Goal: Task Accomplishment & Management: Complete application form

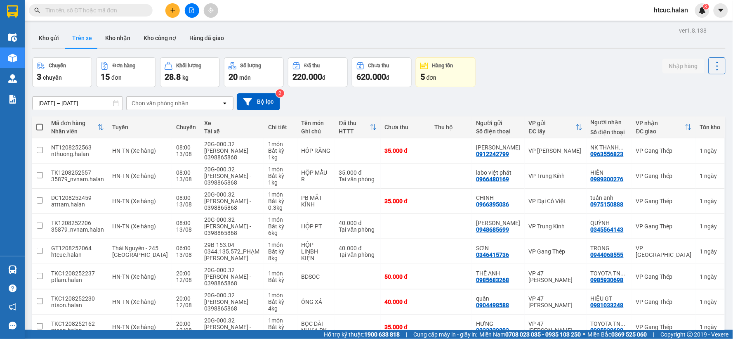
click at [173, 9] on icon "plus" at bounding box center [173, 10] width 6 height 6
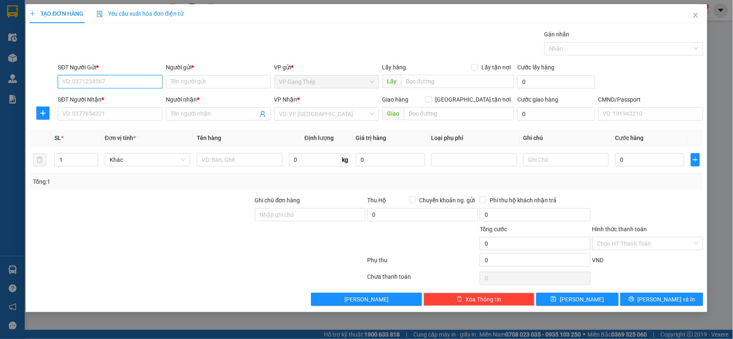
click at [129, 81] on input "SĐT Người Gửi *" at bounding box center [110, 81] width 105 height 13
type input "0856361858"
click at [108, 97] on div "0856361858 - NGUYỆT" at bounding box center [110, 98] width 95 height 9
type input "NGUYỆT"
type input "0856361858"
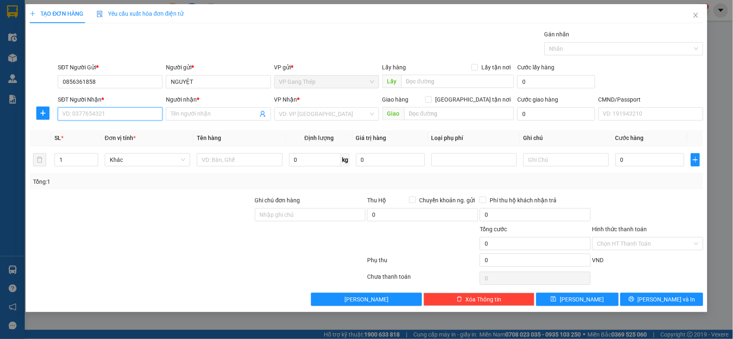
click at [130, 112] on input "SĐT Người Nhận *" at bounding box center [110, 113] width 105 height 13
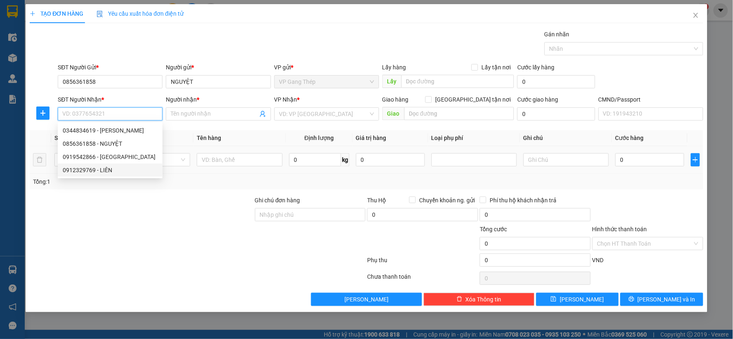
click at [99, 170] on div "0912329769 - LIÊN" at bounding box center [110, 169] width 95 height 9
type input "0912329769"
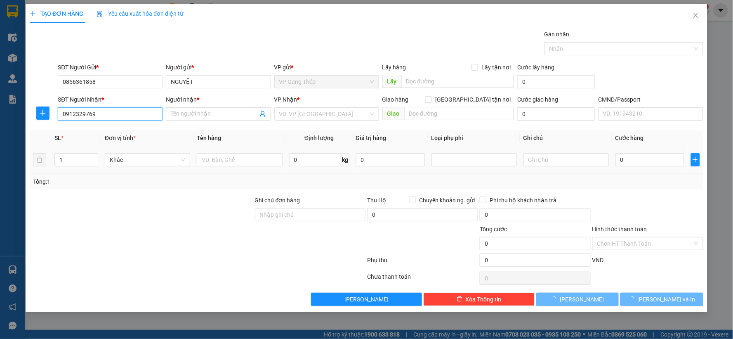
type input "LIÊN"
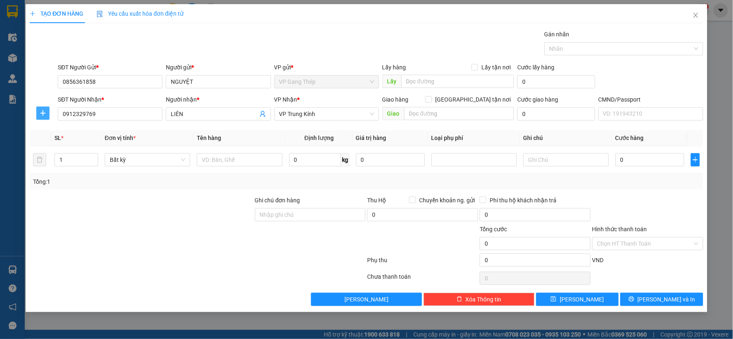
click at [42, 108] on button "button" at bounding box center [42, 112] width 13 height 13
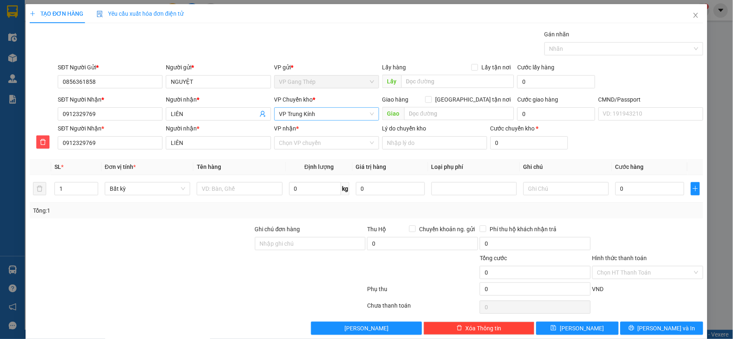
click at [318, 115] on span "VP Trung Kính" at bounding box center [326, 114] width 95 height 12
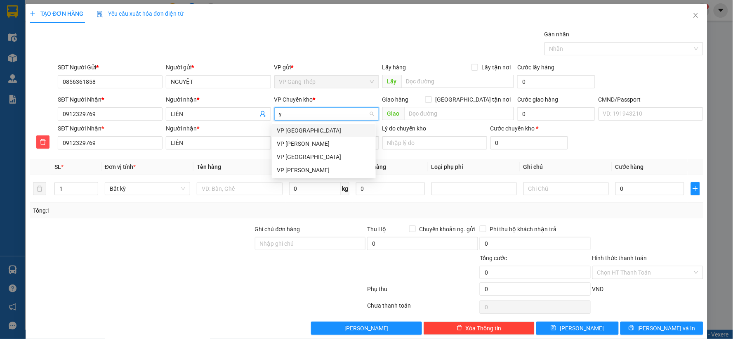
type input "yê"
click at [288, 132] on div "VP [GEOGRAPHIC_DATA]" at bounding box center [324, 130] width 94 height 9
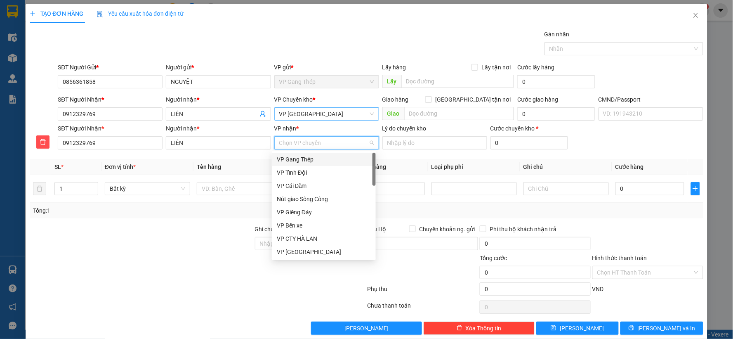
click at [299, 144] on input "VP nhận *" at bounding box center [323, 143] width 89 height 12
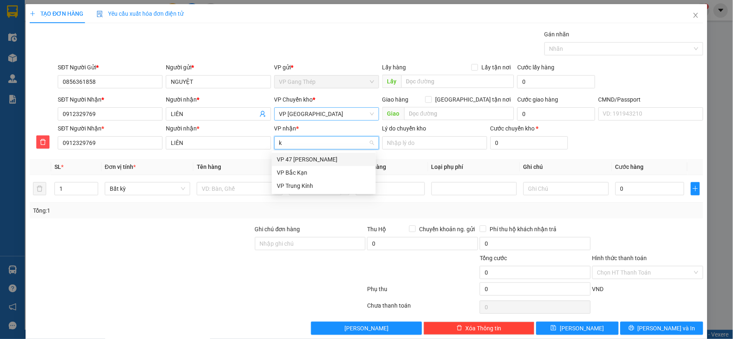
type input "ki"
click at [296, 160] on div "VP Trung Kính" at bounding box center [324, 159] width 94 height 9
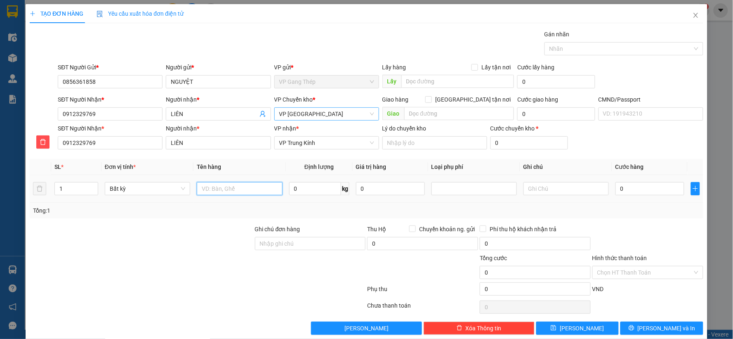
click at [230, 193] on input "text" at bounding box center [239, 188] width 85 height 13
type input "HỘP CHÈ"
type input "3.5"
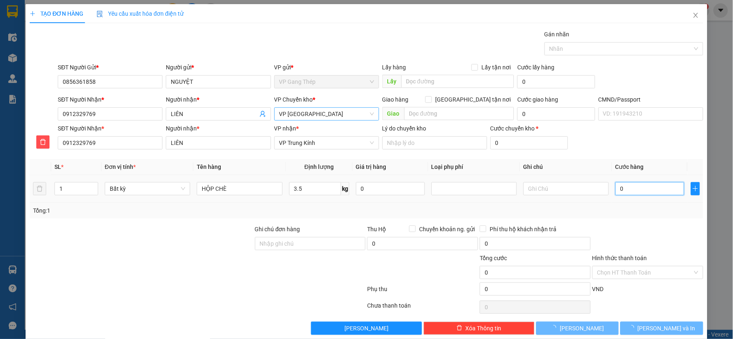
click at [625, 193] on input "0" at bounding box center [649, 188] width 69 height 13
type input "40.000"
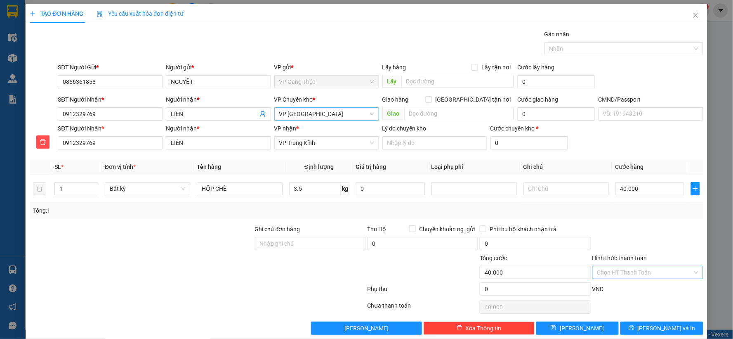
click at [644, 268] on input "Hình thức thanh toán" at bounding box center [644, 272] width 95 height 12
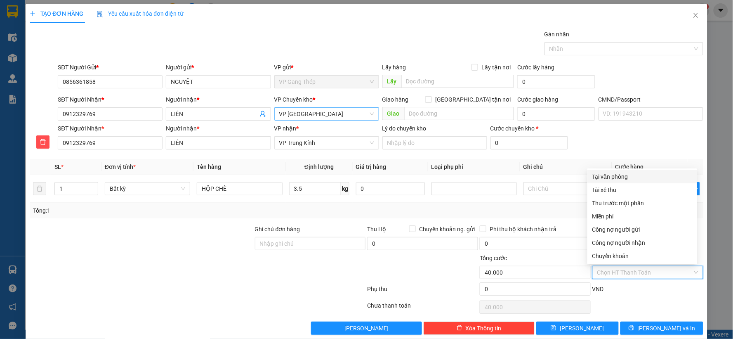
click at [617, 175] on div "Tại văn phòng" at bounding box center [642, 176] width 100 height 9
type input "0"
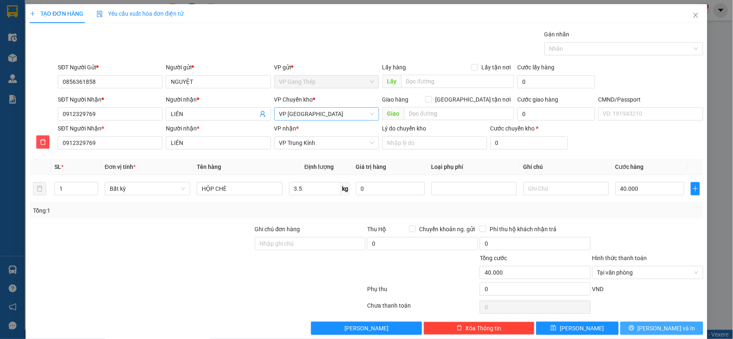
click at [642, 325] on button "Lưu và In" at bounding box center [661, 327] width 83 height 13
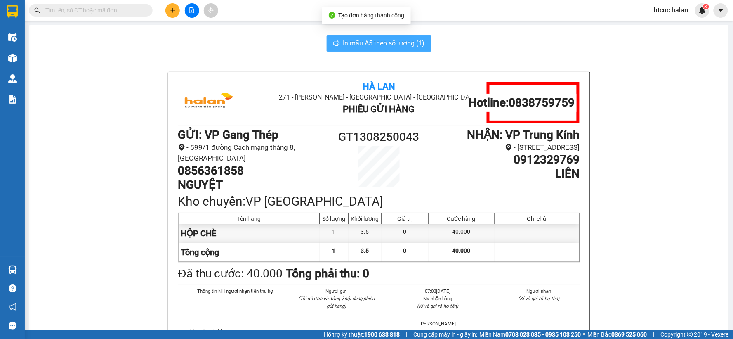
click at [411, 44] on span "In mẫu A5 theo số lượng (1)" at bounding box center [384, 43] width 82 height 10
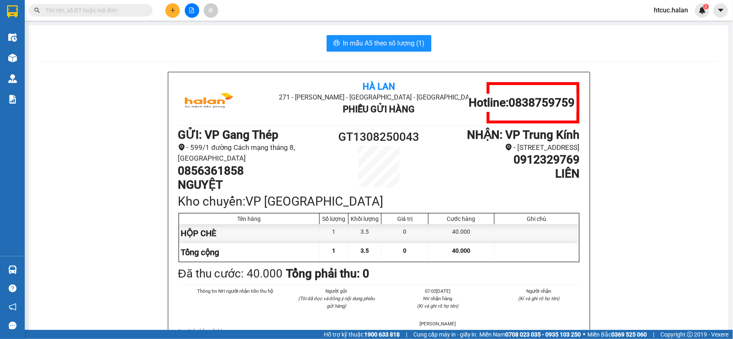
click at [102, 6] on input "text" at bounding box center [93, 10] width 97 height 9
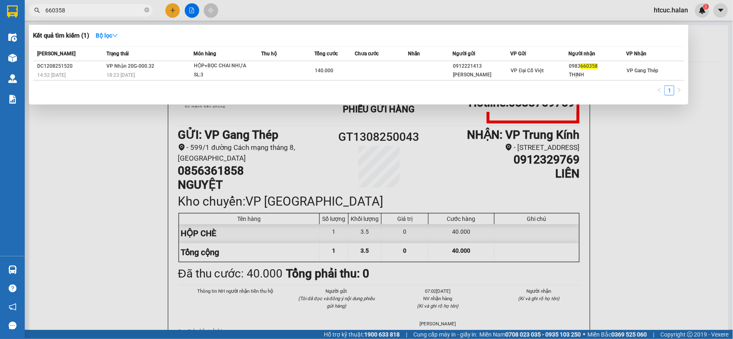
type input "660358"
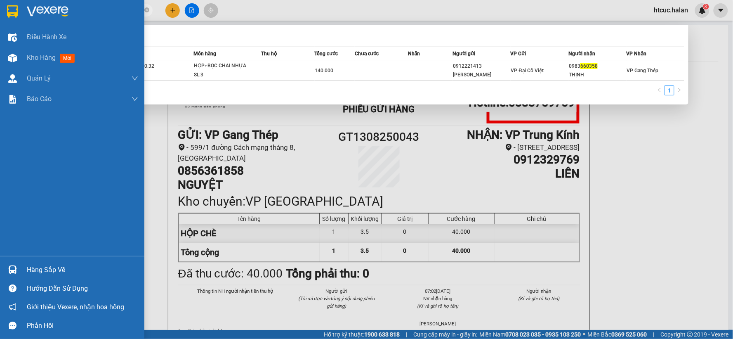
click at [29, 269] on div "Hàng sắp về" at bounding box center [82, 270] width 111 height 12
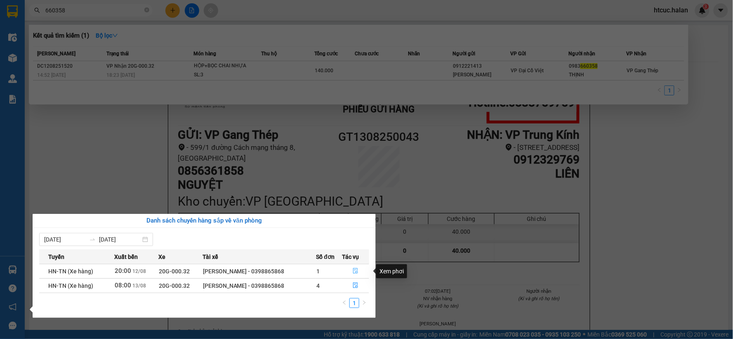
click at [356, 267] on button "button" at bounding box center [355, 270] width 26 height 13
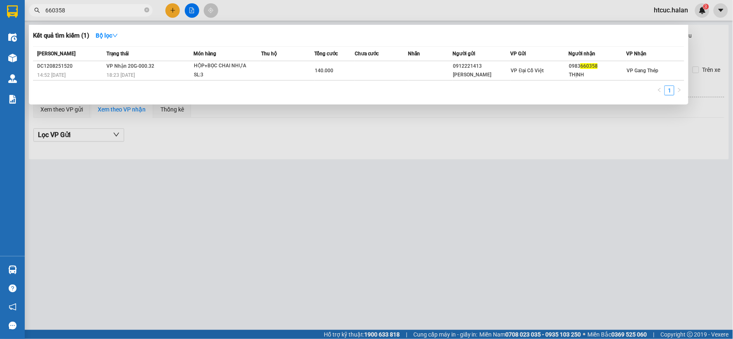
click at [642, 187] on div at bounding box center [366, 169] width 733 height 339
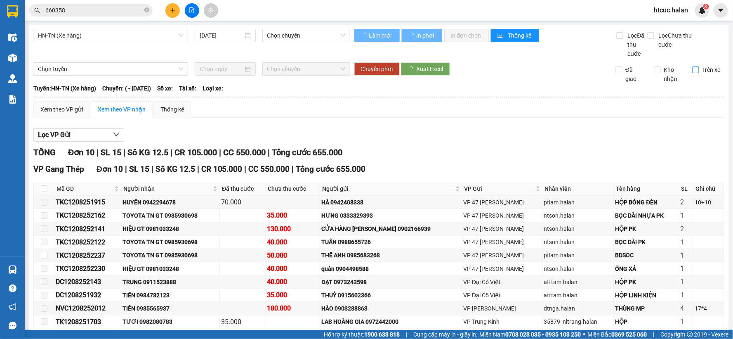
type input "12/08/2025"
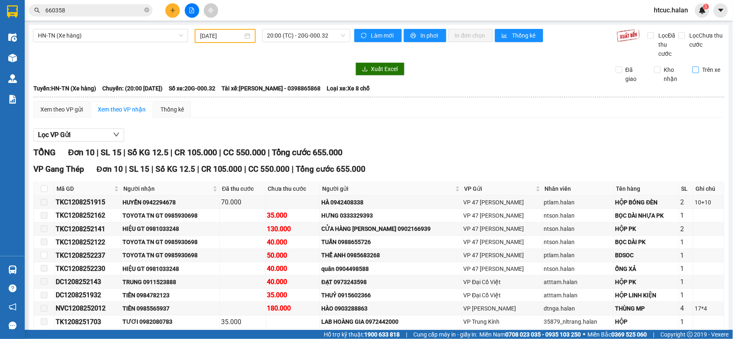
click at [699, 68] on span "Trên xe" at bounding box center [711, 69] width 25 height 9
click at [698, 68] on input "Trên xe" at bounding box center [696, 69] width 7 height 7
checkbox input "true"
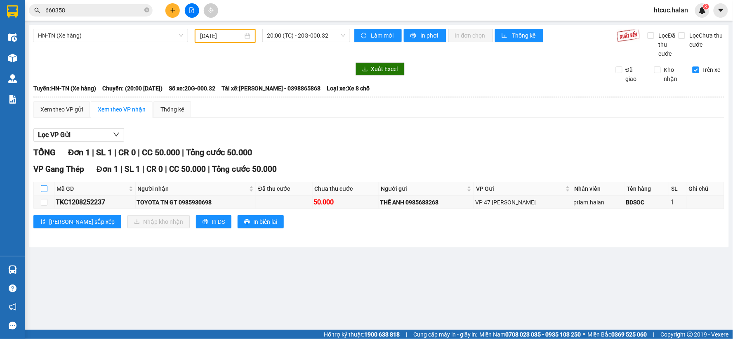
click at [43, 190] on input "checkbox" at bounding box center [44, 188] width 7 height 7
checkbox input "true"
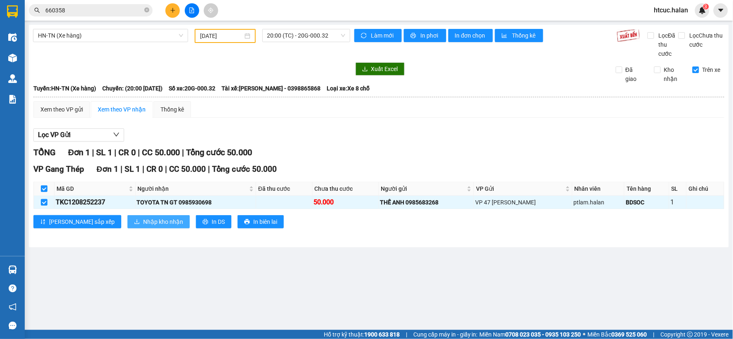
click at [143, 223] on span "Nhập kho nhận" at bounding box center [163, 221] width 40 height 9
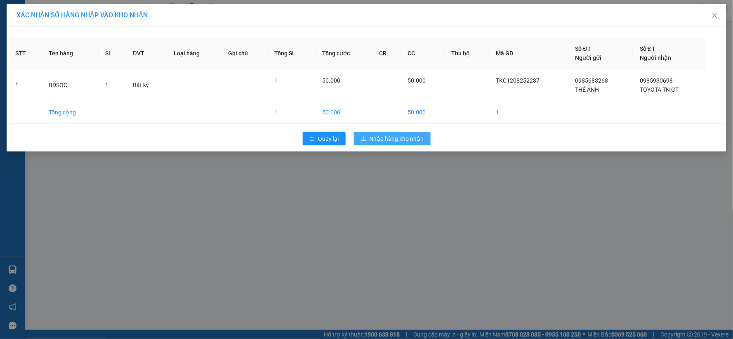
click at [398, 141] on span "Nhập hàng kho nhận" at bounding box center [397, 138] width 54 height 9
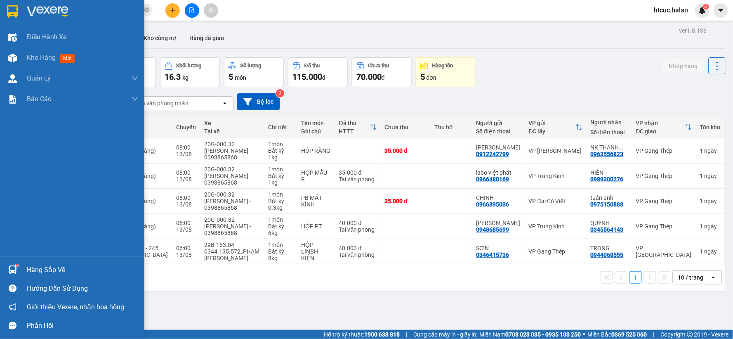
click at [5, 269] on div at bounding box center [12, 269] width 14 height 14
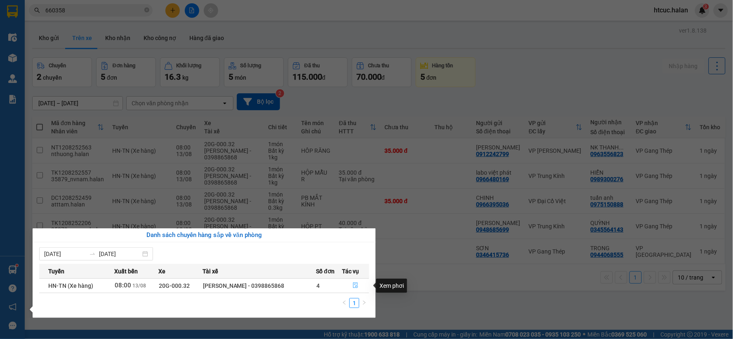
click at [355, 283] on icon "file-done" at bounding box center [356, 285] width 6 height 6
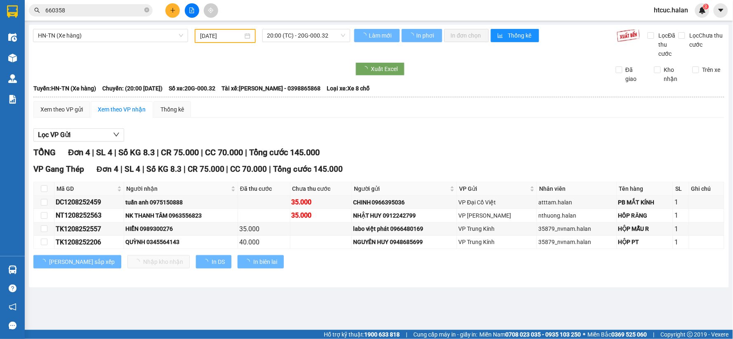
type input "13/08/2025"
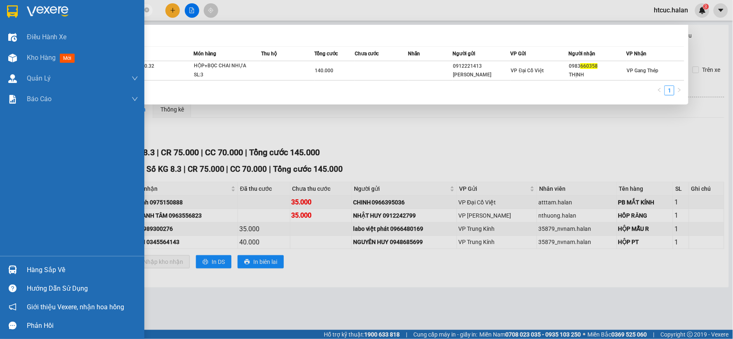
drag, startPoint x: 75, startPoint y: 12, endPoint x: 30, endPoint y: 5, distance: 46.3
click at [30, 5] on section "Kết quả tìm kiếm ( 1 ) Bộ lọc Mã ĐH Trạng thái Món hàng Thu hộ Tổng cước Chưa c…" at bounding box center [366, 169] width 733 height 339
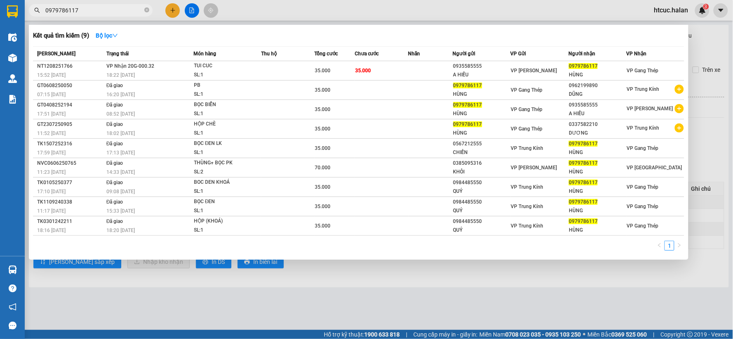
type input "0979786117"
click at [307, 292] on div at bounding box center [366, 169] width 733 height 339
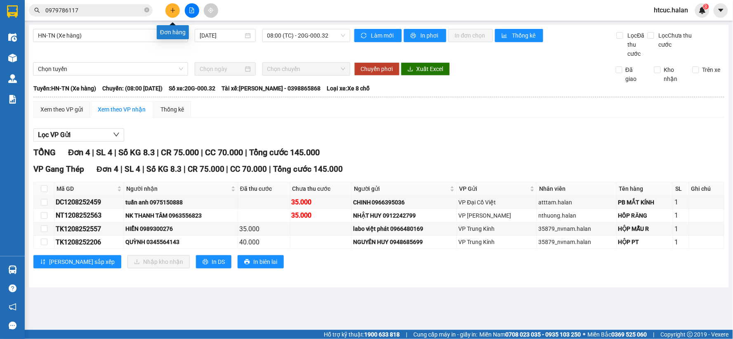
click at [168, 7] on button at bounding box center [172, 10] width 14 height 14
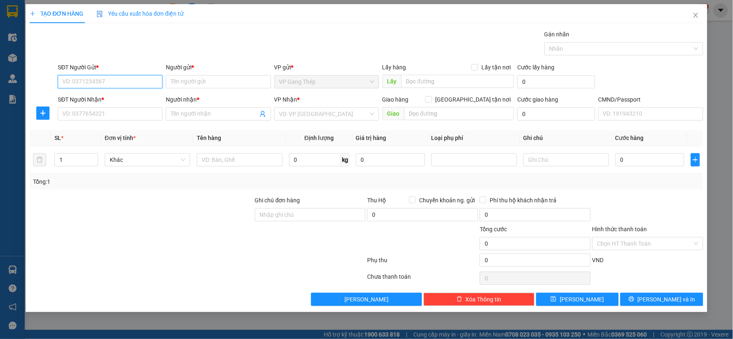
drag, startPoint x: 151, startPoint y: 80, endPoint x: 431, endPoint y: 2, distance: 289.9
click at [170, 75] on div "SĐT Người Gửi * VD: 0371234567 Người gửi * Tên người gửi VP gửi * VP Gang Thép …" at bounding box center [380, 77] width 648 height 29
click at [103, 94] on div "0962454081 - TUẤN" at bounding box center [110, 98] width 95 height 9
type input "0962454081"
type input "TUẤN"
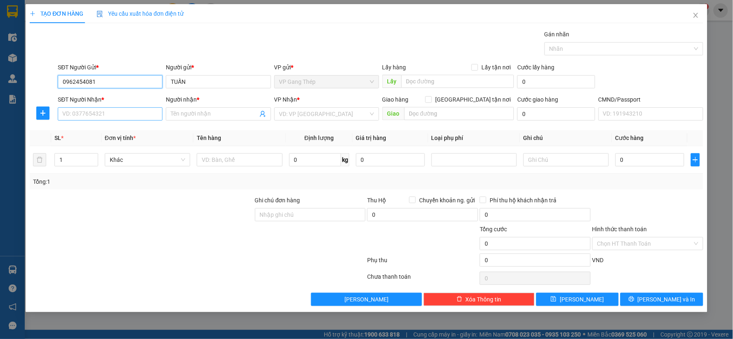
type input "0962454081"
click at [124, 115] on input "SĐT Người Nhận *" at bounding box center [110, 113] width 105 height 13
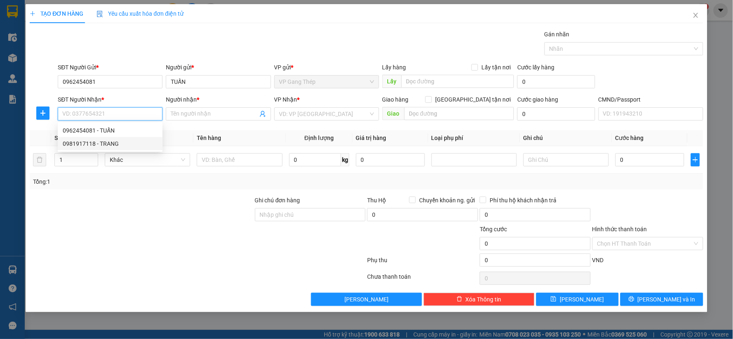
drag, startPoint x: 113, startPoint y: 146, endPoint x: 28, endPoint y: 114, distance: 90.6
click at [111, 146] on div "0981917118 - TRANG" at bounding box center [110, 143] width 95 height 9
type input "0981917118"
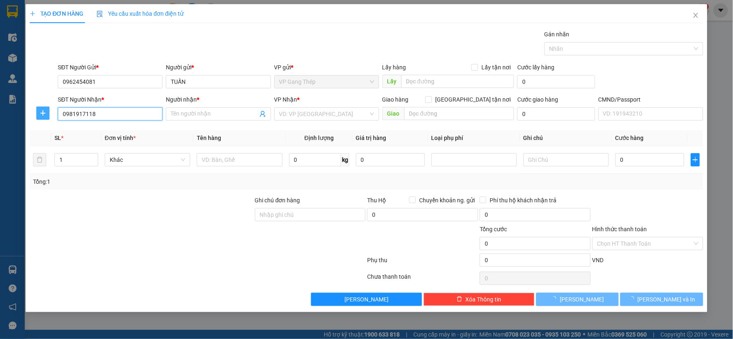
type input "TRANG"
click at [42, 110] on icon "plus" at bounding box center [43, 113] width 7 height 7
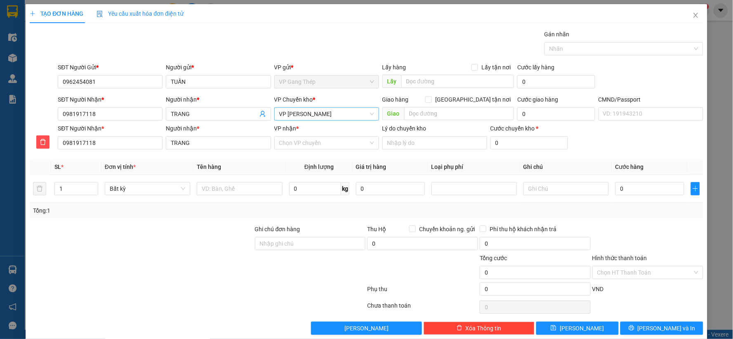
click at [333, 109] on span "VP [PERSON_NAME]" at bounding box center [326, 114] width 95 height 12
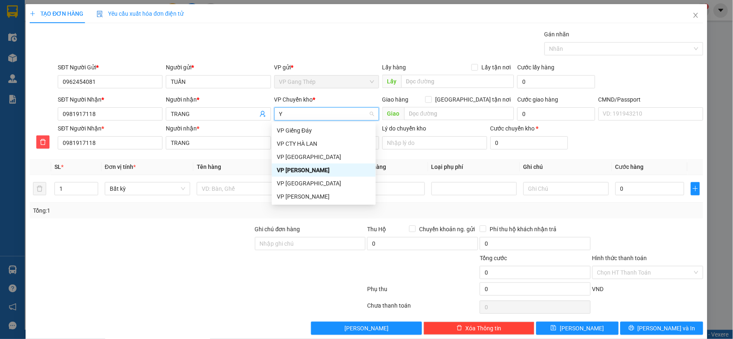
type input "YÊ"
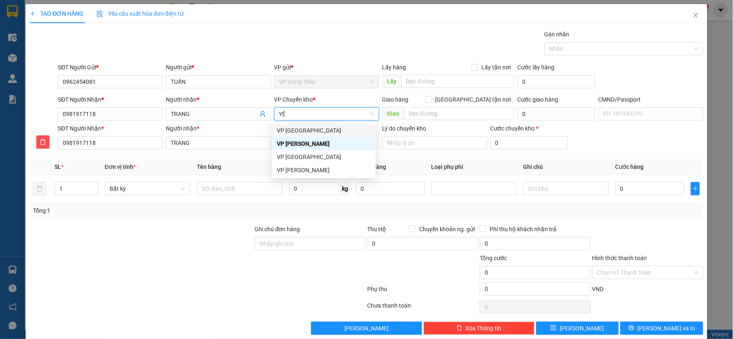
click at [292, 128] on div "VP [GEOGRAPHIC_DATA]" at bounding box center [324, 130] width 94 height 9
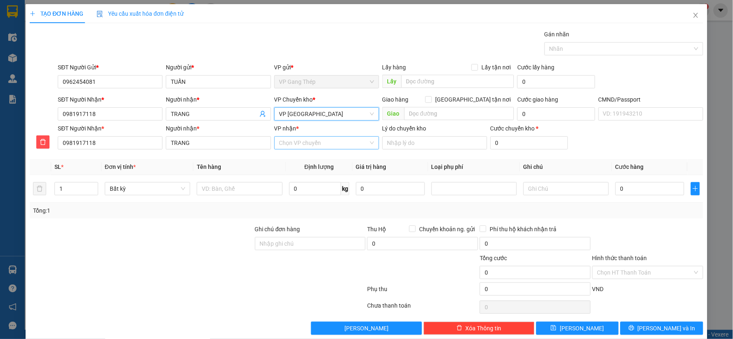
click at [300, 149] on div "Chọn VP chuyển" at bounding box center [326, 142] width 105 height 13
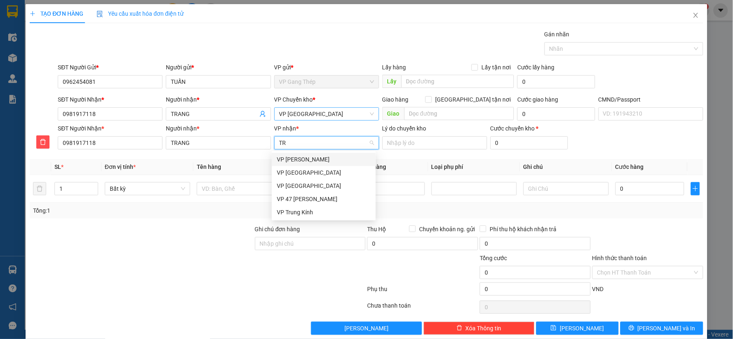
type input "TRA"
click at [299, 163] on div "VP [PERSON_NAME]" at bounding box center [324, 159] width 94 height 9
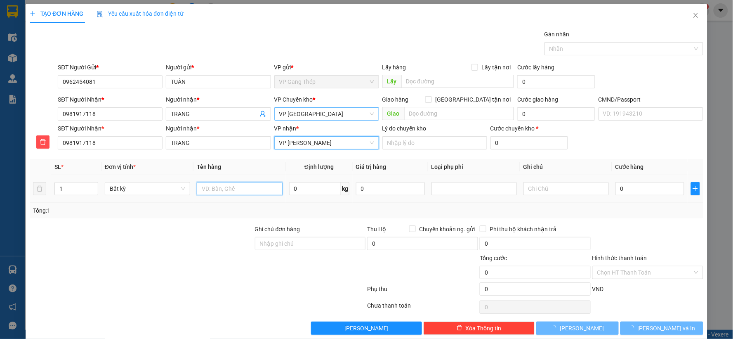
click at [254, 188] on input "text" at bounding box center [239, 188] width 85 height 13
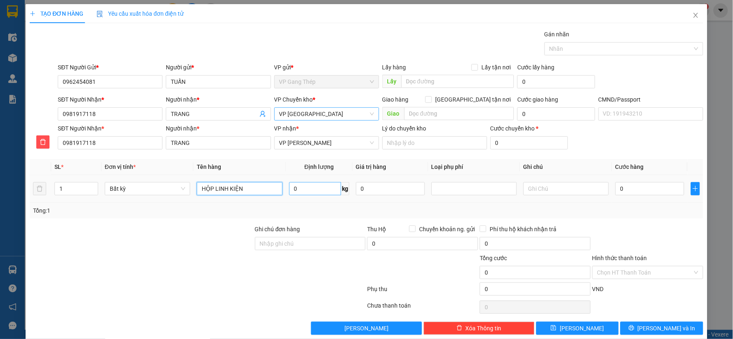
type input "HỘP LINH KIỆN"
type input "5"
click at [641, 189] on input "0" at bounding box center [649, 188] width 69 height 13
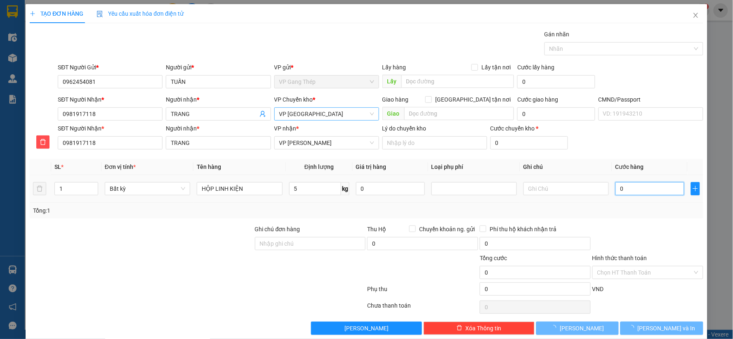
type input "40.000"
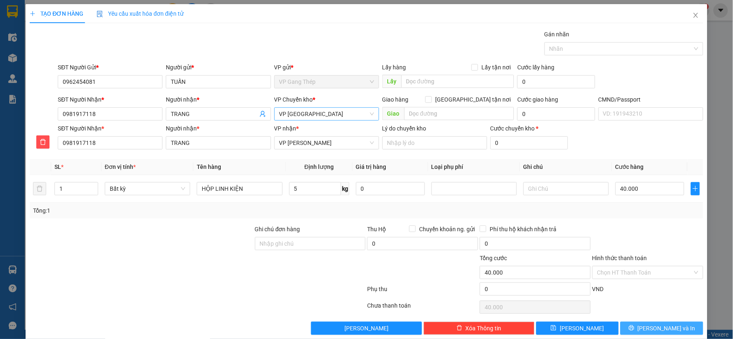
click at [634, 329] on icon "printer" at bounding box center [631, 327] width 5 height 5
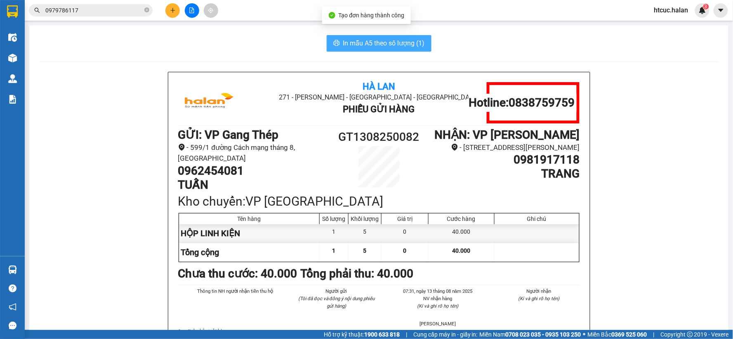
click at [357, 39] on span "In mẫu A5 theo số lượng (1)" at bounding box center [384, 43] width 82 height 10
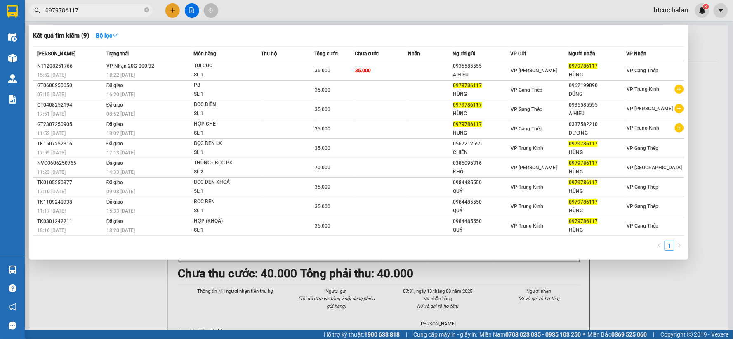
drag, startPoint x: 92, startPoint y: 13, endPoint x: 25, endPoint y: 21, distance: 68.1
click at [25, 18] on div "Kết quả tìm kiếm ( 9 ) Bộ lọc Mã ĐH Trạng thái Món hàng Thu hộ Tổng cước Chưa c…" at bounding box center [80, 10] width 161 height 14
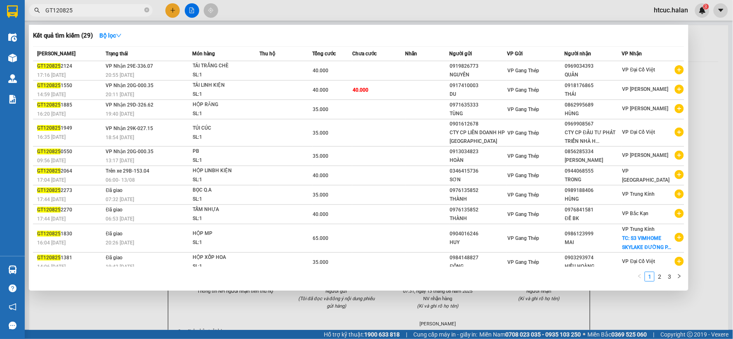
type input "GT120825"
drag, startPoint x: 101, startPoint y: 305, endPoint x: 65, endPoint y: 178, distance: 132.4
click at [99, 299] on div at bounding box center [366, 169] width 733 height 339
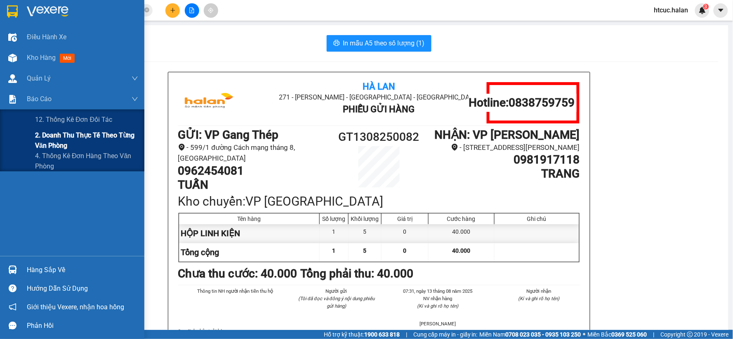
click at [44, 148] on span "2. Doanh thu thực tế theo từng văn phòng" at bounding box center [86, 140] width 103 height 21
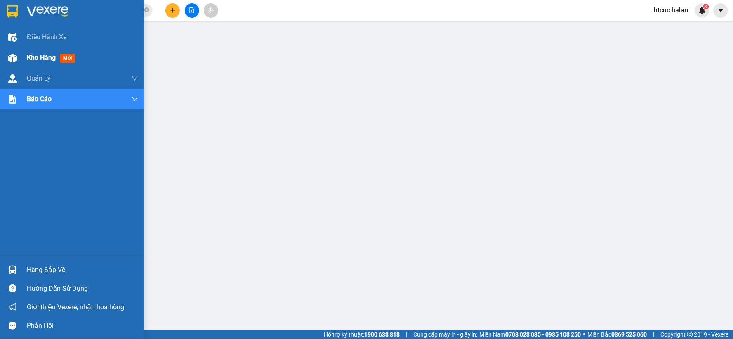
click at [9, 55] on img at bounding box center [12, 58] width 9 height 9
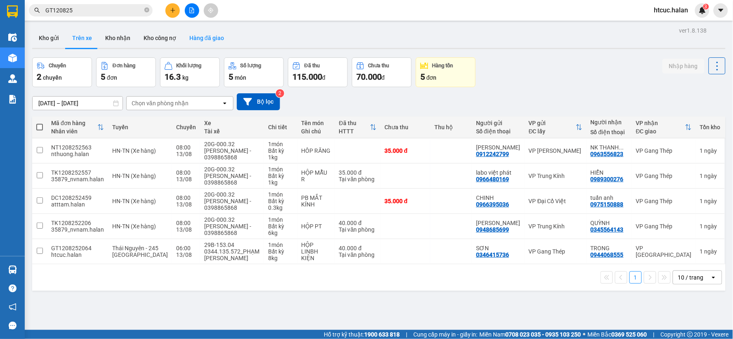
click at [220, 39] on button "Hàng đã giao" at bounding box center [207, 38] width 48 height 20
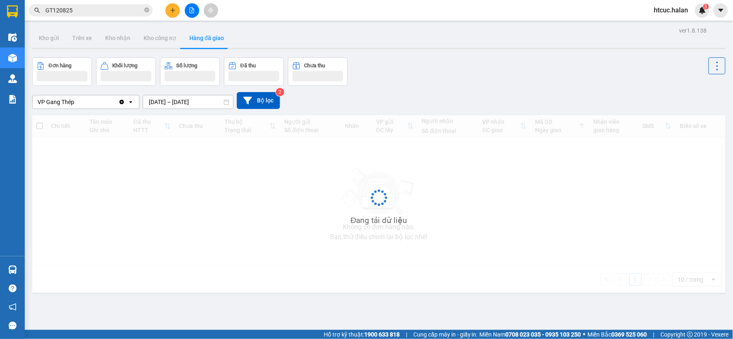
click at [151, 100] on input "11/08/2025 – 13/08/2025" at bounding box center [188, 101] width 90 height 13
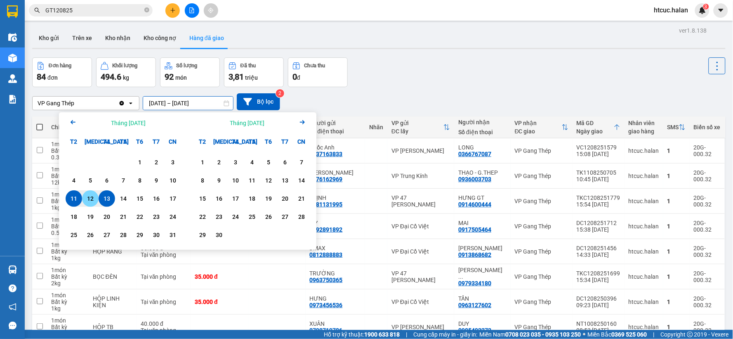
click at [97, 197] on div "12" at bounding box center [90, 198] width 16 height 16
type input "12/08/2025 – 12/08/2025"
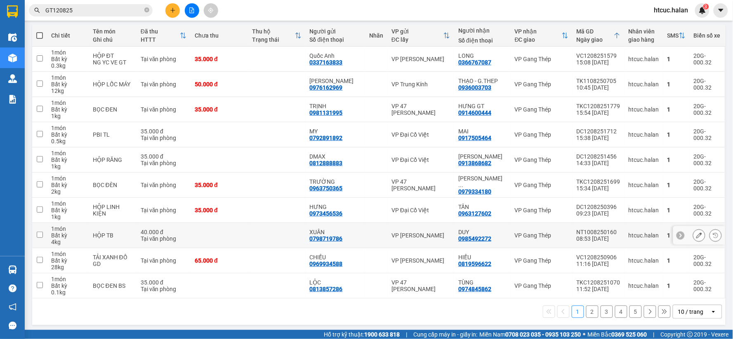
scroll to position [95, 0]
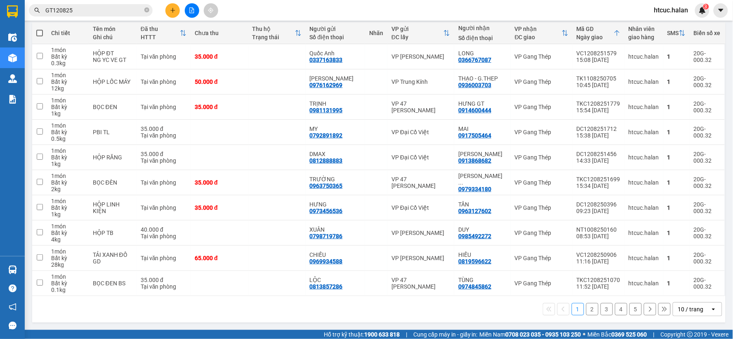
click at [587, 306] on button "2" at bounding box center [592, 309] width 12 height 12
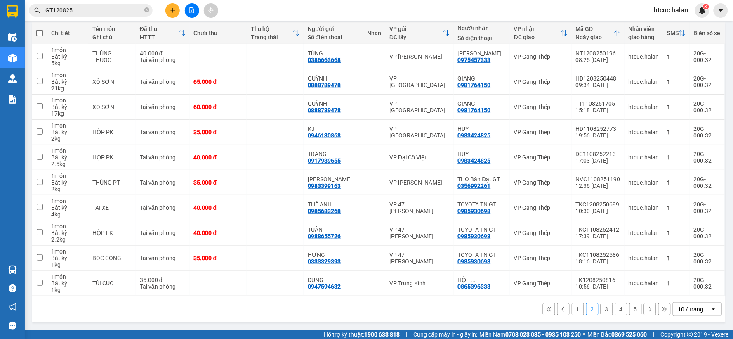
click at [601, 308] on button "3" at bounding box center [607, 309] width 12 height 12
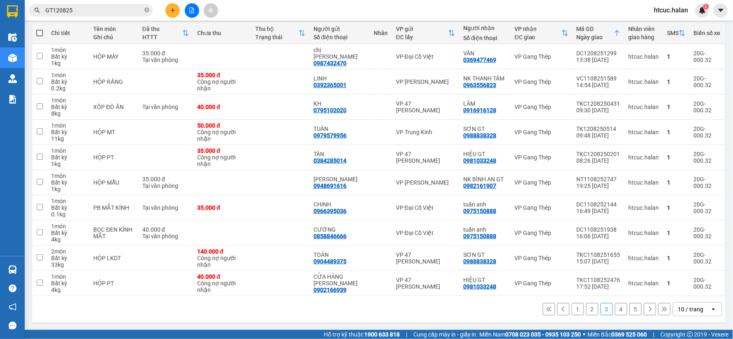
click at [615, 308] on button "4" at bounding box center [621, 309] width 12 height 12
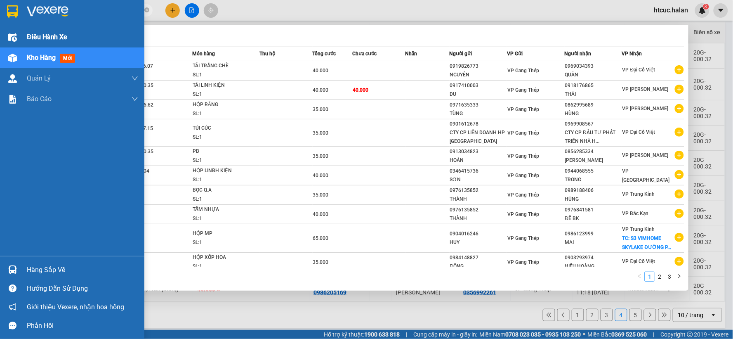
drag, startPoint x: 79, startPoint y: 14, endPoint x: 0, endPoint y: 44, distance: 84.3
click at [0, 44] on section "Kết quả tìm kiếm ( 29 ) Bộ lọc Mã ĐH Trạng thái Món hàng Thu hộ Tổng cước Chưa …" at bounding box center [366, 169] width 733 height 339
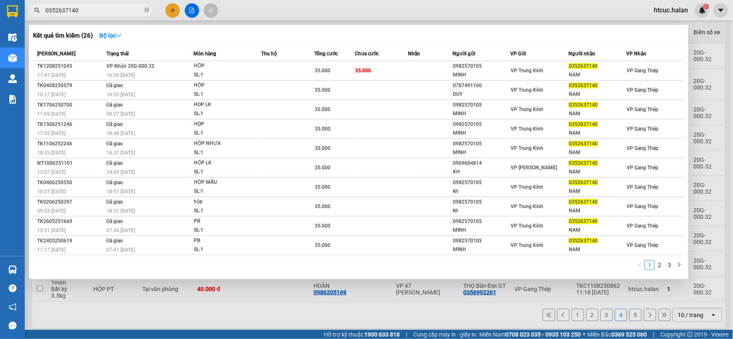
type input "0352637140"
click at [390, 318] on div at bounding box center [366, 169] width 733 height 339
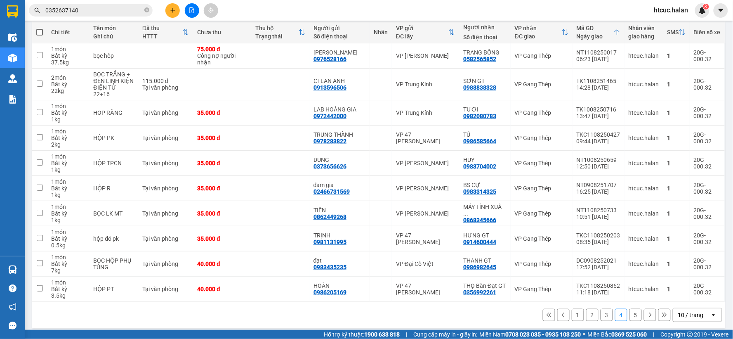
click at [629, 319] on button "5" at bounding box center [635, 315] width 12 height 12
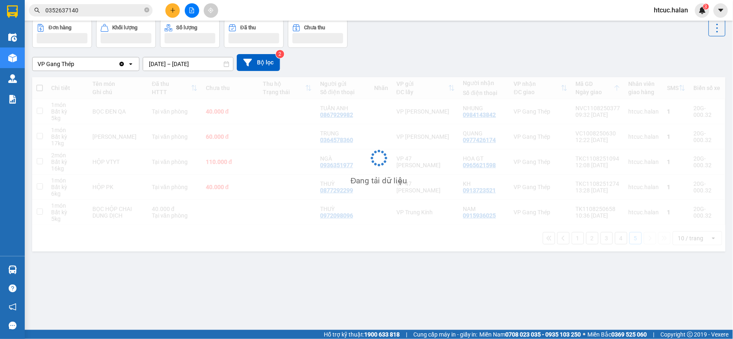
scroll to position [38, 0]
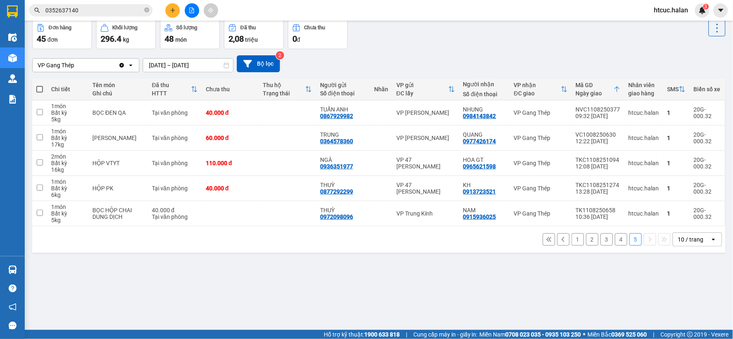
click at [620, 240] on button "4" at bounding box center [621, 239] width 12 height 12
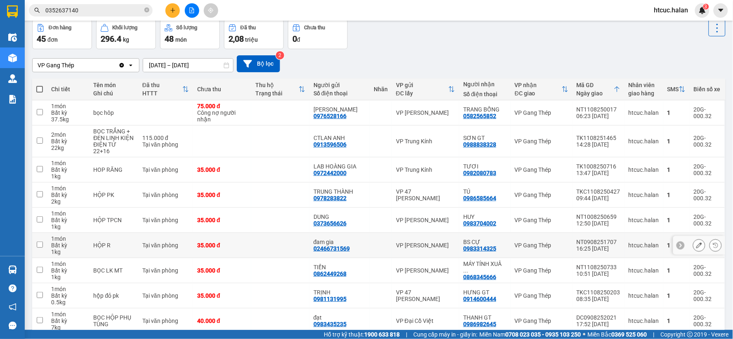
scroll to position [101, 0]
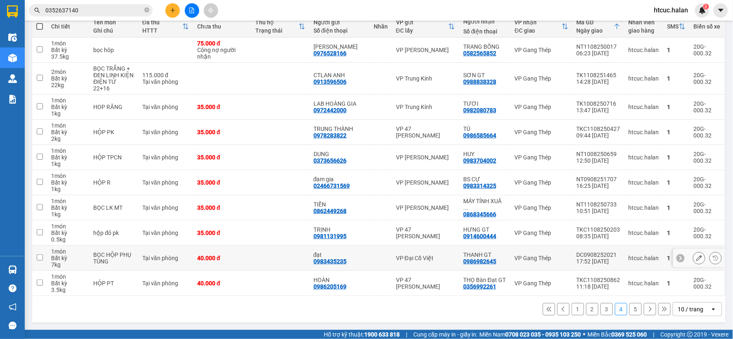
drag, startPoint x: 620, startPoint y: 240, endPoint x: 279, endPoint y: 249, distance: 340.4
click at [279, 249] on td at bounding box center [280, 257] width 58 height 25
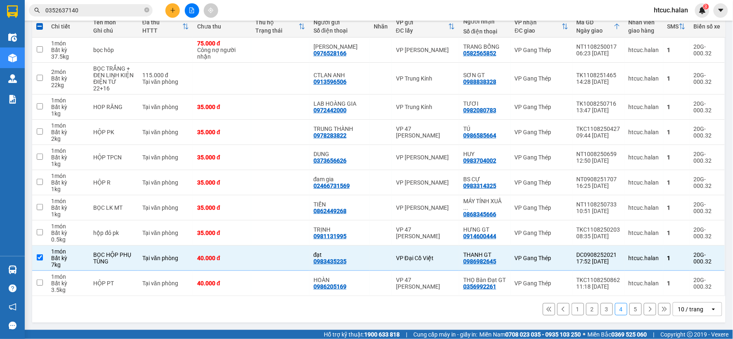
click at [384, 311] on div "1 2 3 4 5 10 / trang open" at bounding box center [378, 309] width 687 height 14
click at [629, 308] on button "5" at bounding box center [635, 309] width 12 height 12
checkbox input "false"
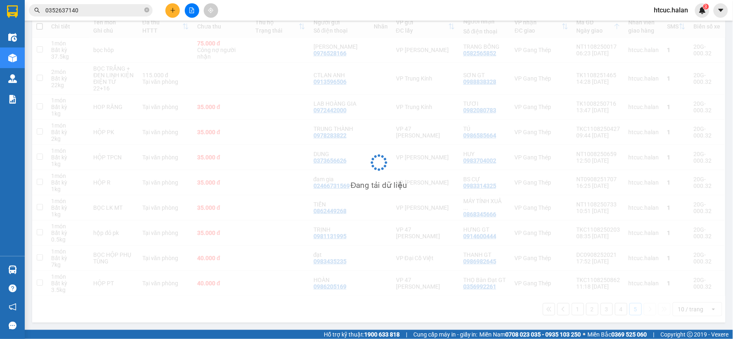
scroll to position [38, 0]
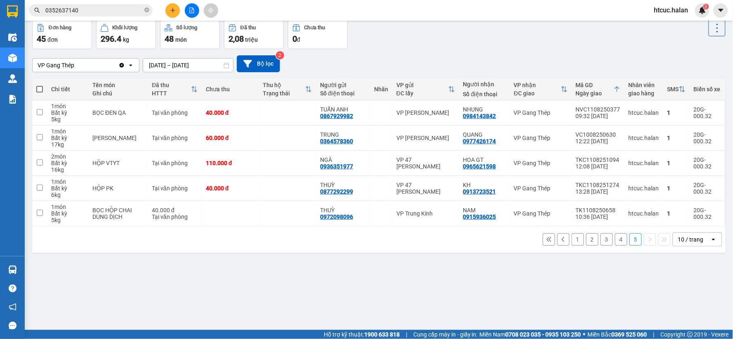
click at [616, 240] on button "4" at bounding box center [621, 239] width 12 height 12
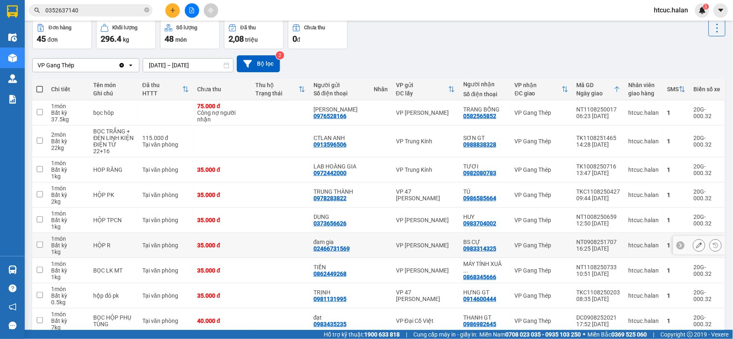
scroll to position [101, 0]
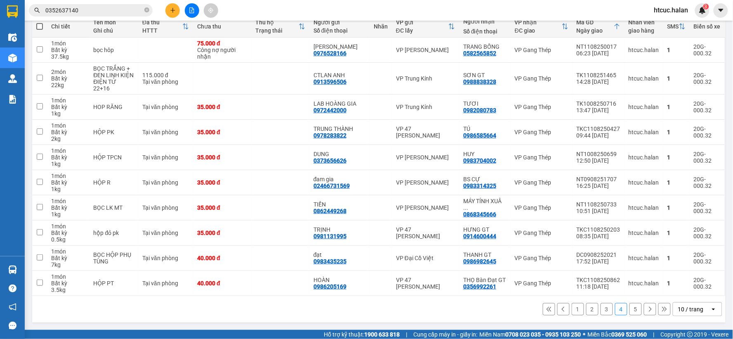
drag, startPoint x: 266, startPoint y: 191, endPoint x: 597, endPoint y: 311, distance: 352.1
click at [601, 311] on button "3" at bounding box center [607, 309] width 12 height 12
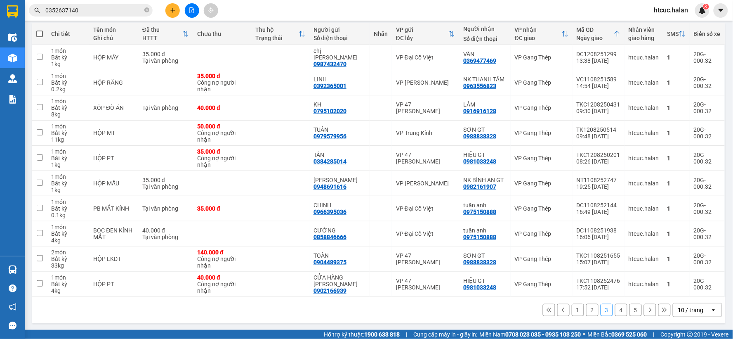
scroll to position [95, 0]
click at [586, 311] on button "2" at bounding box center [592, 309] width 12 height 12
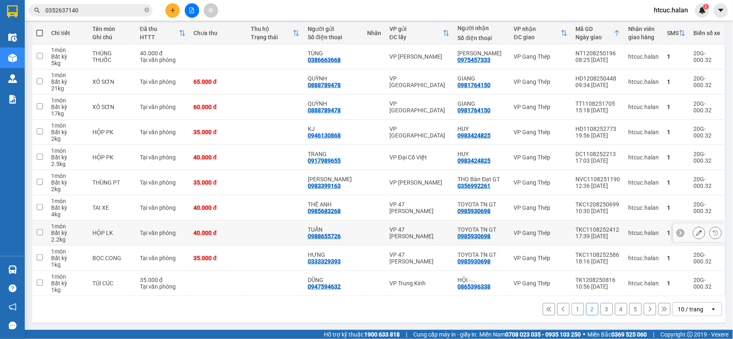
scroll to position [0, 0]
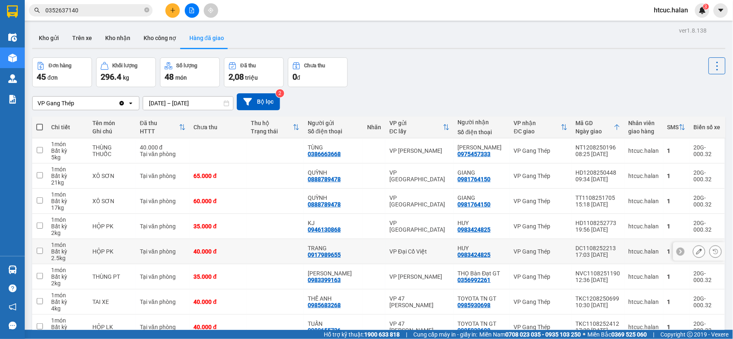
drag, startPoint x: 226, startPoint y: 244, endPoint x: 416, endPoint y: 81, distance: 250.1
click at [416, 81] on div "Đơn hàng 45 đơn Khối lượng 296.4 kg Số lượng 48 món Đã thu 2,08 triệu Chưa thu …" at bounding box center [378, 72] width 693 height 30
click at [48, 34] on button "Kho gửi" at bounding box center [48, 38] width 33 height 20
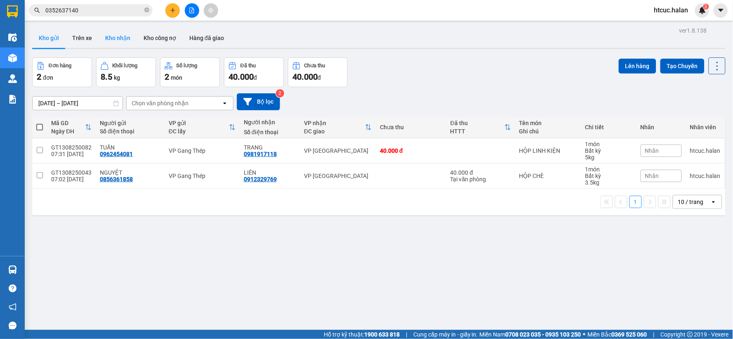
click at [115, 36] on button "Kho nhận" at bounding box center [118, 38] width 38 height 20
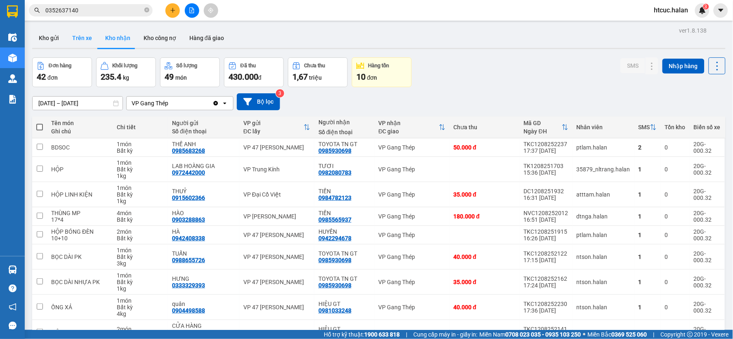
click at [74, 32] on button "Trên xe" at bounding box center [82, 38] width 33 height 20
type input "[DATE] – [DATE]"
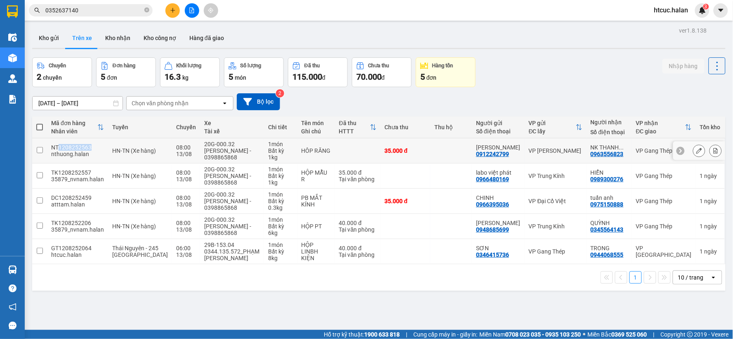
drag, startPoint x: 92, startPoint y: 146, endPoint x: 60, endPoint y: 148, distance: 32.2
click at [60, 148] on div "NT1208252563" at bounding box center [77, 147] width 53 height 7
checkbox input "true"
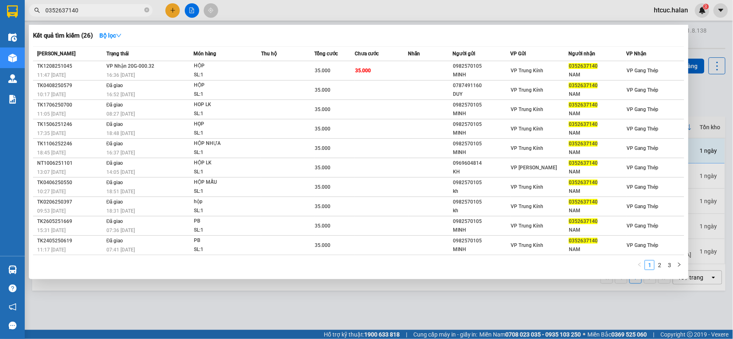
drag, startPoint x: 83, startPoint y: 9, endPoint x: 16, endPoint y: 25, distance: 69.1
click at [16, 25] on section "Kết quả tìm kiếm ( 26 ) Bộ lọc Mã ĐH Trạng thái Món hàng Thu hộ Tổng cước Chưa …" at bounding box center [366, 169] width 733 height 339
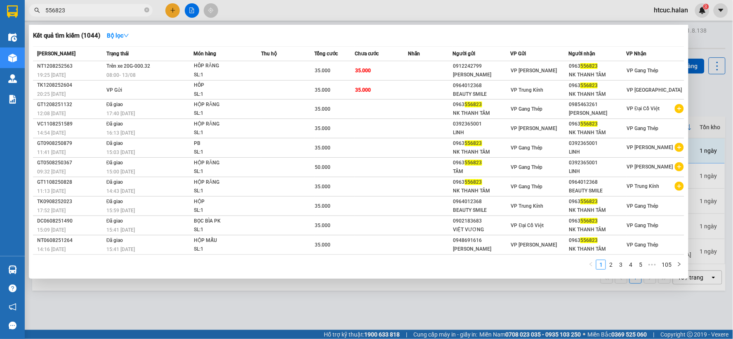
type input "556823"
click at [171, 10] on div at bounding box center [366, 169] width 733 height 339
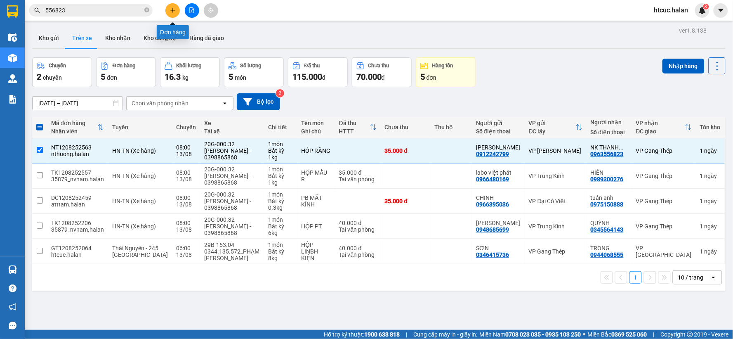
click at [172, 13] on icon "plus" at bounding box center [173, 10] width 6 height 6
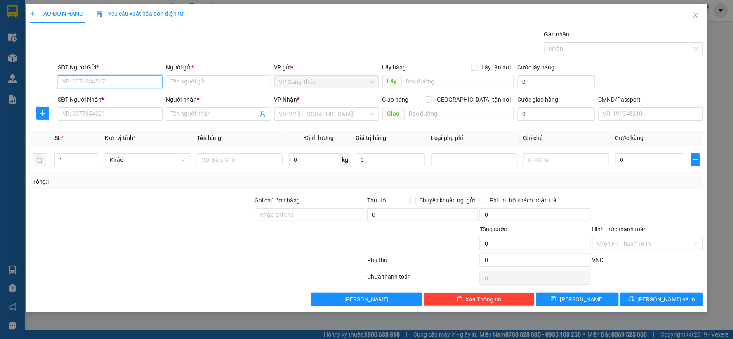
click at [143, 79] on input "SĐT Người Gửi *" at bounding box center [110, 81] width 105 height 13
type input "0963556823"
click at [104, 96] on div "0963556823 - NK THANH TÂM" at bounding box center [110, 98] width 95 height 9
type input "NK THANH TÂM"
type input "0963556823"
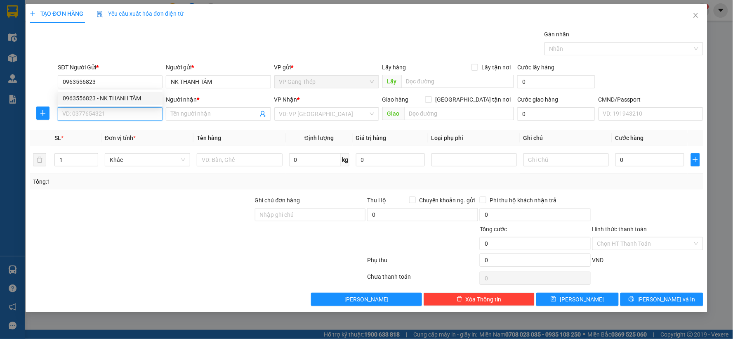
click at [100, 119] on input "SĐT Người Nhận *" at bounding box center [110, 113] width 105 height 13
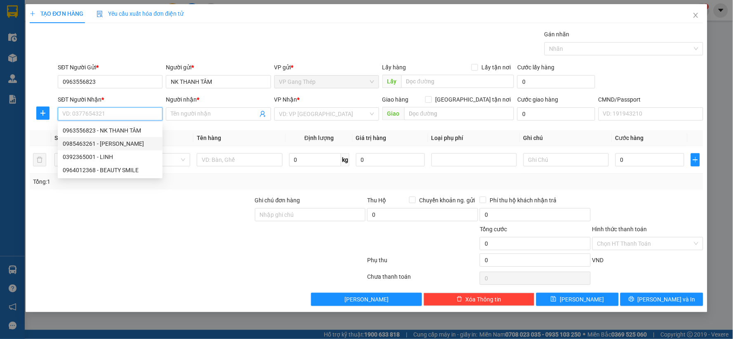
click at [105, 143] on div "0985463261 - KHÁNH LINH" at bounding box center [110, 143] width 95 height 9
type input "0985463261"
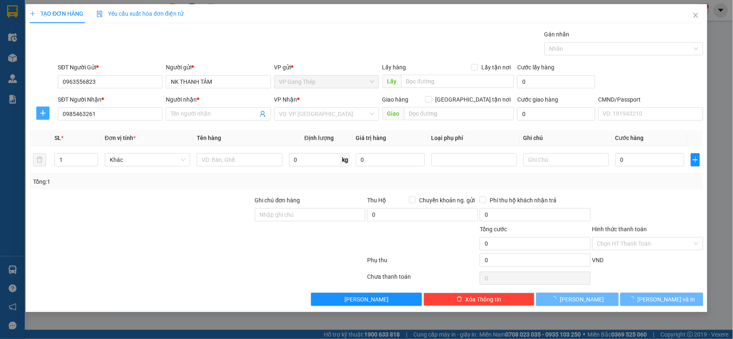
click at [40, 113] on icon "plus" at bounding box center [43, 113] width 7 height 7
type input "[PERSON_NAME]"
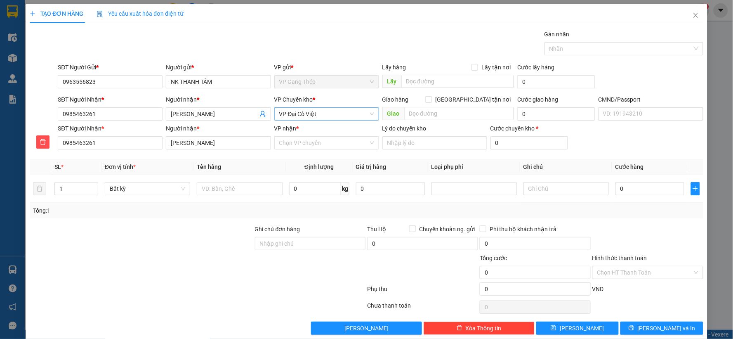
click at [313, 115] on span "VP Đại Cồ Việt" at bounding box center [326, 114] width 95 height 12
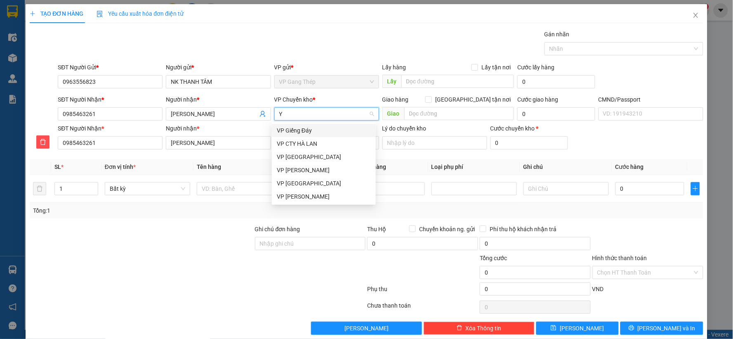
type input "YÊ"
drag, startPoint x: 297, startPoint y: 132, endPoint x: 297, endPoint y: 143, distance: 11.1
click at [297, 132] on div "VP [GEOGRAPHIC_DATA]" at bounding box center [324, 130] width 94 height 9
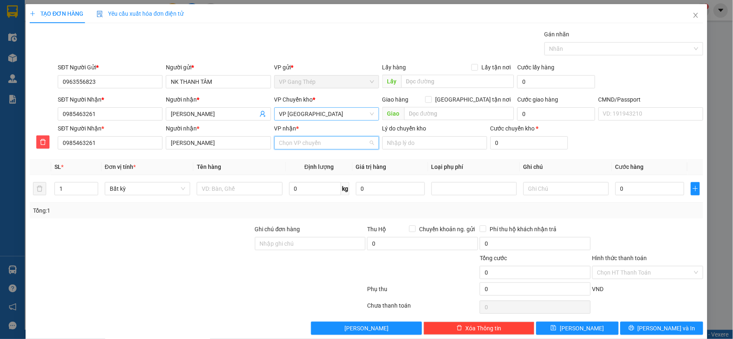
click at [298, 147] on input "VP nhận *" at bounding box center [323, 143] width 89 height 12
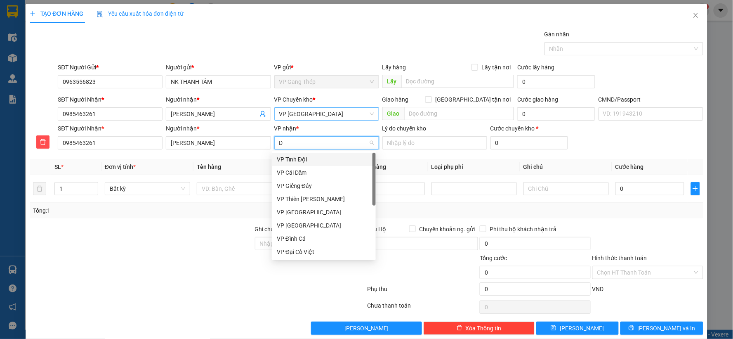
type input "DA"
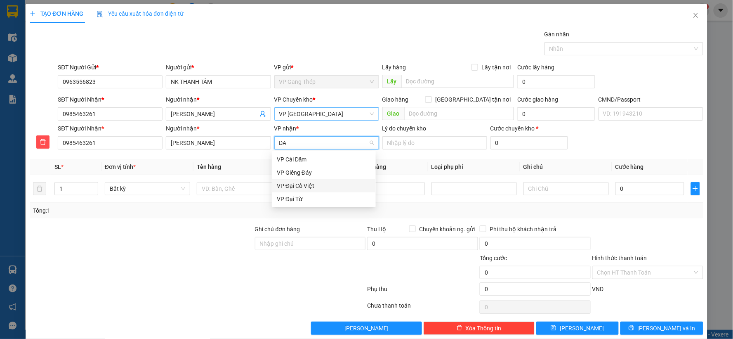
click at [295, 186] on div "VP Đại Cồ Việt" at bounding box center [324, 185] width 94 height 9
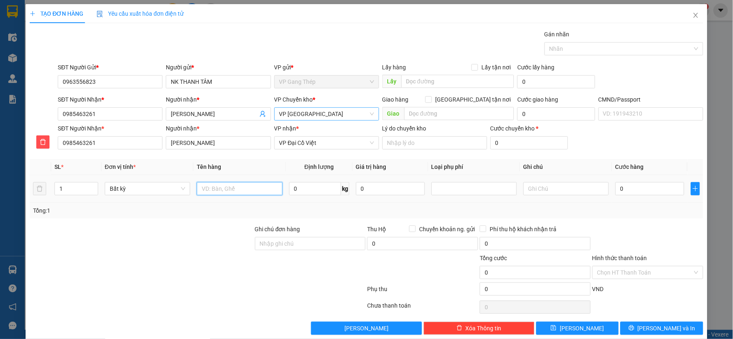
click at [268, 194] on input "text" at bounding box center [239, 188] width 85 height 13
type input "HỘP RĂNG"
type input "0.2"
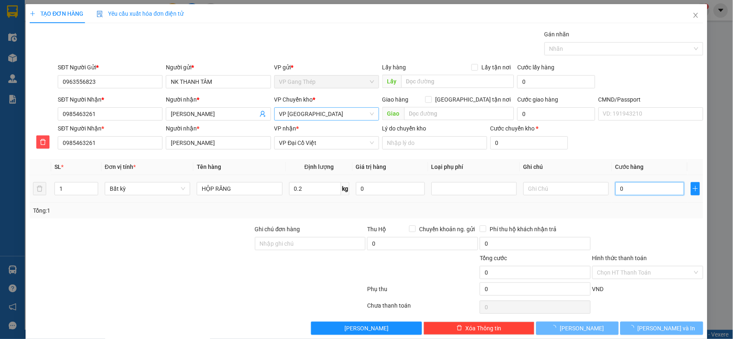
click at [650, 189] on input "0" at bounding box center [649, 188] width 69 height 13
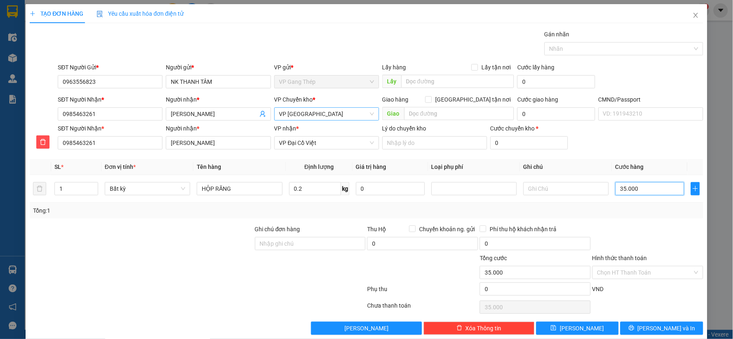
type input "35.000"
drag, startPoint x: 645, startPoint y: 328, endPoint x: 557, endPoint y: 290, distance: 96.4
click at [644, 329] on button "Lưu và In" at bounding box center [661, 327] width 83 height 13
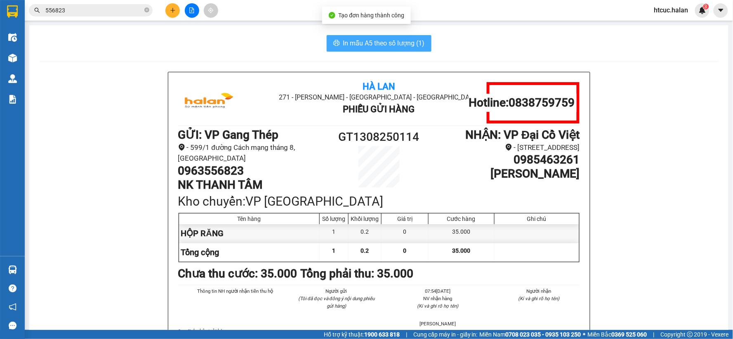
click at [343, 43] on span "In mẫu A5 theo số lượng (1)" at bounding box center [384, 43] width 82 height 10
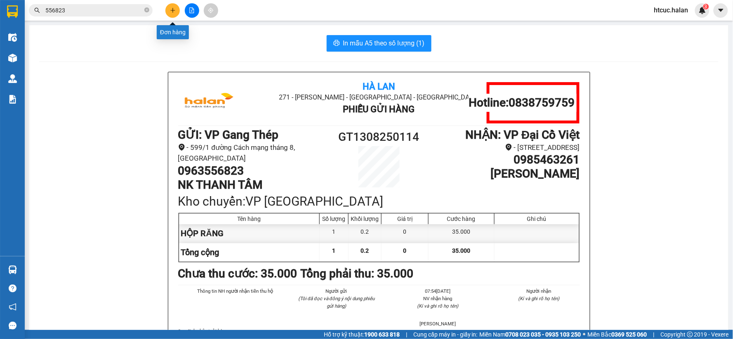
click at [173, 6] on button at bounding box center [172, 10] width 14 height 14
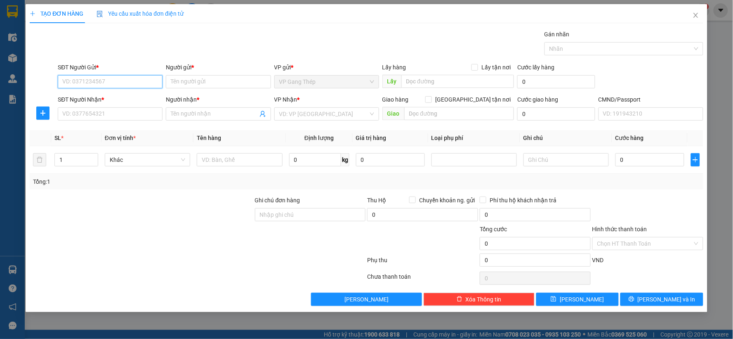
click at [139, 82] on input "SĐT Người Gửi *" at bounding box center [110, 81] width 105 height 13
type input "0868550325"
click at [106, 99] on div "0868550325 - VP GANG THÉP" at bounding box center [110, 98] width 95 height 9
type input "VP GANG THÉP"
type input "0868550325"
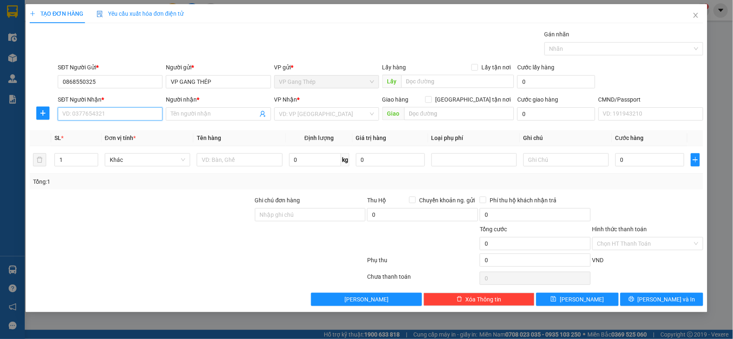
click at [100, 116] on input "SĐT Người Nhận *" at bounding box center [110, 113] width 105 height 13
click at [106, 131] on div "0982347092 - THOA KẾ TOÁN" at bounding box center [110, 130] width 95 height 9
type input "0982347092"
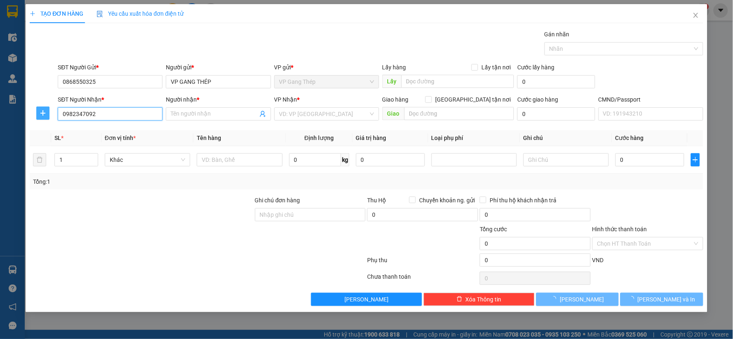
type input "THOA KẾ TOÁN"
drag, startPoint x: 40, startPoint y: 117, endPoint x: 151, endPoint y: 112, distance: 111.1
click at [51, 115] on div at bounding box center [43, 112] width 26 height 13
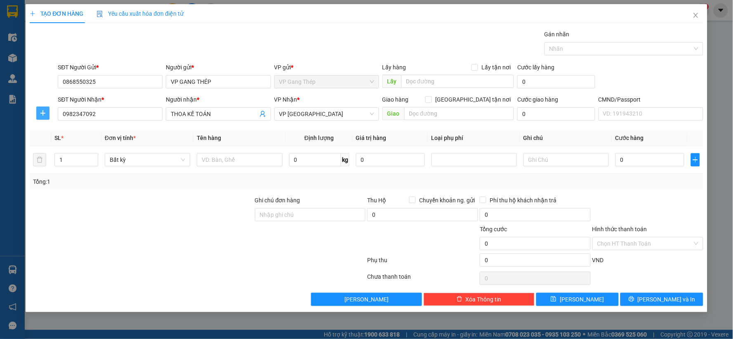
click at [42, 114] on icon "plus" at bounding box center [43, 113] width 7 height 7
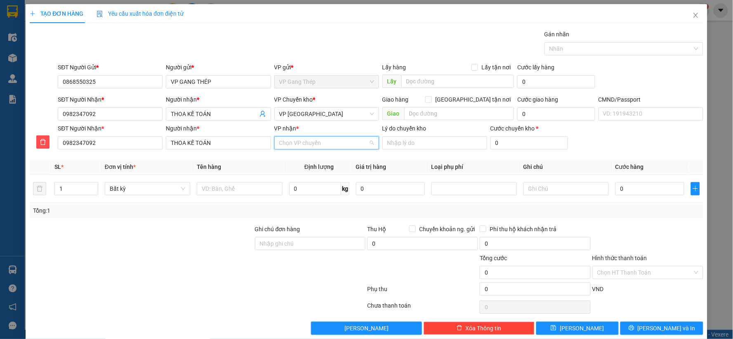
click at [296, 141] on input "VP nhận *" at bounding box center [323, 143] width 89 height 12
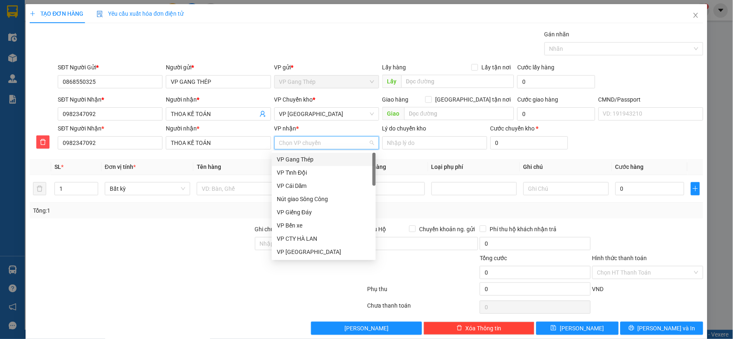
type input "H"
drag, startPoint x: 305, startPoint y: 186, endPoint x: 275, endPoint y: 190, distance: 30.8
click at [304, 186] on div "VP CTY HÀ LAN" at bounding box center [324, 185] width 94 height 9
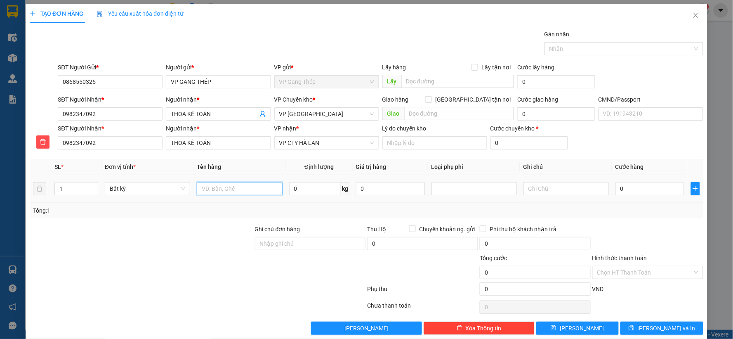
click at [255, 190] on input "text" at bounding box center [239, 188] width 85 height 13
type input "PB BÁO CÁO [DATE]"
click at [629, 273] on input "Hình thức thanh toán" at bounding box center [644, 272] width 95 height 12
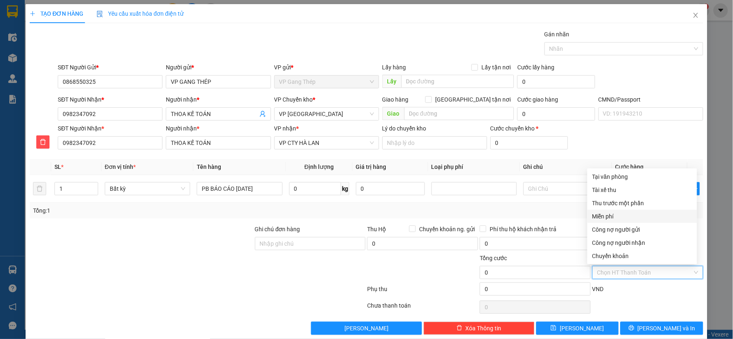
click at [604, 216] on div "Miễn phí" at bounding box center [642, 216] width 100 height 9
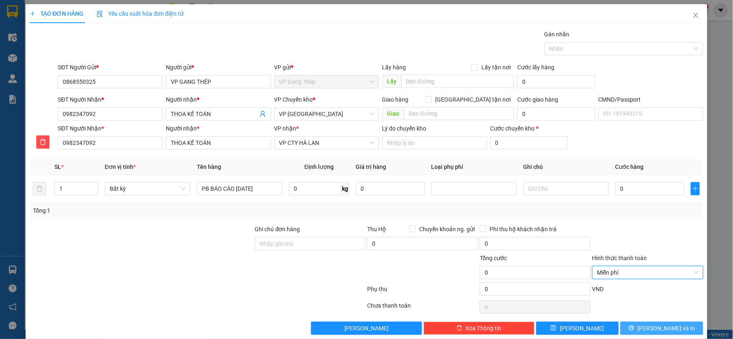
click at [651, 329] on span "Lưu và In" at bounding box center [667, 327] width 58 height 9
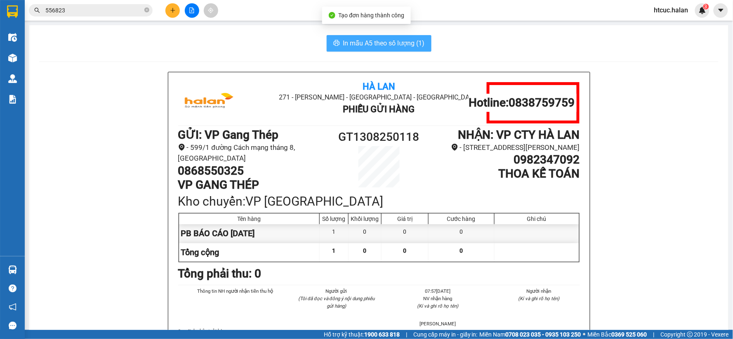
click at [352, 43] on span "In mẫu A5 theo số lượng (1)" at bounding box center [384, 43] width 82 height 10
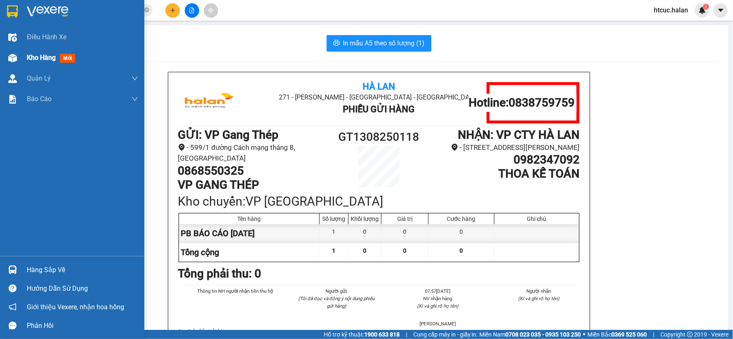
click at [9, 56] on img at bounding box center [12, 58] width 9 height 9
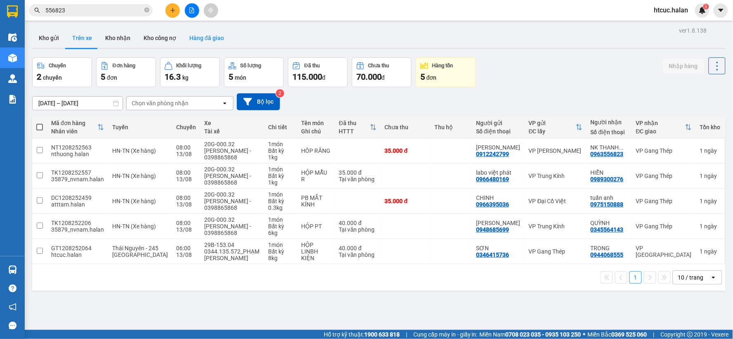
click at [207, 39] on button "Hàng đã giao" at bounding box center [207, 38] width 48 height 20
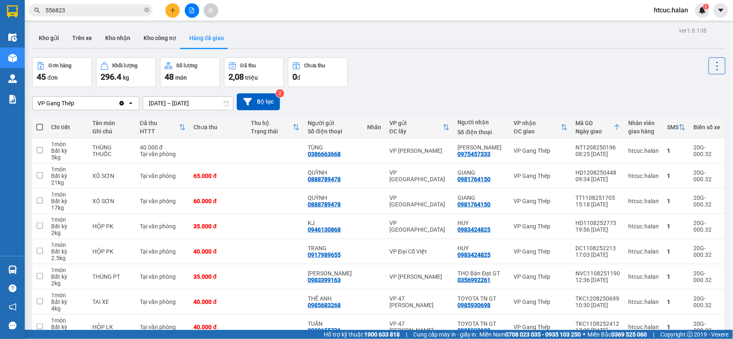
click at [150, 102] on input "12/08/2025 – 12/08/2025" at bounding box center [188, 103] width 90 height 13
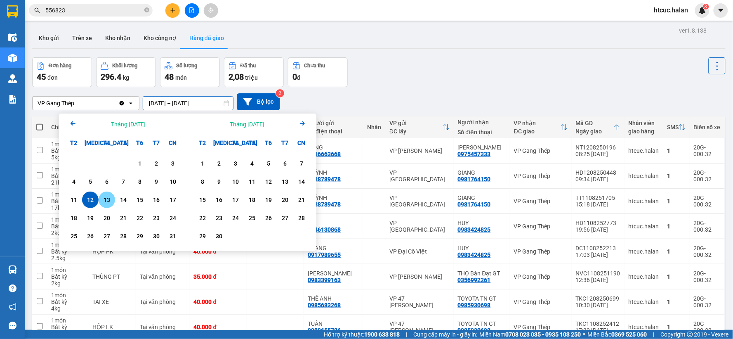
click at [104, 197] on div "13" at bounding box center [107, 200] width 12 height 10
type input "13/08/2025 – 13/08/2025"
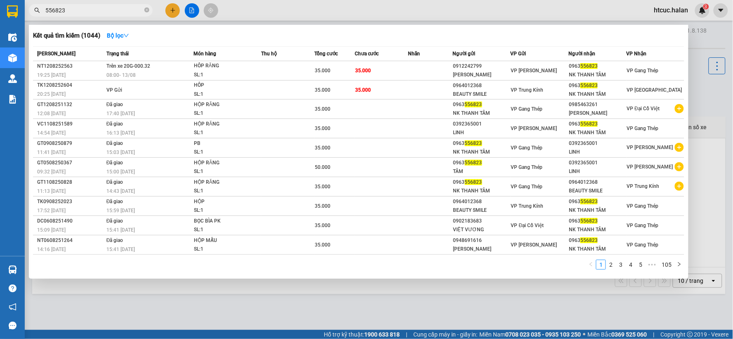
drag, startPoint x: 87, startPoint y: 9, endPoint x: 65, endPoint y: 7, distance: 22.8
click at [30, 17] on div "Kết quả tìm kiếm ( 1044 ) Bộ lọc Mã ĐH Trạng thái Món hàng Thu hộ Tổng cước Chư…" at bounding box center [80, 10] width 161 height 14
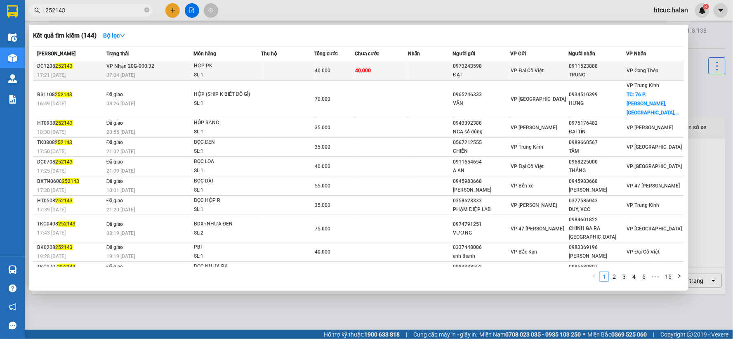
type input "252143"
click at [394, 67] on td "40.000" at bounding box center [382, 70] width 54 height 19
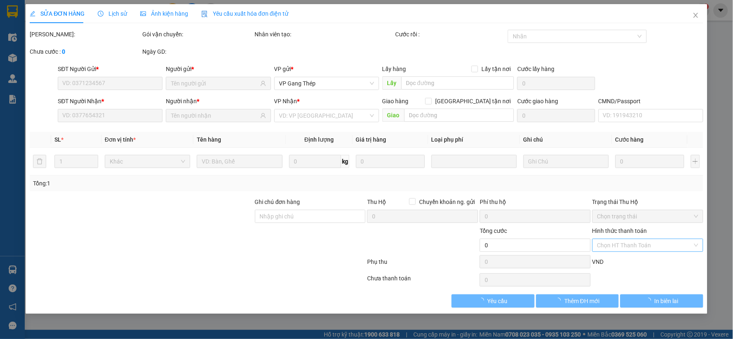
type input "0973243598"
type input "ĐẠT"
type input "0911523888"
type input "TRUNG"
type input "40.000"
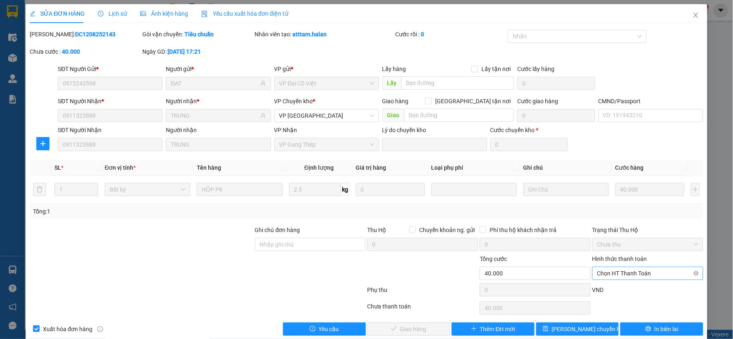
click at [619, 273] on span "Chọn HT Thanh Toán" at bounding box center [647, 273] width 101 height 12
click at [611, 205] on div "Tại văn phòng" at bounding box center [642, 203] width 100 height 9
type input "0"
click at [419, 329] on span "Giao hàng" at bounding box center [413, 328] width 26 height 9
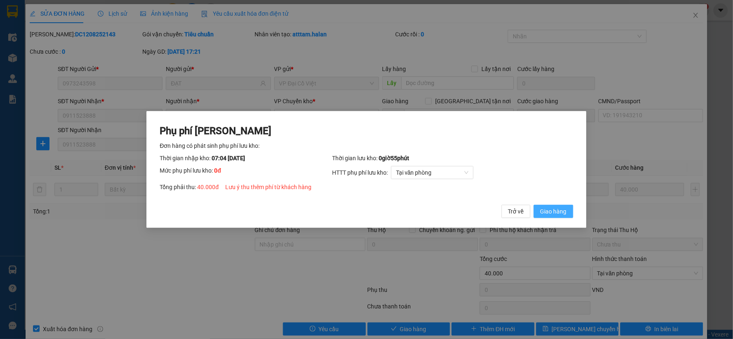
click at [554, 213] on span "Giao hàng" at bounding box center [553, 211] width 26 height 9
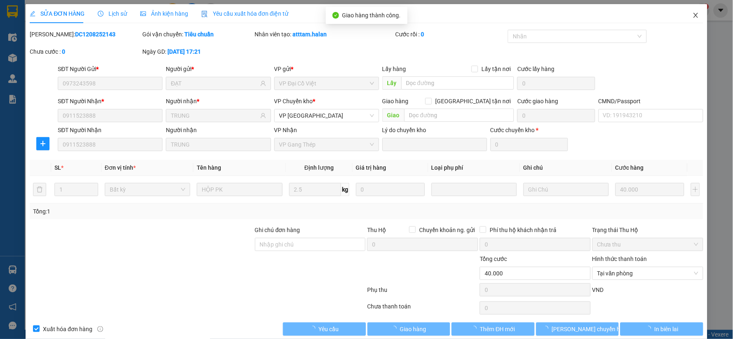
click at [693, 12] on icon "close" at bounding box center [696, 15] width 7 height 7
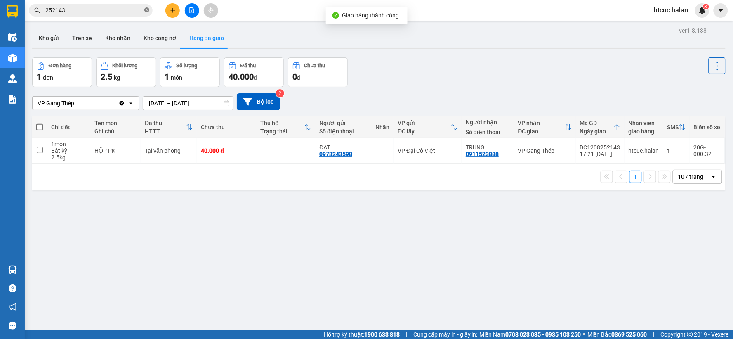
click at [148, 11] on icon "close-circle" at bounding box center [146, 9] width 5 height 5
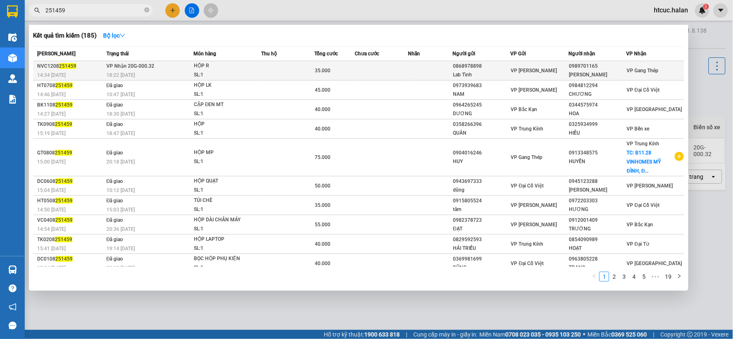
type input "251459"
click at [388, 69] on td at bounding box center [382, 70] width 54 height 19
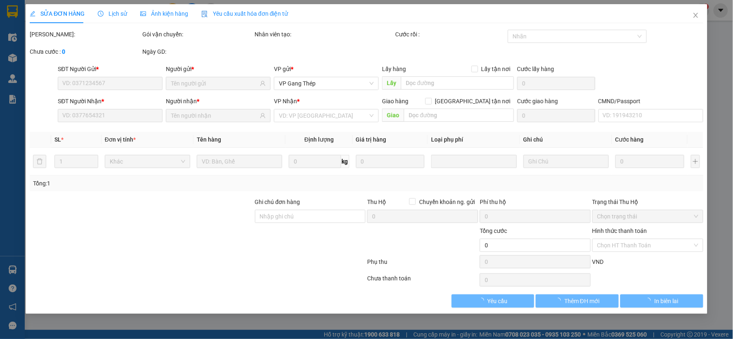
type input "0868978898"
type input "Lab Tỉnh"
type input "0989701165"
type input "CƯỜNG NGỌC"
type input "35.000"
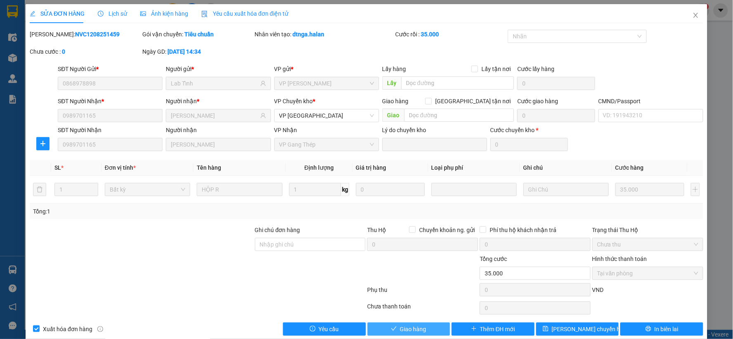
click at [425, 327] on button "Giao hàng" at bounding box center [409, 328] width 83 height 13
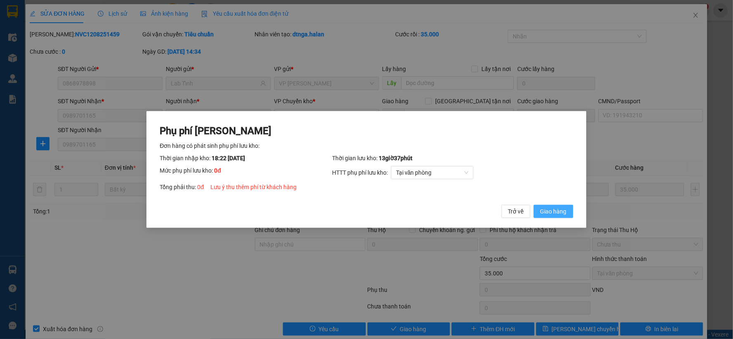
click at [558, 206] on button "Giao hàng" at bounding box center [554, 211] width 40 height 13
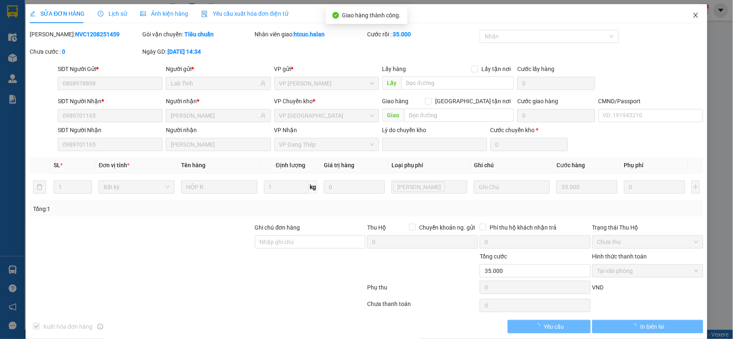
click at [693, 13] on icon "close" at bounding box center [696, 15] width 7 height 7
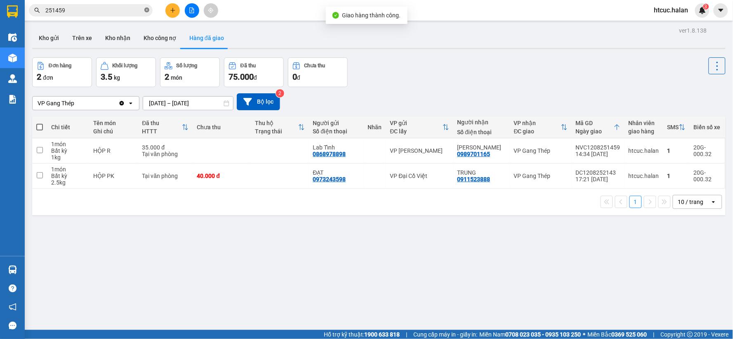
click at [148, 10] on icon "close-circle" at bounding box center [146, 9] width 5 height 5
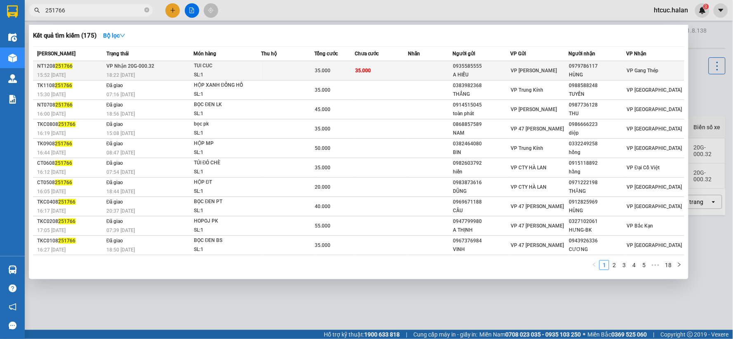
type input "251766"
click at [396, 71] on td "35.000" at bounding box center [382, 70] width 54 height 19
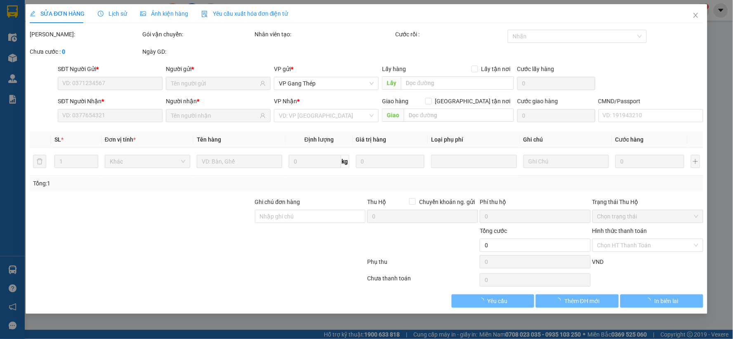
type input "0935585555"
type input "A HIẾU"
type input "0979786117"
type input "HÙNG"
type input "35.000"
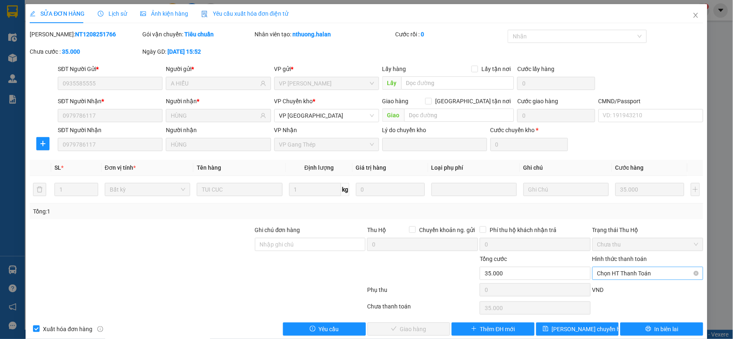
click at [623, 271] on span "Chọn HT Thanh Toán" at bounding box center [647, 273] width 101 height 12
click at [619, 204] on div "Tại văn phòng" at bounding box center [642, 203] width 100 height 9
type input "0"
click at [432, 328] on button "Giao hàng" at bounding box center [409, 328] width 83 height 13
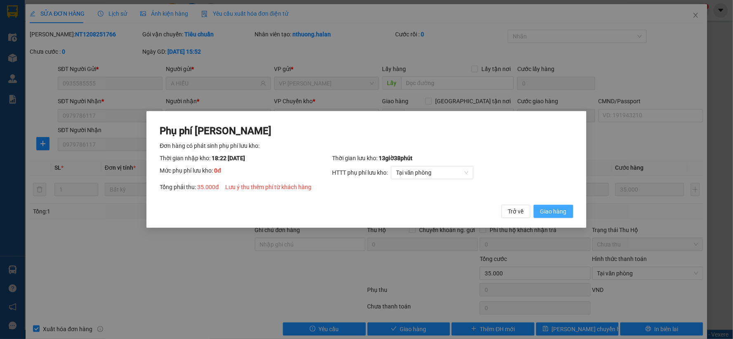
click at [556, 212] on span "Giao hàng" at bounding box center [553, 211] width 26 height 9
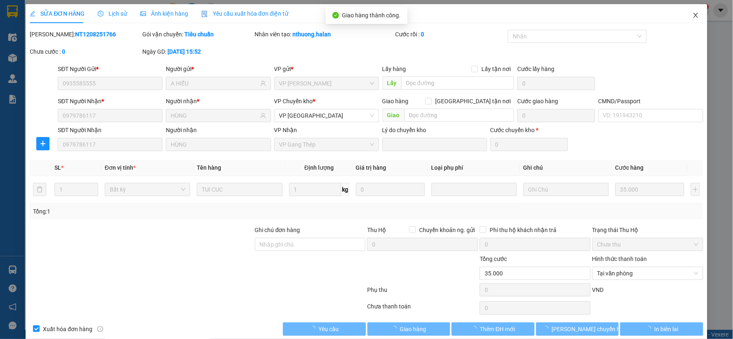
click at [693, 14] on icon "close" at bounding box center [695, 15] width 5 height 5
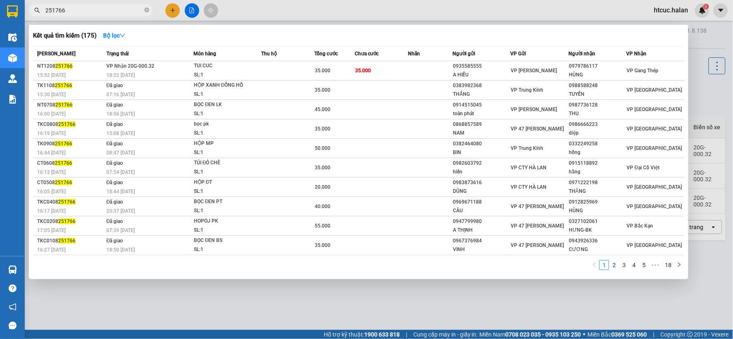
drag, startPoint x: 72, startPoint y: 12, endPoint x: 55, endPoint y: 11, distance: 16.9
click at [55, 11] on input "251766" at bounding box center [93, 10] width 97 height 9
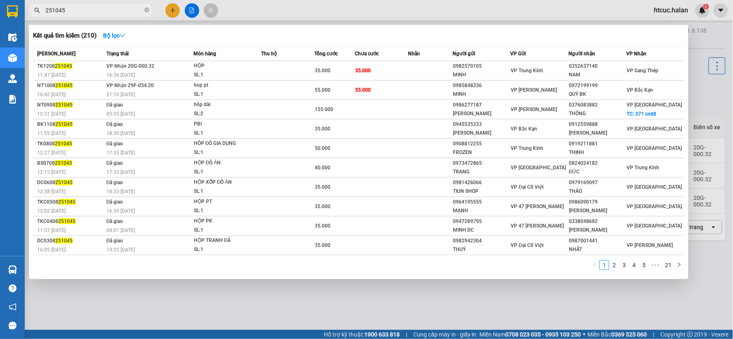
type input "251045"
click at [388, 68] on td "35.000" at bounding box center [382, 70] width 54 height 19
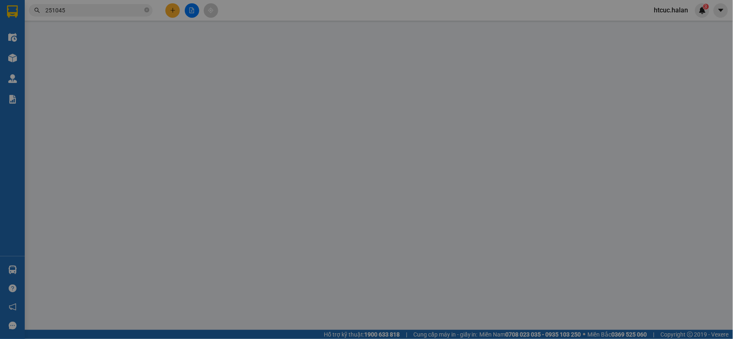
type input "0982570105"
type input "MINH"
type input "0352637140"
type input "NAM"
type input "35.000"
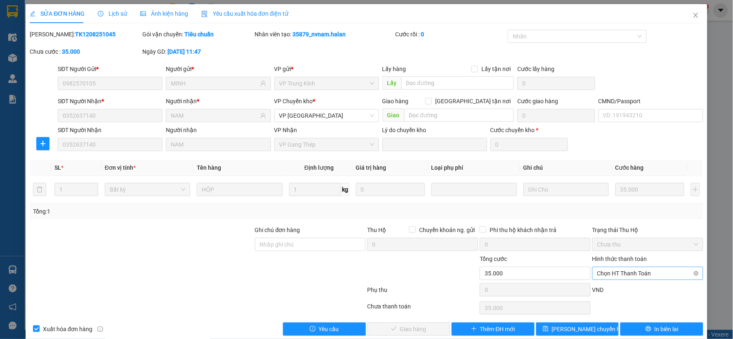
click at [636, 272] on span "Chọn HT Thanh Toán" at bounding box center [647, 273] width 101 height 12
click at [616, 203] on div "Tại văn phòng" at bounding box center [642, 203] width 100 height 9
type input "0"
click at [420, 326] on span "Giao hàng" at bounding box center [413, 328] width 26 height 9
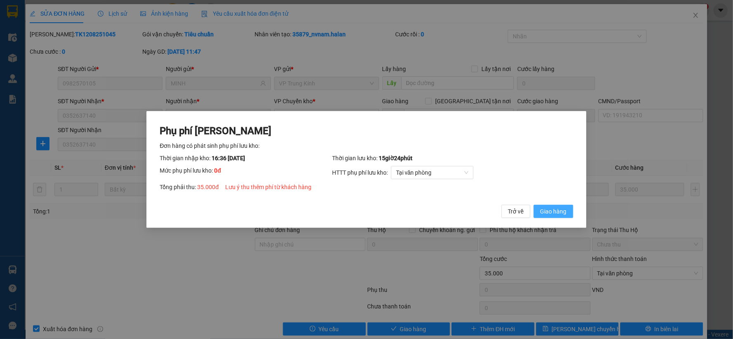
click at [545, 211] on span "Giao hàng" at bounding box center [553, 211] width 26 height 9
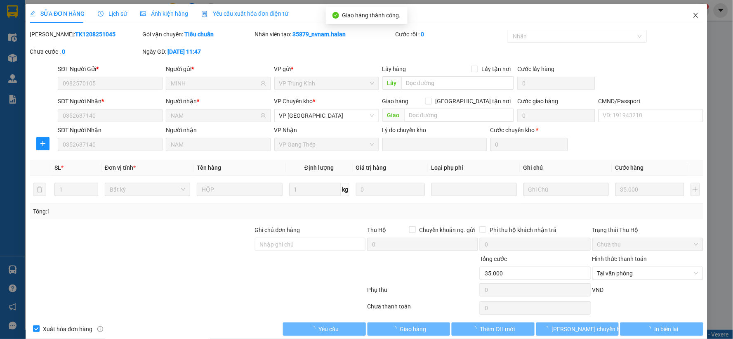
click at [693, 14] on icon "close" at bounding box center [695, 15] width 5 height 5
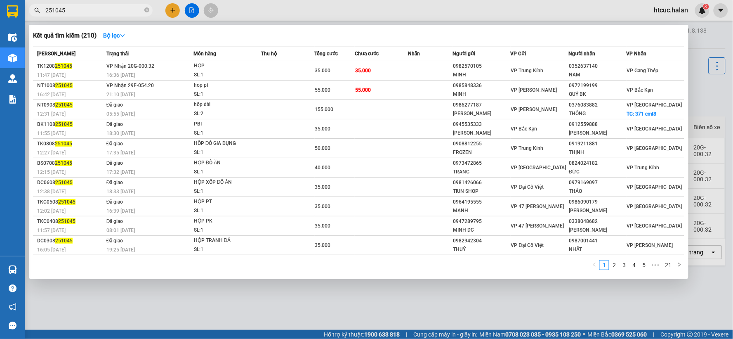
drag, startPoint x: 118, startPoint y: 14, endPoint x: 55, endPoint y: 11, distance: 62.8
click at [55, 11] on input "251045" at bounding box center [93, 10] width 97 height 9
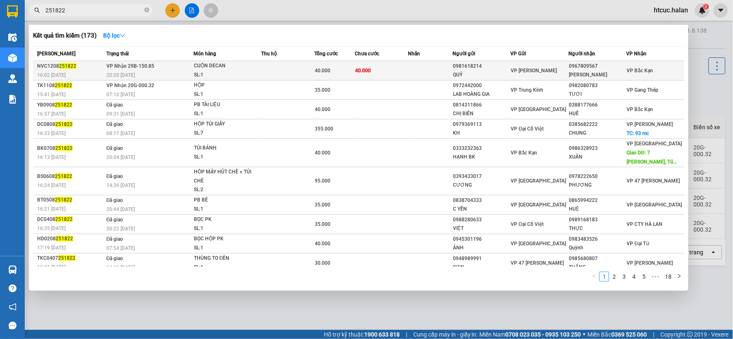
type input "251822"
click at [391, 65] on td "40.000" at bounding box center [382, 70] width 54 height 19
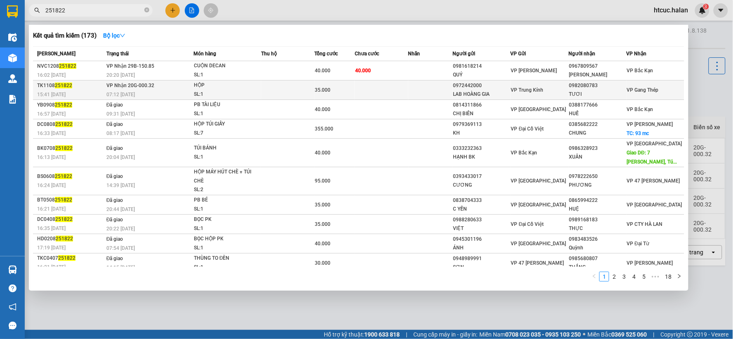
click at [361, 89] on td at bounding box center [382, 89] width 54 height 19
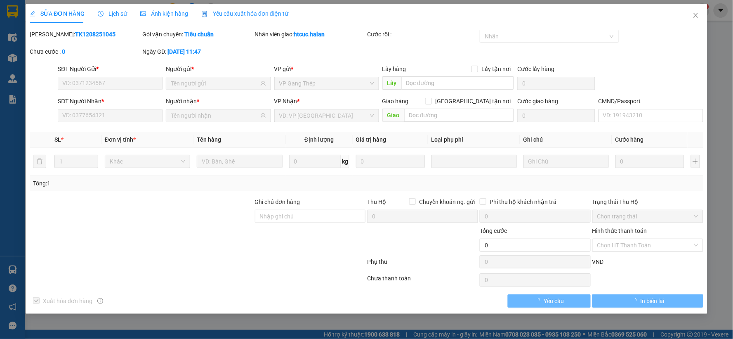
type input "0972442000"
type input "LAB HOÀNG GIA"
type input "0982080783"
type input "TƯƠI"
type input "35.000"
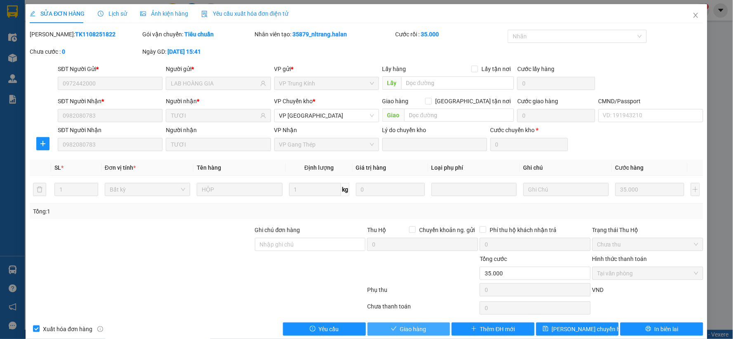
click at [394, 332] on button "Giao hàng" at bounding box center [409, 328] width 83 height 13
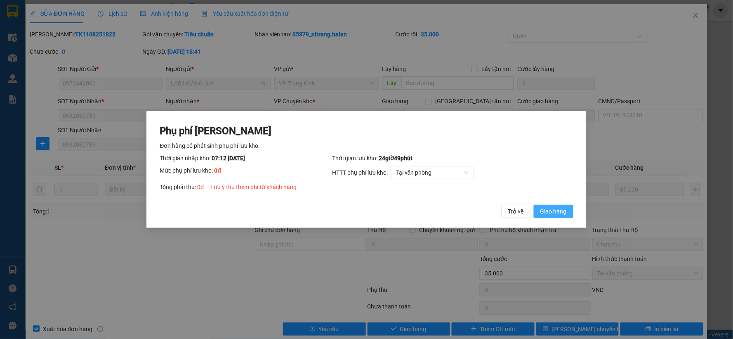
click at [565, 212] on span "Giao hàng" at bounding box center [553, 211] width 26 height 9
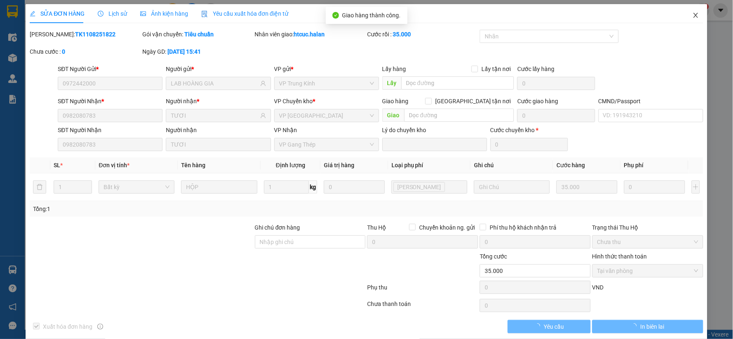
click at [693, 14] on icon "close" at bounding box center [696, 15] width 7 height 7
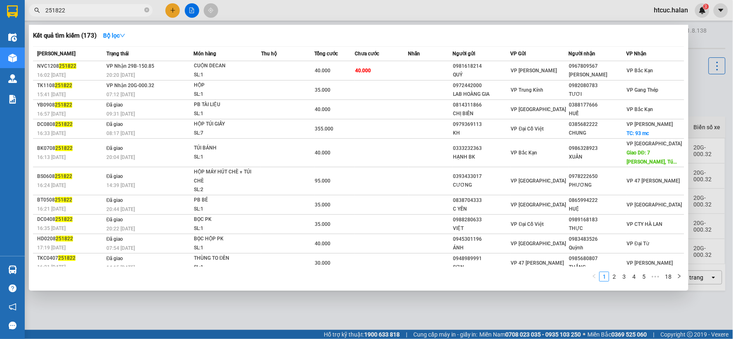
click at [71, 11] on input "251822" at bounding box center [93, 10] width 97 height 9
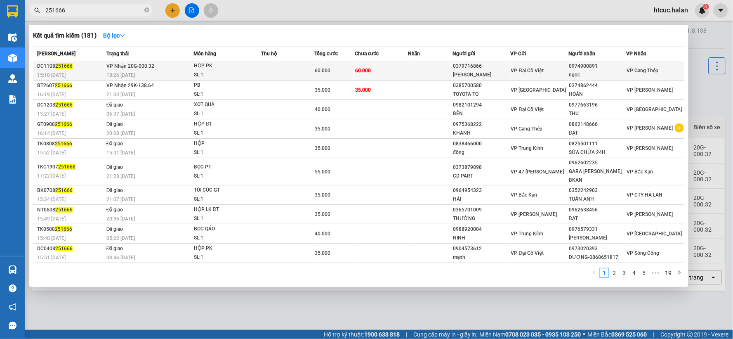
type input "251666"
click at [405, 66] on td "60.000" at bounding box center [382, 70] width 54 height 19
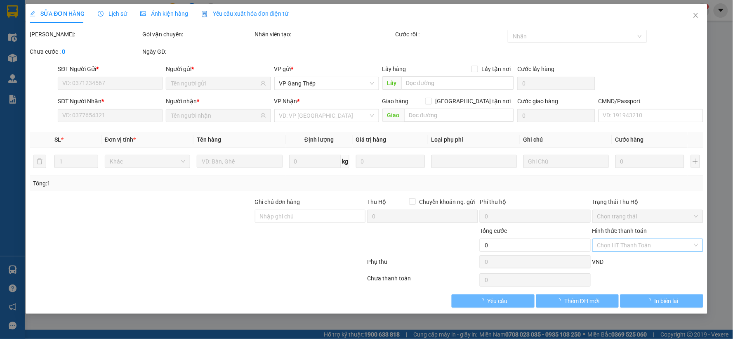
type input "0379716866"
type input "MINH TÚ"
type input "0974900891"
type input "ngọc"
type input "60.000"
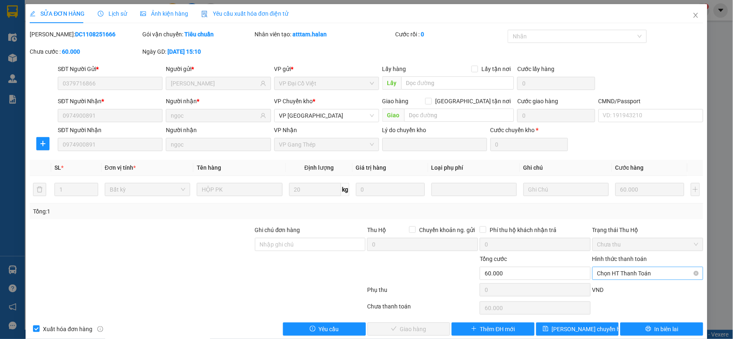
click at [624, 270] on span "Chọn HT Thanh Toán" at bounding box center [647, 273] width 101 height 12
click at [603, 203] on div "Tại văn phòng" at bounding box center [642, 203] width 100 height 9
type input "0"
click at [422, 328] on span "Giao hàng" at bounding box center [413, 328] width 26 height 9
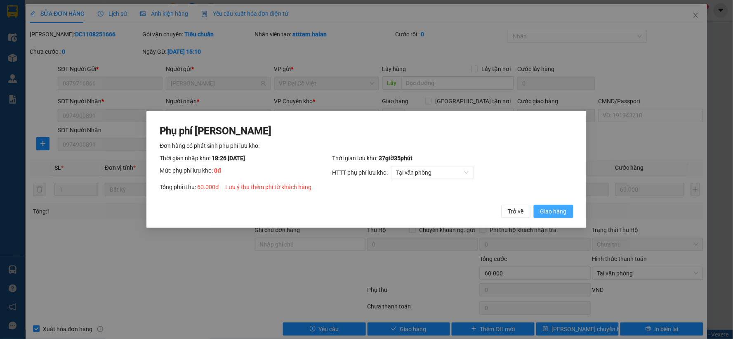
click at [555, 213] on span "Giao hàng" at bounding box center [553, 211] width 26 height 9
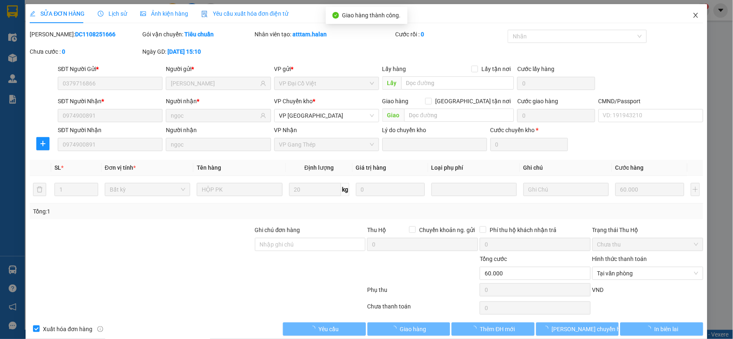
click at [684, 16] on span "Close" at bounding box center [695, 15] width 23 height 23
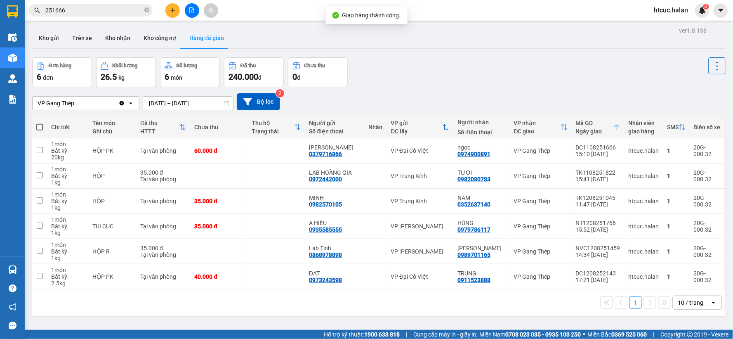
click at [108, 14] on input "251666" at bounding box center [93, 10] width 97 height 9
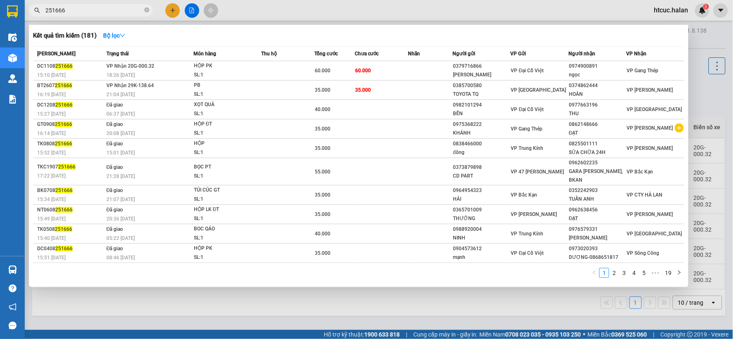
drag, startPoint x: 66, startPoint y: 7, endPoint x: 52, endPoint y: 12, distance: 15.0
click at [52, 12] on input "251666" at bounding box center [93, 10] width 97 height 9
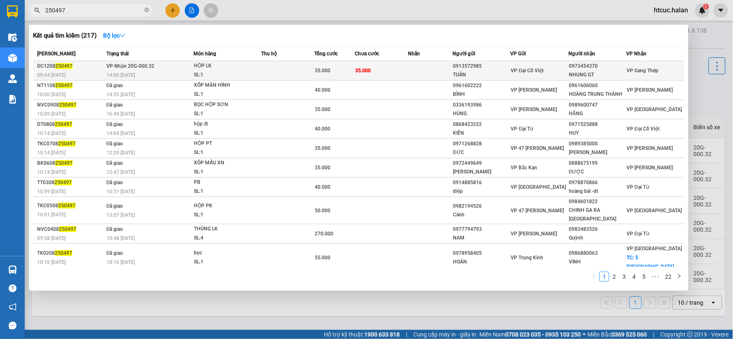
type input "250497"
click at [386, 66] on td "35.000" at bounding box center [382, 70] width 54 height 19
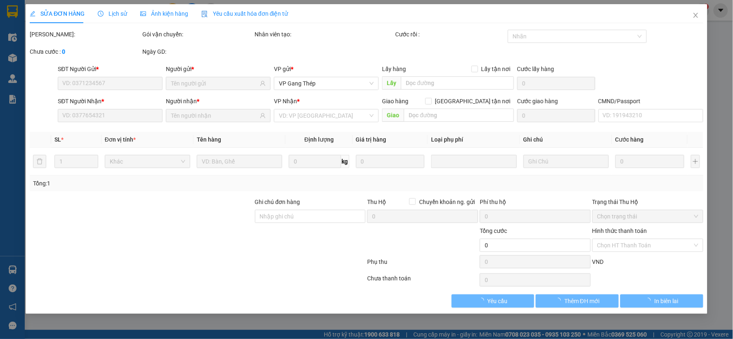
type input "0913572985"
type input "TUẤN"
type input "0973454370"
type input "NHUNG GT"
type input "35.000"
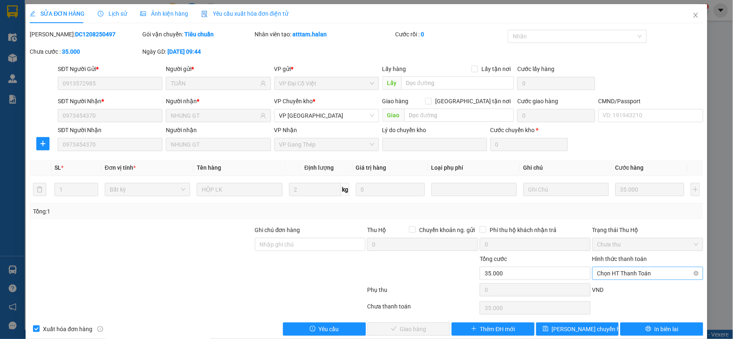
click at [633, 269] on span "Chọn HT Thanh Toán" at bounding box center [647, 273] width 101 height 12
drag, startPoint x: 619, startPoint y: 203, endPoint x: 529, endPoint y: 265, distance: 109.4
click at [618, 203] on div "Tại văn phòng" at bounding box center [642, 203] width 100 height 9
type input "0"
click at [419, 330] on span "Giao hàng" at bounding box center [413, 328] width 26 height 9
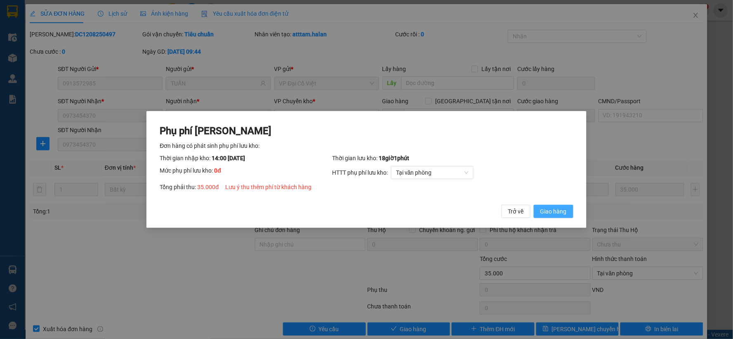
click at [558, 211] on span "Giao hàng" at bounding box center [553, 211] width 26 height 9
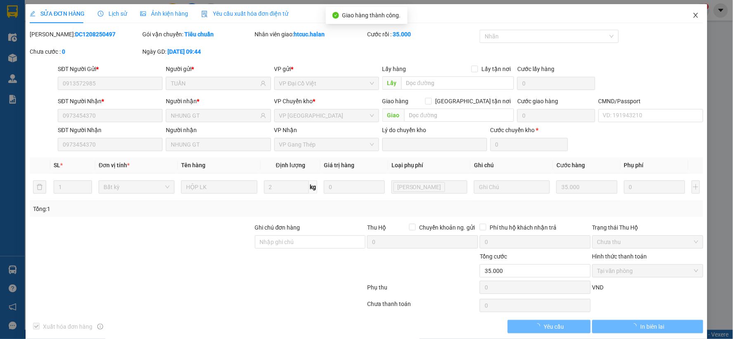
click at [693, 15] on icon "close" at bounding box center [695, 15] width 5 height 5
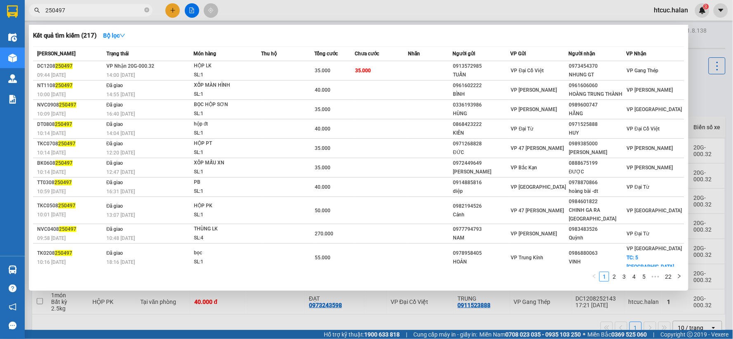
drag, startPoint x: 72, startPoint y: 10, endPoint x: 52, endPoint y: 13, distance: 19.6
click at [52, 13] on input "250497" at bounding box center [93, 10] width 97 height 9
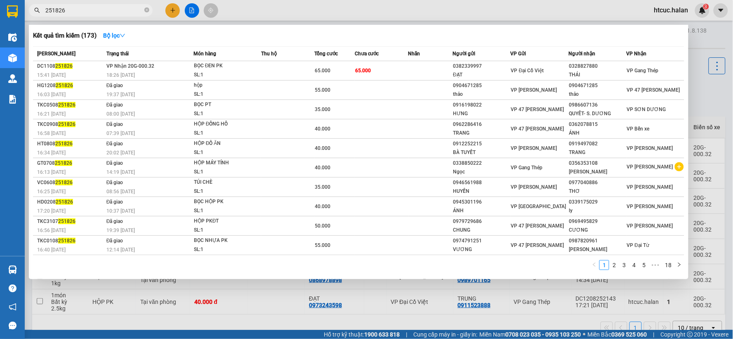
type input "251826"
click at [412, 68] on td at bounding box center [430, 70] width 45 height 19
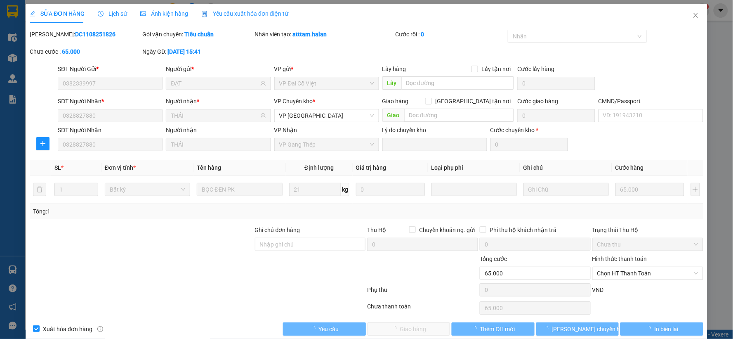
type input "0382339997"
type input "ĐẠT"
type input "0328827880"
type input "THÁI"
type input "65.000"
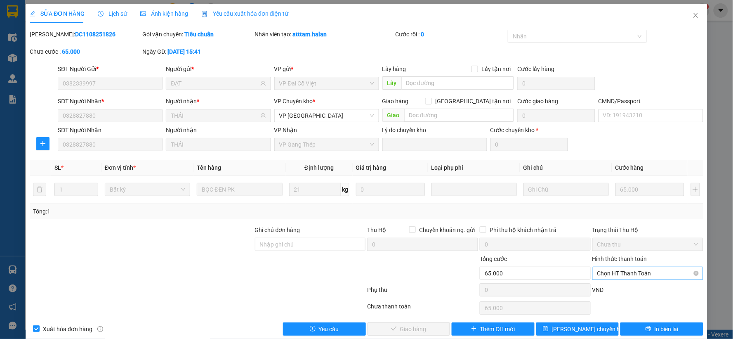
click at [620, 271] on span "Chọn HT Thanh Toán" at bounding box center [647, 273] width 101 height 12
click at [615, 203] on div "Tại văn phòng" at bounding box center [642, 203] width 100 height 9
type input "0"
click at [424, 326] on button "Giao hàng" at bounding box center [409, 328] width 83 height 13
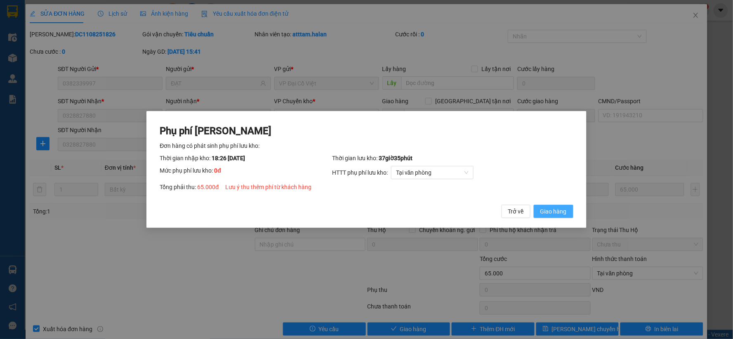
click at [550, 212] on span "Giao hàng" at bounding box center [553, 211] width 26 height 9
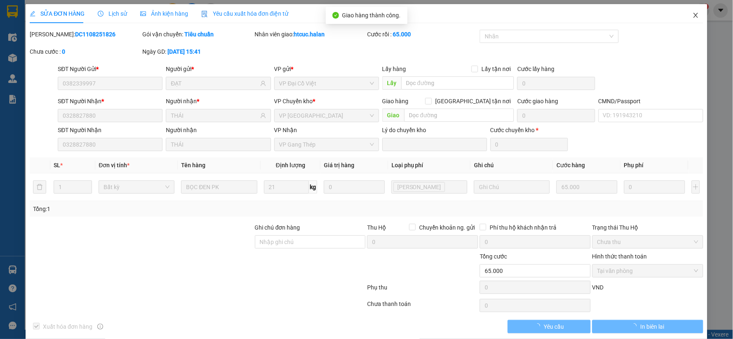
click at [693, 15] on icon "close" at bounding box center [696, 15] width 7 height 7
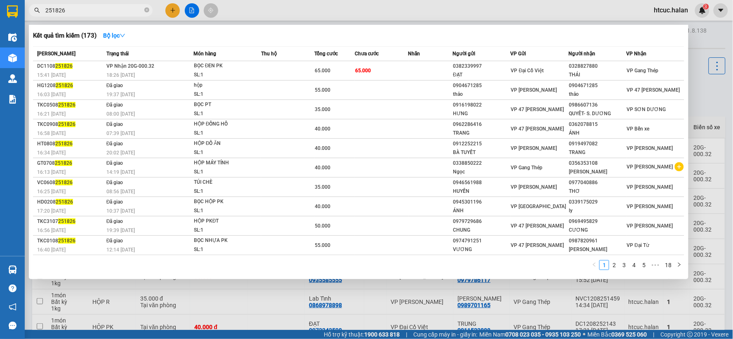
drag, startPoint x: 72, startPoint y: 10, endPoint x: 54, endPoint y: 14, distance: 18.1
click at [54, 14] on input "251826" at bounding box center [93, 10] width 97 height 9
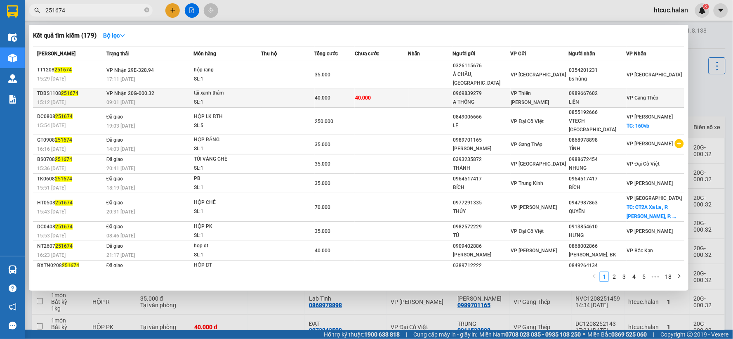
type input "251674"
click at [397, 90] on td "40.000" at bounding box center [382, 97] width 54 height 19
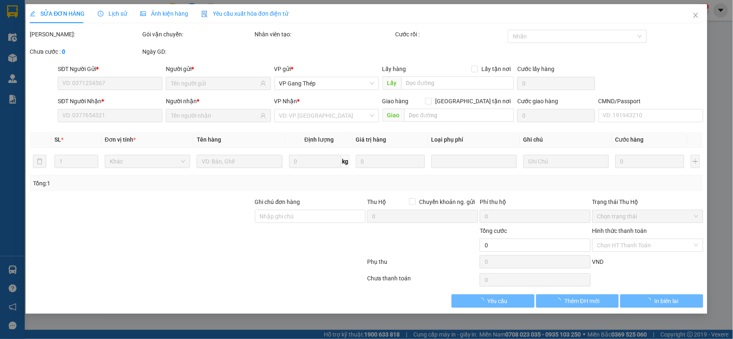
type input "0969839279"
type input "A THÔNG"
type input "0989667602"
type input "LIÊN"
type input "40.000"
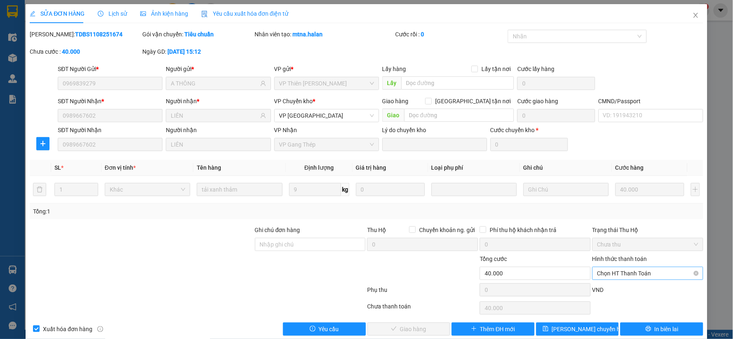
click at [624, 273] on span "Chọn HT Thanh Toán" at bounding box center [647, 273] width 101 height 12
click at [609, 203] on div "Tại văn phòng" at bounding box center [642, 203] width 100 height 9
type input "0"
click at [401, 328] on span "Giao hàng" at bounding box center [413, 328] width 26 height 9
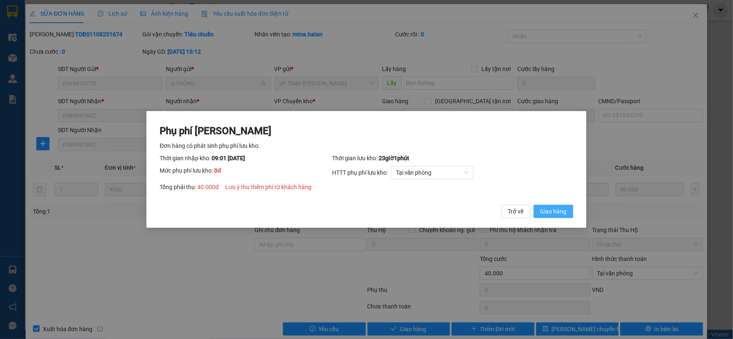
click at [560, 210] on span "Giao hàng" at bounding box center [553, 211] width 26 height 9
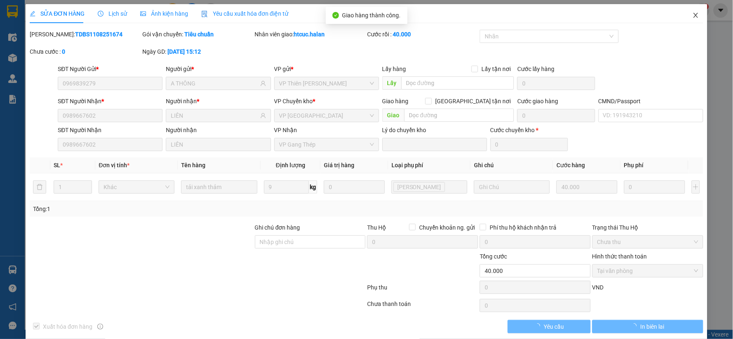
click at [693, 14] on icon "close" at bounding box center [696, 15] width 7 height 7
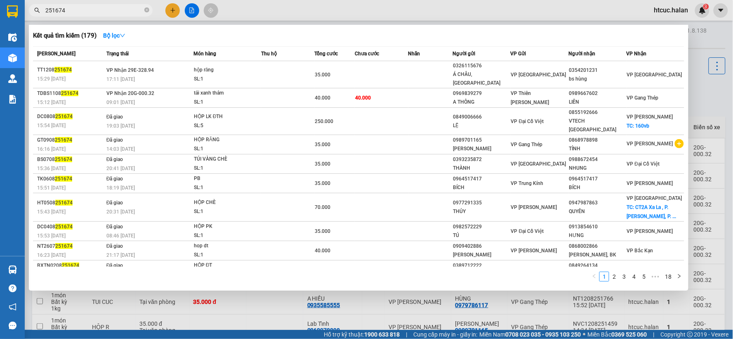
drag, startPoint x: 66, startPoint y: 11, endPoint x: 55, endPoint y: 11, distance: 11.1
click at [55, 11] on input "251674" at bounding box center [93, 10] width 97 height 9
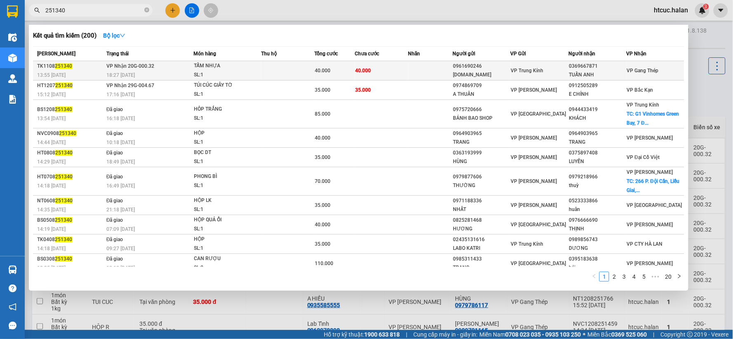
type input "251340"
click at [392, 71] on td "40.000" at bounding box center [382, 70] width 54 height 19
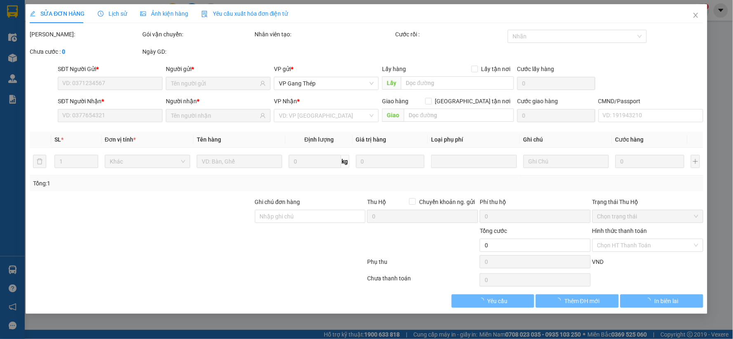
type input "0961690246"
type input "DOXECLUB.COM"
type input "0369667871"
type input "TUẤN ANH"
type input "40.000"
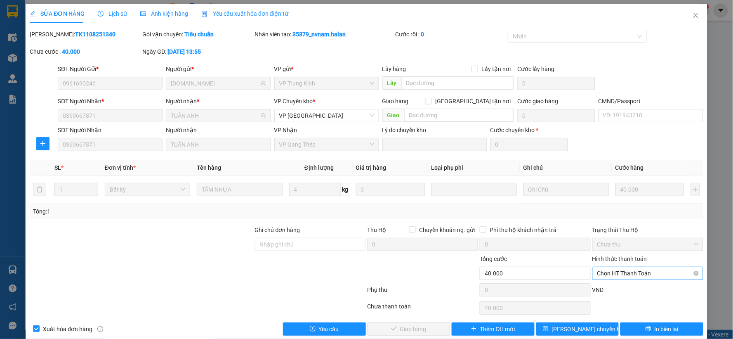
click at [630, 271] on span "Chọn HT Thanh Toán" at bounding box center [647, 273] width 101 height 12
drag, startPoint x: 610, startPoint y: 205, endPoint x: 469, endPoint y: 271, distance: 156.7
click at [610, 205] on div "Tại văn phòng" at bounding box center [642, 203] width 100 height 9
type input "0"
click at [405, 327] on span "Giao hàng" at bounding box center [413, 328] width 26 height 9
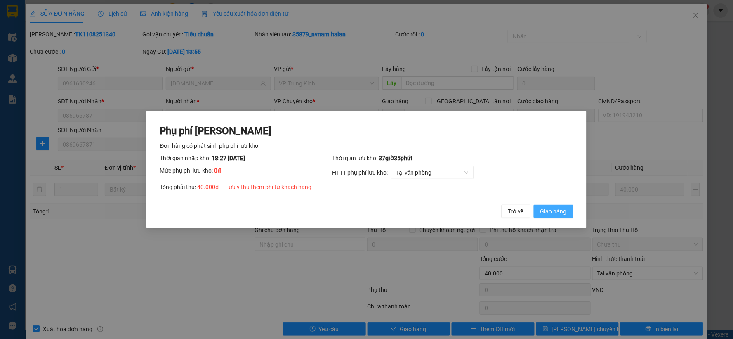
click at [555, 212] on span "Giao hàng" at bounding box center [553, 211] width 26 height 9
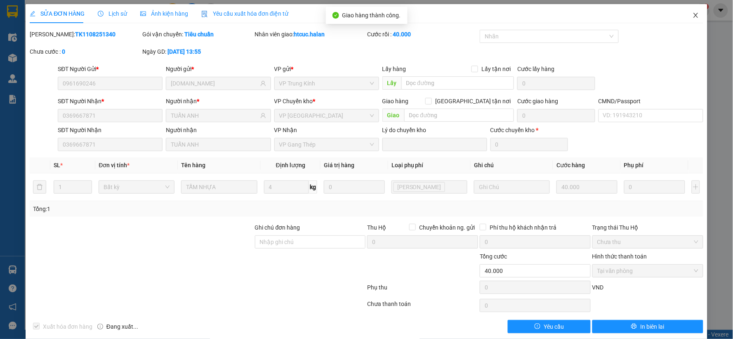
click at [693, 15] on icon "close" at bounding box center [695, 15] width 5 height 5
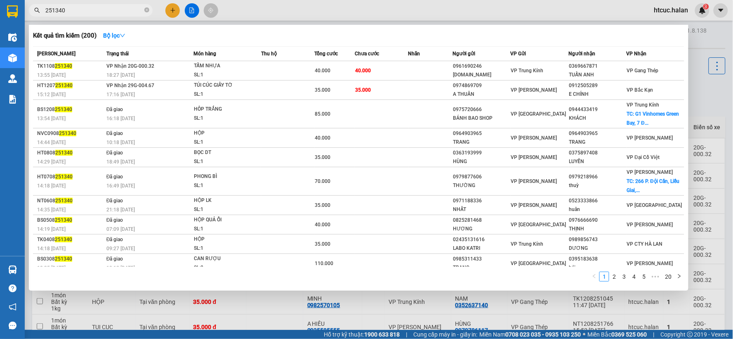
drag, startPoint x: 65, startPoint y: 10, endPoint x: 54, endPoint y: 11, distance: 10.8
click at [54, 11] on input "251340" at bounding box center [93, 10] width 97 height 9
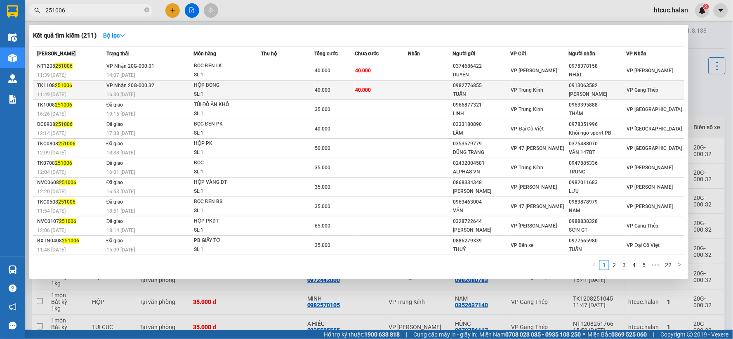
type input "251006"
click at [389, 86] on td "40.000" at bounding box center [382, 89] width 54 height 19
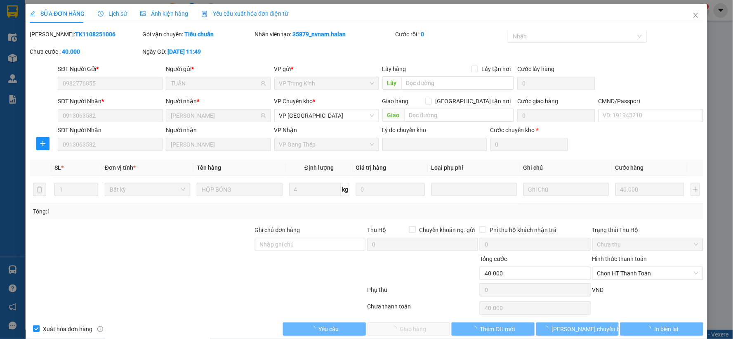
type input "0982776855"
type input "TUẤN"
type input "0913063582"
type input "HÙNG HÀ"
type input "40.000"
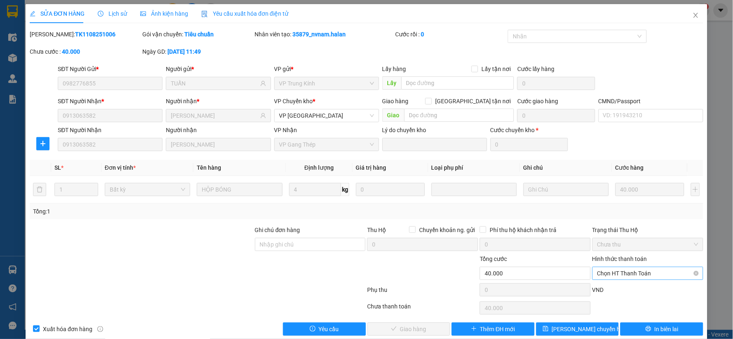
click at [643, 271] on span "Chọn HT Thanh Toán" at bounding box center [647, 273] width 101 height 12
click at [609, 204] on div "Tại văn phòng" at bounding box center [642, 203] width 100 height 9
type input "0"
click at [420, 330] on span "Giao hàng" at bounding box center [413, 328] width 26 height 9
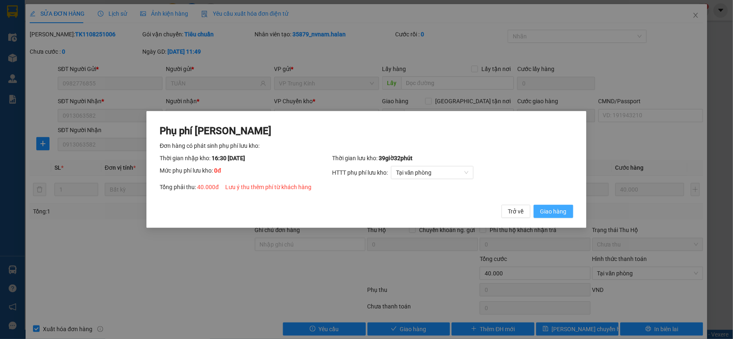
click at [551, 213] on span "Giao hàng" at bounding box center [553, 211] width 26 height 9
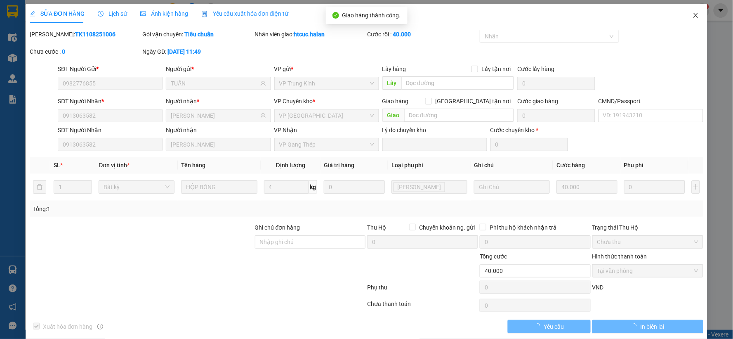
click at [693, 14] on span "Close" at bounding box center [695, 15] width 23 height 23
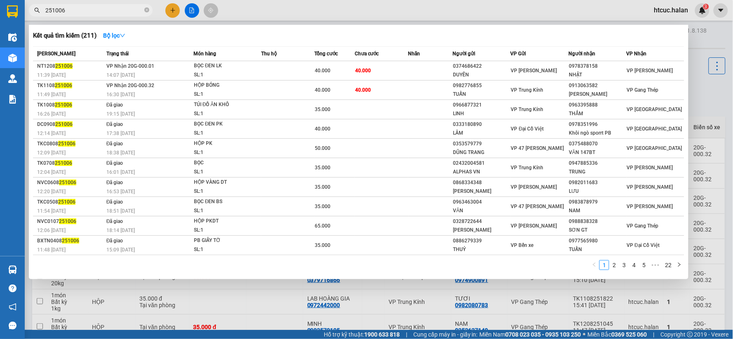
drag, startPoint x: 71, startPoint y: 10, endPoint x: 56, endPoint y: 10, distance: 14.8
click at [56, 10] on input "251006" at bounding box center [93, 10] width 97 height 9
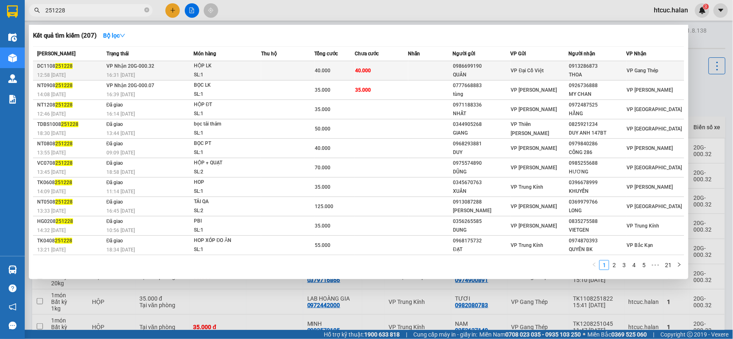
type input "251228"
click at [399, 67] on td "40.000" at bounding box center [382, 70] width 54 height 19
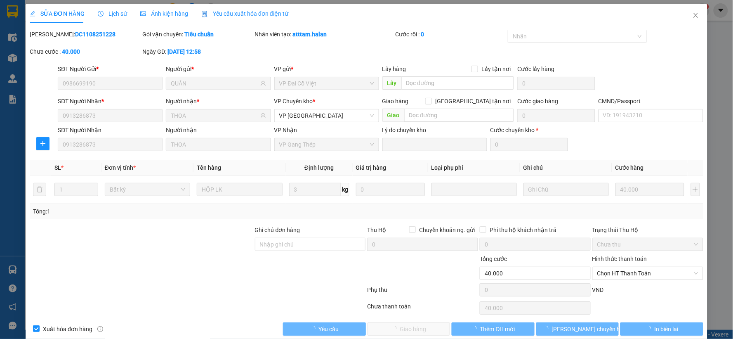
type input "0986699190"
type input "QUÂN"
type input "0913286873"
type input "THOA"
type input "40.000"
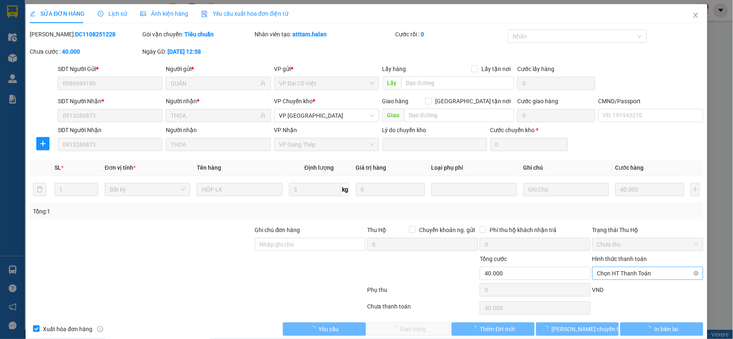
click at [620, 271] on span "Chọn HT Thanh Toán" at bounding box center [647, 273] width 101 height 12
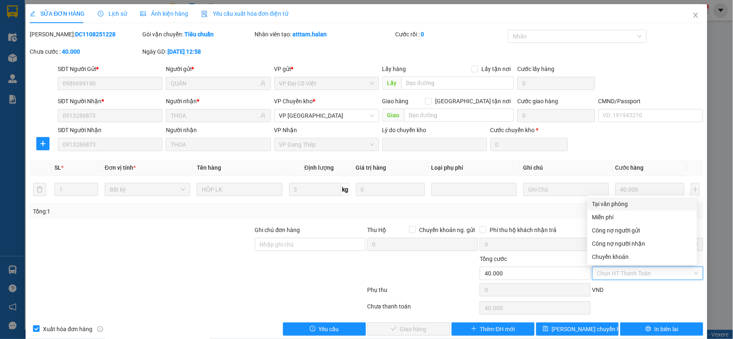
drag, startPoint x: 623, startPoint y: 206, endPoint x: 601, endPoint y: 221, distance: 26.4
click at [622, 206] on div "Tại văn phòng" at bounding box center [642, 203] width 100 height 9
type input "0"
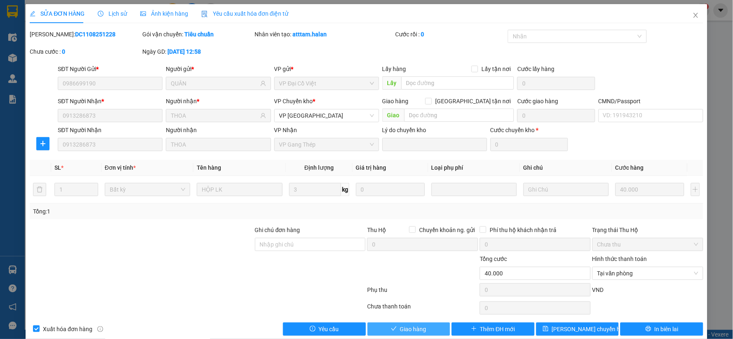
click at [421, 326] on span "Giao hàng" at bounding box center [413, 328] width 26 height 9
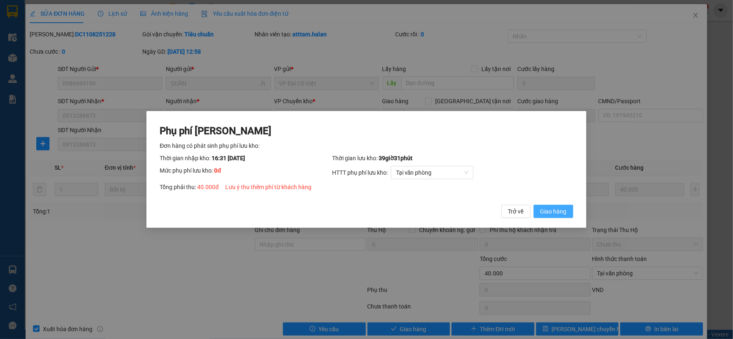
click at [562, 210] on span "Giao hàng" at bounding box center [553, 211] width 26 height 9
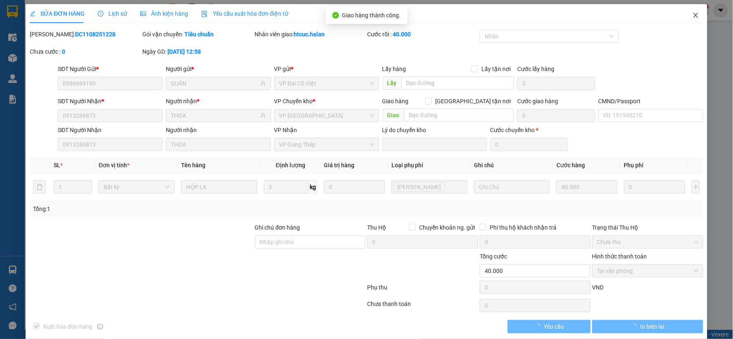
click at [693, 15] on icon "close" at bounding box center [696, 15] width 7 height 7
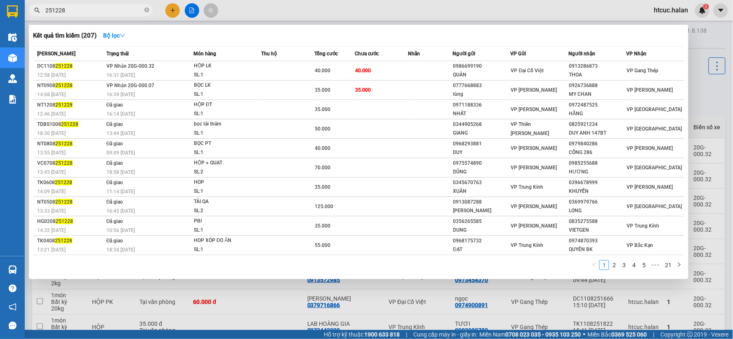
drag, startPoint x: 65, startPoint y: 11, endPoint x: 59, endPoint y: 12, distance: 6.4
click at [59, 12] on input "251228" at bounding box center [93, 10] width 97 height 9
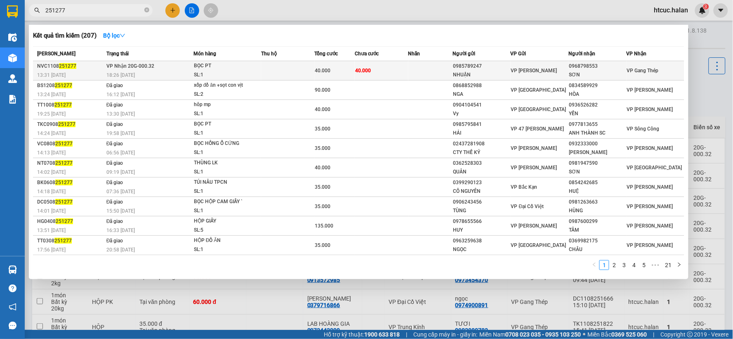
type input "251277"
click at [427, 66] on td at bounding box center [430, 70] width 45 height 19
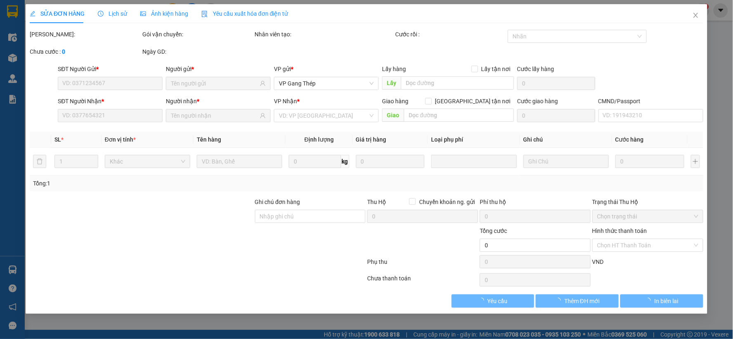
type input "0985789247"
type input "NHUẬN"
type input "0968798553"
type input "SƠN"
type input "40.000"
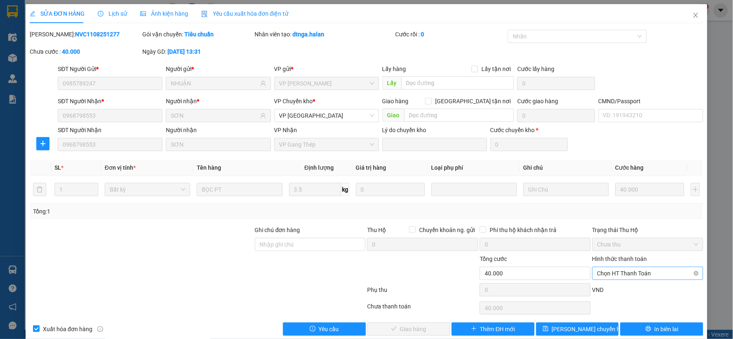
click at [623, 271] on span "Chọn HT Thanh Toán" at bounding box center [647, 273] width 101 height 12
click at [616, 205] on div "Tại văn phòng" at bounding box center [642, 203] width 100 height 9
type input "0"
click at [434, 327] on button "Giao hàng" at bounding box center [409, 328] width 83 height 13
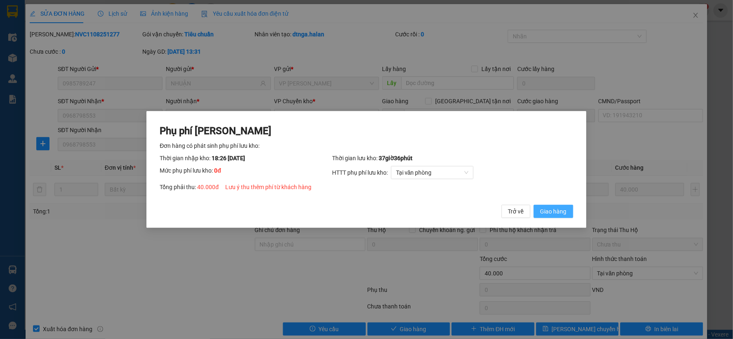
click at [556, 211] on span "Giao hàng" at bounding box center [553, 211] width 26 height 9
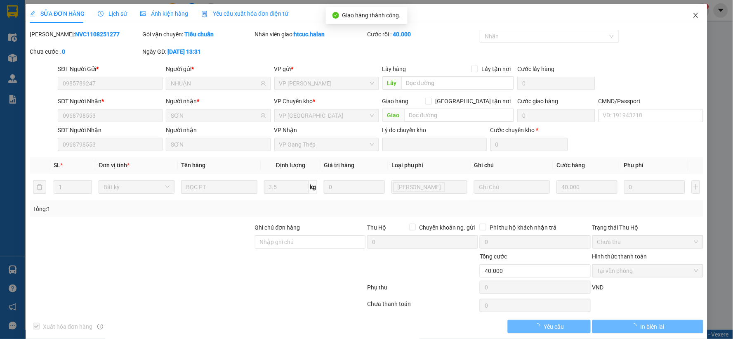
click at [693, 14] on icon "close" at bounding box center [696, 15] width 7 height 7
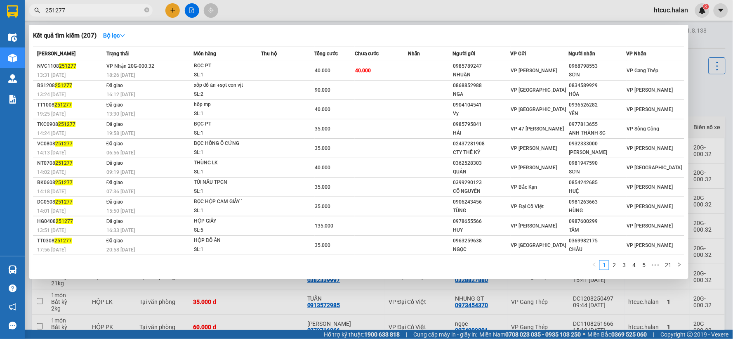
drag, startPoint x: 63, startPoint y: 8, endPoint x: 50, endPoint y: 14, distance: 14.0
click at [50, 14] on input "251277" at bounding box center [93, 10] width 97 height 9
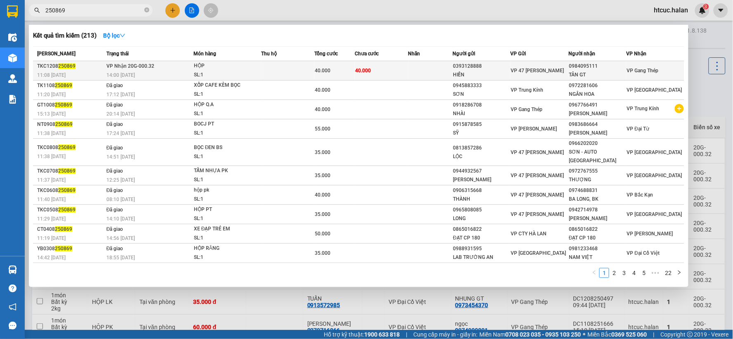
type input "250869"
click at [376, 71] on td "40.000" at bounding box center [382, 70] width 54 height 19
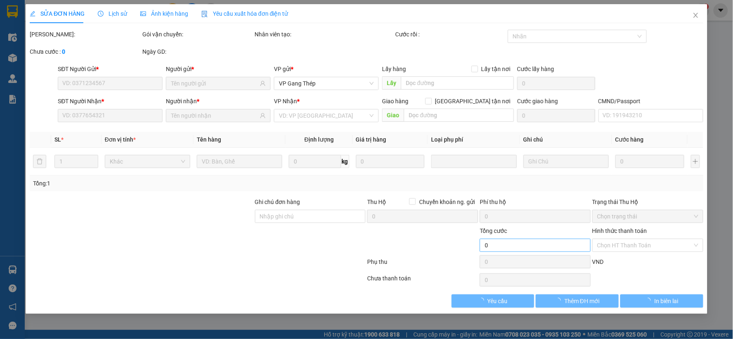
type input "0393128888"
type input "HIỀN"
type input "0984095111"
type input "TÂN GT"
type input "40.000"
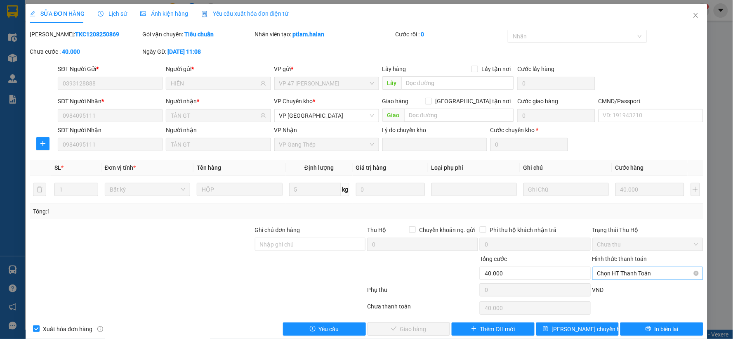
click at [646, 271] on span "Chọn HT Thanh Toán" at bounding box center [647, 273] width 101 height 12
click at [621, 205] on div "Tại văn phòng" at bounding box center [642, 203] width 100 height 9
type input "0"
click at [422, 326] on span "Giao hàng" at bounding box center [413, 328] width 26 height 9
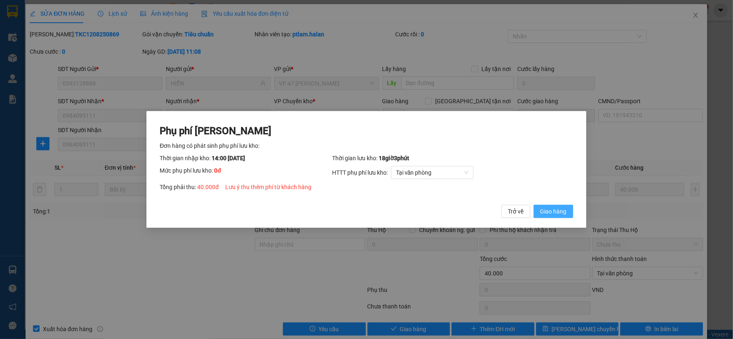
click at [560, 213] on span "Giao hàng" at bounding box center [553, 211] width 26 height 9
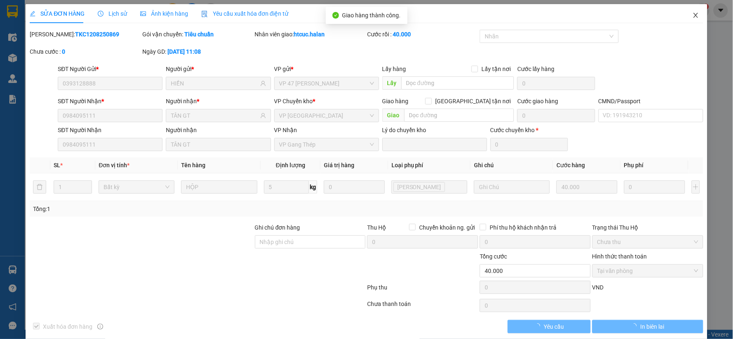
drag, startPoint x: 691, startPoint y: 14, endPoint x: 139, endPoint y: 16, distance: 551.5
click at [693, 14] on icon "close" at bounding box center [696, 15] width 7 height 7
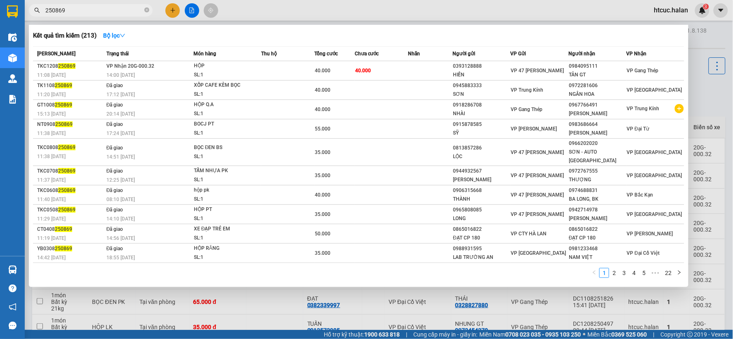
drag, startPoint x: 62, startPoint y: 9, endPoint x: 51, endPoint y: 7, distance: 10.9
click at [51, 7] on input "250869" at bounding box center [93, 10] width 97 height 9
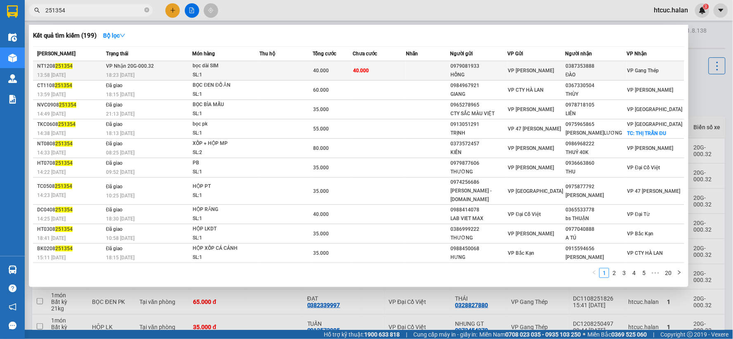
type input "251354"
click at [379, 64] on td "40.000" at bounding box center [379, 70] width 53 height 19
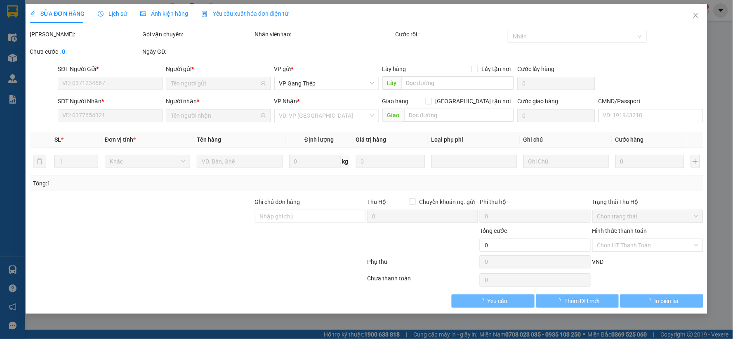
type input "0979081933"
type input "HỒNG"
type input "0387353888"
type input "ĐÀO"
type input "40.000"
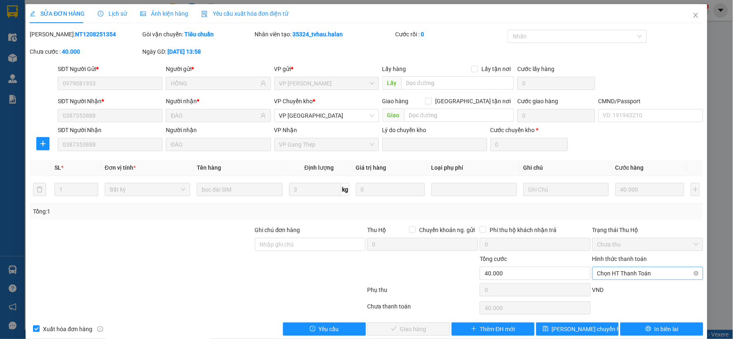
click at [605, 273] on span "Chọn HT Thanh Toán" at bounding box center [647, 273] width 101 height 12
drag, startPoint x: 615, startPoint y: 205, endPoint x: 609, endPoint y: 208, distance: 6.7
click at [615, 205] on div "Tại văn phòng" at bounding box center [642, 203] width 100 height 9
type input "0"
click at [425, 331] on button "Giao hàng" at bounding box center [409, 328] width 83 height 13
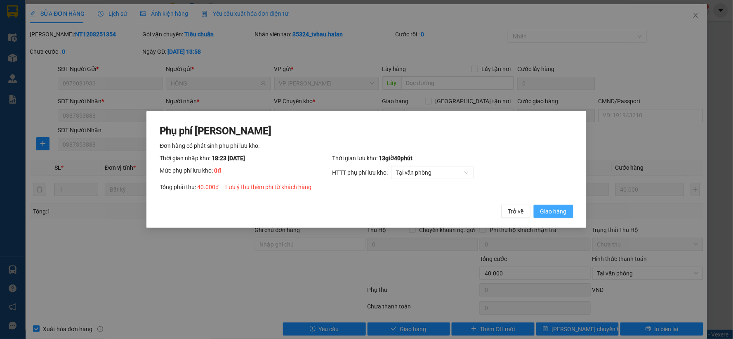
click at [551, 215] on span "Giao hàng" at bounding box center [553, 211] width 26 height 9
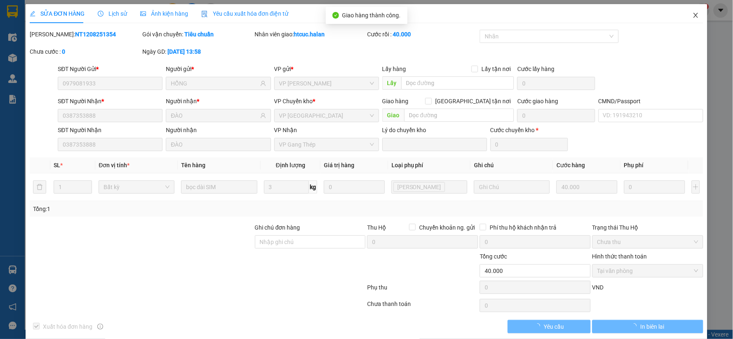
click at [693, 15] on icon "close" at bounding box center [695, 15] width 5 height 5
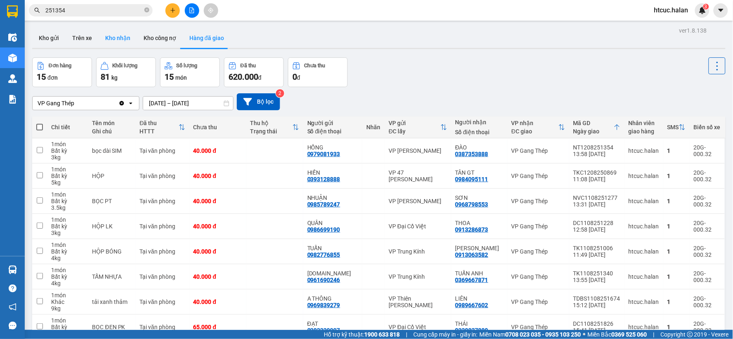
click at [111, 40] on button "Kho nhận" at bounding box center [118, 38] width 38 height 20
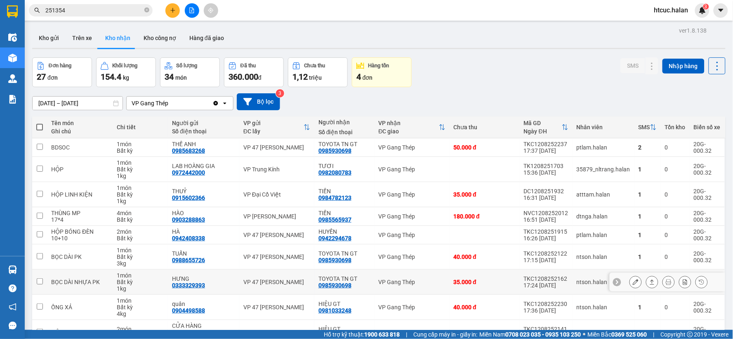
scroll to position [68, 0]
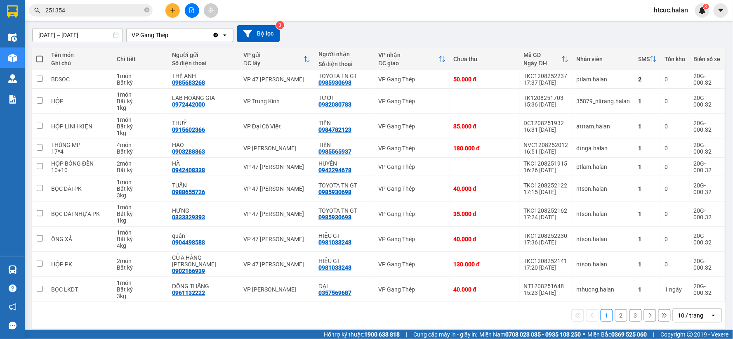
click at [630, 309] on button "3" at bounding box center [635, 315] width 12 height 12
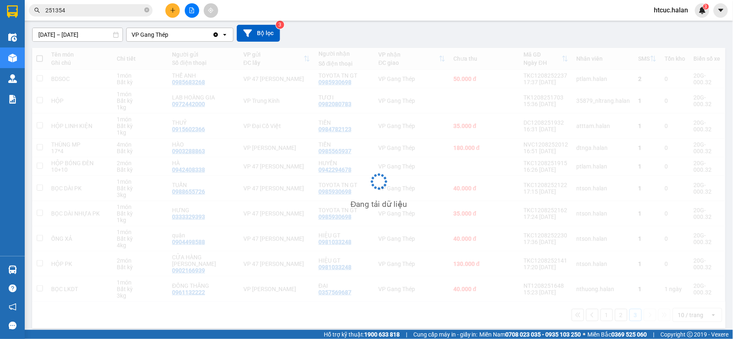
scroll to position [38, 0]
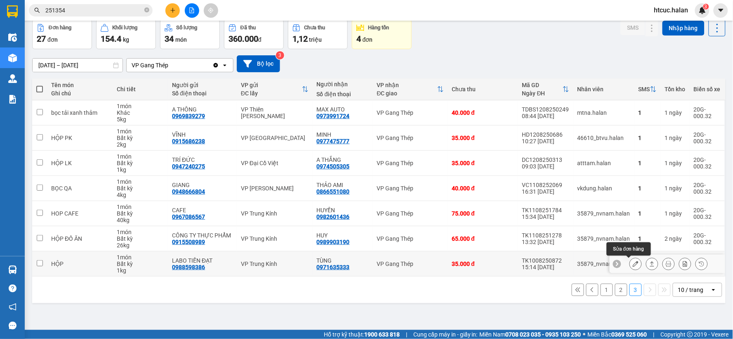
click at [633, 261] on icon at bounding box center [636, 264] width 6 height 6
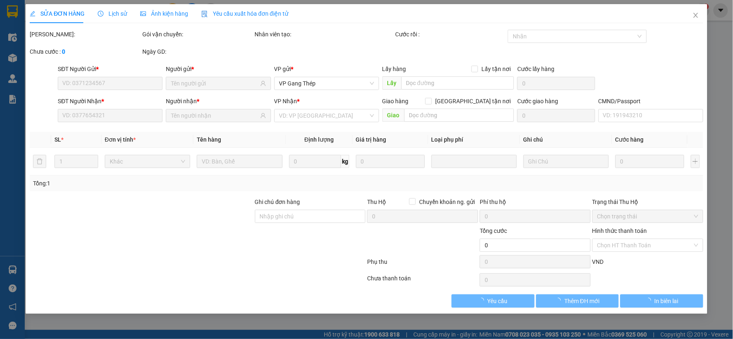
type input "0988598386"
type input "LABO TIẾN ĐẠT"
type input "0971635333"
type input "TÙNG"
type input "35.000"
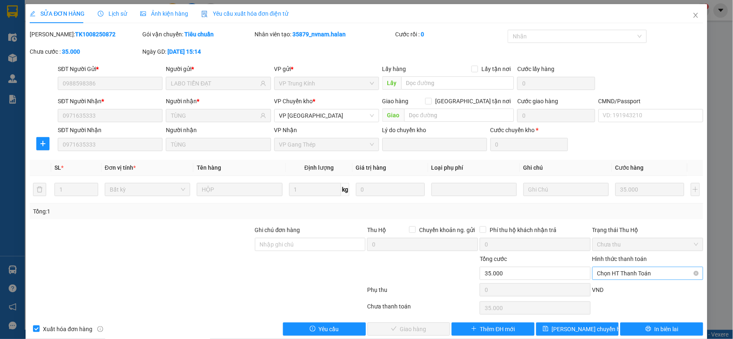
click at [637, 271] on span "Chọn HT Thanh Toán" at bounding box center [647, 273] width 101 height 12
click at [620, 203] on div "Tại văn phòng" at bounding box center [642, 203] width 100 height 9
type input "0"
click at [426, 327] on button "Giao hàng" at bounding box center [409, 328] width 83 height 13
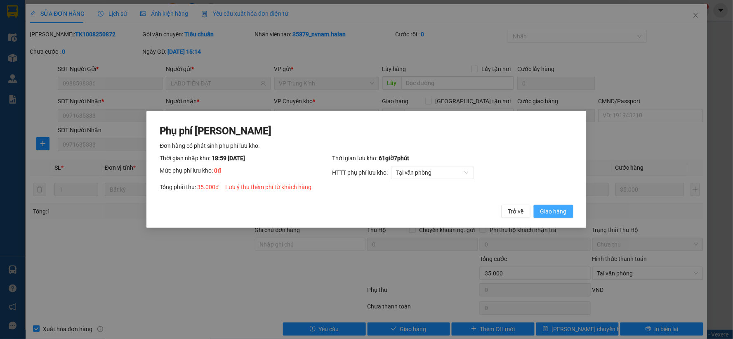
click at [558, 207] on span "Giao hàng" at bounding box center [553, 211] width 26 height 9
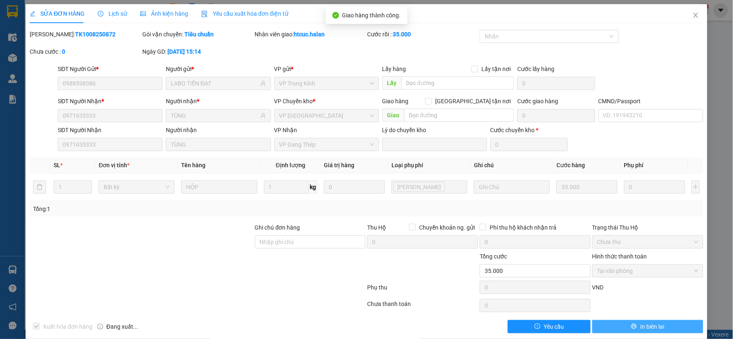
click at [658, 325] on span "In biên lai" at bounding box center [652, 326] width 24 height 9
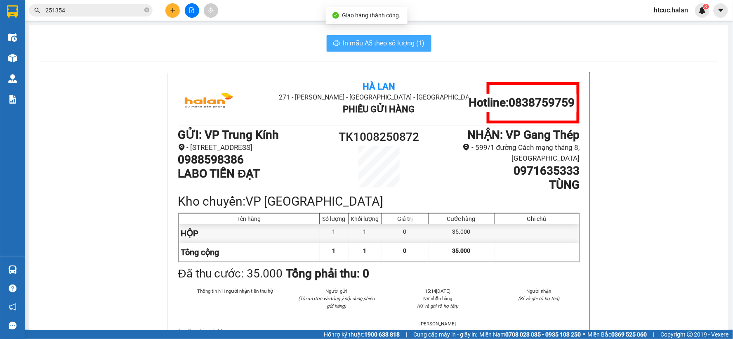
click at [390, 45] on span "In mẫu A5 theo số lượng (1)" at bounding box center [384, 43] width 82 height 10
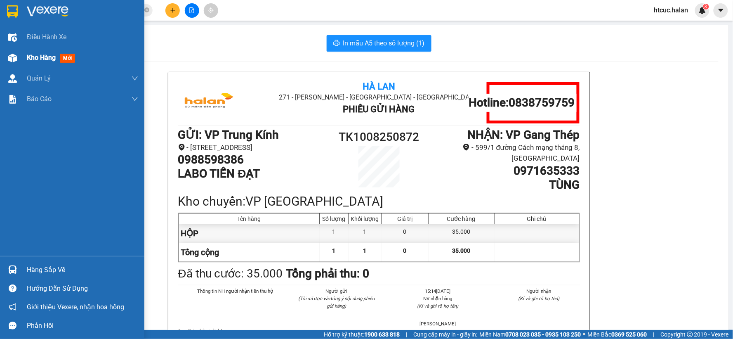
click at [5, 54] on div at bounding box center [12, 58] width 14 height 14
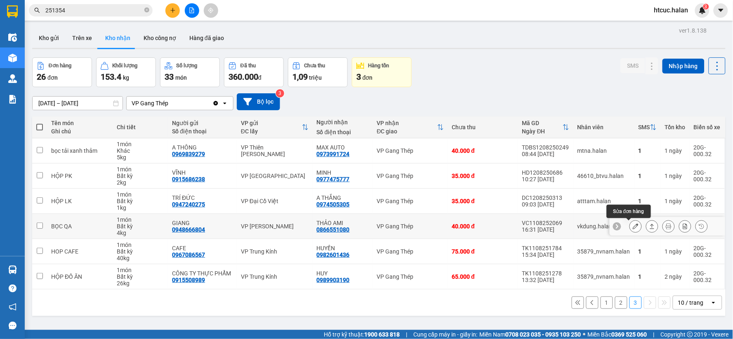
click at [630, 222] on button at bounding box center [636, 226] width 12 height 14
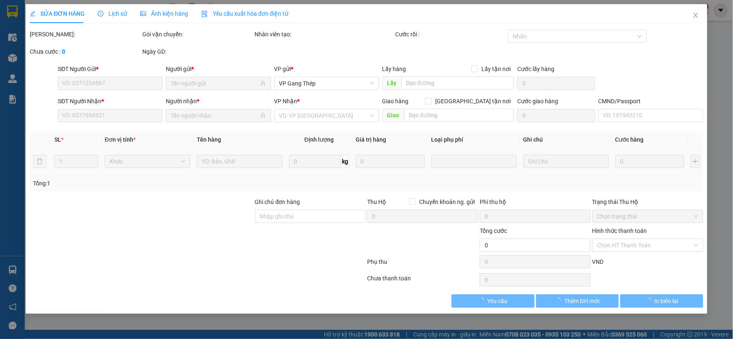
type input "0948666804"
type input "GIANG"
type input "0866551080"
type input "THẢO AMI"
type input "40.000"
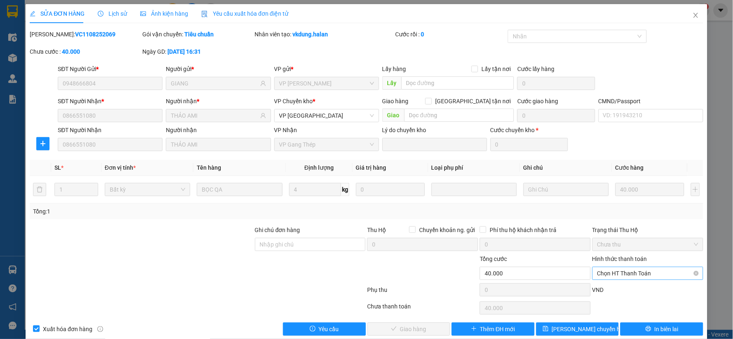
click at [649, 270] on span "Chọn HT Thanh Toán" at bounding box center [647, 273] width 101 height 12
click at [620, 205] on div "Tại văn phòng" at bounding box center [642, 203] width 100 height 9
type input "0"
drag, startPoint x: 422, startPoint y: 327, endPoint x: 436, endPoint y: 318, distance: 16.3
click at [422, 327] on span "Giao hàng" at bounding box center [413, 328] width 26 height 9
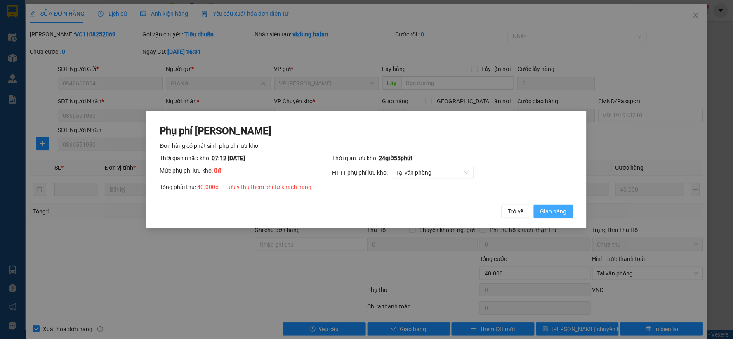
click at [557, 208] on span "Giao hàng" at bounding box center [553, 211] width 26 height 9
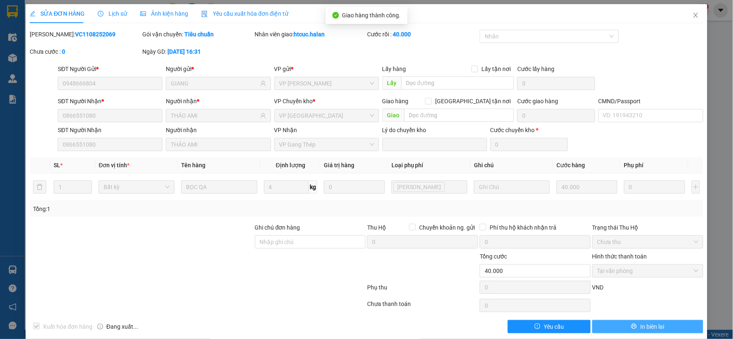
click at [648, 327] on span "In biên lai" at bounding box center [652, 326] width 24 height 9
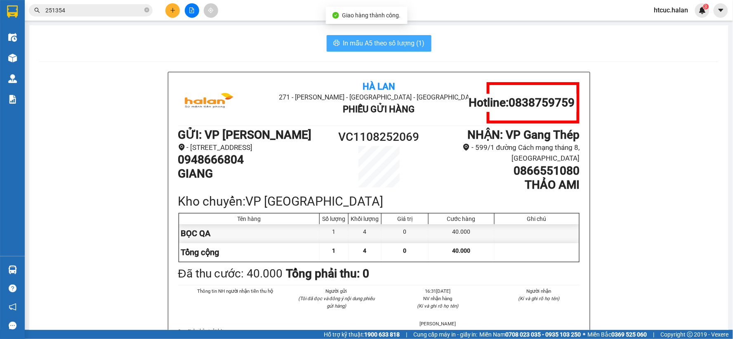
click at [391, 41] on span "In mẫu A5 theo số lượng (1)" at bounding box center [384, 43] width 82 height 10
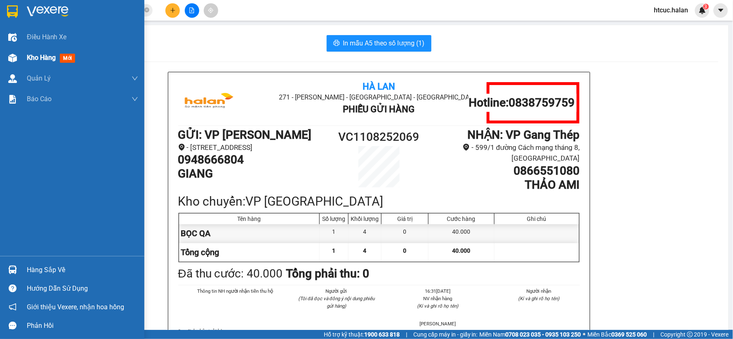
click at [12, 58] on img at bounding box center [12, 58] width 9 height 9
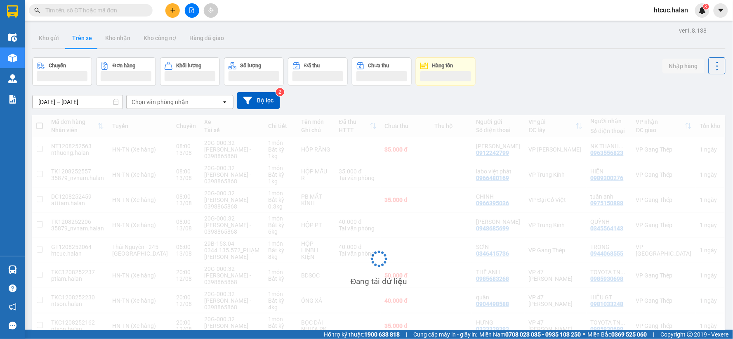
click at [105, 12] on input "text" at bounding box center [93, 10] width 97 height 9
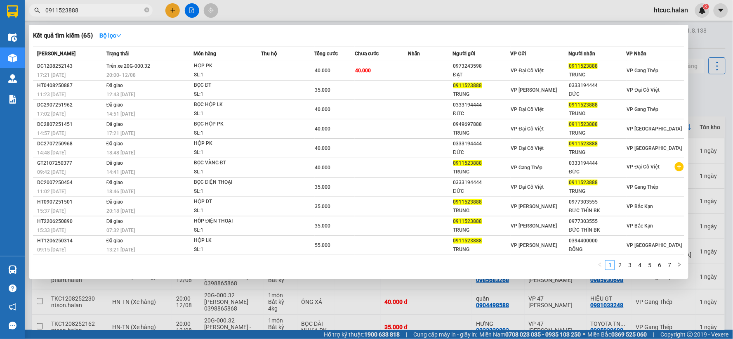
type input "0911523888"
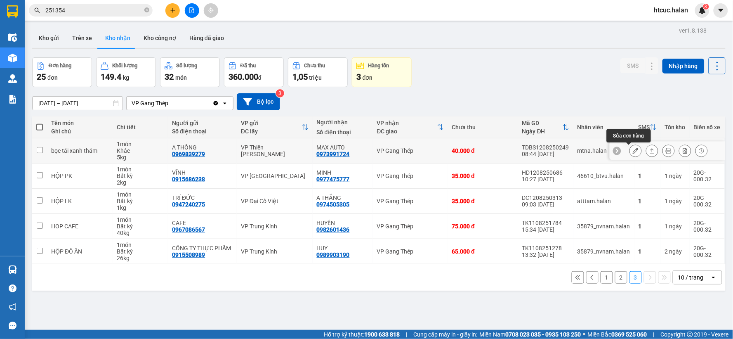
click at [633, 153] on icon at bounding box center [636, 151] width 6 height 6
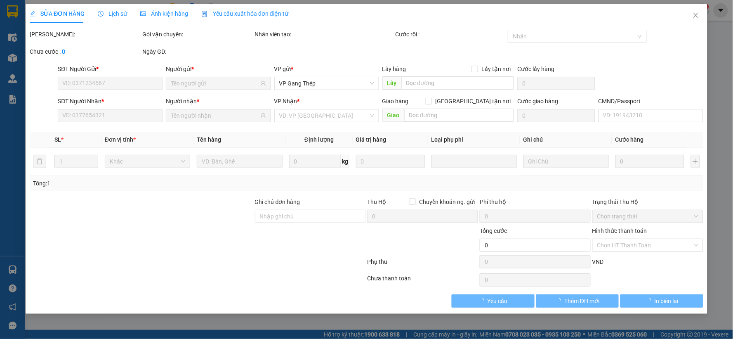
type input "0969839279"
type input "A THÔNG"
type input "0973991724"
type input "MAX AUTO"
type input "40.000"
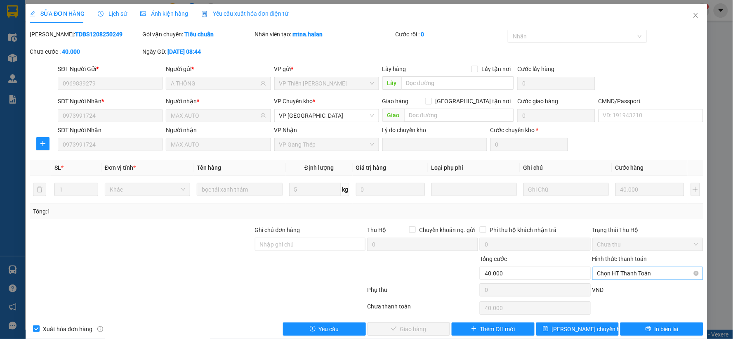
click at [634, 271] on span "Chọn HT Thanh Toán" at bounding box center [647, 273] width 101 height 12
click at [617, 202] on div "Tại văn phòng" at bounding box center [642, 203] width 100 height 9
type input "0"
click at [405, 331] on span "Giao hàng" at bounding box center [413, 328] width 26 height 9
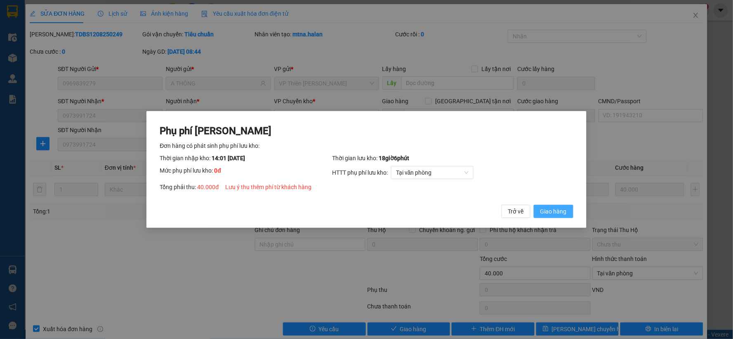
click at [561, 208] on span "Giao hàng" at bounding box center [553, 211] width 26 height 9
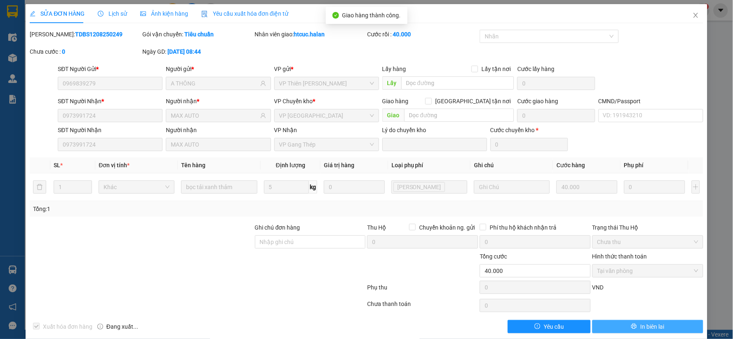
click at [648, 323] on span "In biên lai" at bounding box center [652, 326] width 24 height 9
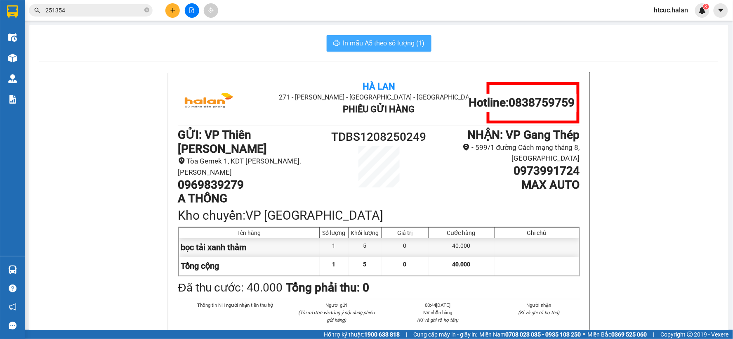
click at [371, 43] on span "In mẫu A5 theo số lượng (1)" at bounding box center [384, 43] width 82 height 10
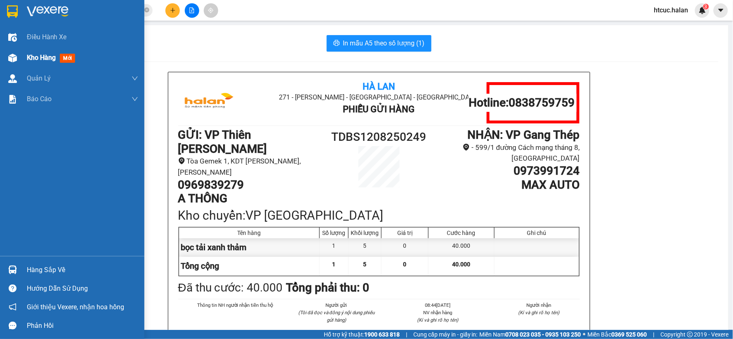
click at [8, 55] on img at bounding box center [12, 58] width 9 height 9
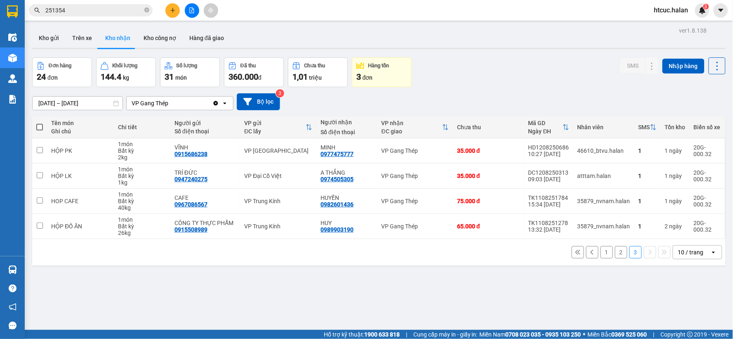
click at [615, 250] on button "2" at bounding box center [621, 252] width 12 height 12
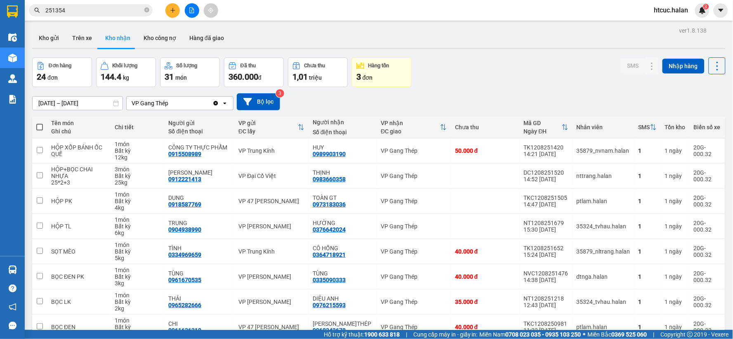
scroll to position [95, 0]
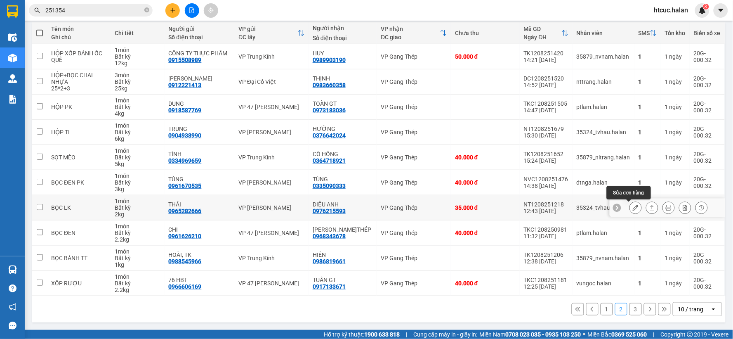
click at [633, 207] on icon at bounding box center [636, 208] width 6 height 6
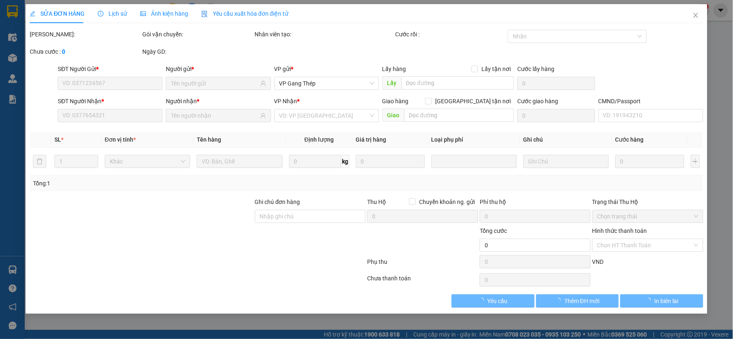
type input "0965282666"
type input "THÁI"
type input "0976215593"
type input "DIỆU ANH"
type input "35.000"
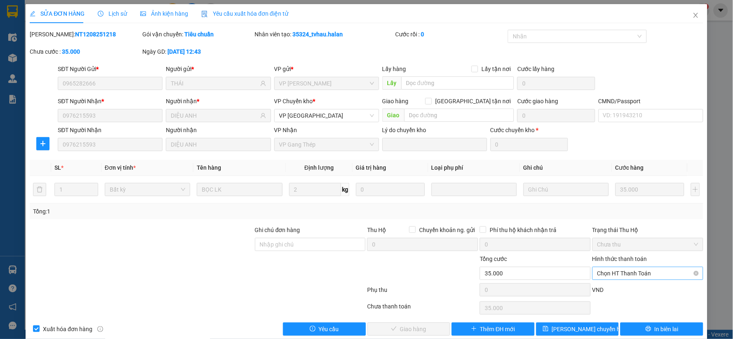
click at [632, 269] on span "Chọn HT Thanh Toán" at bounding box center [647, 273] width 101 height 12
click at [621, 202] on div "Tại văn phòng" at bounding box center [642, 203] width 100 height 9
type input "0"
click at [418, 330] on span "Giao hàng" at bounding box center [413, 328] width 26 height 9
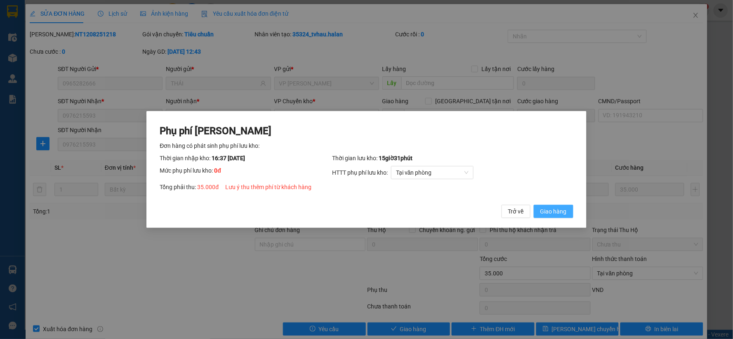
click at [551, 210] on span "Giao hàng" at bounding box center [553, 211] width 26 height 9
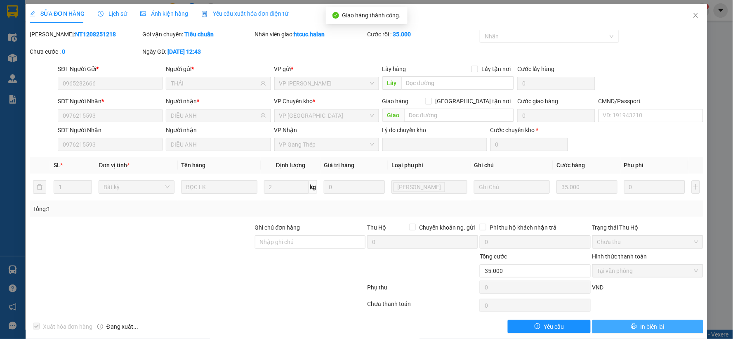
click at [653, 325] on span "In biên lai" at bounding box center [652, 326] width 24 height 9
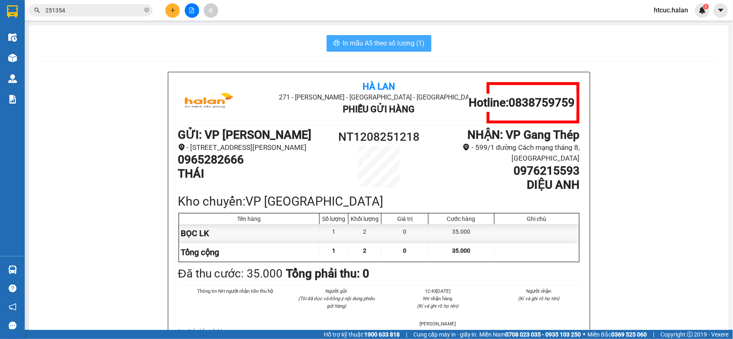
click at [392, 44] on span "In mẫu A5 theo số lượng (1)" at bounding box center [384, 43] width 82 height 10
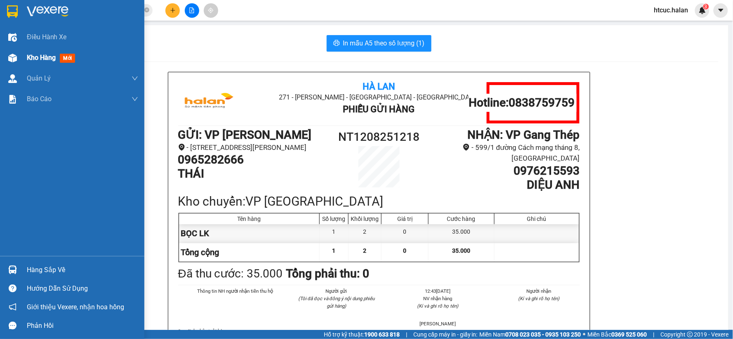
click at [14, 54] on img at bounding box center [12, 58] width 9 height 9
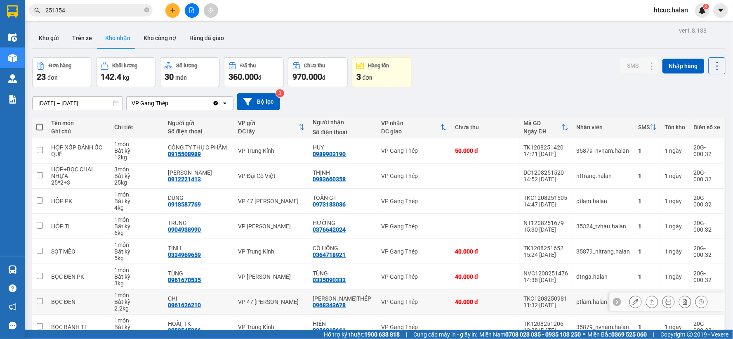
scroll to position [46, 0]
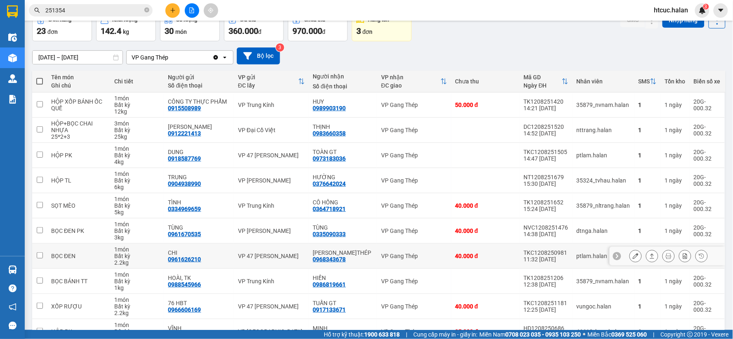
drag, startPoint x: 364, startPoint y: 264, endPoint x: 308, endPoint y: 249, distance: 57.7
click at [308, 249] on td "VP 47 [PERSON_NAME]" at bounding box center [271, 255] width 75 height 25
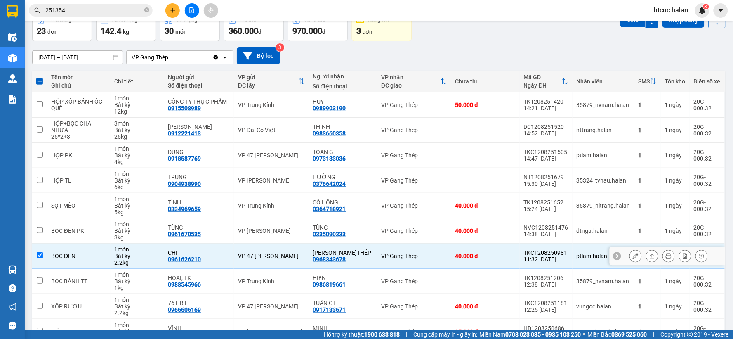
click at [308, 249] on td "VP 47 [PERSON_NAME]" at bounding box center [271, 255] width 75 height 25
checkbox input "false"
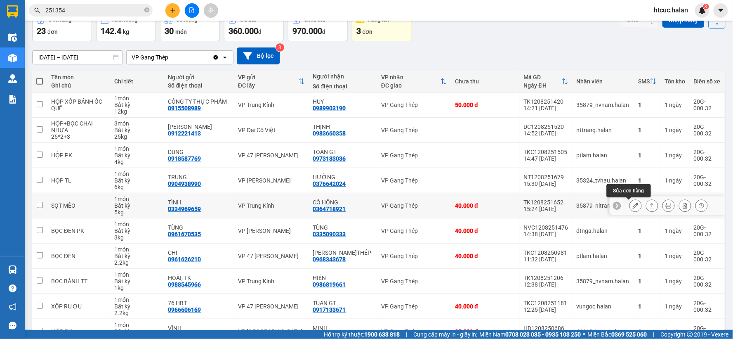
click at [633, 203] on icon at bounding box center [636, 206] width 6 height 6
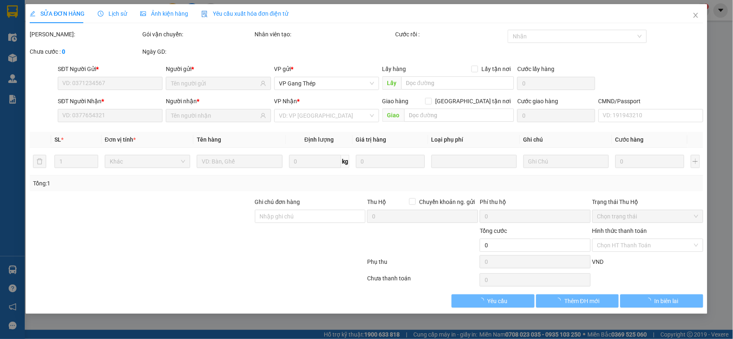
type input "0334969659"
type input "TÌNH"
type input "0364718921"
type input "CÔ HỒNG"
type input "40.000"
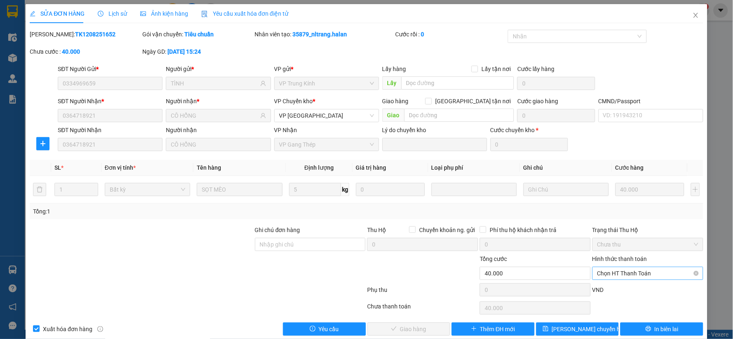
click at [617, 270] on span "Chọn HT Thanh Toán" at bounding box center [647, 273] width 101 height 12
click at [605, 200] on div "Tại văn phòng" at bounding box center [642, 203] width 100 height 9
type input "0"
click at [427, 327] on button "Giao hàng" at bounding box center [409, 328] width 83 height 13
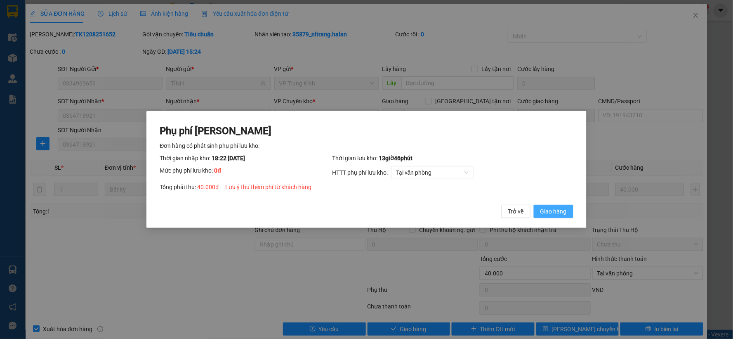
click at [558, 205] on button "Giao hàng" at bounding box center [554, 211] width 40 height 13
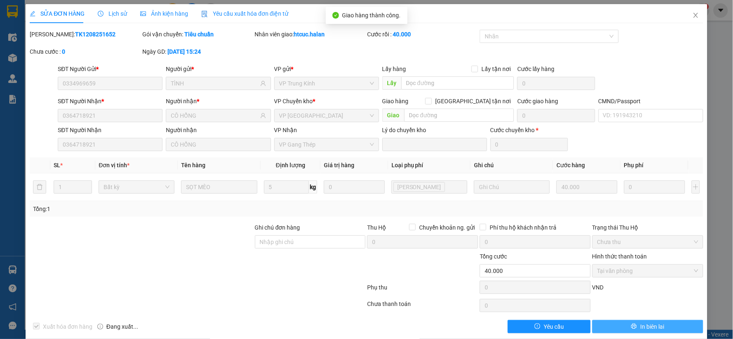
click at [654, 327] on span "In biên lai" at bounding box center [652, 326] width 24 height 9
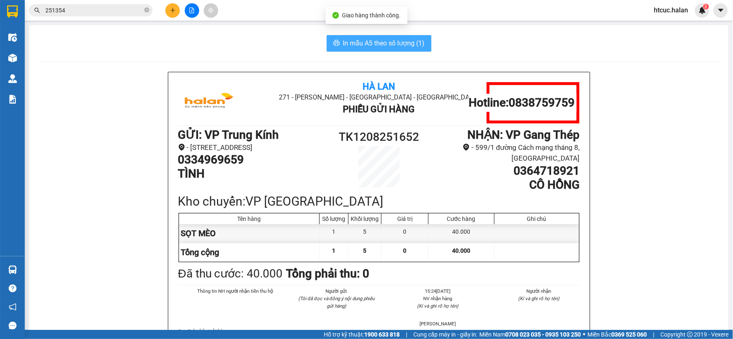
click at [375, 39] on span "In mẫu A5 theo số lượng (1)" at bounding box center [384, 43] width 82 height 10
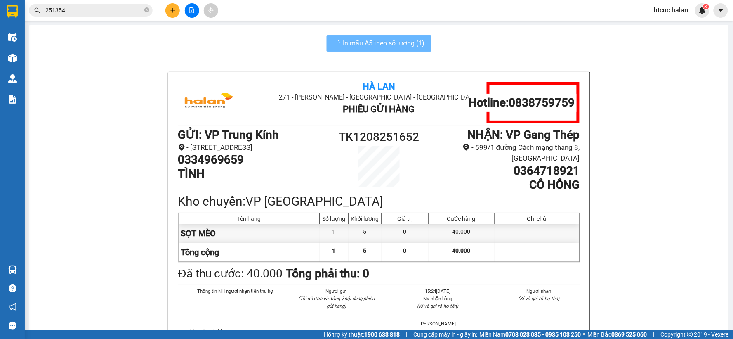
click at [16, 54] on img at bounding box center [12, 58] width 9 height 9
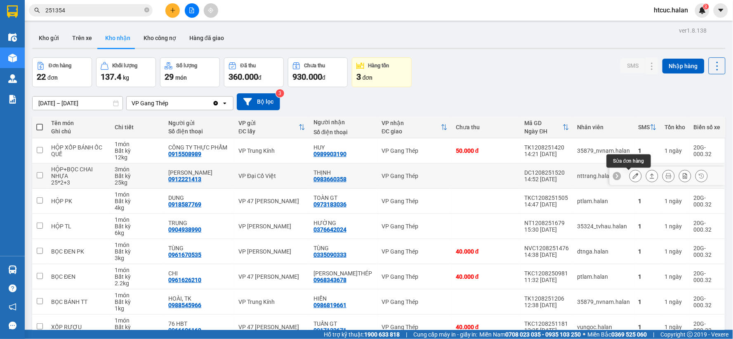
click at [633, 177] on icon at bounding box center [636, 176] width 6 height 6
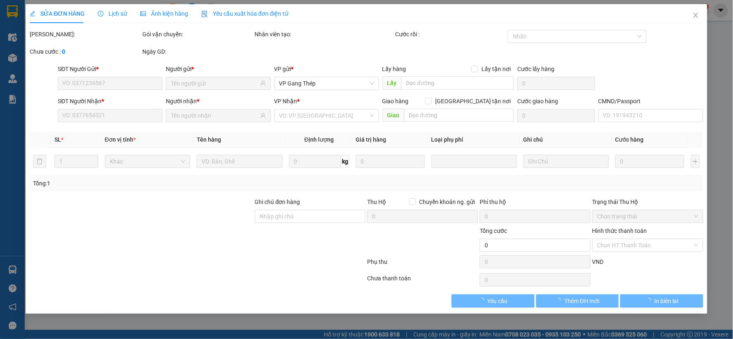
type input "0912221413"
type input "PHAN ANH"
type input "0983660358"
type input "THỊNH"
type input "140.000"
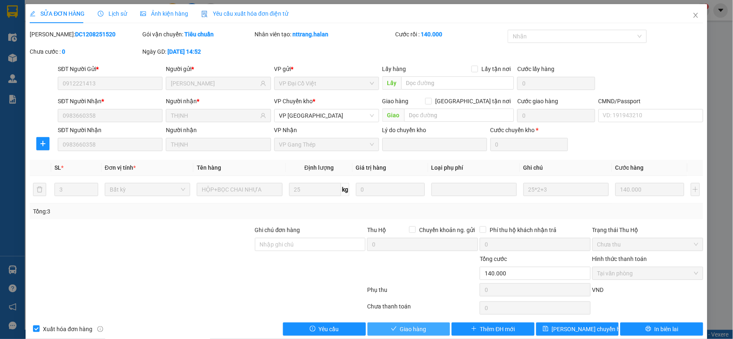
click at [401, 328] on span "Giao hàng" at bounding box center [413, 328] width 26 height 9
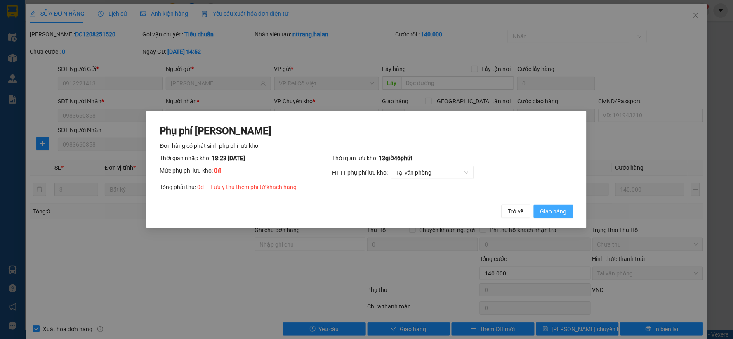
click at [558, 207] on span "Giao hàng" at bounding box center [553, 211] width 26 height 9
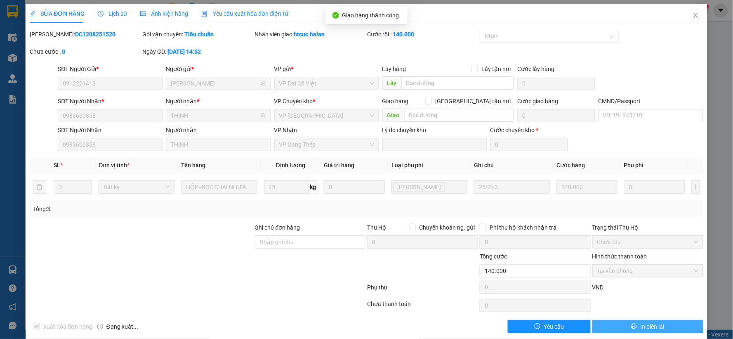
click at [644, 324] on span "In biên lai" at bounding box center [652, 326] width 24 height 9
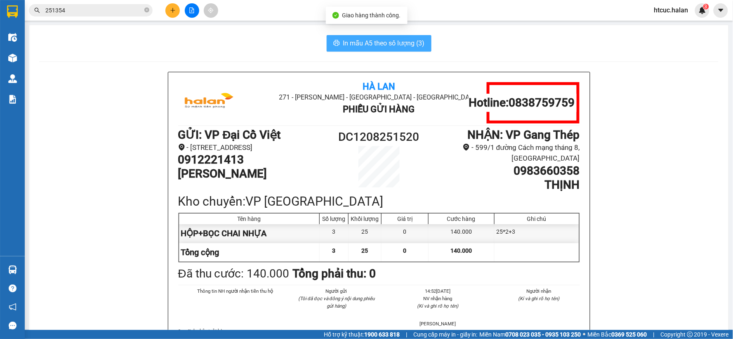
click at [382, 43] on span "In mẫu A5 theo số lượng (3)" at bounding box center [384, 43] width 82 height 10
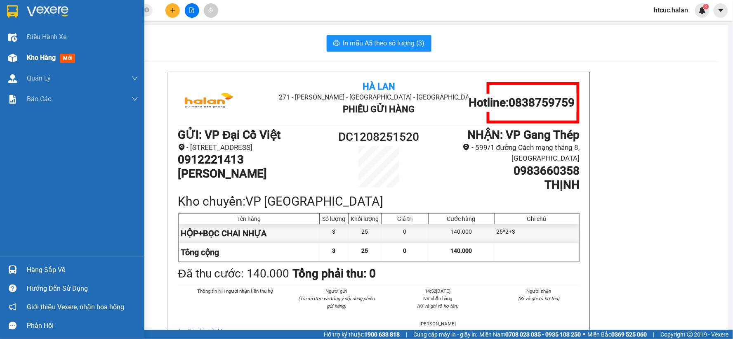
click at [13, 58] on img at bounding box center [12, 58] width 9 height 9
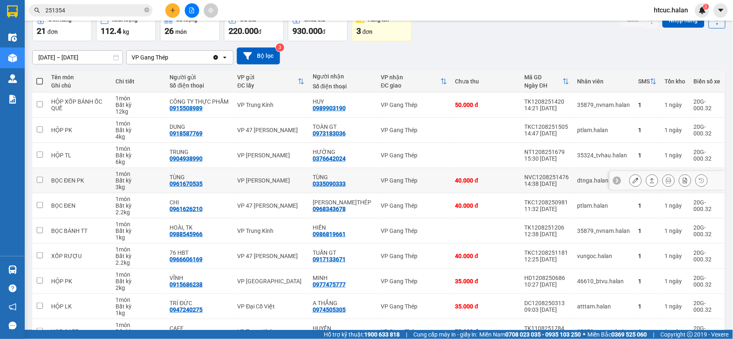
scroll to position [92, 0]
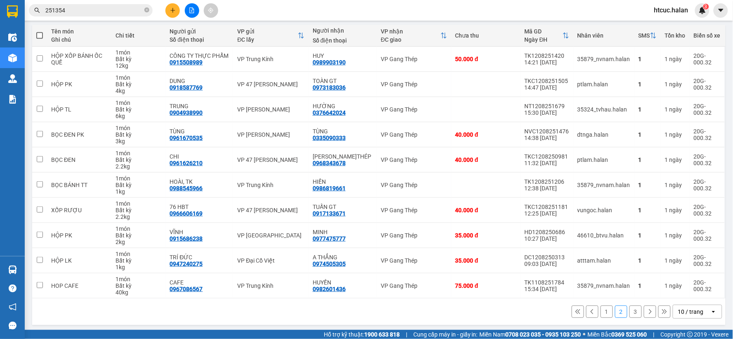
click at [601, 313] on button "1" at bounding box center [607, 311] width 12 height 12
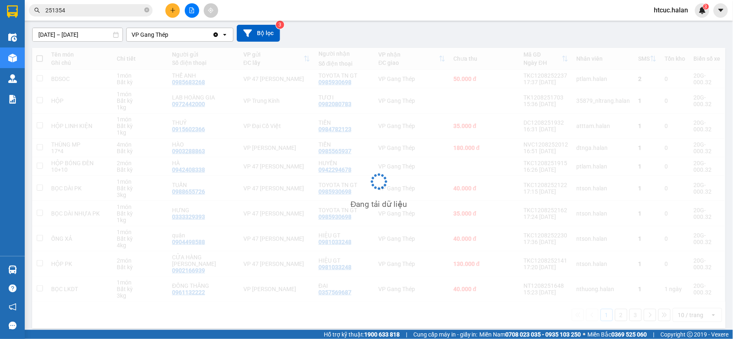
scroll to position [68, 0]
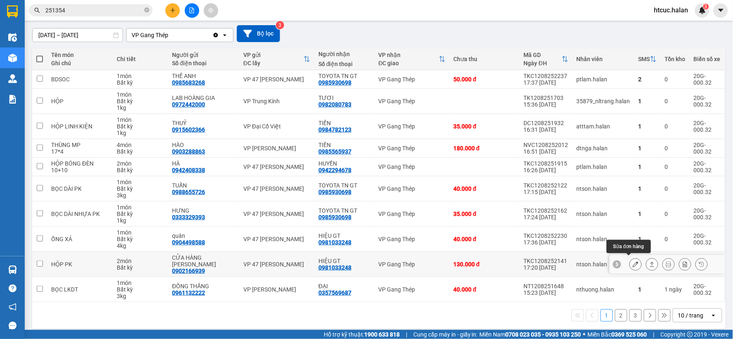
click at [633, 262] on icon at bounding box center [636, 264] width 6 height 6
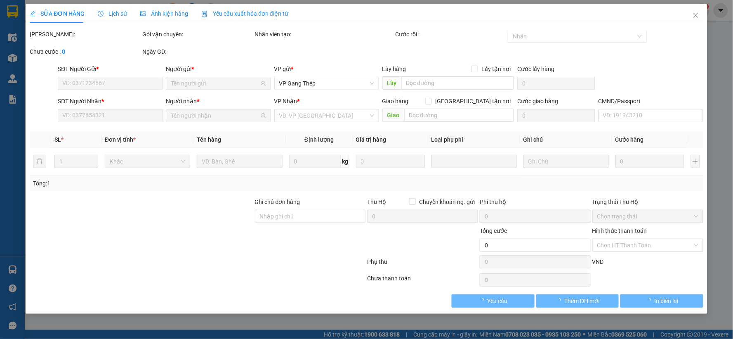
type input "0902166939"
type input "CỬA HÀNG [PERSON_NAME]"
type input "0981033248"
type input "HIỆU GT"
type input "130.000"
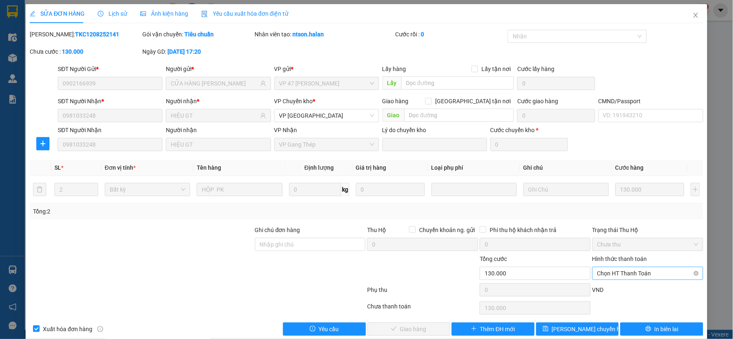
click at [626, 268] on span "Chọn HT Thanh Toán" at bounding box center [647, 273] width 101 height 12
click at [638, 241] on div "Công nợ người nhận" at bounding box center [642, 243] width 100 height 9
type input "0"
click at [409, 333] on button "Giao hàng" at bounding box center [409, 328] width 83 height 13
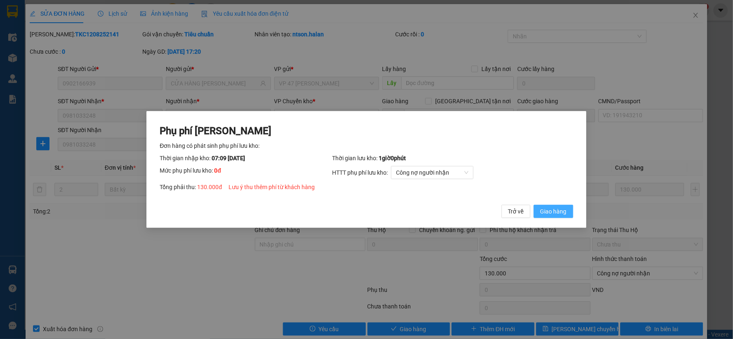
click at [554, 213] on span "Giao hàng" at bounding box center [553, 211] width 26 height 9
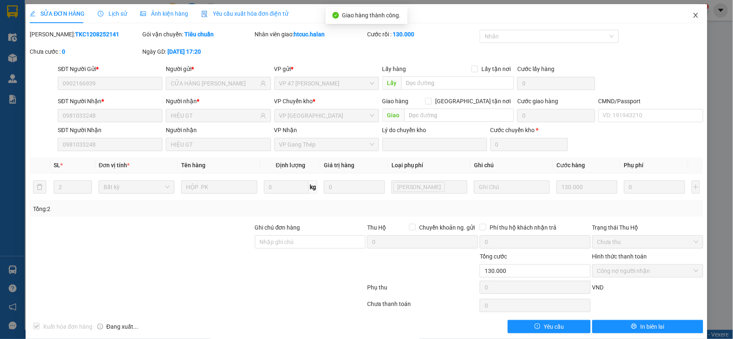
click at [692, 11] on span "Close" at bounding box center [695, 15] width 23 height 23
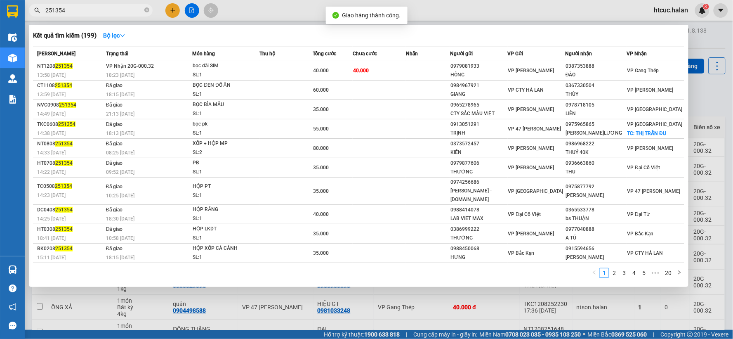
click at [106, 12] on input "251354" at bounding box center [93, 10] width 97 height 9
click at [422, 306] on div at bounding box center [366, 169] width 733 height 339
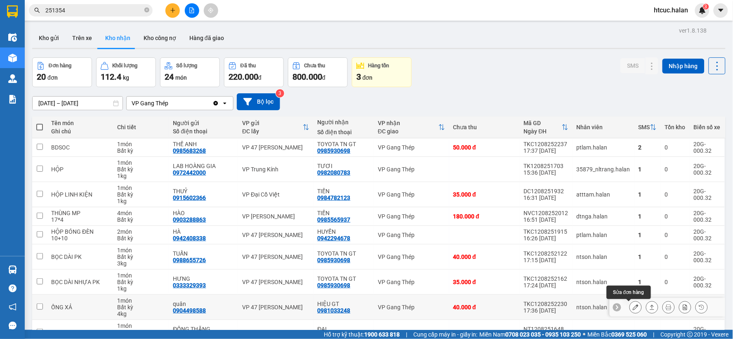
click at [633, 307] on icon at bounding box center [636, 307] width 6 height 6
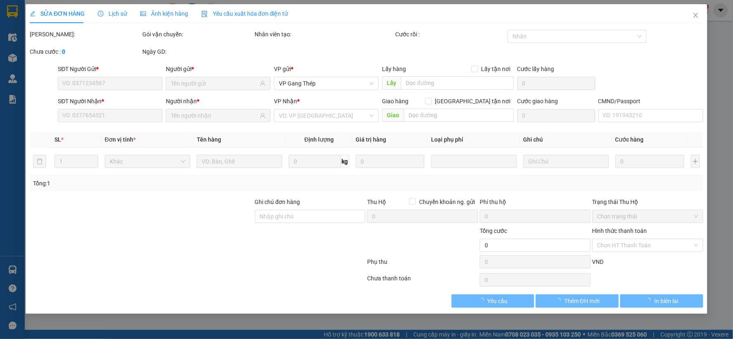
type input "0904498588"
type input "quân"
type input "0981033248"
type input "HIỆU GT"
type input "40.000"
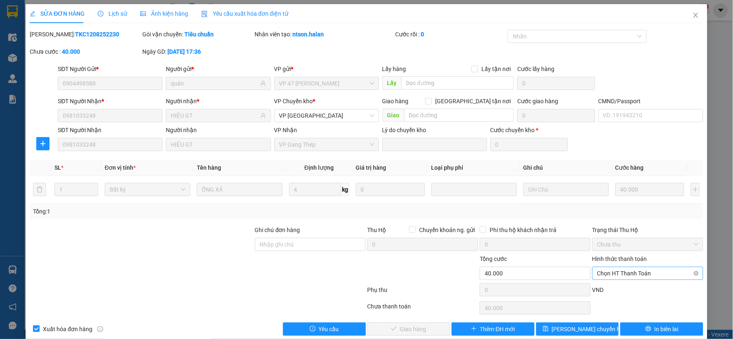
click at [629, 273] on span "Chọn HT Thanh Toán" at bounding box center [647, 273] width 101 height 12
click at [642, 244] on div "Công nợ người nhận" at bounding box center [642, 243] width 100 height 9
type input "0"
click at [415, 330] on span "Giao hàng" at bounding box center [413, 328] width 26 height 9
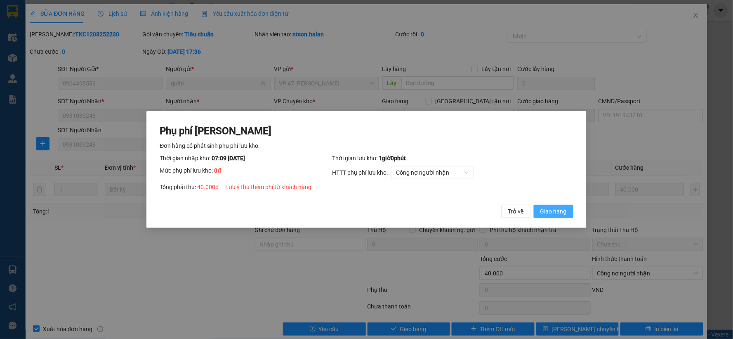
click at [556, 210] on span "Giao hàng" at bounding box center [553, 211] width 26 height 9
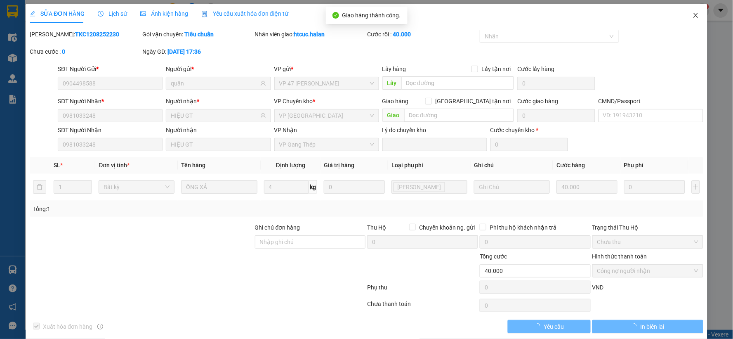
click at [693, 15] on icon "close" at bounding box center [696, 15] width 7 height 7
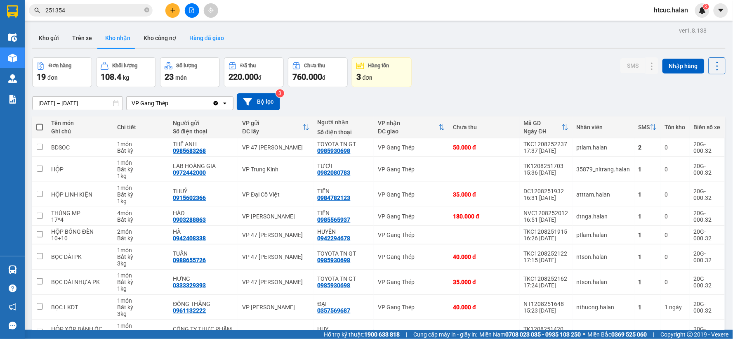
click at [206, 33] on button "Hàng đã giao" at bounding box center [207, 38] width 48 height 20
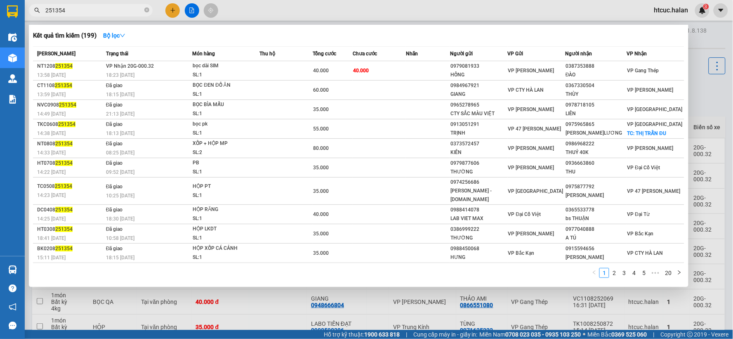
drag, startPoint x: 58, startPoint y: 17, endPoint x: 0, endPoint y: 36, distance: 61.3
click at [0, 36] on section "Kết quả tìm kiếm ( 199 ) Bộ lọc Mã ĐH Trạng thái Món hàng Thu hộ Tổng cước Chưa…" at bounding box center [366, 169] width 733 height 339
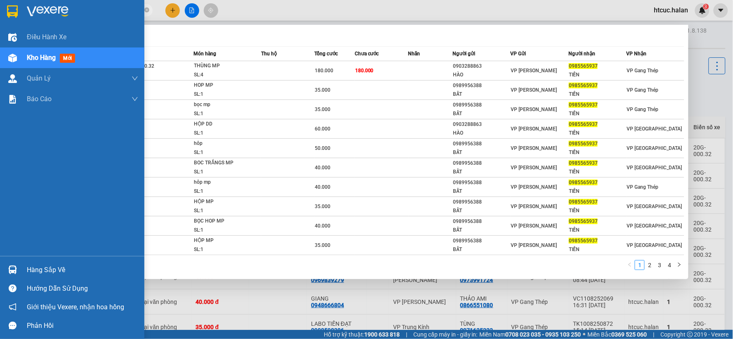
drag, startPoint x: 0, startPoint y: 12, endPoint x: 0, endPoint y: 21, distance: 8.2
click at [0, 21] on section "Kết quả tìm kiếm ( 39 ) Bộ lọc Mã ĐH Trạng thái Món hàng Thu hộ Tổng cước Chưa …" at bounding box center [366, 169] width 733 height 339
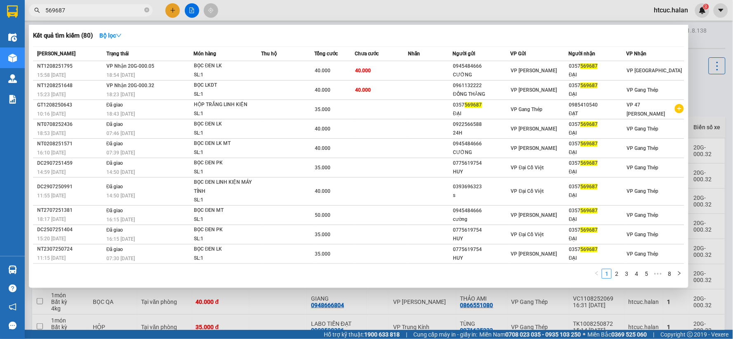
drag, startPoint x: 263, startPoint y: 326, endPoint x: 176, endPoint y: 265, distance: 106.4
click at [264, 326] on div at bounding box center [366, 169] width 733 height 339
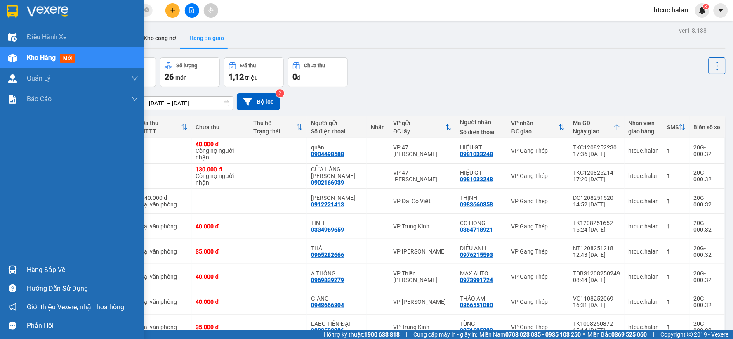
click at [16, 265] on img at bounding box center [12, 269] width 9 height 9
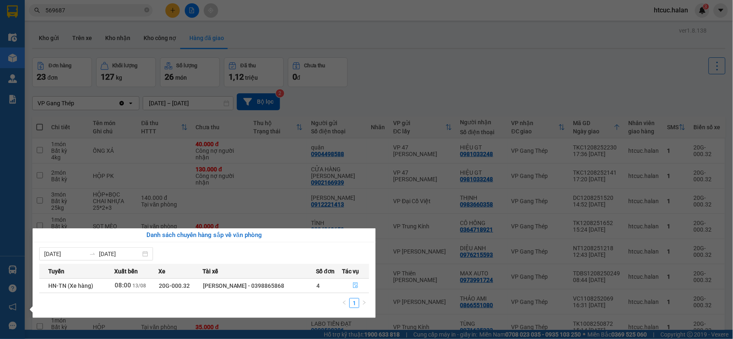
click at [354, 284] on icon "file-done" at bounding box center [355, 285] width 5 height 6
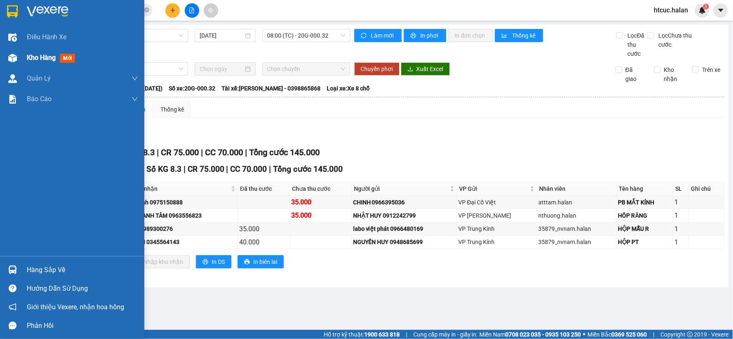
click at [0, 58] on div "Kho hàng mới" at bounding box center [72, 57] width 144 height 21
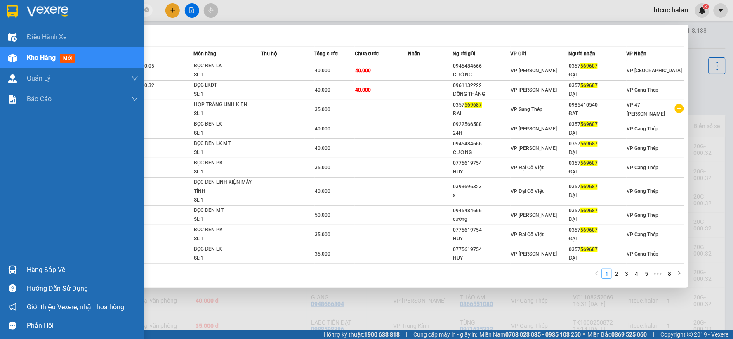
drag, startPoint x: 80, startPoint y: 10, endPoint x: 0, endPoint y: 21, distance: 80.8
click at [0, 21] on section "Kết quả tìm kiếm ( 80 ) Bộ lọc Mã ĐH Trạng thái Món hàng Thu hộ Tổng cước Chưa …" at bounding box center [366, 169] width 733 height 339
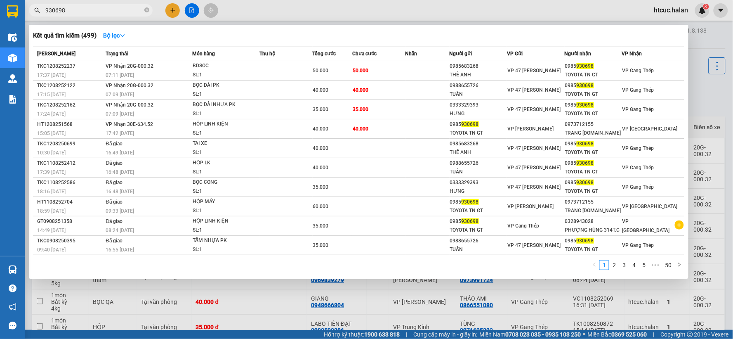
type input "930698"
click at [269, 302] on div at bounding box center [366, 169] width 733 height 339
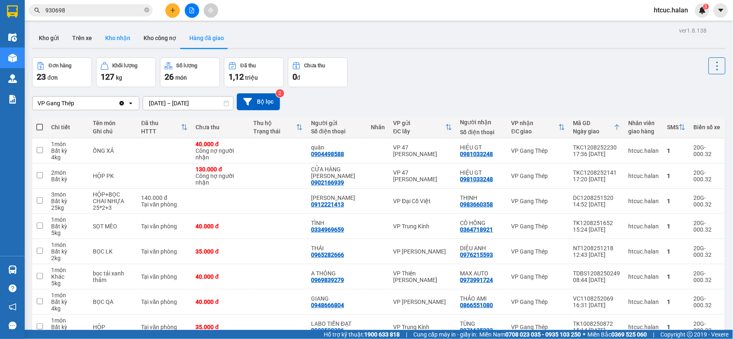
click at [124, 42] on button "Kho nhận" at bounding box center [118, 38] width 38 height 20
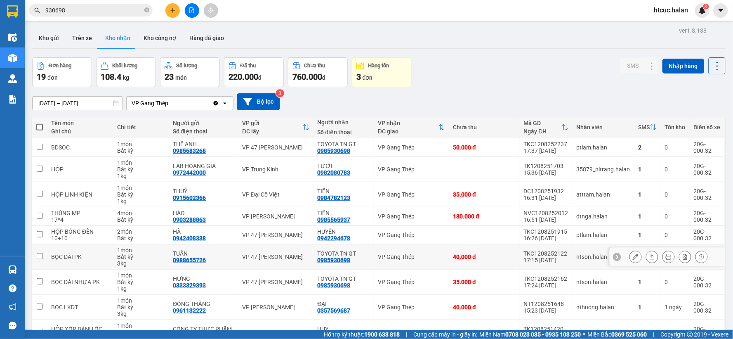
scroll to position [75, 0]
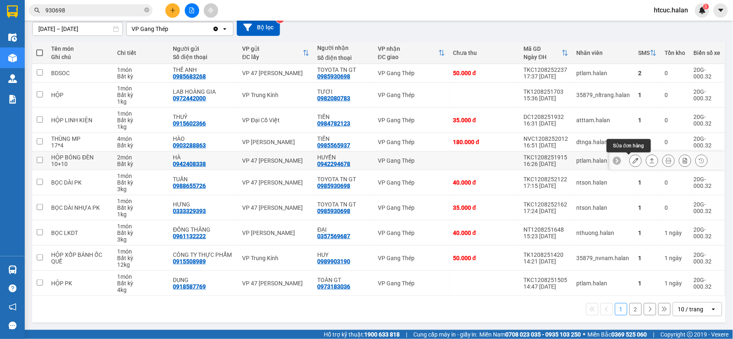
click at [633, 158] on icon at bounding box center [636, 161] width 6 height 6
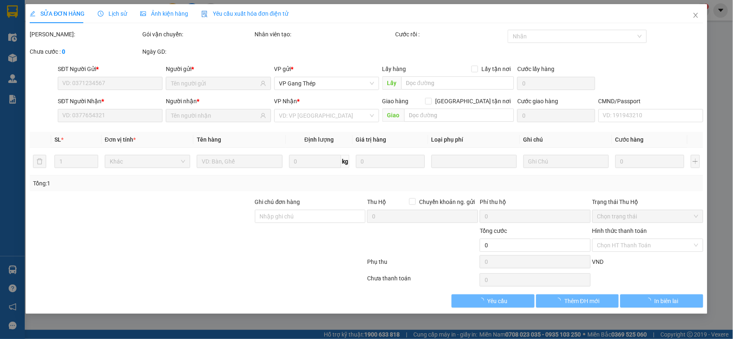
type input "0942408338"
type input "HÀ"
type input "0942294678"
type input "HUYỀN"
type input "70.000"
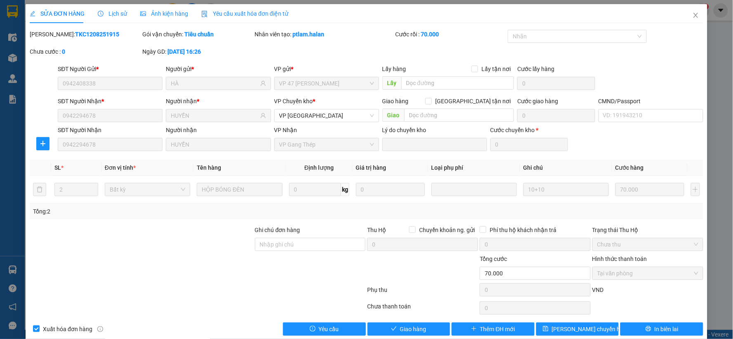
drag, startPoint x: 115, startPoint y: 14, endPoint x: 229, endPoint y: 98, distance: 141.6
click at [229, 98] on div "SỬA ĐƠN HÀNG Lịch sử Ảnh kiện hàng Yêu cầu xuất hóa đơn điện tử Total Paid Fee …" at bounding box center [367, 169] width 674 height 331
click at [412, 329] on span "Giao hàng" at bounding box center [413, 328] width 26 height 9
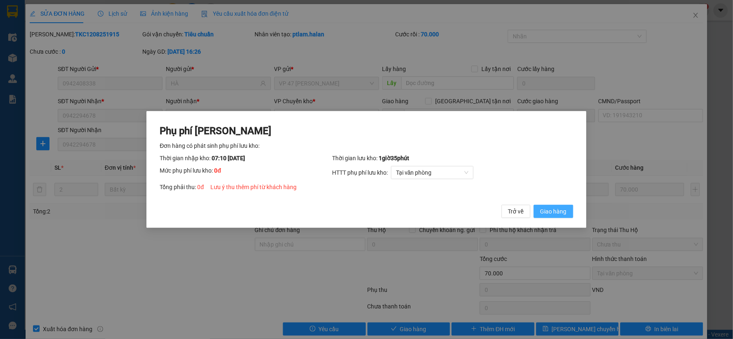
click at [553, 211] on span "Giao hàng" at bounding box center [553, 211] width 26 height 9
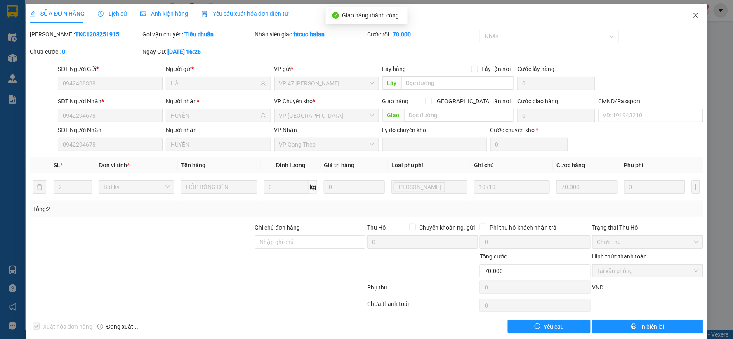
click at [692, 10] on span "Close" at bounding box center [695, 15] width 23 height 23
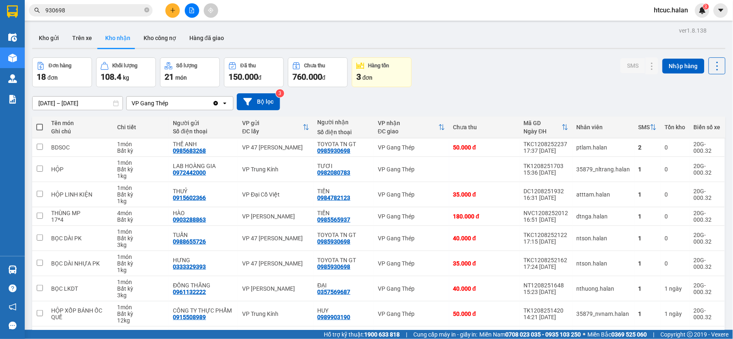
click at [100, 9] on input "930698" at bounding box center [93, 10] width 97 height 9
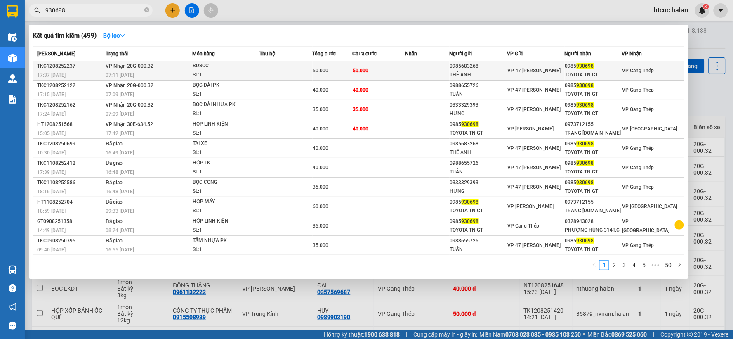
click at [390, 73] on td "50.000" at bounding box center [378, 70] width 53 height 19
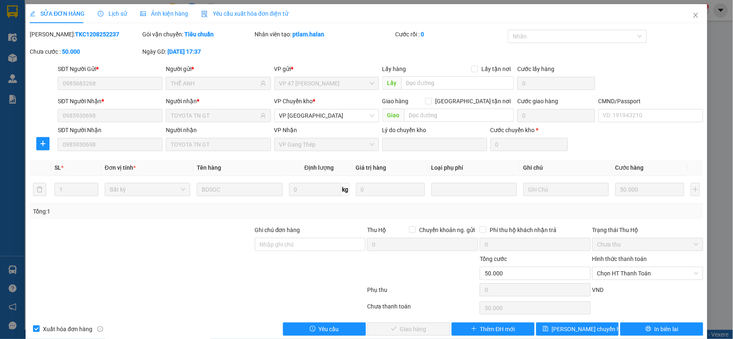
type input "0985683268"
type input "THẾ ANH"
type input "0985930698"
type input "TOYOTA TN GT"
type input "50.000"
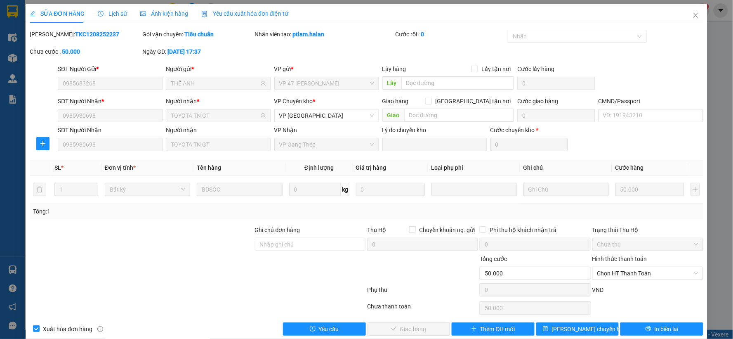
type input "50.000"
click at [645, 327] on button "In biên lai" at bounding box center [661, 328] width 83 height 13
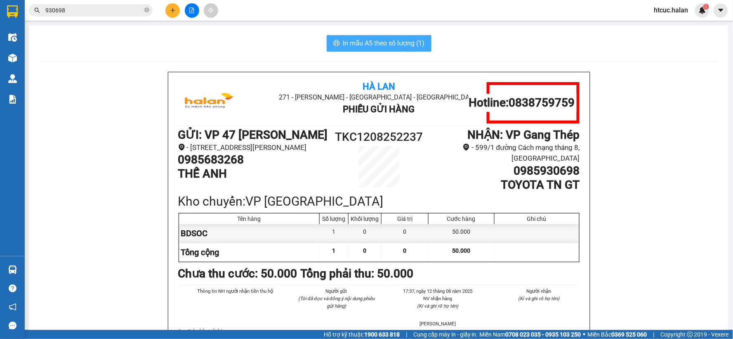
click at [384, 42] on span "In mẫu A5 theo số lượng (1)" at bounding box center [384, 43] width 82 height 10
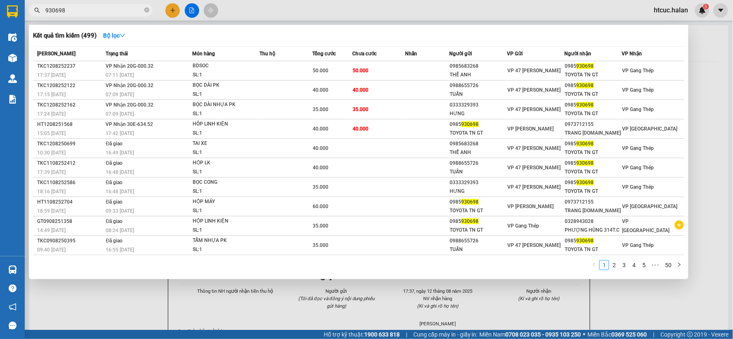
click at [273, 42] on div "Kết quả tìm kiếm ( 499 ) Bộ lọc Mã ĐH Trạng thái Món hàng Thu hộ Tổng cước Chưa…" at bounding box center [359, 152] width 660 height 254
click at [96, 11] on input "930698" at bounding box center [93, 10] width 97 height 9
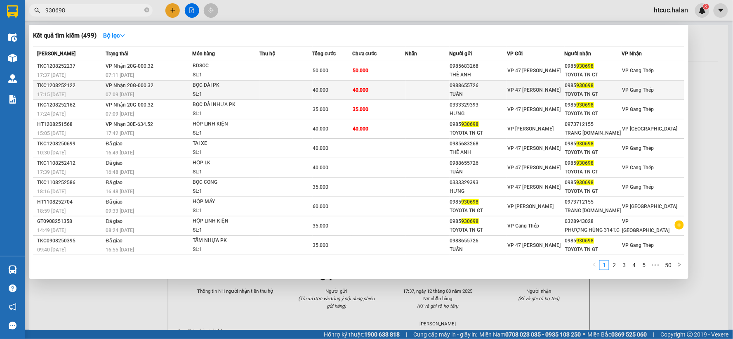
click at [389, 89] on td "40.000" at bounding box center [378, 89] width 53 height 19
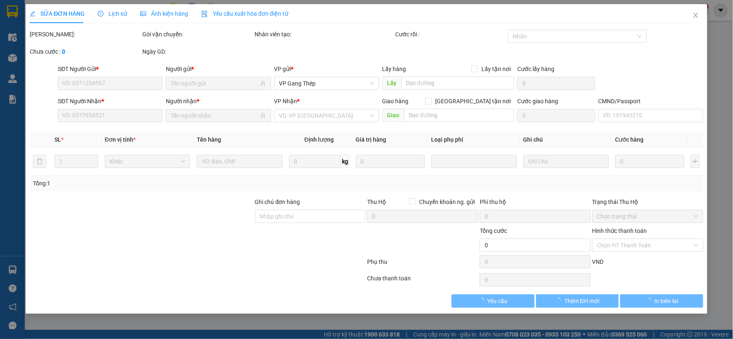
type input "0988655726"
type input "TUẤN"
type input "0985930698"
type input "TOYOTA TN GT"
type input "40.000"
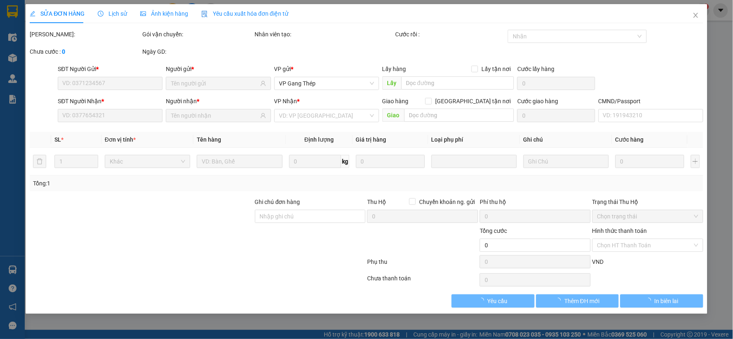
type input "40.000"
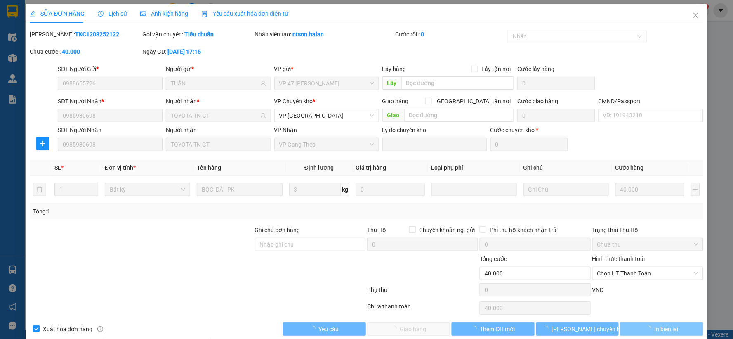
click at [656, 330] on span "In biên lai" at bounding box center [667, 328] width 24 height 9
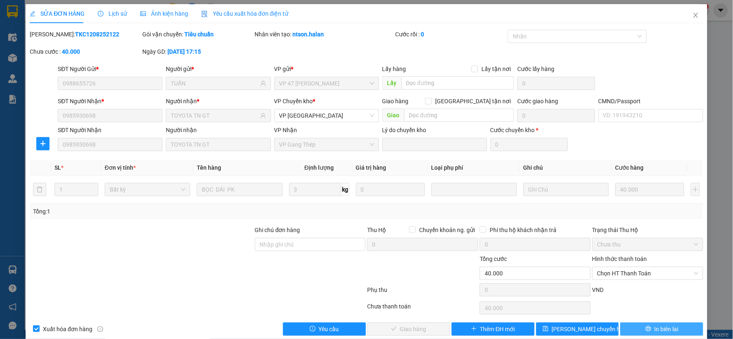
click at [655, 330] on span "In biên lai" at bounding box center [667, 328] width 24 height 9
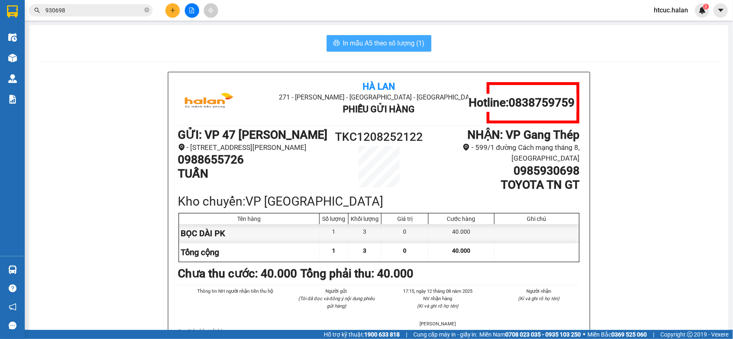
click at [374, 43] on span "In mẫu A5 theo số lượng (1)" at bounding box center [384, 43] width 82 height 10
click at [106, 7] on input "930698" at bounding box center [93, 10] width 97 height 9
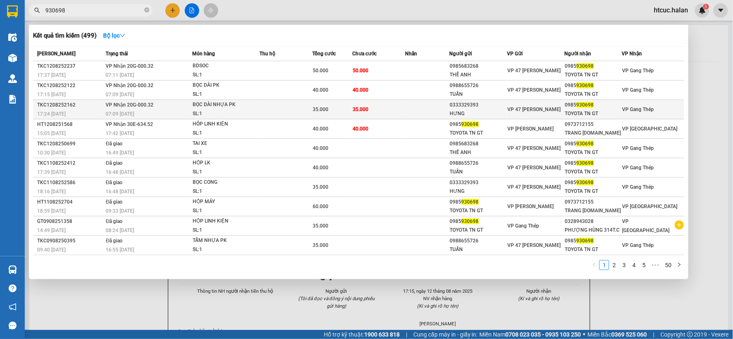
click at [390, 108] on td "35.000" at bounding box center [378, 109] width 53 height 19
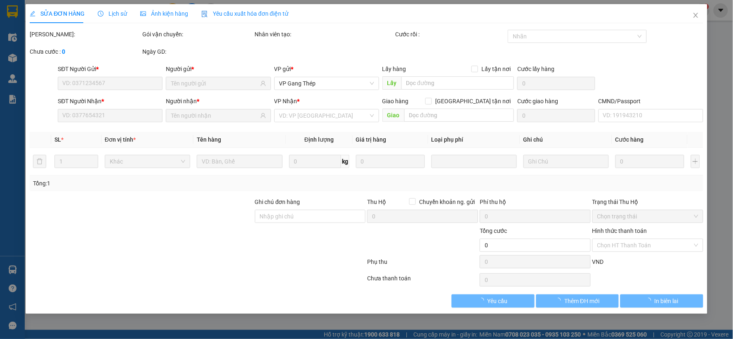
type input "0333329393"
type input "HƯNG"
type input "0985930698"
type input "TOYOTA TN GT"
type input "35.000"
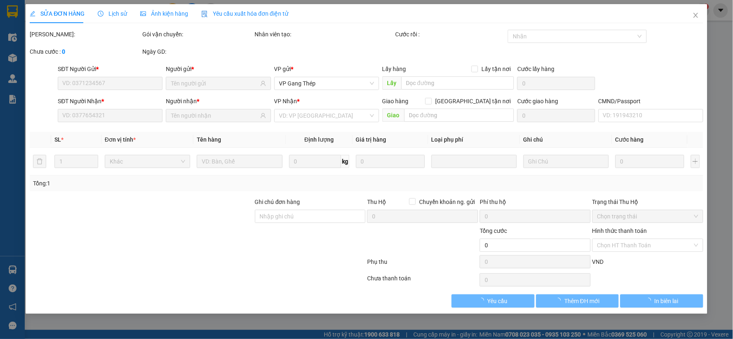
type input "35.000"
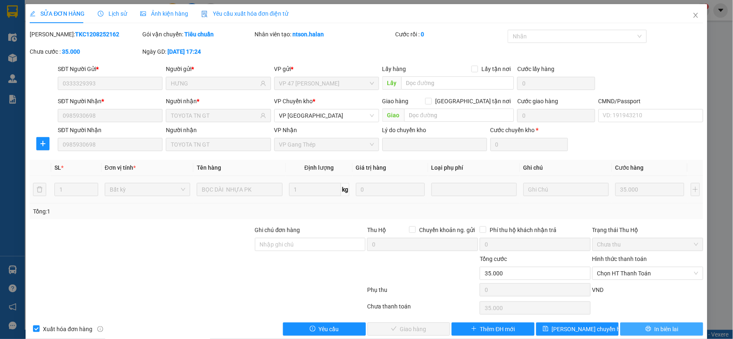
click at [655, 328] on span "In biên lai" at bounding box center [667, 328] width 24 height 9
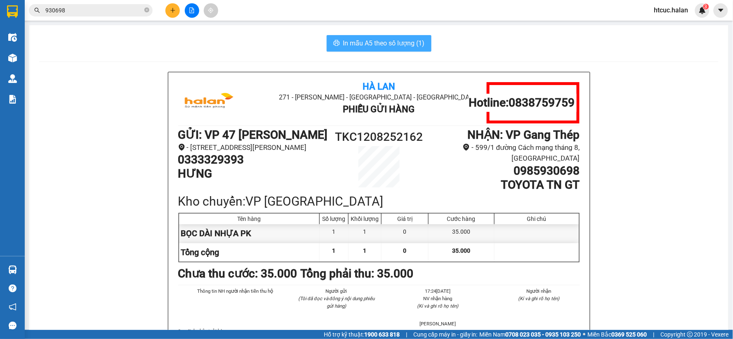
click at [383, 38] on button "In mẫu A5 theo số lượng (1)" at bounding box center [379, 43] width 105 height 16
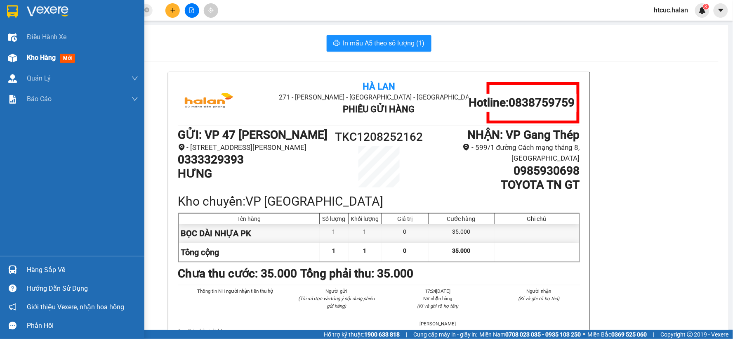
click at [19, 57] on div at bounding box center [12, 58] width 14 height 14
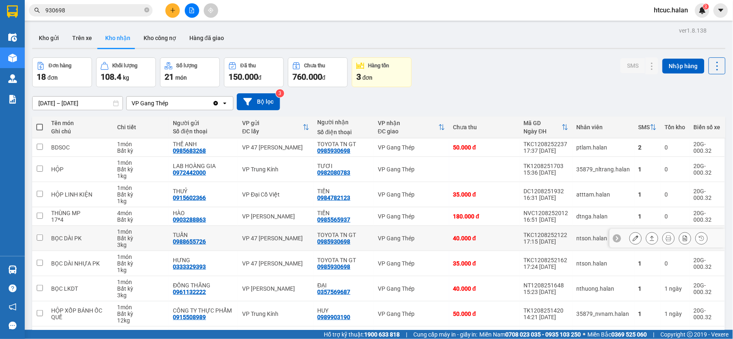
scroll to position [81, 0]
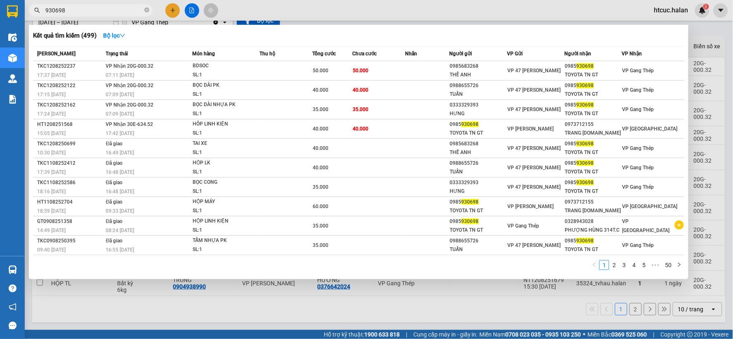
click at [87, 9] on input "930698" at bounding box center [93, 10] width 97 height 9
click at [236, 315] on div at bounding box center [366, 169] width 733 height 339
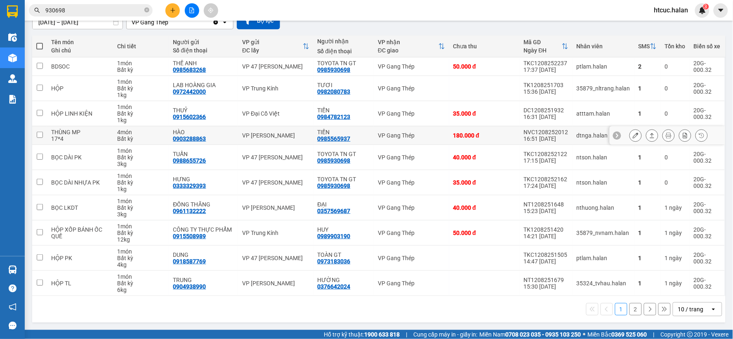
scroll to position [0, 0]
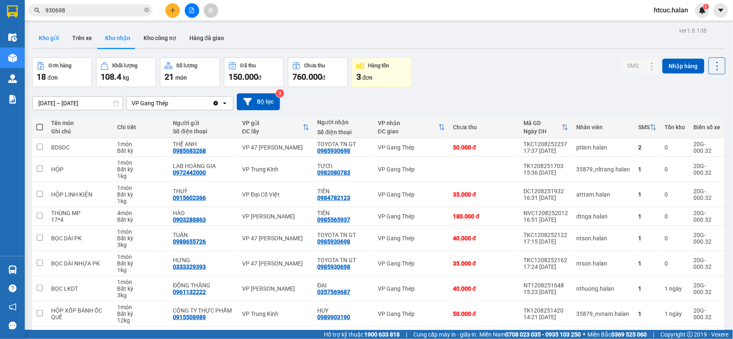
click at [47, 35] on button "Kho gửi" at bounding box center [48, 38] width 33 height 20
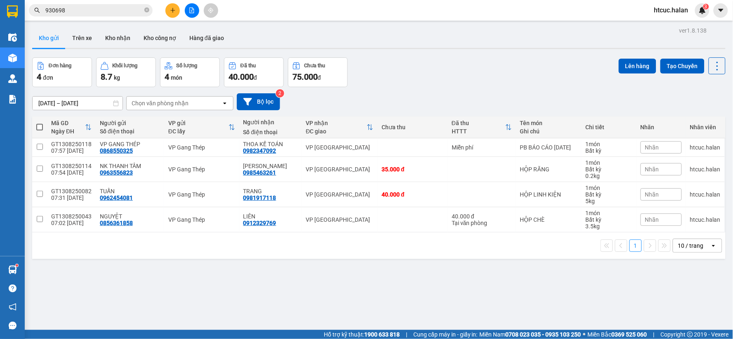
click at [37, 126] on span at bounding box center [39, 127] width 7 height 7
click at [40, 123] on input "checkbox" at bounding box center [40, 123] width 0 height 0
checkbox input "true"
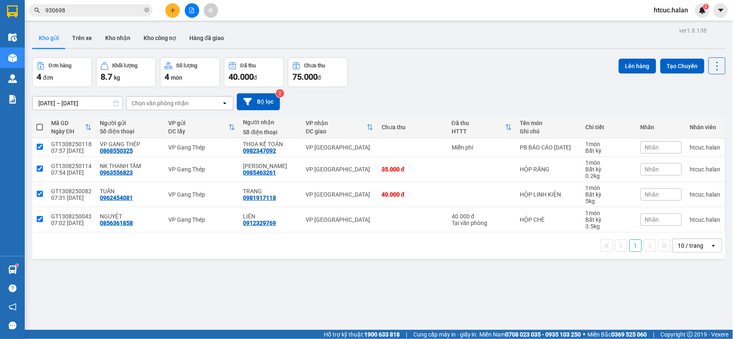
checkbox input "true"
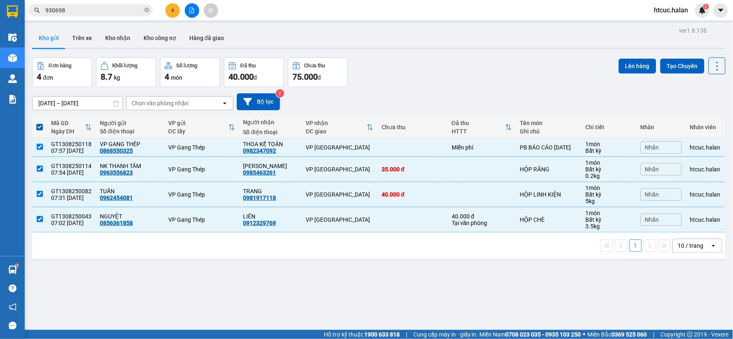
drag, startPoint x: 641, startPoint y: 64, endPoint x: 476, endPoint y: 24, distance: 169.4
click at [641, 64] on button "Lên hàng" at bounding box center [638, 66] width 38 height 15
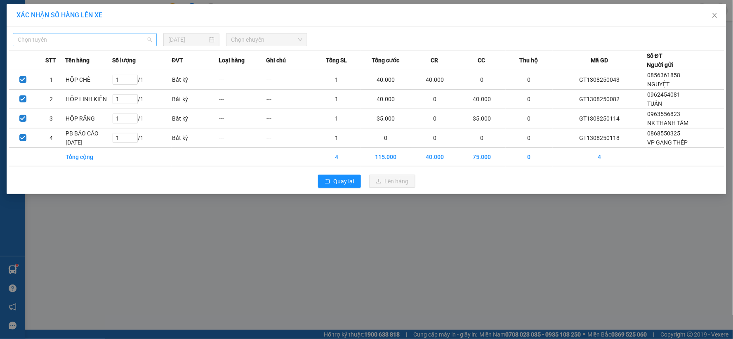
click at [149, 36] on span "Chọn tuyến" at bounding box center [85, 39] width 134 height 12
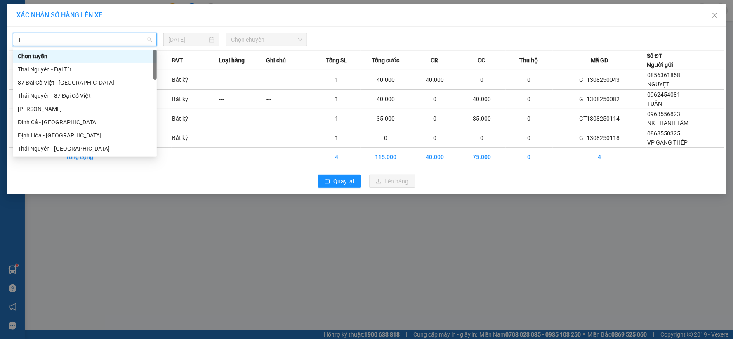
type input "TN"
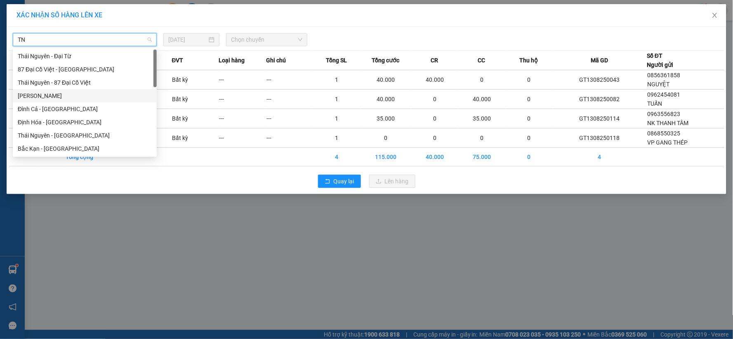
scroll to position [92, 0]
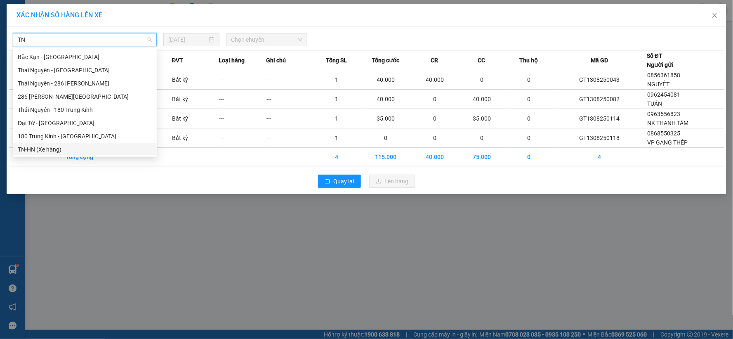
click at [31, 149] on div "TN-HN (Xe hàng)" at bounding box center [85, 149] width 134 height 9
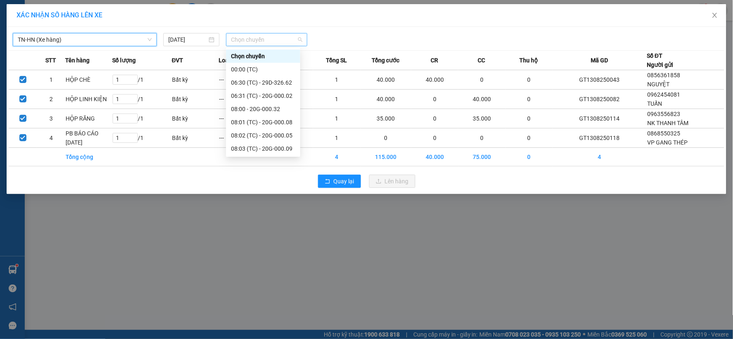
click at [299, 36] on span "Chọn chuyến" at bounding box center [266, 39] width 71 height 12
click at [271, 112] on div "08:00 - 20G-000.32" at bounding box center [263, 108] width 64 height 9
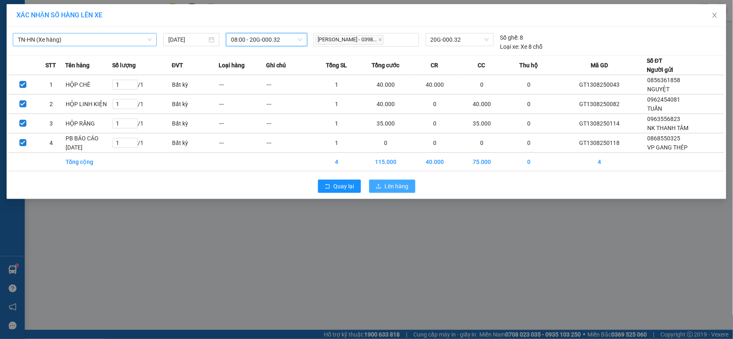
click at [406, 190] on span "Lên hàng" at bounding box center [397, 185] width 24 height 9
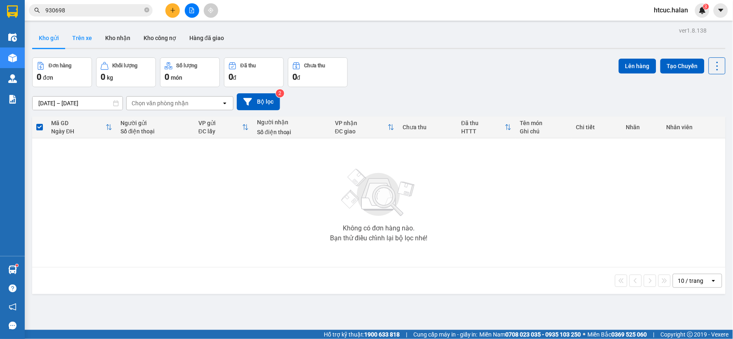
click at [85, 40] on button "Trên xe" at bounding box center [82, 38] width 33 height 20
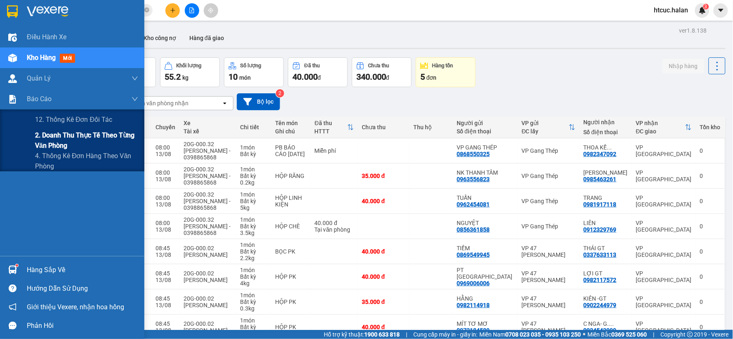
click at [54, 141] on span "2. Doanh thu thực tế theo từng văn phòng" at bounding box center [86, 140] width 103 height 21
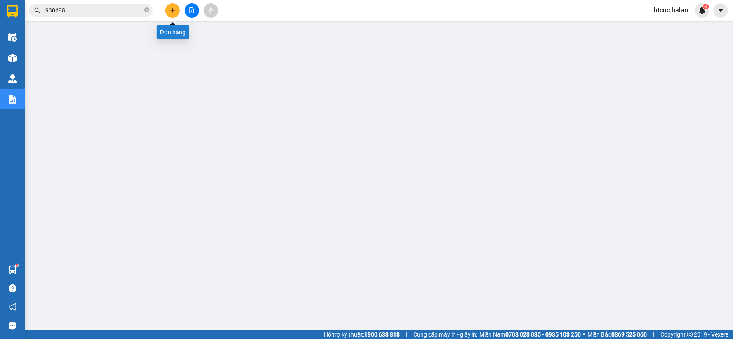
click at [177, 14] on button at bounding box center [172, 10] width 14 height 14
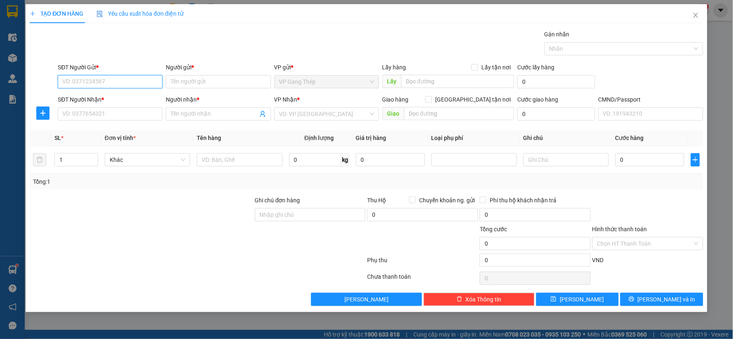
click at [136, 84] on input "SĐT Người Gửi *" at bounding box center [110, 81] width 105 height 13
click at [87, 81] on input "0816156368" at bounding box center [110, 81] width 105 height 13
click at [94, 82] on input "0816156368" at bounding box center [110, 81] width 105 height 13
type input "0816156366"
click at [104, 97] on div "0816156366 - HỒNG" at bounding box center [110, 98] width 95 height 9
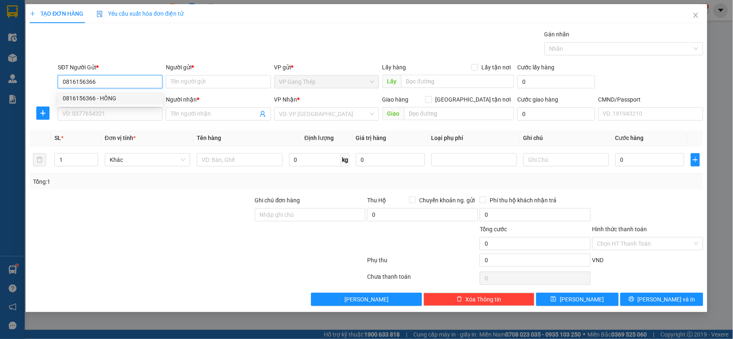
type input "HỒNG"
type input "0816156366"
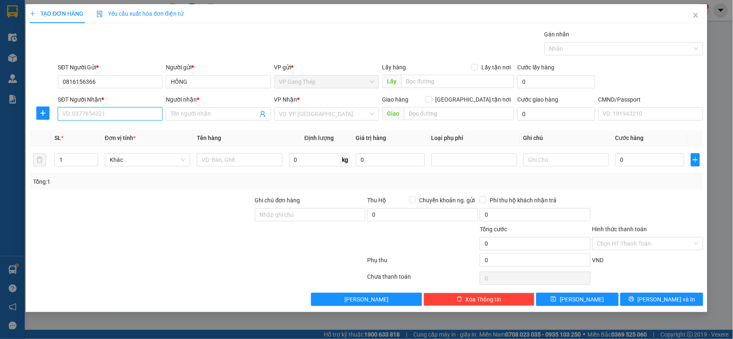
click at [117, 117] on input "SĐT Người Nhận *" at bounding box center [110, 113] width 105 height 13
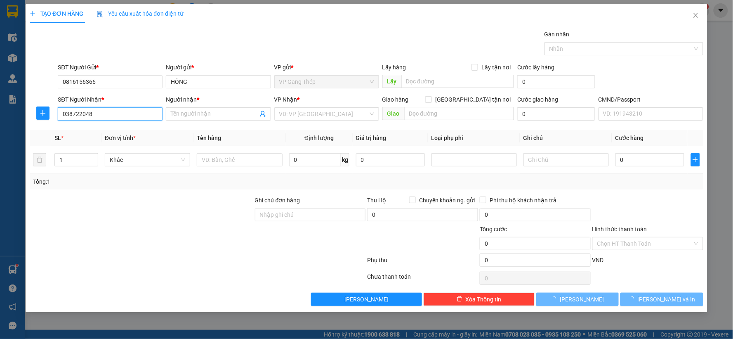
type input "0387220482"
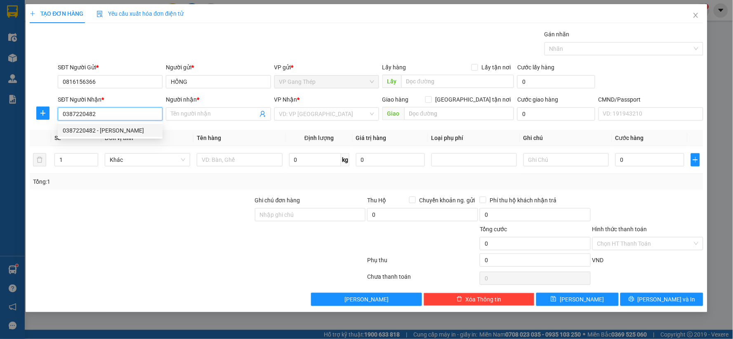
click at [110, 130] on div "0387220482 - NGỌC MAI" at bounding box center [110, 130] width 95 height 9
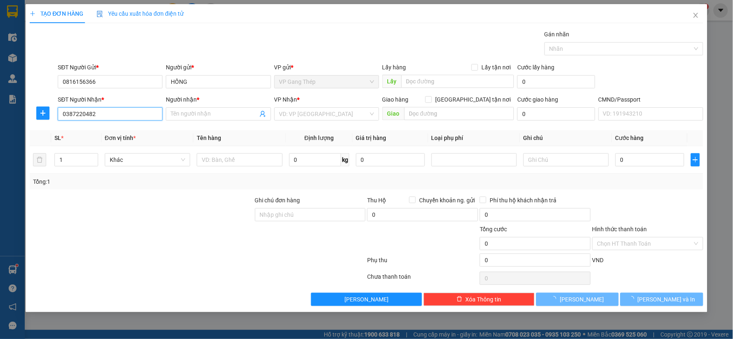
type input "[PERSON_NAME]"
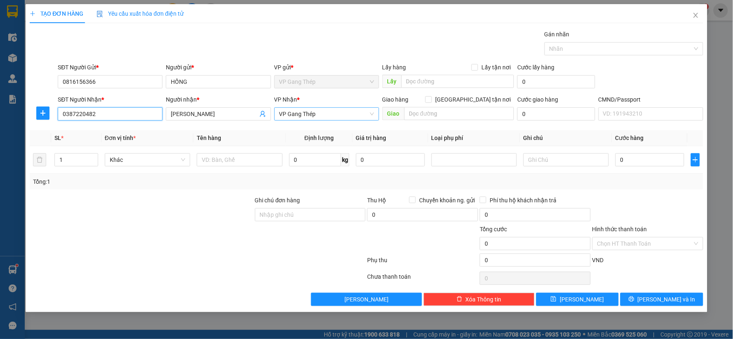
click at [331, 115] on span "VP Gang Thép" at bounding box center [326, 114] width 95 height 12
type input "0387220482"
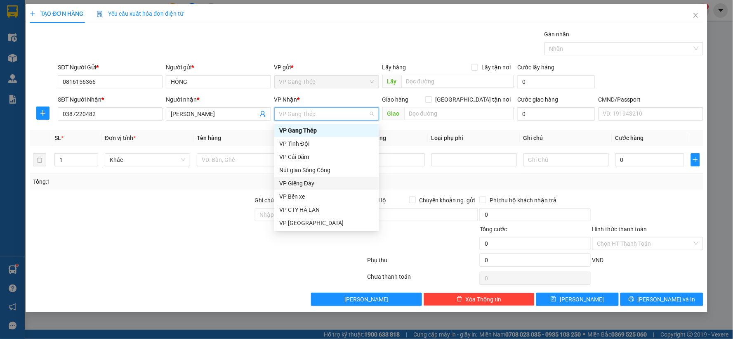
type input "H"
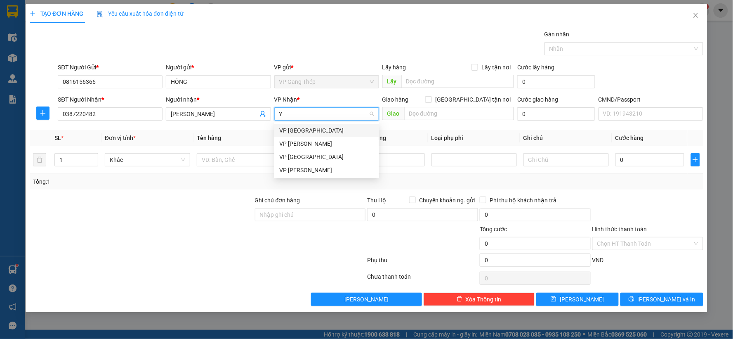
type input "YÊ"
click at [302, 134] on div "VP [GEOGRAPHIC_DATA]" at bounding box center [326, 130] width 95 height 9
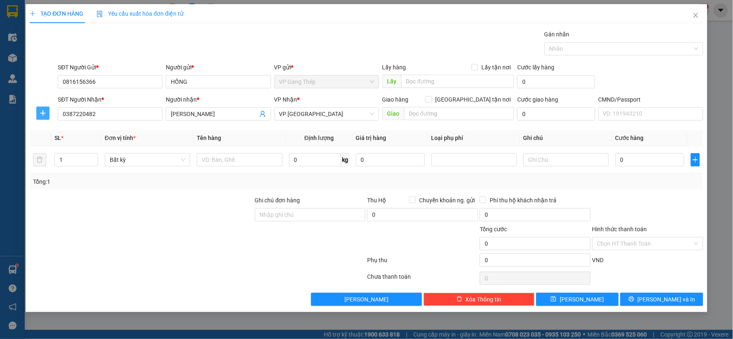
click at [40, 112] on icon "plus" at bounding box center [43, 113] width 7 height 7
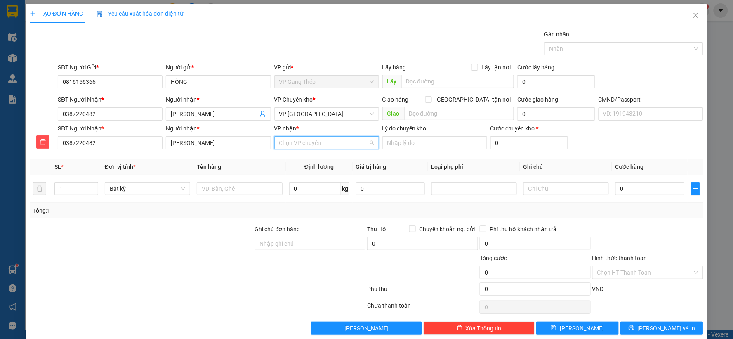
click at [310, 140] on input "VP nhận *" at bounding box center [323, 143] width 89 height 12
type input "HỒNG"
click at [293, 158] on div "VP Hồng Hà" at bounding box center [324, 159] width 94 height 9
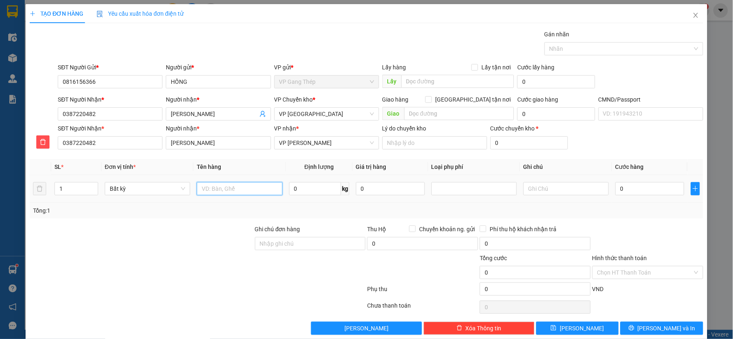
click at [242, 187] on input "text" at bounding box center [239, 188] width 85 height 13
type input "HỘP CHÈ"
click at [304, 188] on input "0" at bounding box center [315, 188] width 52 height 13
type input "2"
type input "1"
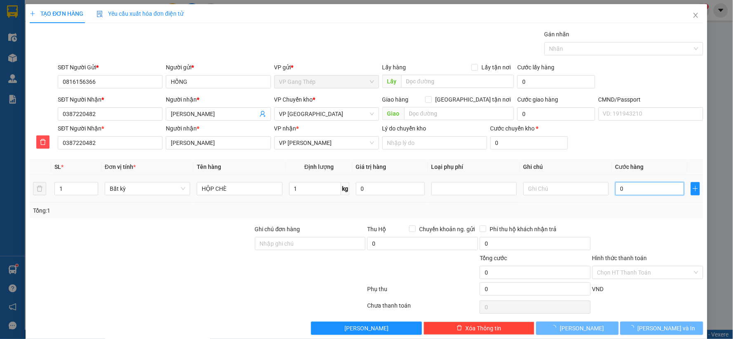
click at [638, 186] on input "0" at bounding box center [649, 188] width 69 height 13
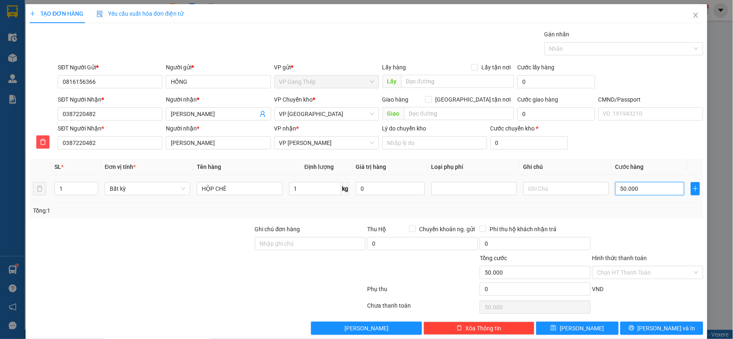
type input "50.000"
click at [660, 329] on span "Lưu và In" at bounding box center [667, 327] width 58 height 9
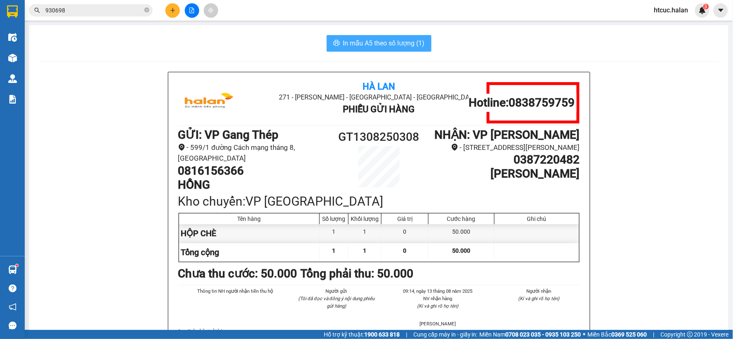
click at [391, 38] on span "In mẫu A5 theo số lượng (1)" at bounding box center [384, 43] width 82 height 10
click at [372, 45] on span "In mẫu A5 theo số lượng (1)" at bounding box center [384, 43] width 82 height 10
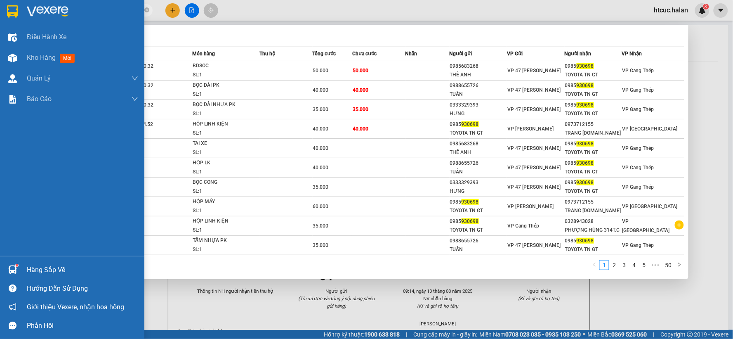
drag, startPoint x: 68, startPoint y: 11, endPoint x: 17, endPoint y: 23, distance: 52.0
click at [17, 23] on section "Kết quả tìm kiếm ( 499 ) Bộ lọc Mã ĐH Trạng thái Món hàng Thu hộ Tổng cước Chưa…" at bounding box center [366, 169] width 733 height 339
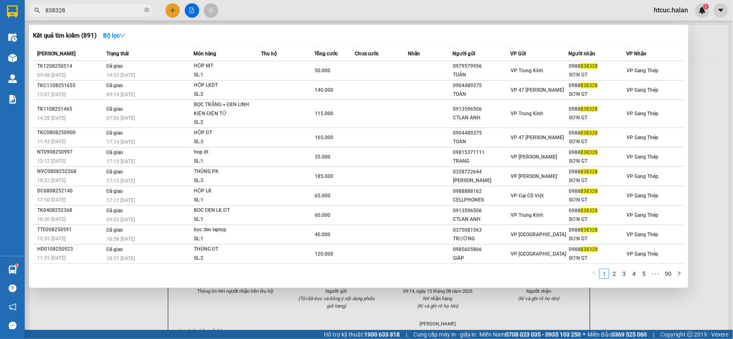
type input "838328"
click at [128, 310] on div at bounding box center [366, 169] width 733 height 339
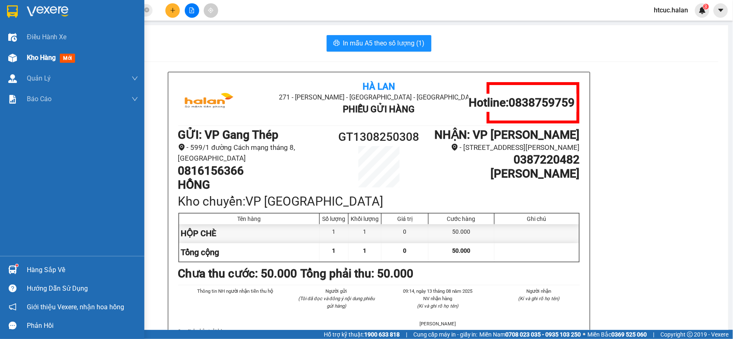
click at [22, 58] on div "Kho hàng mới" at bounding box center [72, 57] width 144 height 21
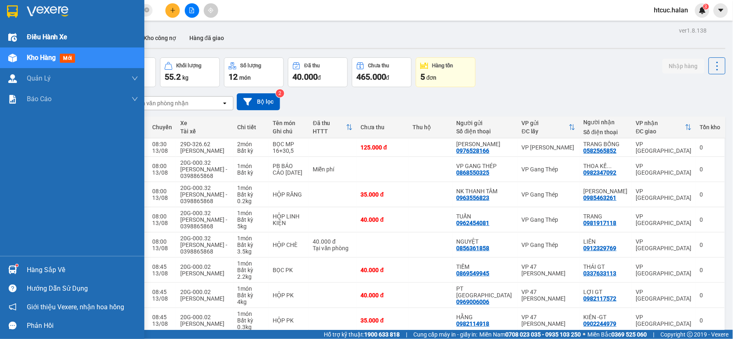
click at [10, 40] on img at bounding box center [12, 37] width 9 height 9
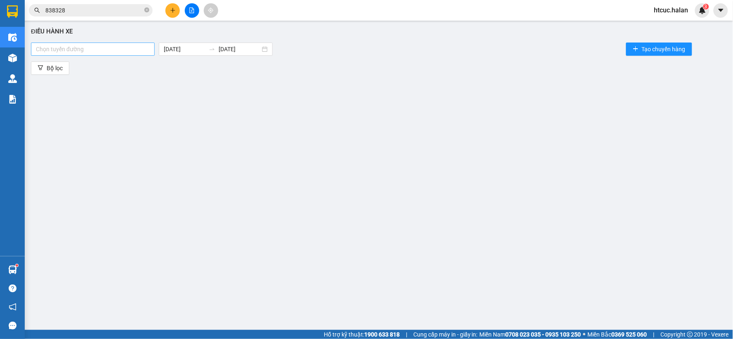
click at [147, 47] on div at bounding box center [93, 49] width 120 height 10
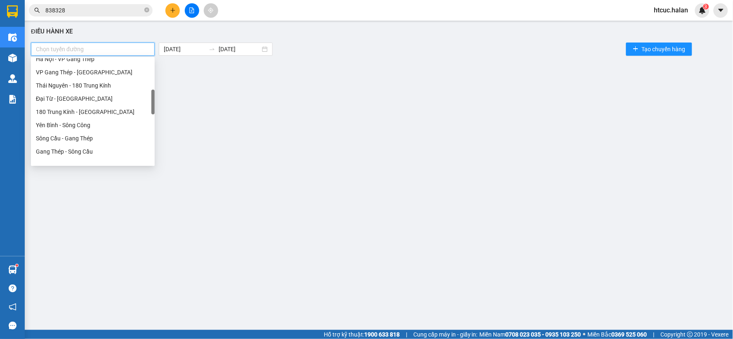
scroll to position [448, 0]
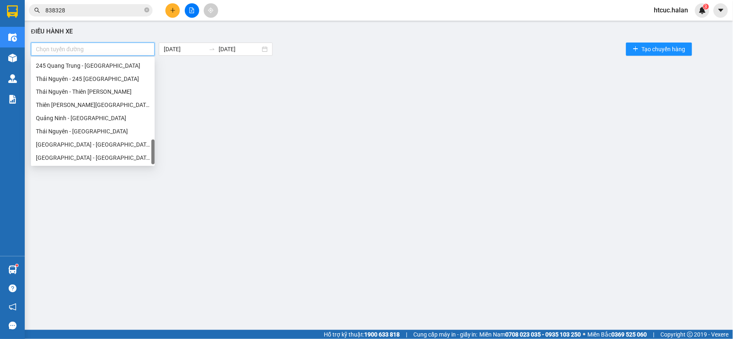
drag, startPoint x: 151, startPoint y: 82, endPoint x: 134, endPoint y: 173, distance: 92.5
click at [134, 173] on body "Kết quả tìm kiếm ( 891 ) Bộ lọc Mã ĐH Trạng thái Món hàng Thu hộ Tổng cước Chưa…" at bounding box center [366, 169] width 733 height 339
click at [62, 132] on div "Thái Nguyên - Quảng Ninh" at bounding box center [93, 131] width 114 height 9
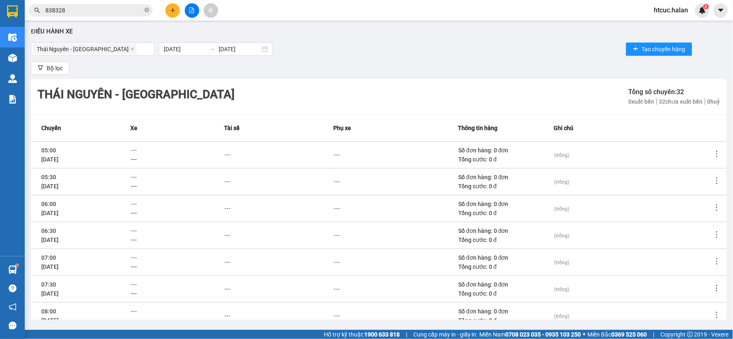
click at [492, 76] on div "Điều hành xe Thái Nguyên - Quảng Ninh 13/08/2025 13/08/2025 Tạo chuyến hàng Bộ …" at bounding box center [379, 172] width 700 height 295
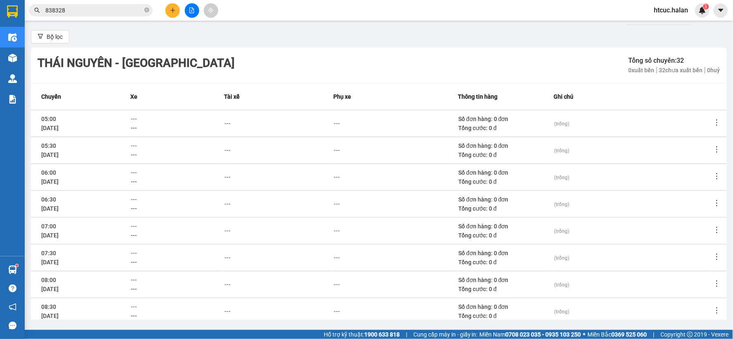
scroll to position [0, 0]
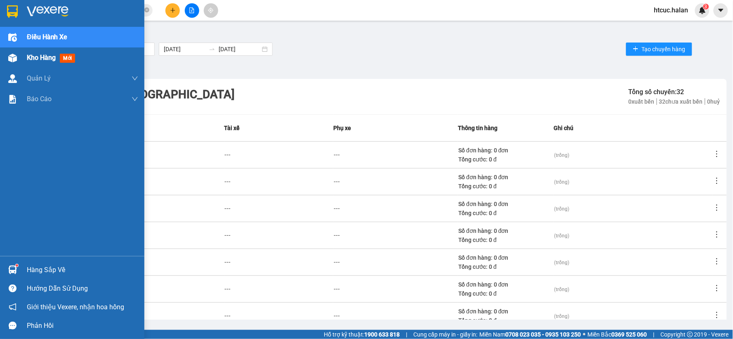
click at [24, 59] on div "Kho hàng mới" at bounding box center [72, 57] width 144 height 21
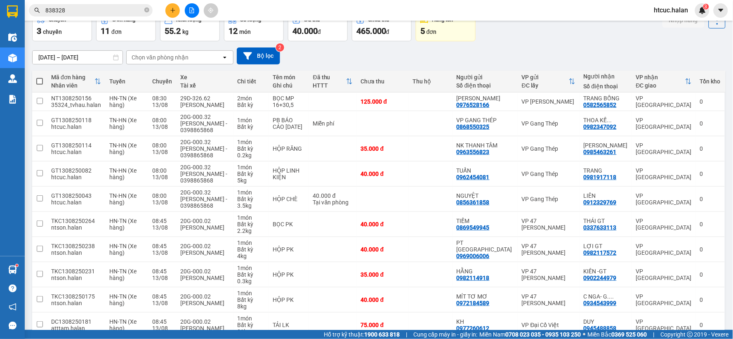
scroll to position [88, 0]
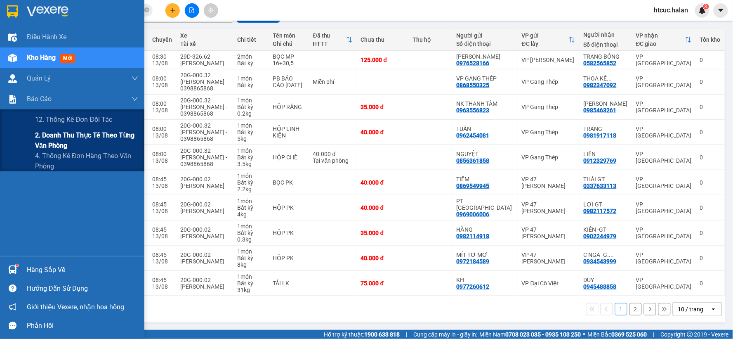
click at [59, 138] on span "2. Doanh thu thực tế theo từng văn phòng" at bounding box center [86, 140] width 103 height 21
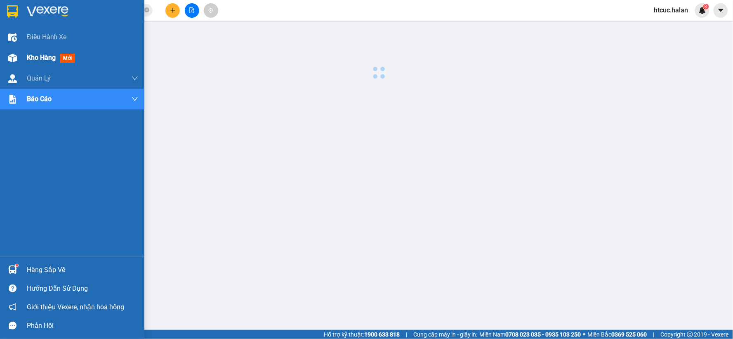
click at [12, 55] on img at bounding box center [12, 58] width 9 height 9
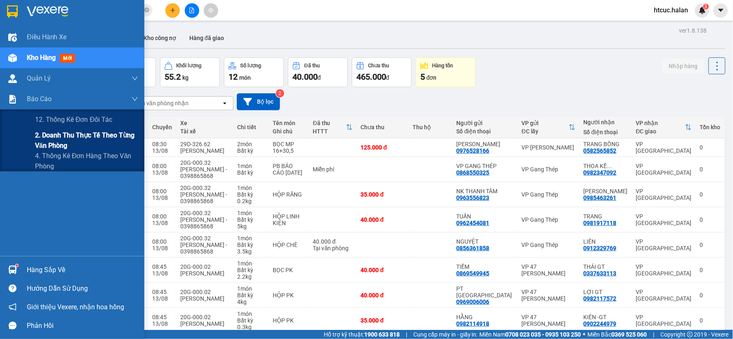
click at [45, 144] on span "2. Doanh thu thực tế theo từng văn phòng" at bounding box center [86, 140] width 103 height 21
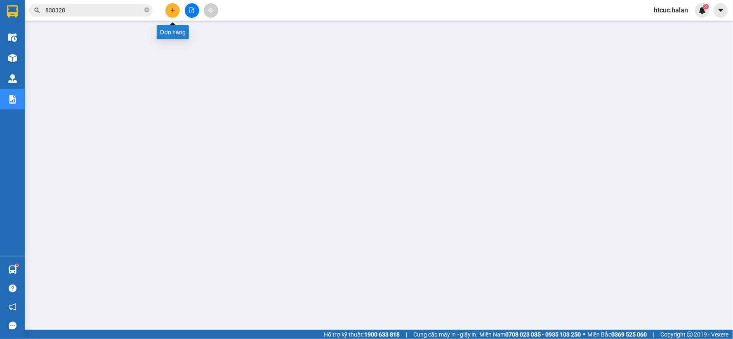
click at [169, 11] on button at bounding box center [172, 10] width 14 height 14
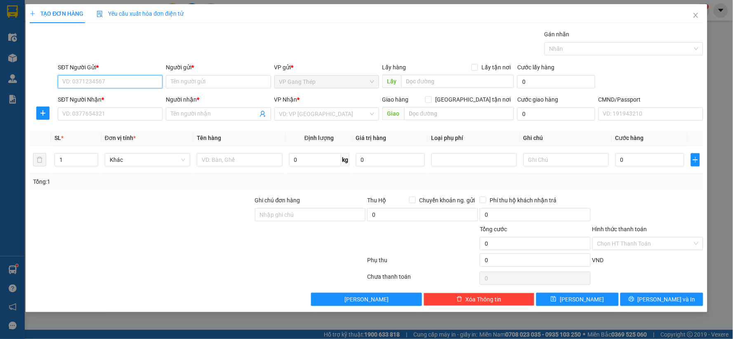
click at [153, 77] on input "SĐT Người Gửi *" at bounding box center [110, 81] width 105 height 13
type input "0856999111"
click at [108, 102] on div "0856999111 - KHIÊM" at bounding box center [110, 98] width 95 height 9
type input "KHIÊM"
type input "0856999111"
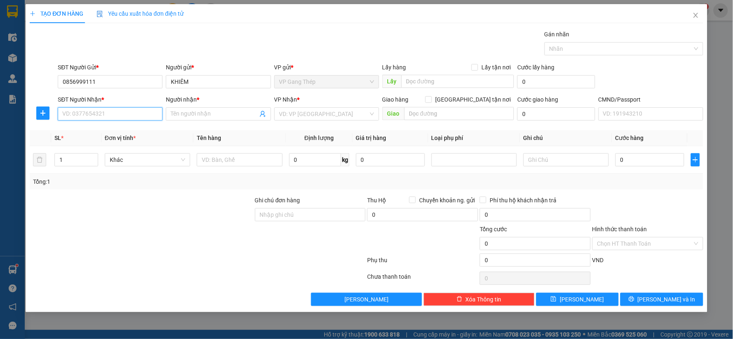
click at [127, 111] on input "SĐT Người Nhận *" at bounding box center [110, 113] width 105 height 13
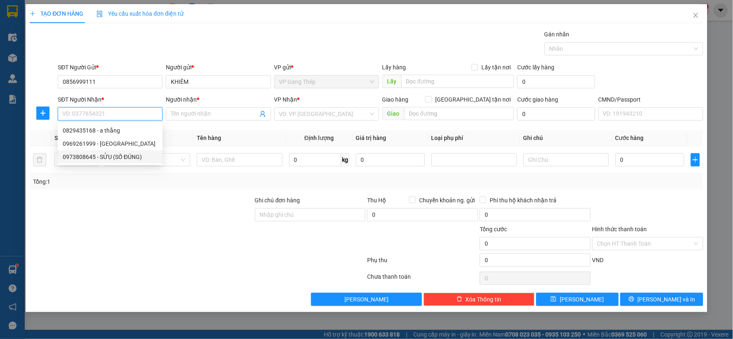
click at [120, 160] on div "0973808645 - SỬU (SỐ ĐÚNG)" at bounding box center [110, 156] width 95 height 9
type input "0973808645"
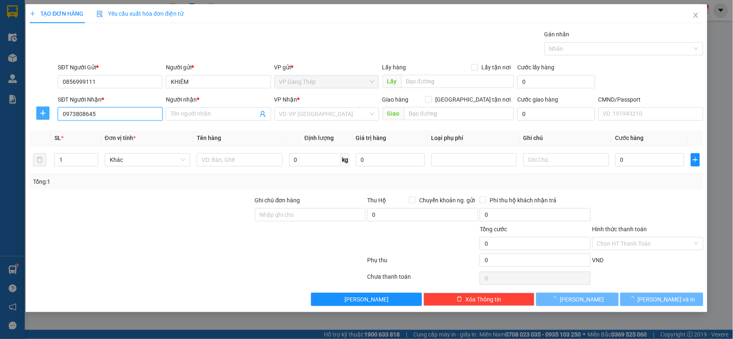
type input "SỬU (SỐ ĐÚNG)"
click at [45, 111] on icon "plus" at bounding box center [43, 113] width 7 height 7
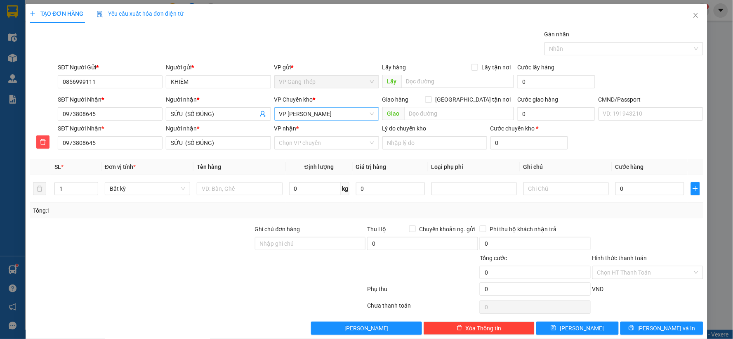
click at [335, 116] on span "VP [PERSON_NAME]" at bounding box center [326, 114] width 95 height 12
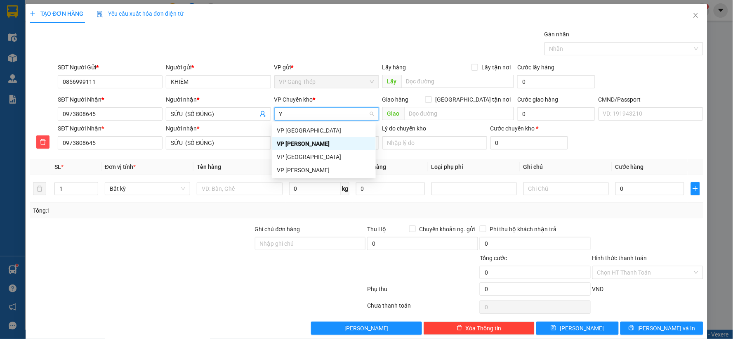
type input "YÊ"
click at [302, 131] on div "VP [GEOGRAPHIC_DATA]" at bounding box center [324, 130] width 94 height 9
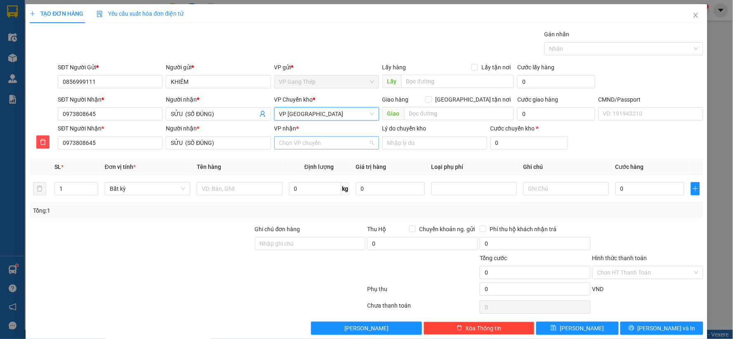
click at [308, 145] on input "VP nhận *" at bounding box center [323, 143] width 89 height 12
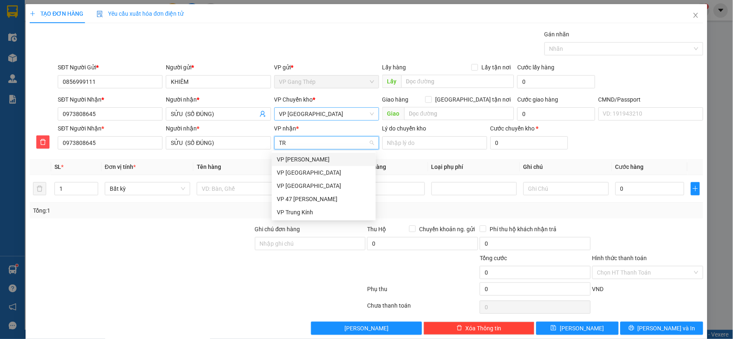
type input "TRA"
click at [306, 159] on div "VP [PERSON_NAME]" at bounding box center [324, 159] width 94 height 9
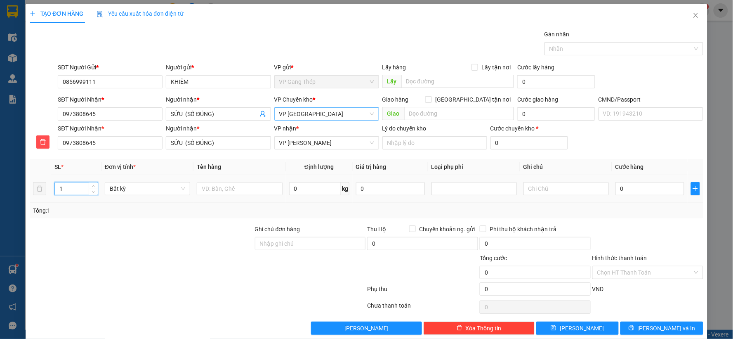
drag, startPoint x: 61, startPoint y: 193, endPoint x: 47, endPoint y: 198, distance: 14.4
click at [47, 198] on tr "1 Bất kỳ 0 kg 0 0" at bounding box center [367, 189] width 674 height 28
type input "5"
click at [225, 191] on input "text" at bounding box center [239, 188] width 85 height 13
type input "5 [PERSON_NAME]"
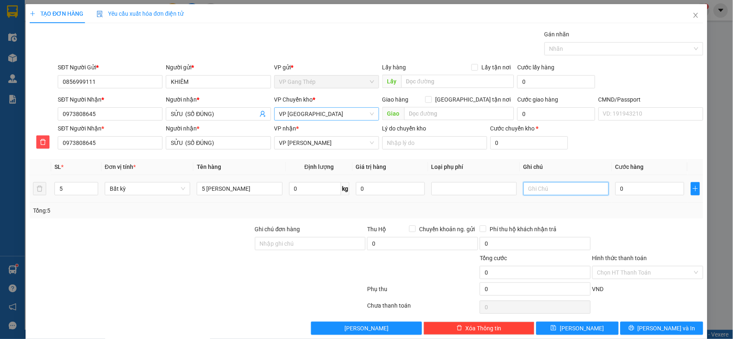
click at [556, 187] on input "text" at bounding box center [565, 188] width 85 height 13
type input "22*2+27+16+32"
drag, startPoint x: 292, startPoint y: 289, endPoint x: 387, endPoint y: 245, distance: 104.7
click at [292, 289] on div at bounding box center [197, 290] width 337 height 16
click at [632, 188] on input "0" at bounding box center [649, 188] width 69 height 13
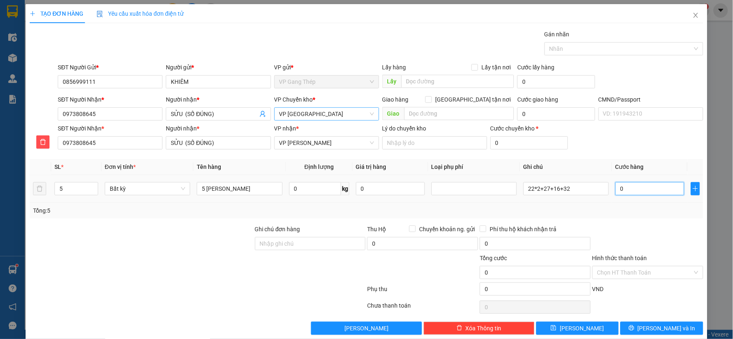
type input "2"
type input "25"
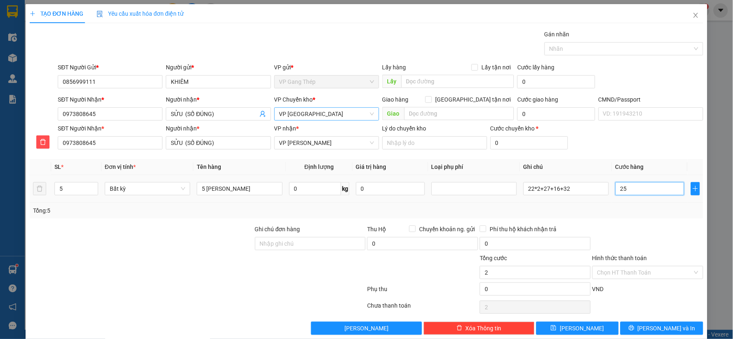
type input "25"
type input "255"
type input "2.550"
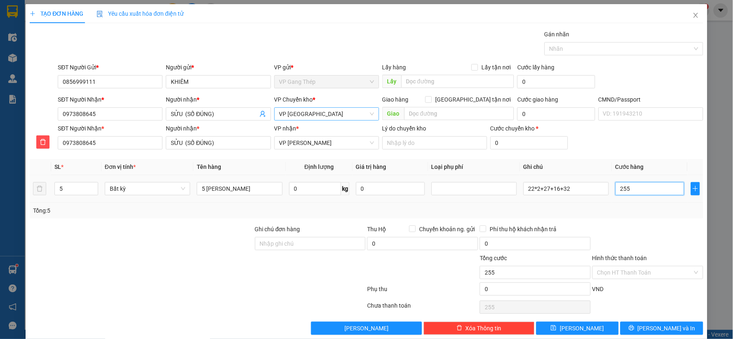
type input "2.550"
type input "25.500"
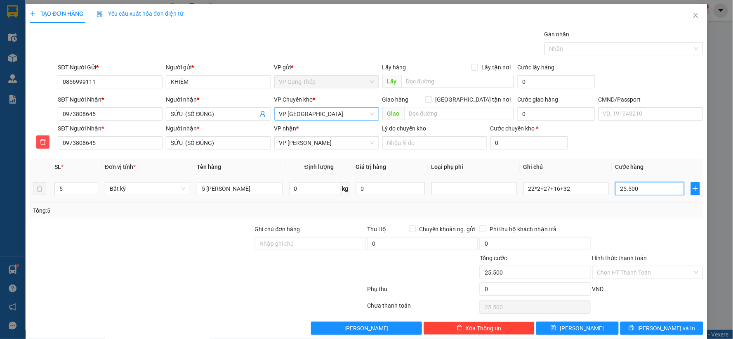
type input "255.000"
click at [642, 261] on div "Hình thức thanh toán" at bounding box center [647, 259] width 111 height 12
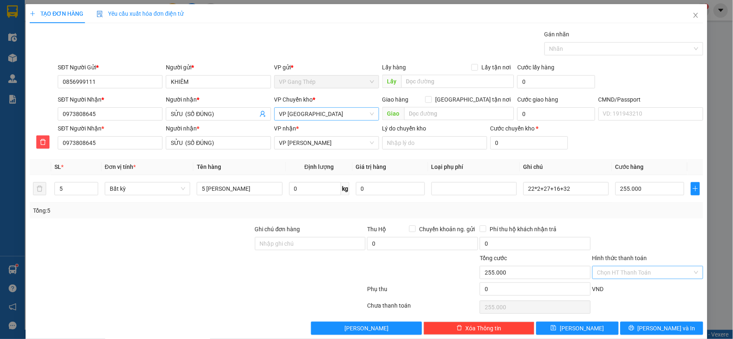
click at [639, 274] on input "Hình thức thanh toán" at bounding box center [644, 272] width 95 height 12
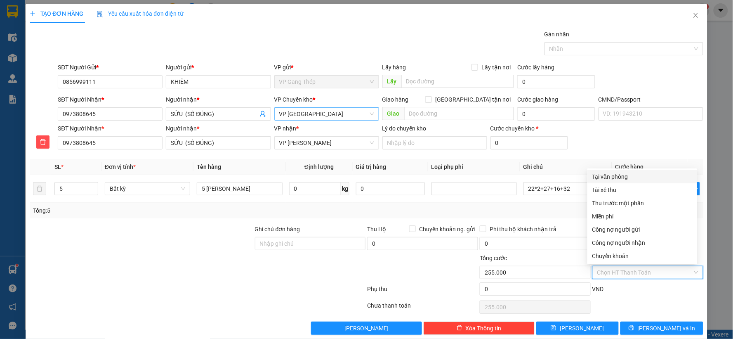
click at [616, 175] on div "Tại văn phòng" at bounding box center [642, 176] width 100 height 9
type input "0"
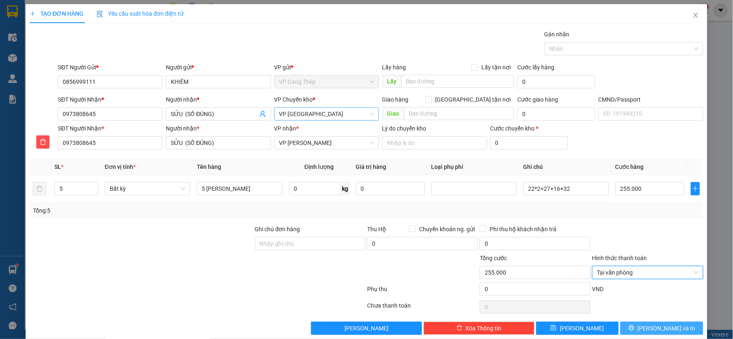
click at [655, 326] on span "Lưu và In" at bounding box center [667, 327] width 58 height 9
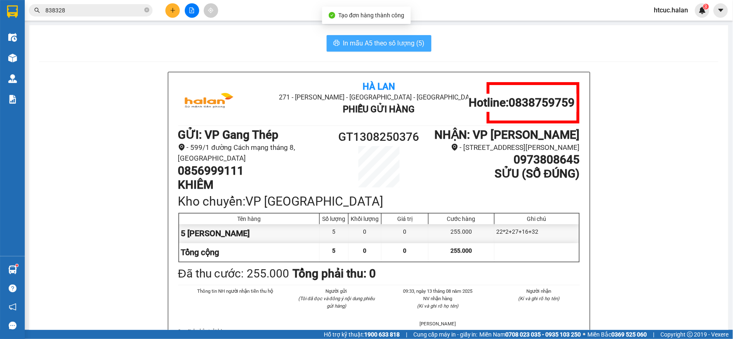
click at [349, 38] on span "In mẫu A5 theo số lượng (5)" at bounding box center [384, 43] width 82 height 10
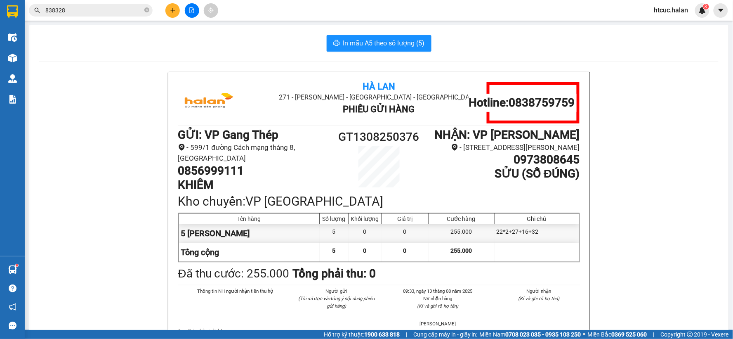
click at [172, 7] on icon "plus" at bounding box center [173, 10] width 6 height 6
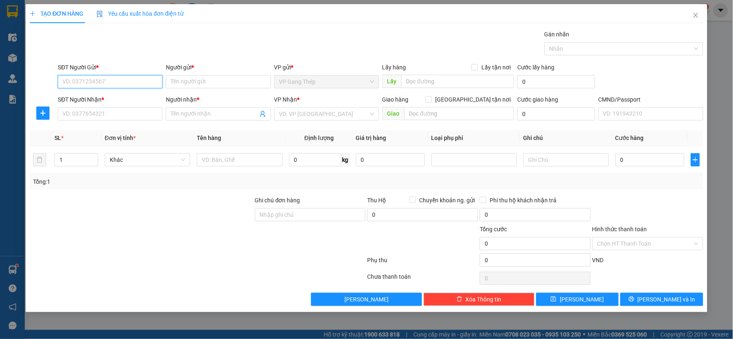
click at [125, 80] on input "SĐT Người Gửi *" at bounding box center [110, 81] width 105 height 13
type input "0968404193"
click at [100, 100] on div "0968404193 - hải" at bounding box center [110, 98] width 95 height 9
type input "hải"
type input "0968404193"
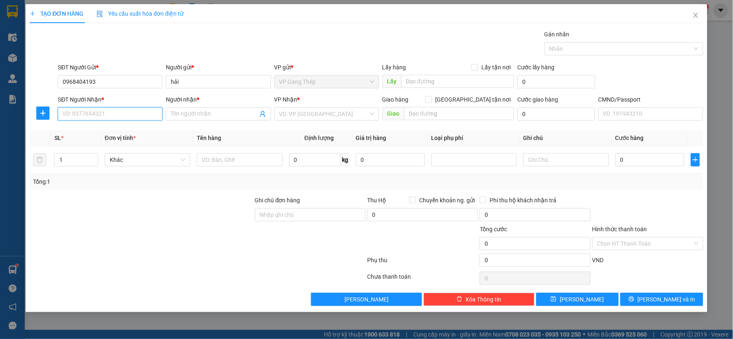
click at [108, 115] on input "SĐT Người Nhận *" at bounding box center [110, 113] width 105 height 13
click at [108, 145] on div "0984681734 - khánh" at bounding box center [110, 143] width 95 height 9
type input "0984681734"
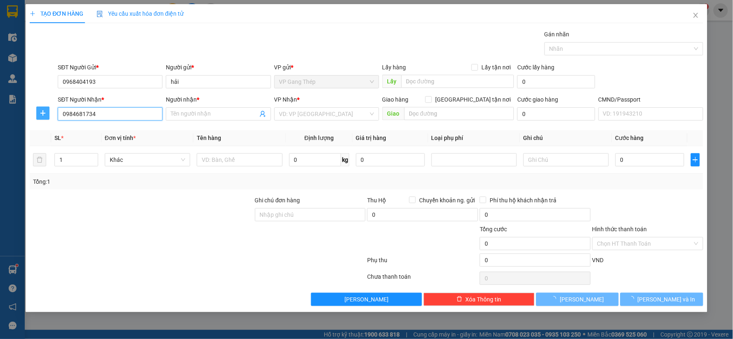
type input "khánh"
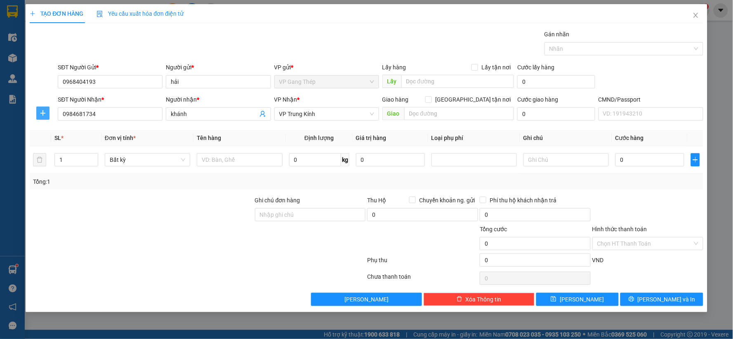
click at [43, 111] on icon "plus" at bounding box center [43, 113] width 7 height 7
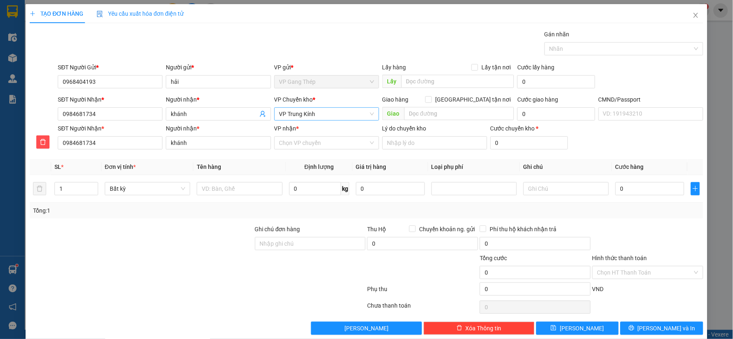
click at [298, 118] on span "VP Trung Kính" at bounding box center [326, 114] width 95 height 12
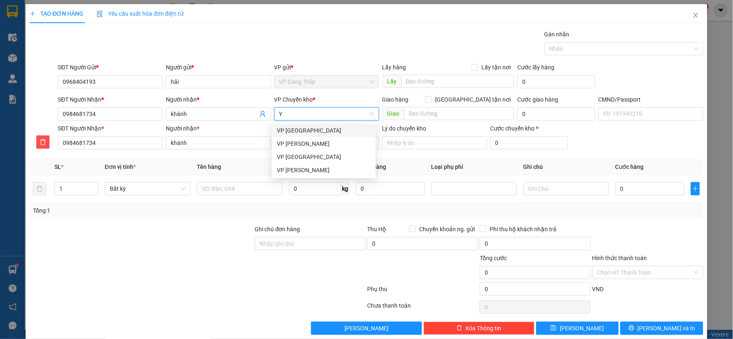
type input "YÊ"
click at [295, 133] on div "VP [GEOGRAPHIC_DATA]" at bounding box center [324, 130] width 94 height 9
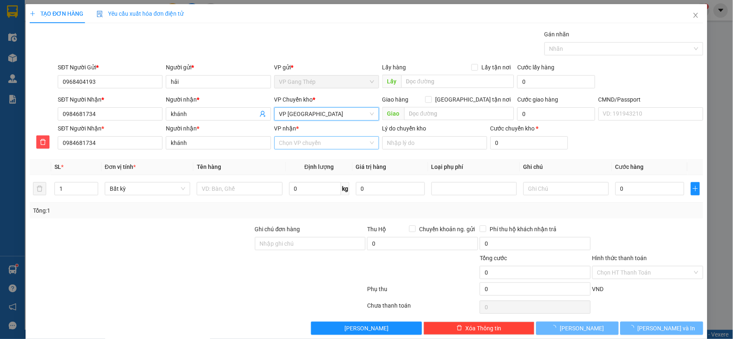
click at [312, 143] on input "VP nhận *" at bounding box center [323, 143] width 89 height 12
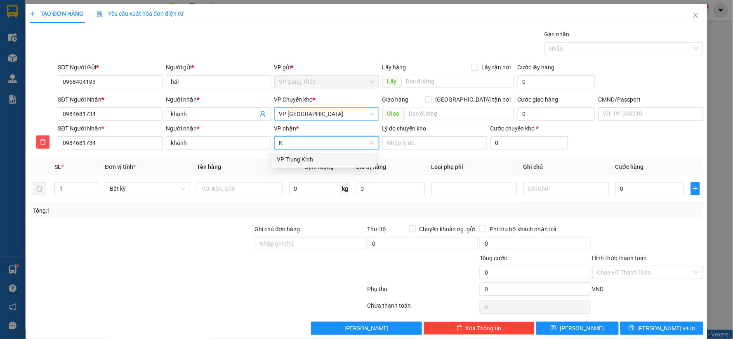
type input "KI"
click at [302, 162] on div "VP Trung Kính" at bounding box center [324, 159] width 94 height 9
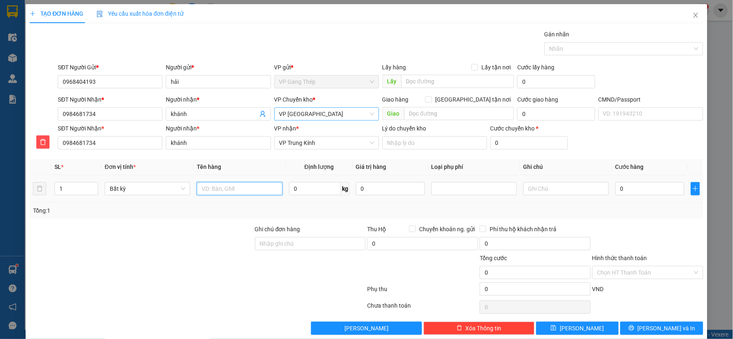
click at [236, 184] on input "text" at bounding box center [239, 188] width 85 height 13
type input "HỘP ĐT"
click at [298, 186] on input "0" at bounding box center [315, 188] width 52 height 13
type input "1"
type input "35.000"
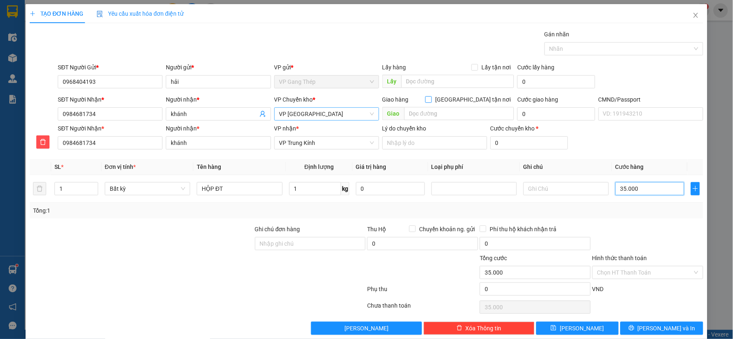
type input "35.000"
click at [646, 332] on button "Lưu và In" at bounding box center [661, 327] width 83 height 13
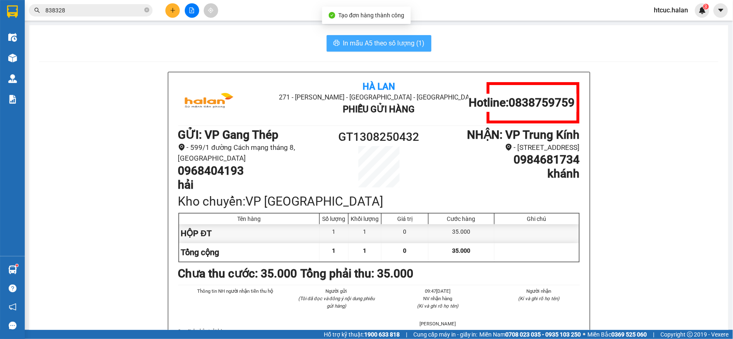
click at [350, 39] on span "In mẫu A5 theo số lượng (1)" at bounding box center [384, 43] width 82 height 10
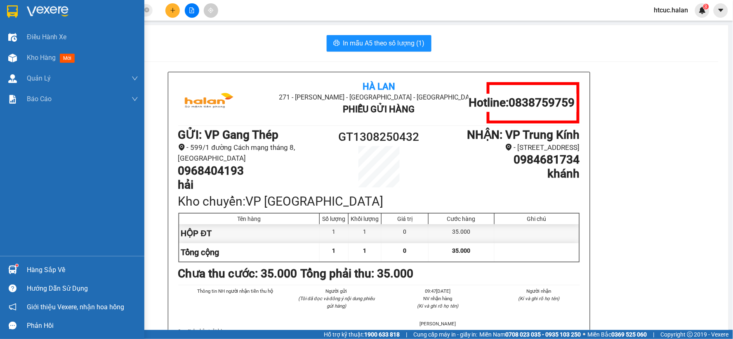
click at [28, 272] on div "Hàng sắp về" at bounding box center [82, 270] width 111 height 12
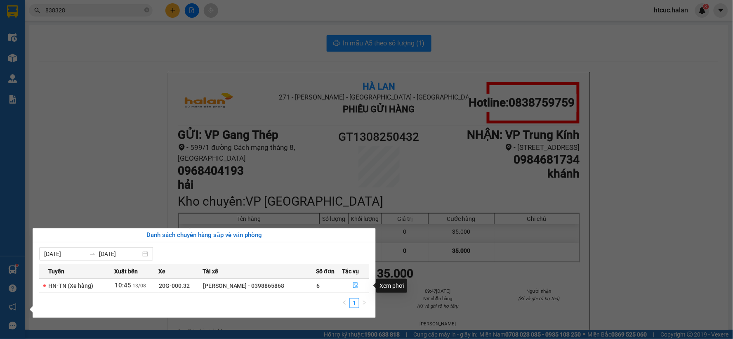
click at [357, 283] on icon "file-done" at bounding box center [356, 285] width 6 height 6
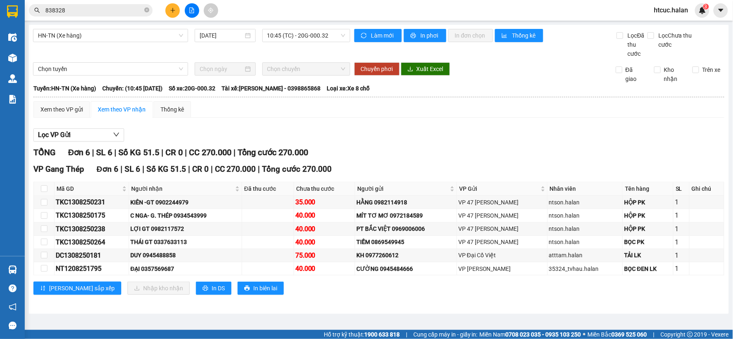
click at [124, 318] on main "HN-TN (Xe hàng) 13/08/2025 10:45 (TC) - 20G-000.32 Làm mới In phơi In đơn chọn …" at bounding box center [366, 165] width 733 height 330
click at [397, 320] on main "HN-TN (Xe hàng) 13/08/2025 10:45 (TC) - 20G-000.32 Làm mới In phơi In đơn chọn …" at bounding box center [366, 165] width 733 height 330
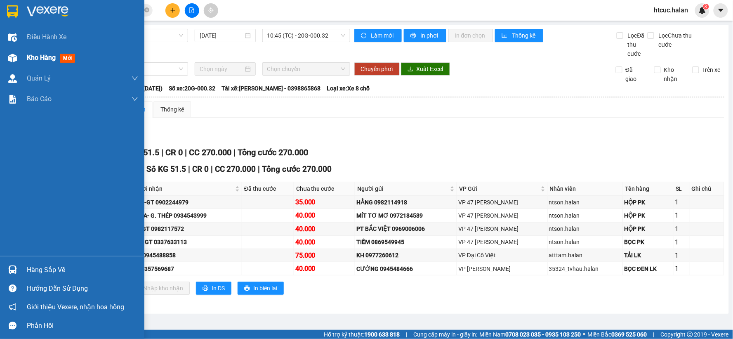
click at [19, 60] on div at bounding box center [12, 58] width 14 height 14
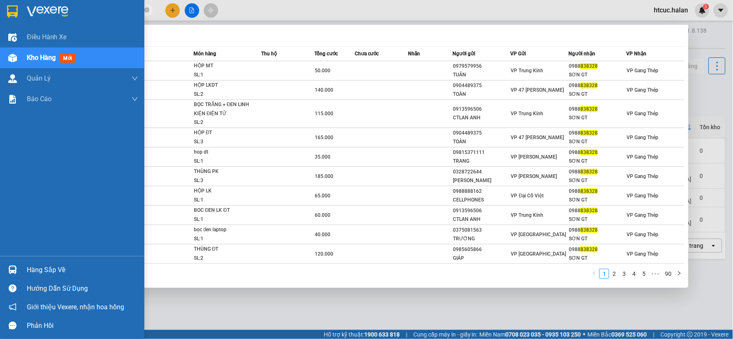
drag, startPoint x: 73, startPoint y: 7, endPoint x: 18, endPoint y: 24, distance: 58.1
click at [18, 24] on section "Kết quả tìm kiếm ( 891 ) Bộ lọc Mã ĐH Trạng thái Món hàng Thu hộ Tổng cước Chưa…" at bounding box center [366, 169] width 733 height 339
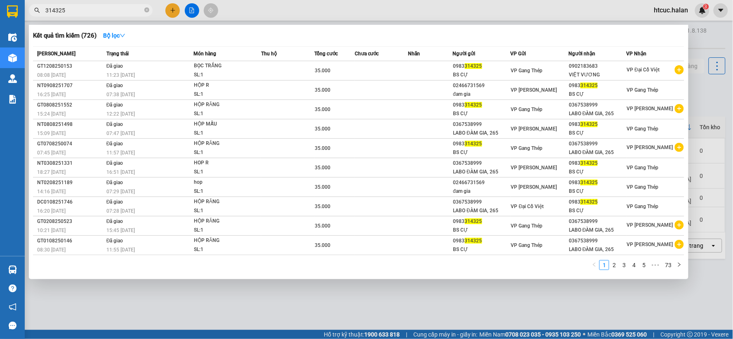
type input "314325"
click at [279, 315] on div at bounding box center [366, 169] width 733 height 339
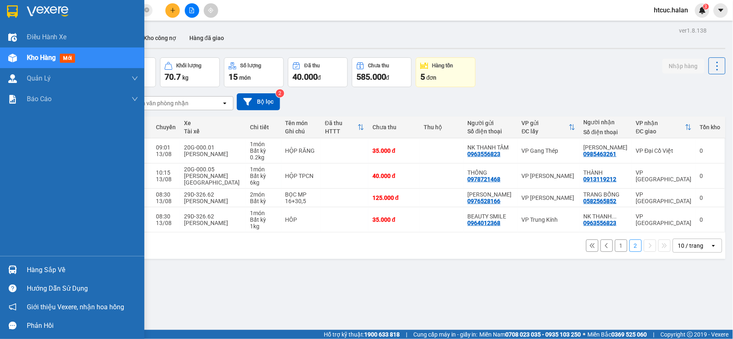
drag, startPoint x: 23, startPoint y: 270, endPoint x: 35, endPoint y: 270, distance: 12.4
click at [22, 270] on div "Hàng sắp về" at bounding box center [72, 269] width 144 height 19
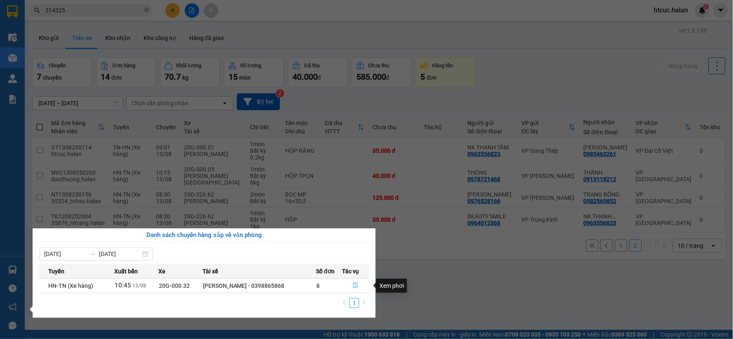
click at [358, 286] on button "button" at bounding box center [355, 285] width 26 height 13
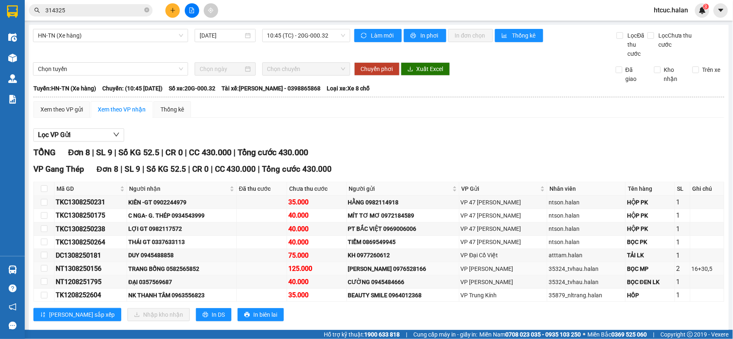
drag, startPoint x: 108, startPoint y: 266, endPoint x: 55, endPoint y: 274, distance: 54.1
click at [55, 274] on td "NT1308250156" at bounding box center [90, 268] width 73 height 13
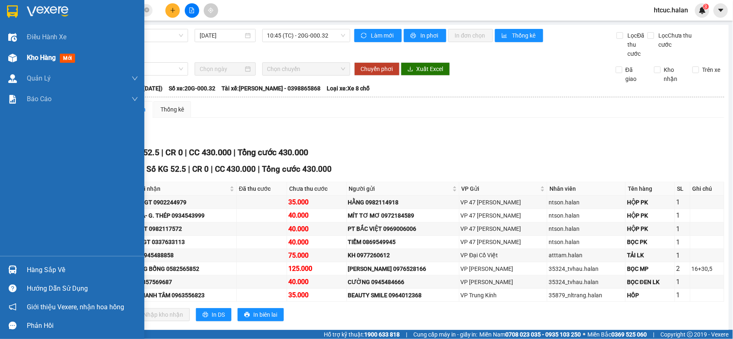
click at [38, 57] on span "Kho hàng" at bounding box center [41, 58] width 29 height 8
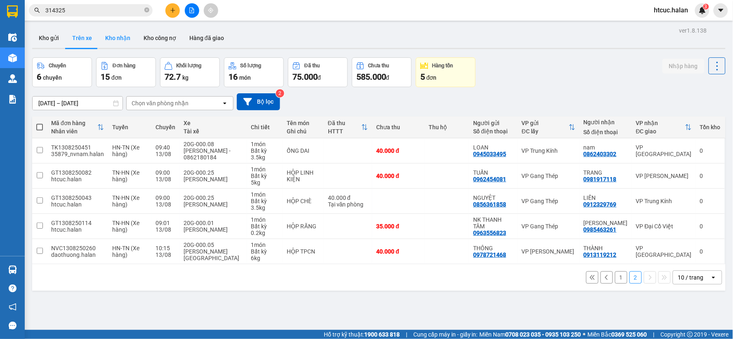
click at [117, 38] on button "Kho nhận" at bounding box center [118, 38] width 38 height 20
type input "15/06/2025 – 13/08/2025"
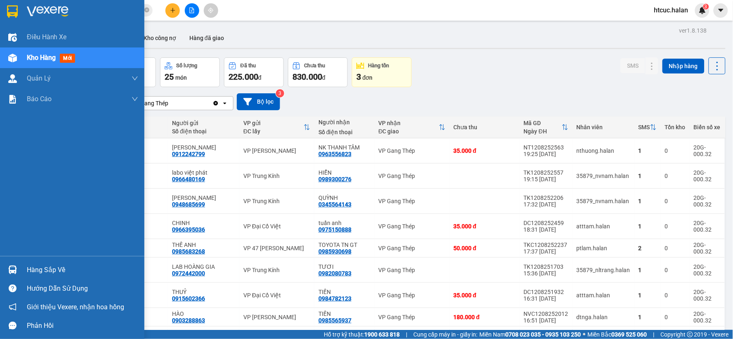
click at [13, 271] on img at bounding box center [12, 269] width 9 height 9
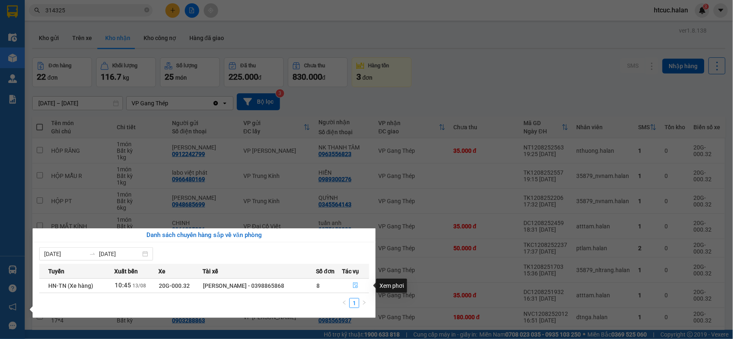
click at [356, 285] on icon "file-done" at bounding box center [356, 285] width 6 height 6
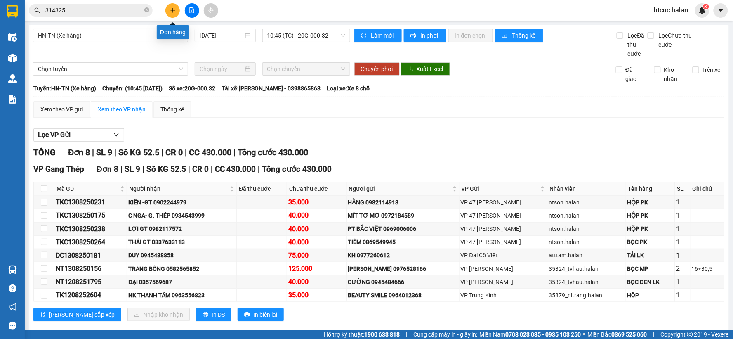
click at [175, 5] on button at bounding box center [172, 10] width 14 height 14
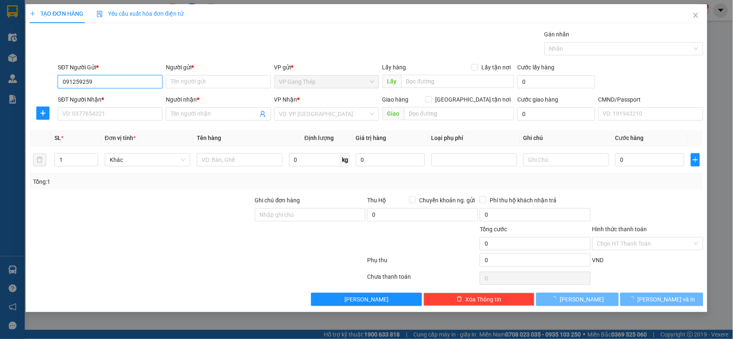
type input "0912592599"
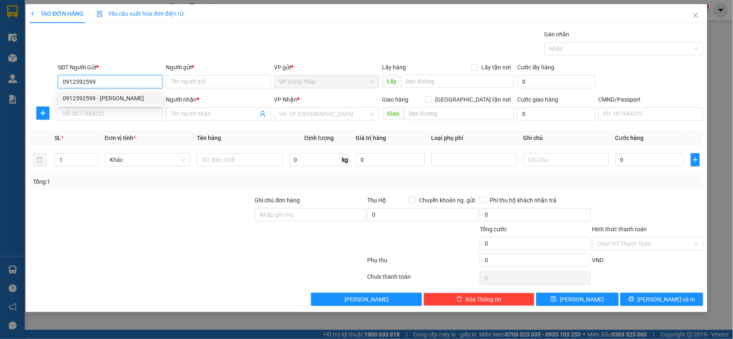
click at [126, 100] on div "0912592599 - PHÙNG ANH TUẤN" at bounding box center [110, 98] width 95 height 9
type input "[PERSON_NAME]"
type input "0912592599"
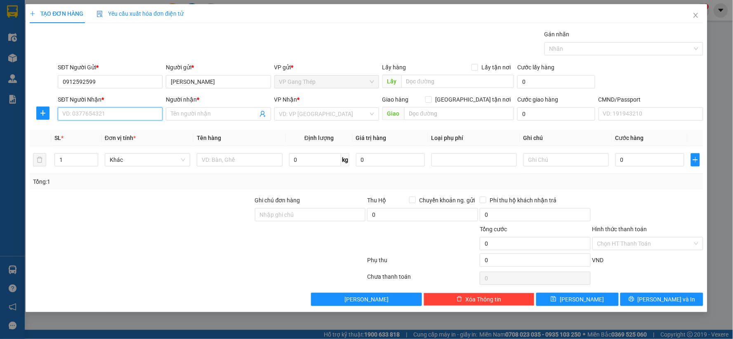
click at [118, 120] on input "SĐT Người Nhận *" at bounding box center [110, 113] width 105 height 13
type input "0972291678"
drag, startPoint x: 182, startPoint y: 113, endPoint x: 176, endPoint y: 116, distance: 7.2
click at [176, 116] on input "Người nhận *" at bounding box center [214, 113] width 87 height 9
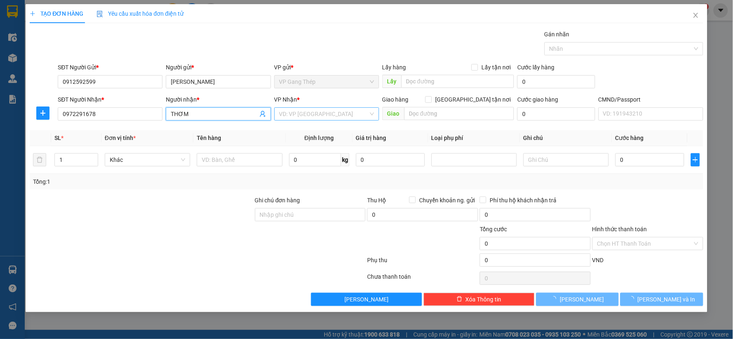
type input "THƠM"
click at [313, 114] on input "search" at bounding box center [323, 114] width 89 height 12
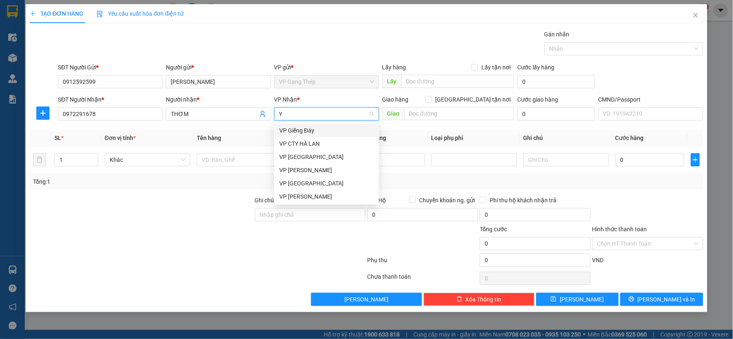
type input "YÊ"
drag, startPoint x: 296, startPoint y: 131, endPoint x: 184, endPoint y: 124, distance: 112.4
click at [295, 131] on div "VP [GEOGRAPHIC_DATA]" at bounding box center [326, 130] width 95 height 9
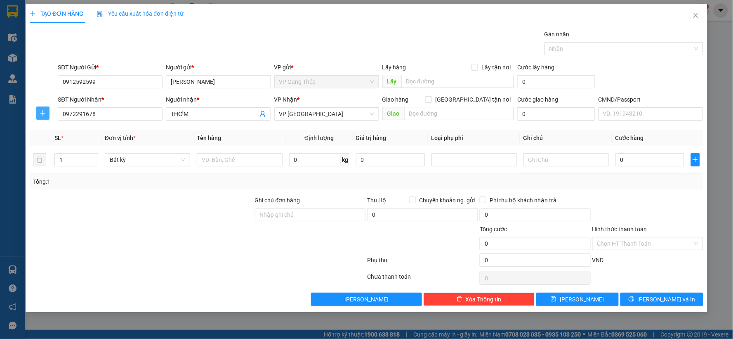
click at [42, 114] on icon "plus" at bounding box center [43, 113] width 7 height 7
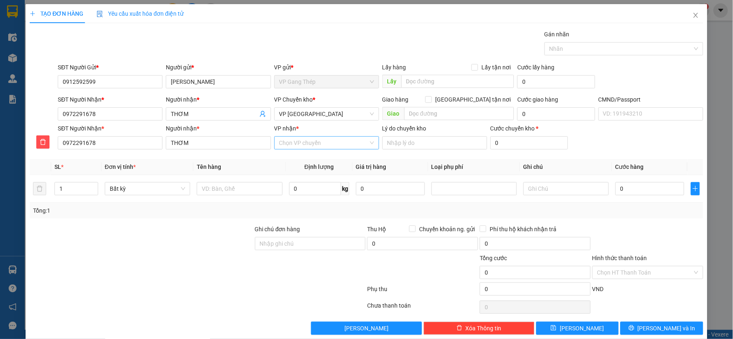
click at [299, 146] on input "VP nhận *" at bounding box center [323, 143] width 89 height 12
type input "TRA"
click at [299, 157] on div "VP [PERSON_NAME]" at bounding box center [324, 159] width 94 height 9
click at [225, 191] on input "text" at bounding box center [239, 188] width 85 height 13
type input "BỌC TRẮNG ĐT"
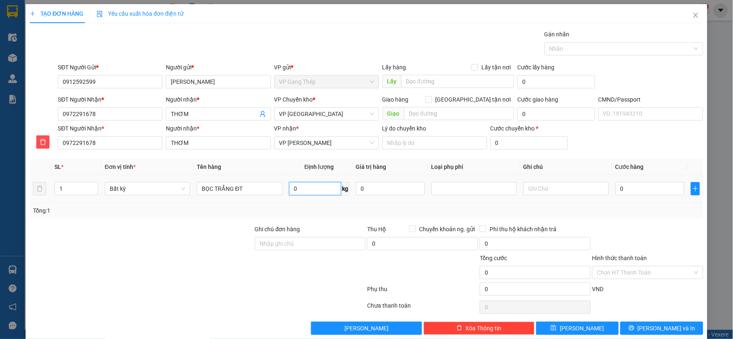
click at [302, 193] on input "0" at bounding box center [315, 188] width 52 height 13
type input "0.2"
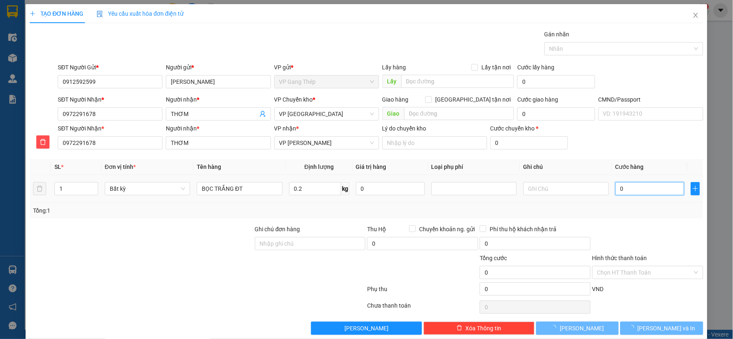
click at [622, 189] on input "0" at bounding box center [649, 188] width 69 height 13
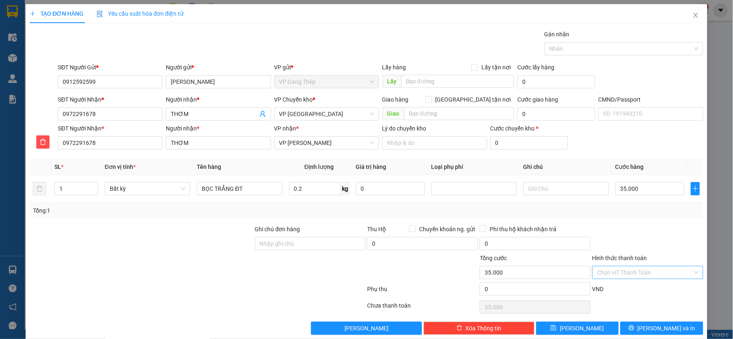
click at [646, 271] on input "Hình thức thanh toán" at bounding box center [644, 272] width 95 height 12
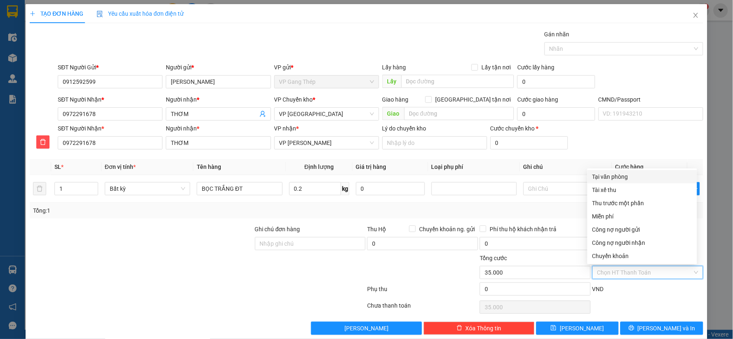
click at [624, 178] on div "Tại văn phòng" at bounding box center [642, 176] width 100 height 9
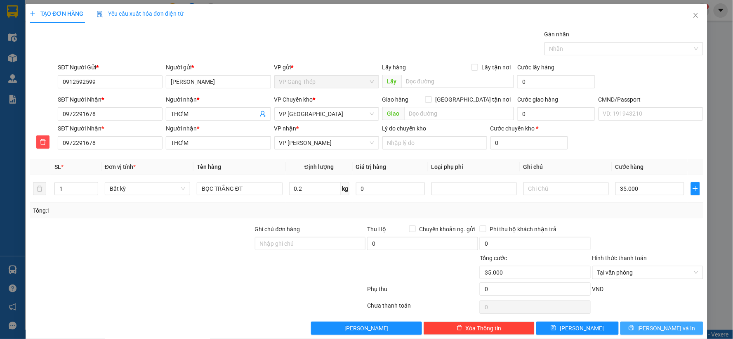
click at [634, 326] on icon "printer" at bounding box center [632, 328] width 6 height 6
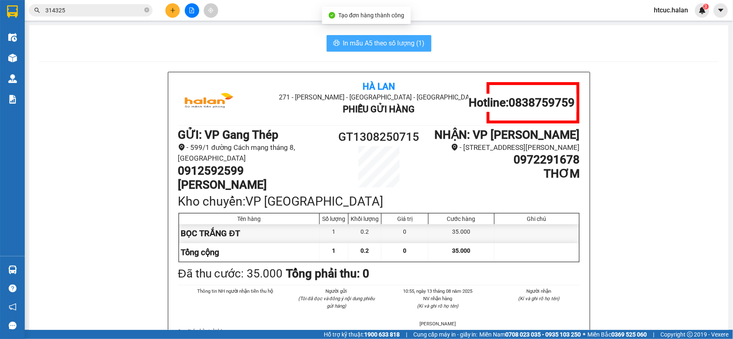
click at [344, 41] on span "In mẫu A5 theo số lượng (1)" at bounding box center [384, 43] width 82 height 10
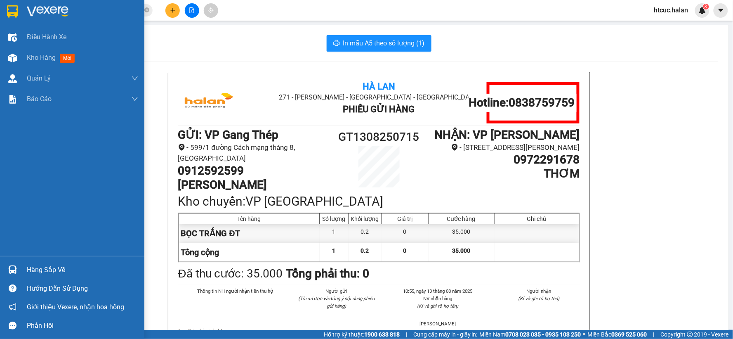
click at [40, 273] on div "Hàng sắp về" at bounding box center [82, 270] width 111 height 12
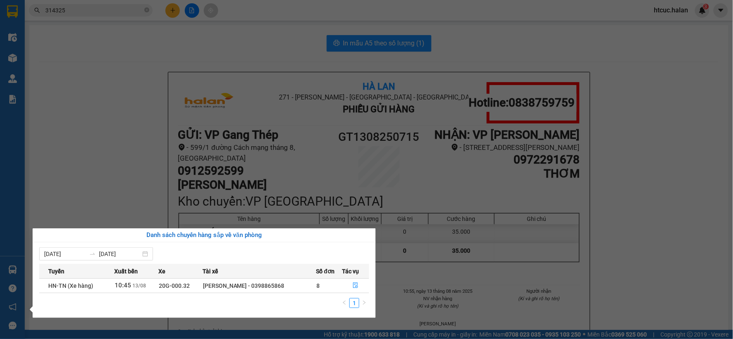
click at [104, 113] on section "Kết quả tìm kiếm ( 726 ) Bộ lọc Mã ĐH Trạng thái Món hàng Thu hộ Tổng cước Chưa…" at bounding box center [366, 169] width 733 height 339
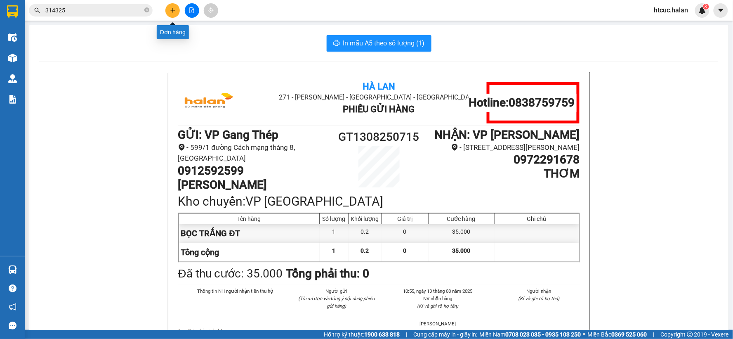
click at [173, 7] on icon "plus" at bounding box center [173, 10] width 6 height 6
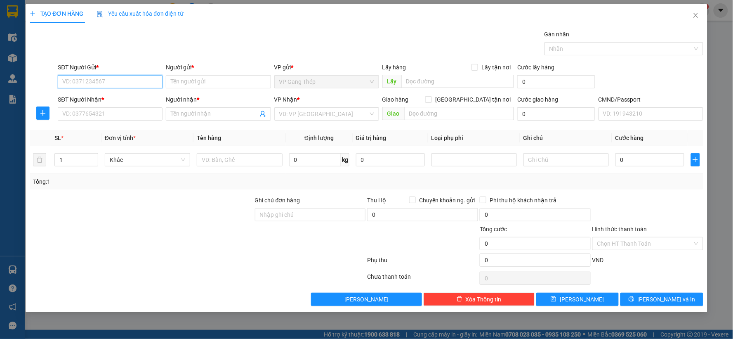
click at [138, 82] on input "SĐT Người Gửi *" at bounding box center [110, 81] width 105 height 13
type input "0943142333"
click at [116, 97] on div "0943142333 - SANG" at bounding box center [110, 98] width 95 height 9
type input "SANG"
type input "0943142333"
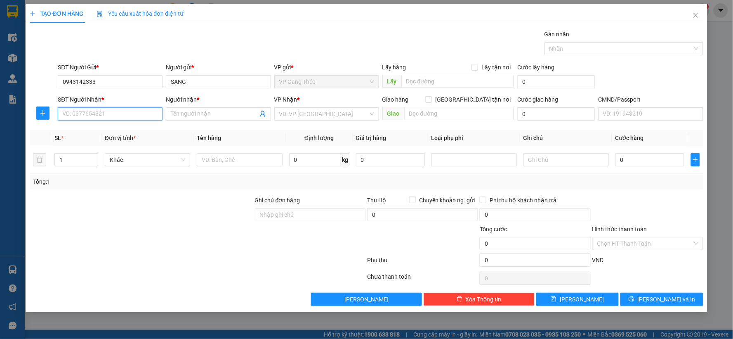
click at [122, 113] on input "SĐT Người Nhận *" at bounding box center [110, 113] width 105 height 13
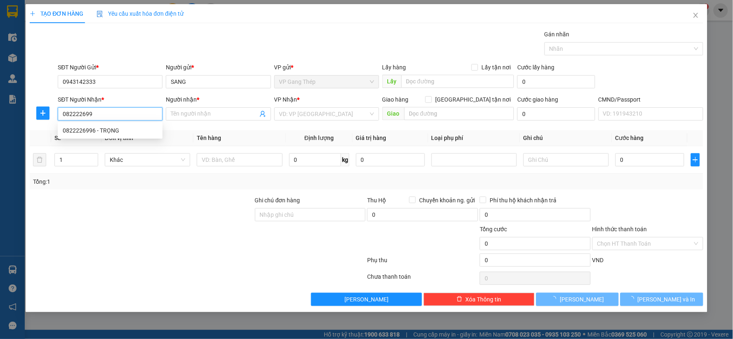
type input "0822226996"
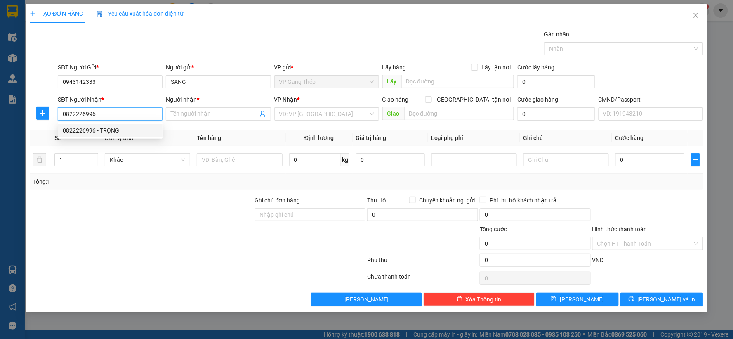
click at [109, 130] on div "0822226996 - TRỌNG" at bounding box center [110, 130] width 95 height 9
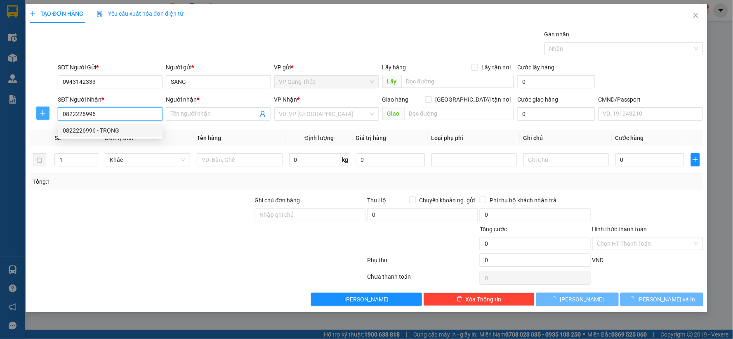
type input "TRỌNG"
type input "0822226996"
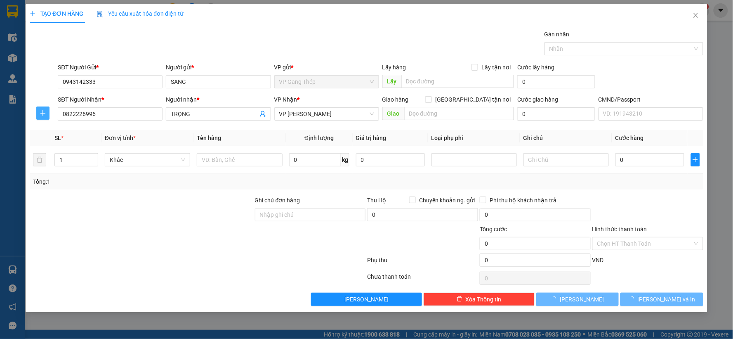
click at [48, 111] on span "plus" at bounding box center [43, 113] width 12 height 7
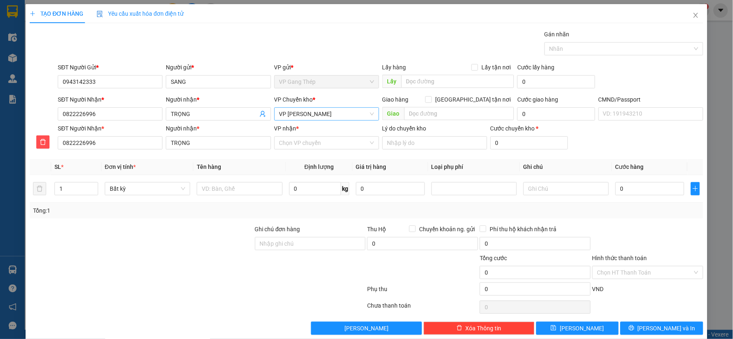
click at [293, 113] on span "VP [PERSON_NAME]" at bounding box center [326, 114] width 95 height 12
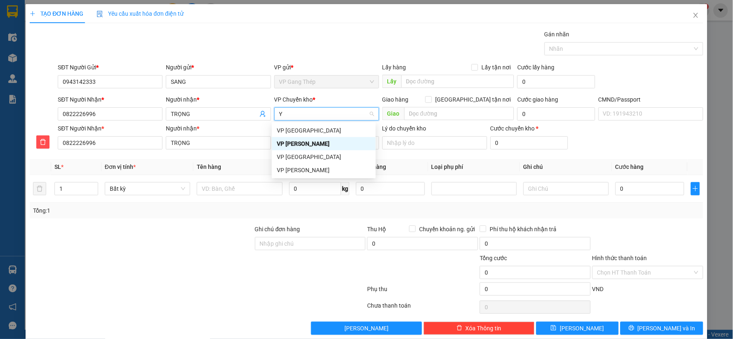
type input "YÊ"
drag, startPoint x: 295, startPoint y: 129, endPoint x: 294, endPoint y: 135, distance: 6.4
click at [295, 129] on div "VP [GEOGRAPHIC_DATA]" at bounding box center [324, 130] width 94 height 9
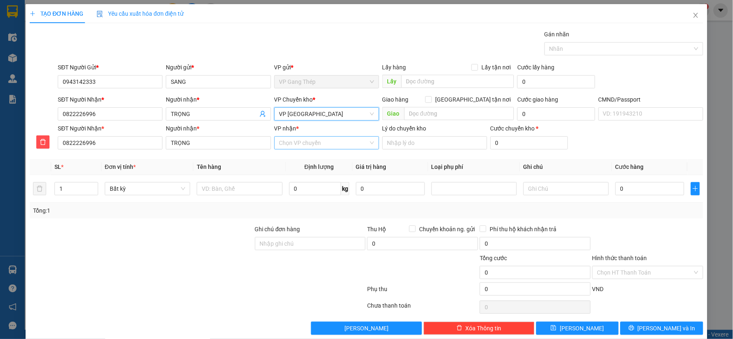
click at [297, 145] on input "VP nhận *" at bounding box center [323, 143] width 89 height 12
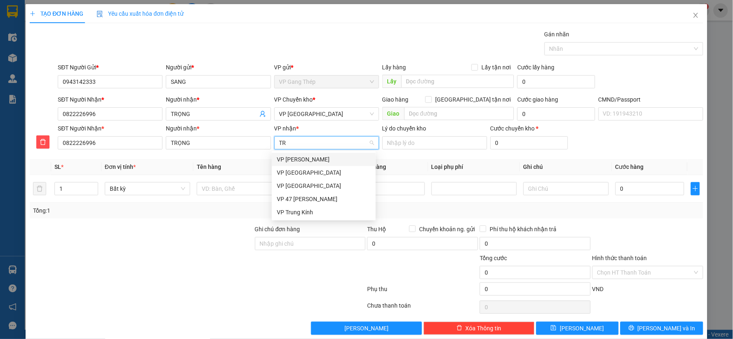
type input "TRA"
click at [302, 158] on div "VP [PERSON_NAME]" at bounding box center [324, 159] width 94 height 9
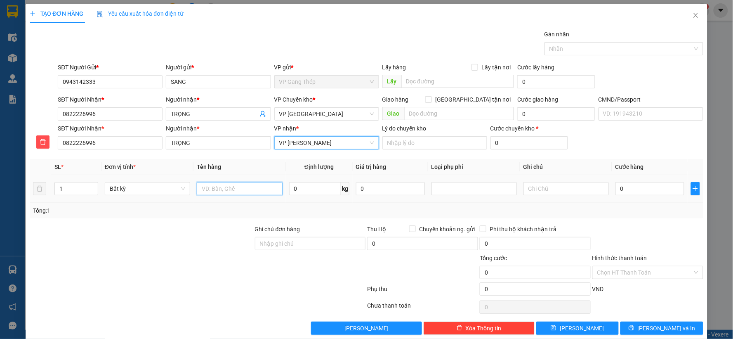
click at [257, 188] on input "text" at bounding box center [239, 188] width 85 height 13
type input "HỘP ĐT"
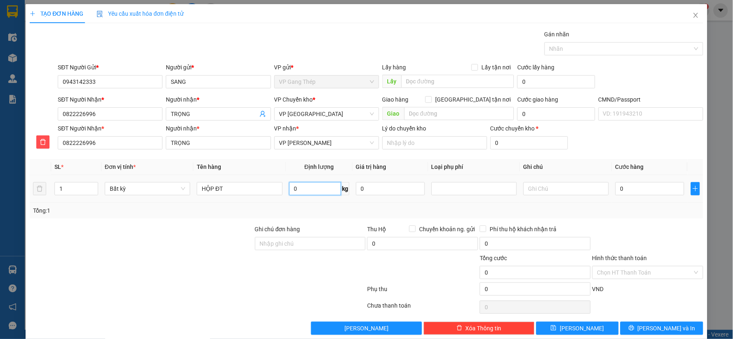
click at [314, 189] on input "0" at bounding box center [315, 188] width 52 height 13
click at [642, 191] on input "0" at bounding box center [649, 188] width 69 height 13
click at [650, 331] on span "Lưu và In" at bounding box center [667, 327] width 58 height 9
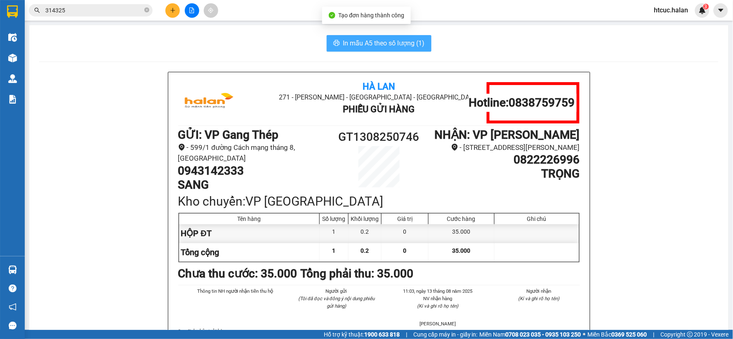
click at [343, 46] on span "In mẫu A5 theo số lượng (1)" at bounding box center [384, 43] width 82 height 10
click at [358, 41] on span "In mẫu A5 theo số lượng (1)" at bounding box center [384, 43] width 82 height 10
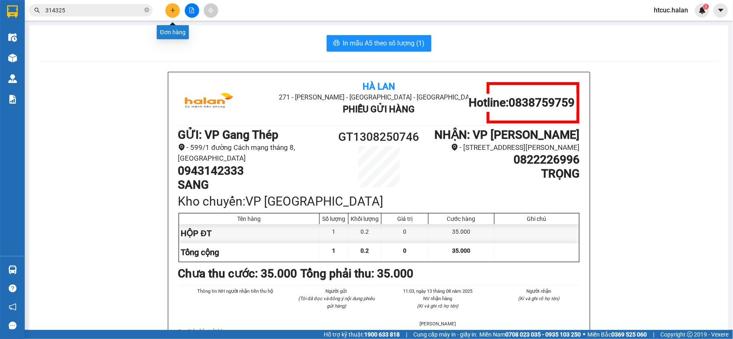
click at [171, 10] on icon "plus" at bounding box center [172, 10] width 5 height 0
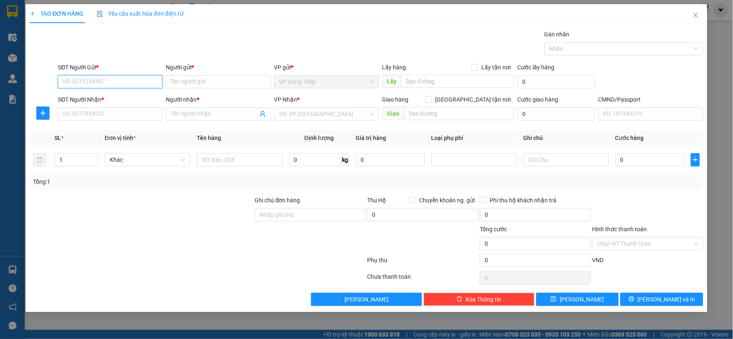
click at [84, 81] on input "SĐT Người Gửi *" at bounding box center [110, 81] width 105 height 13
type input "0334631629"
click at [99, 98] on div "0334631629 - TÙNG" at bounding box center [110, 98] width 95 height 9
type input "TÙNG"
type input "0334631629"
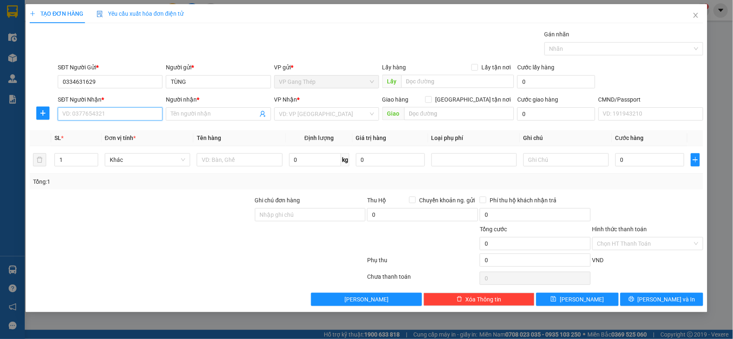
click at [117, 113] on input "SĐT Người Nhận *" at bounding box center [110, 113] width 105 height 13
type input "0396309505"
click at [205, 118] on input "Người nhận *" at bounding box center [214, 113] width 87 height 9
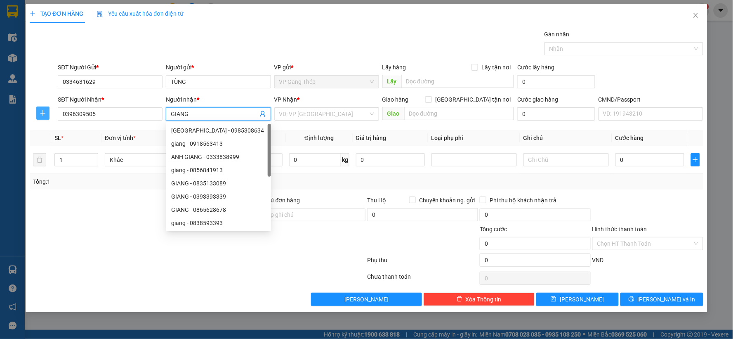
type input "GIANG"
click at [40, 113] on icon "plus" at bounding box center [43, 113] width 7 height 7
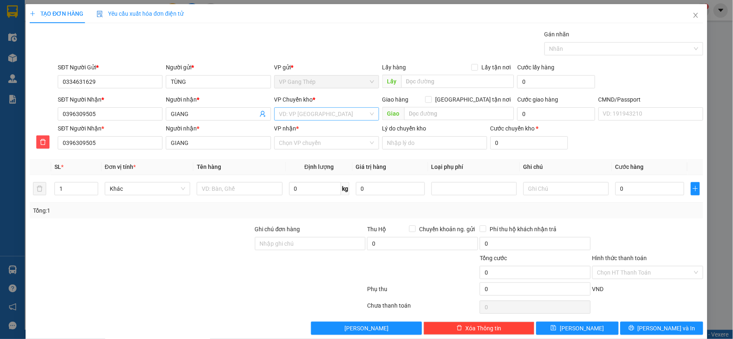
click at [294, 117] on input "search" at bounding box center [323, 114] width 89 height 12
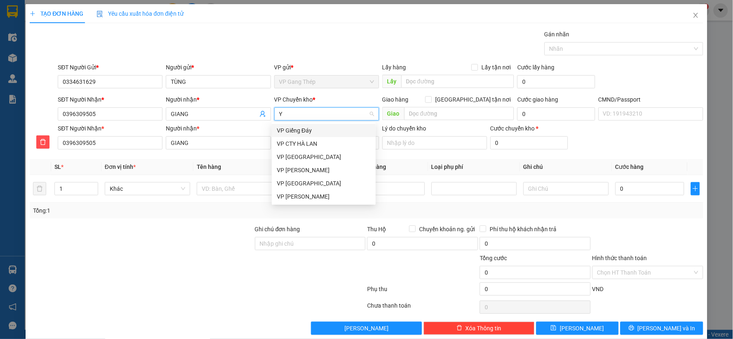
type input "YÊ"
click at [299, 126] on div "VP [GEOGRAPHIC_DATA]" at bounding box center [324, 130] width 94 height 9
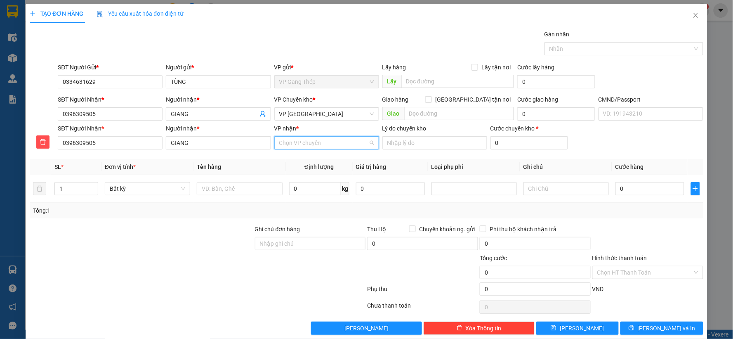
click at [315, 146] on input "VP nhận *" at bounding box center [323, 143] width 89 height 12
type input "KI"
click at [311, 158] on div "VP Trung Kính" at bounding box center [324, 159] width 94 height 9
click at [252, 195] on input "text" at bounding box center [239, 188] width 85 height 13
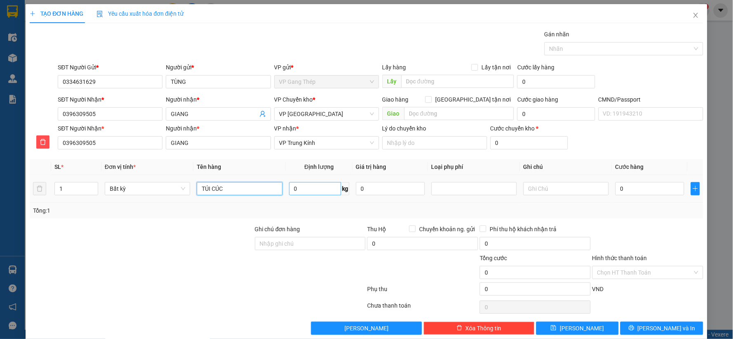
type input "TÚI CÚC"
type input "0.2"
click at [643, 189] on input "0" at bounding box center [649, 188] width 69 height 13
type input "35.000"
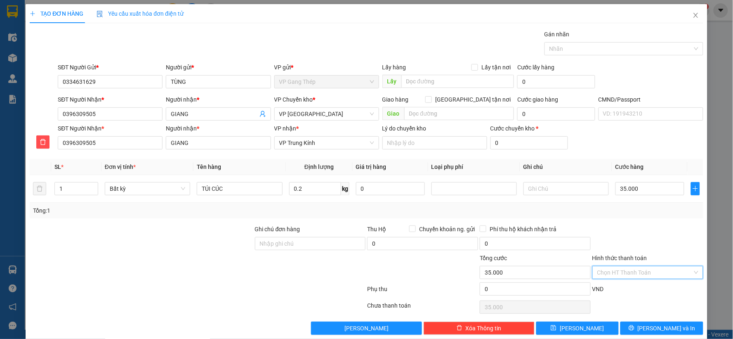
click at [650, 272] on input "Hình thức thanh toán" at bounding box center [644, 272] width 95 height 12
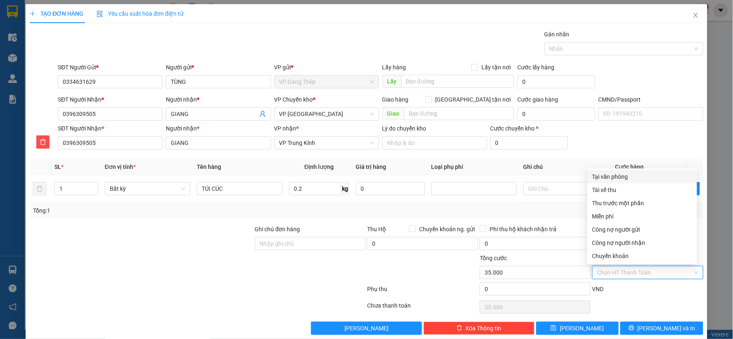
click at [616, 170] on div "Tại văn phòng" at bounding box center [642, 176] width 110 height 13
type input "0"
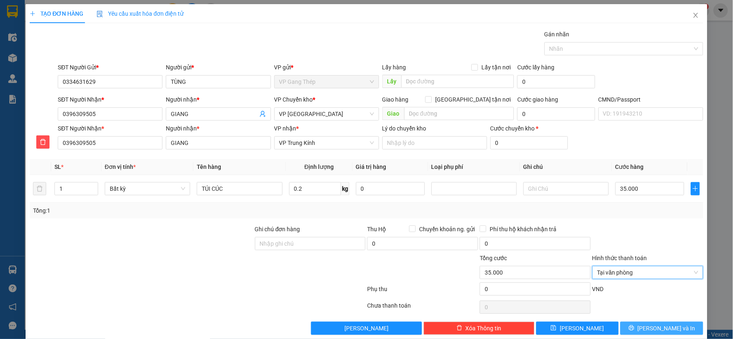
click at [650, 328] on span "Lưu và In" at bounding box center [667, 327] width 58 height 9
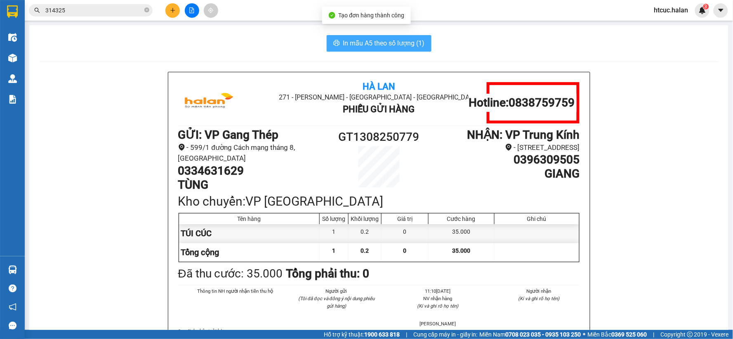
click at [352, 40] on span "In mẫu A5 theo số lượng (1)" at bounding box center [384, 43] width 82 height 10
click at [374, 40] on span "In mẫu A5 theo số lượng (1)" at bounding box center [384, 43] width 82 height 10
click at [361, 39] on span "In mẫu A5 theo số lượng (1)" at bounding box center [384, 43] width 82 height 10
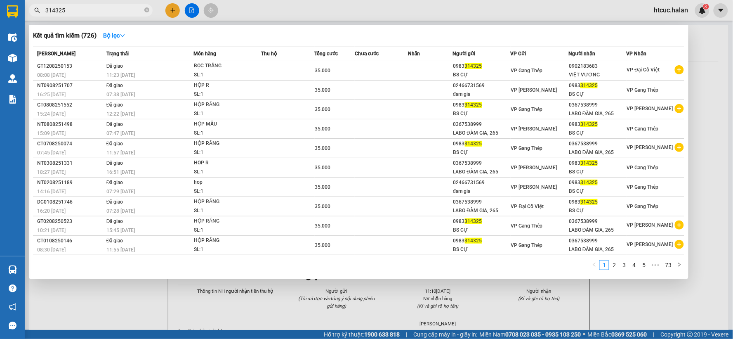
drag, startPoint x: 93, startPoint y: 13, endPoint x: 35, endPoint y: 16, distance: 58.3
click at [35, 16] on div "Kết quả tìm kiếm ( 726 ) Bộ lọc Mã ĐH Trạng thái Món hàng Thu hộ Tổng cước Chưa…" at bounding box center [80, 10] width 161 height 14
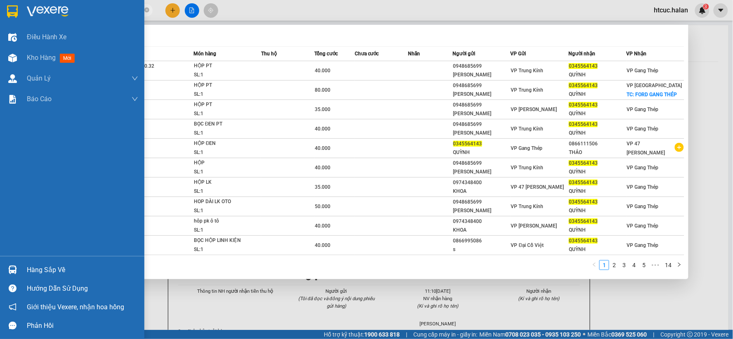
drag, startPoint x: 95, startPoint y: 9, endPoint x: 18, endPoint y: 10, distance: 77.1
click at [18, 10] on section "Kết quả tìm kiếm ( 133 ) Bộ lọc Mã ĐH Trạng thái Món hàng Thu hộ Tổng cước Chưa…" at bounding box center [366, 169] width 733 height 339
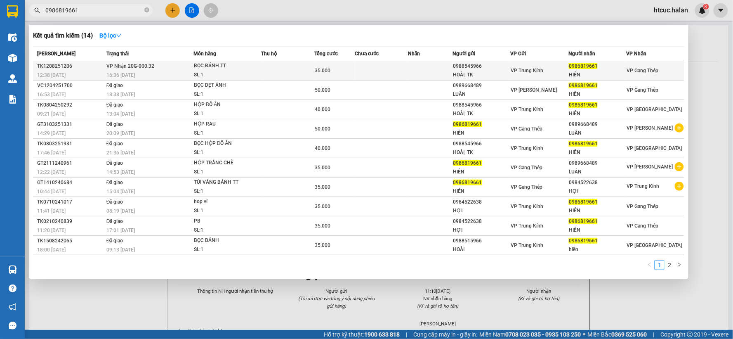
type input "0986819661"
click at [387, 69] on td at bounding box center [382, 70] width 54 height 19
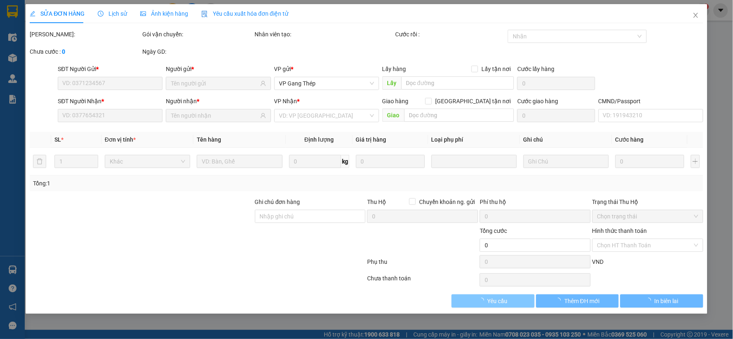
type input "0988545966"
type input "HOÀI, TK"
type input "0986819661"
type input "HIỀN"
type input "35.000"
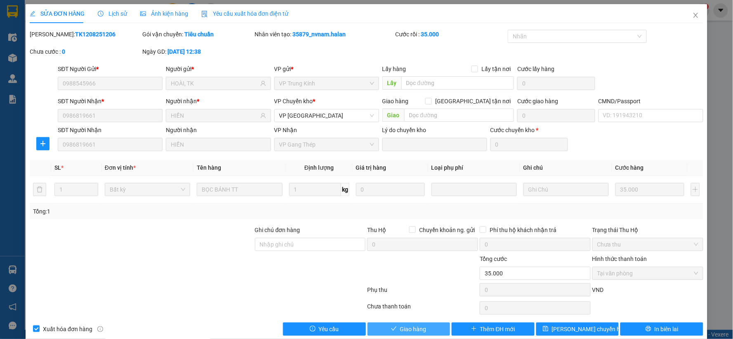
click at [422, 329] on span "Giao hàng" at bounding box center [413, 328] width 26 height 9
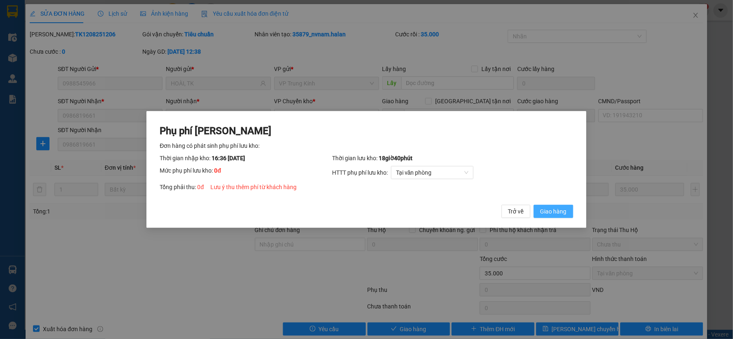
click at [564, 210] on span "Giao hàng" at bounding box center [553, 211] width 26 height 9
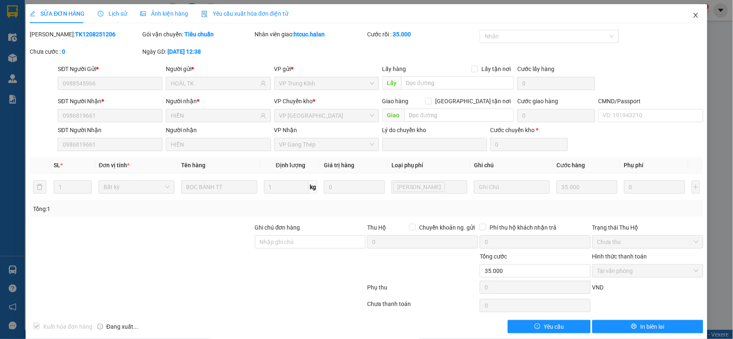
click at [693, 14] on icon "close" at bounding box center [696, 15] width 7 height 7
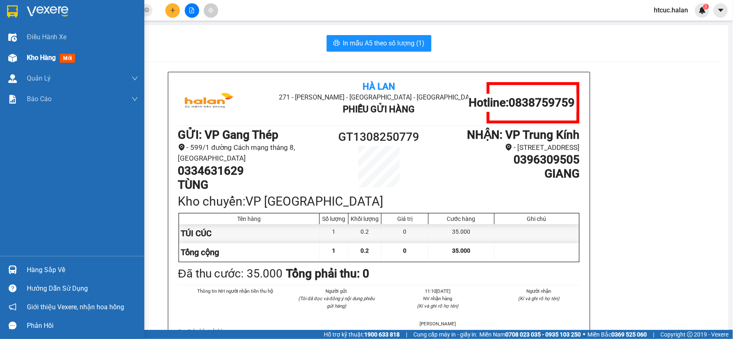
click at [11, 52] on div at bounding box center [12, 58] width 14 height 14
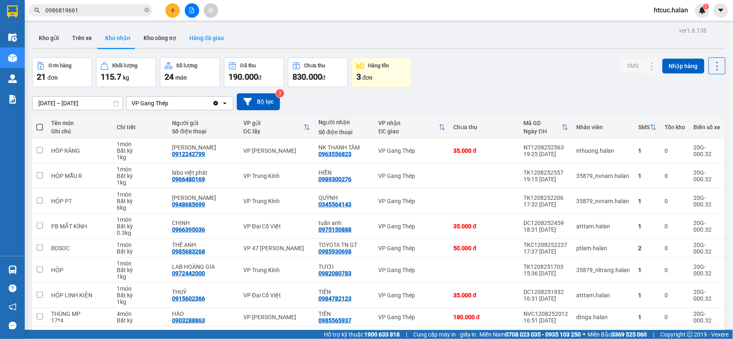
click at [206, 39] on button "Hàng đã giao" at bounding box center [207, 38] width 48 height 20
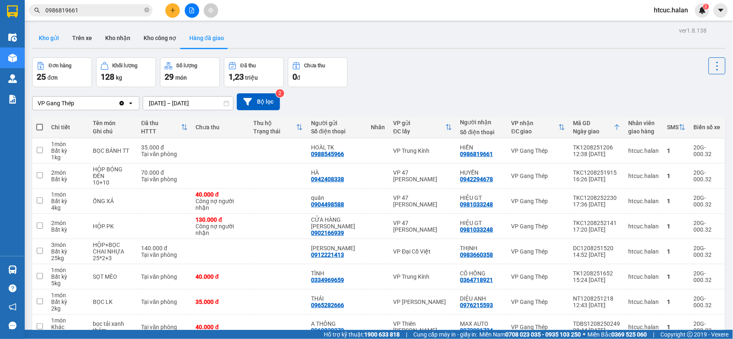
click at [42, 39] on button "Kho gửi" at bounding box center [48, 38] width 33 height 20
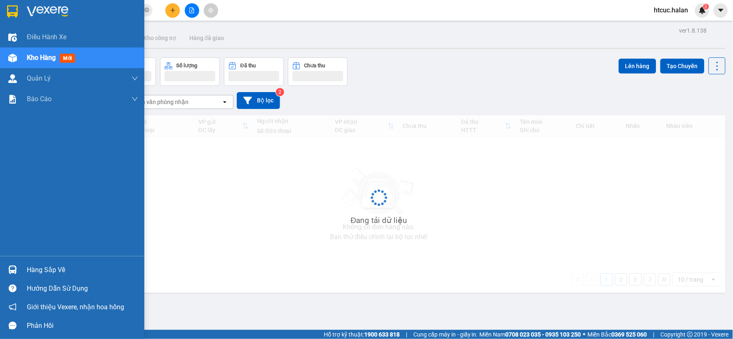
click at [21, 266] on div "Hàng sắp về" at bounding box center [72, 269] width 144 height 19
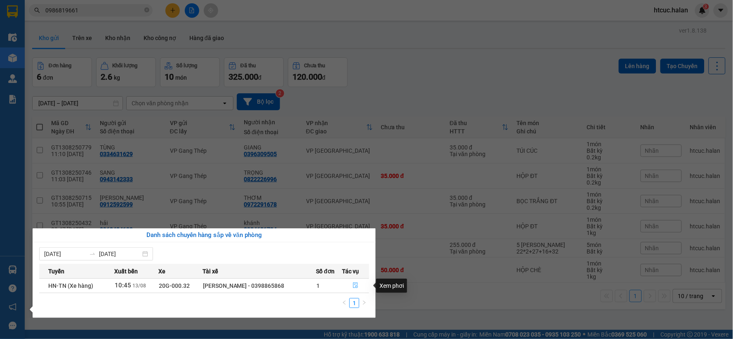
click at [357, 288] on icon "file-done" at bounding box center [355, 285] width 5 height 6
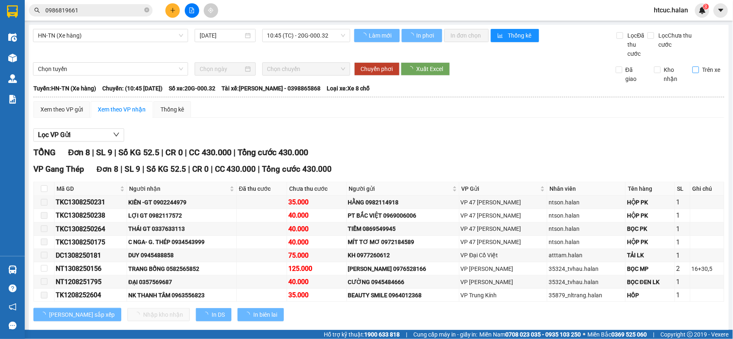
click at [693, 69] on input "Trên xe" at bounding box center [696, 69] width 7 height 7
checkbox input "true"
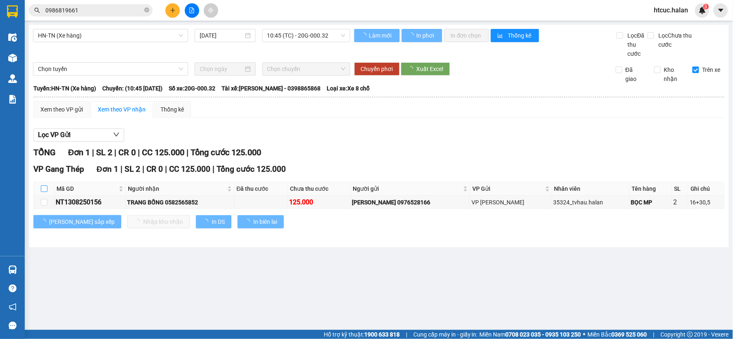
click at [44, 191] on input "checkbox" at bounding box center [44, 188] width 7 height 7
checkbox input "true"
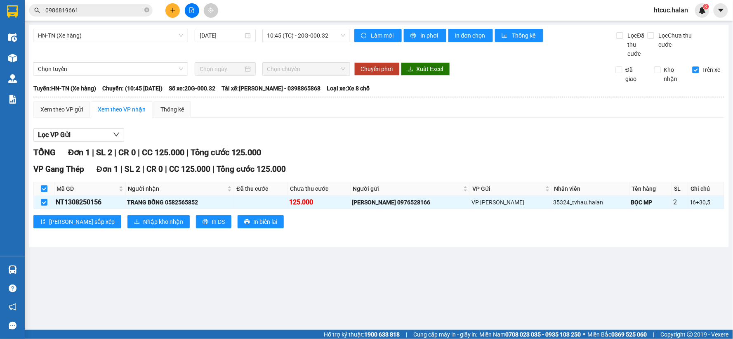
checkbox input "true"
click at [143, 226] on span "Nhập kho nhận" at bounding box center [163, 221] width 40 height 9
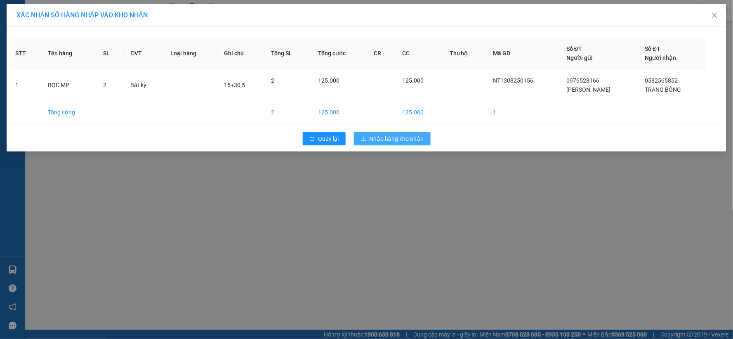
click at [403, 138] on span "Nhập hàng kho nhận" at bounding box center [397, 138] width 54 height 9
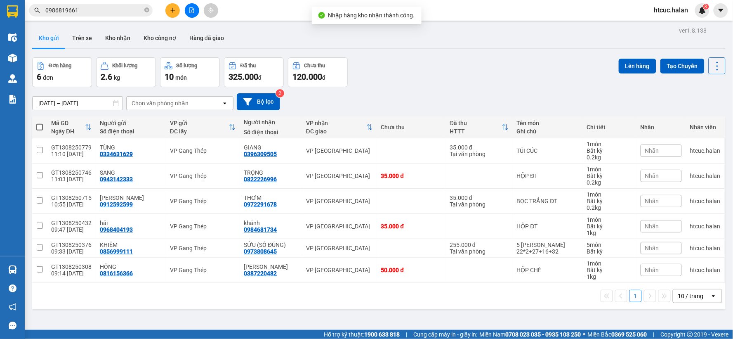
click at [38, 126] on span at bounding box center [39, 127] width 7 height 7
click at [40, 123] on input "checkbox" at bounding box center [40, 123] width 0 height 0
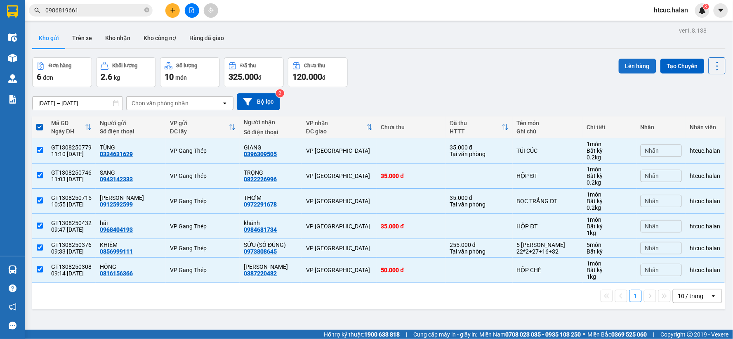
click at [625, 67] on button "Lên hàng" at bounding box center [638, 66] width 38 height 15
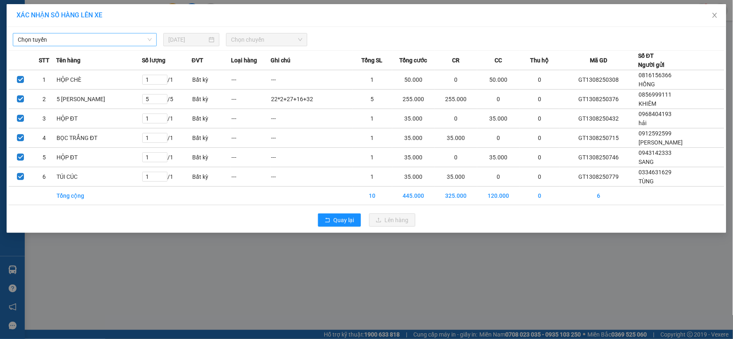
click at [97, 44] on span "Chọn tuyến" at bounding box center [85, 39] width 134 height 12
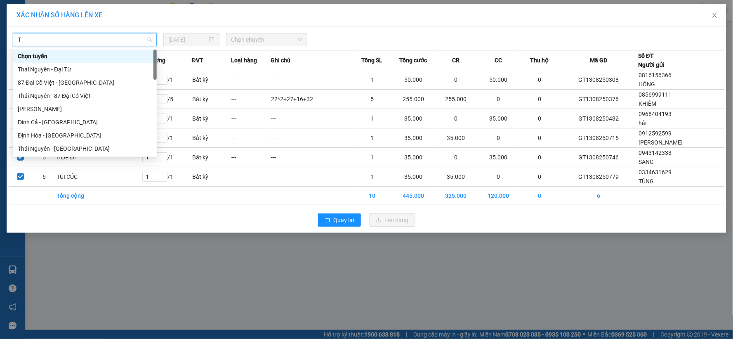
type input "TN"
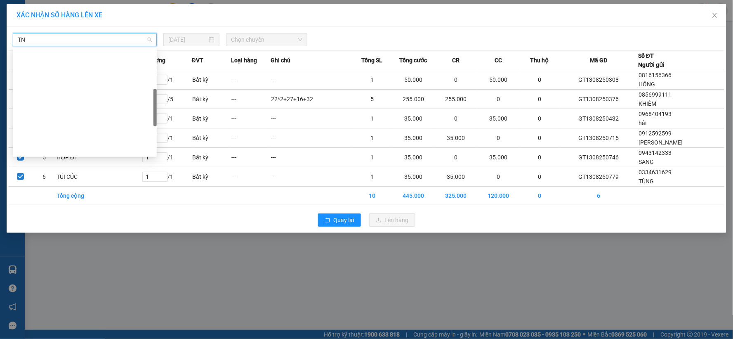
click at [26, 236] on div "TN-HN (Xe hàng)" at bounding box center [85, 240] width 134 height 9
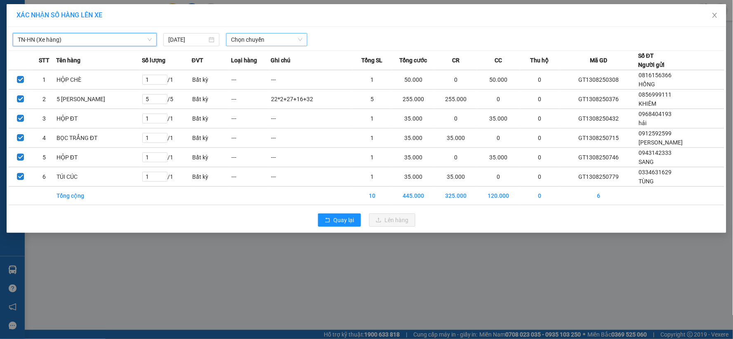
click at [297, 40] on span "Chọn chuyến" at bounding box center [266, 39] width 71 height 12
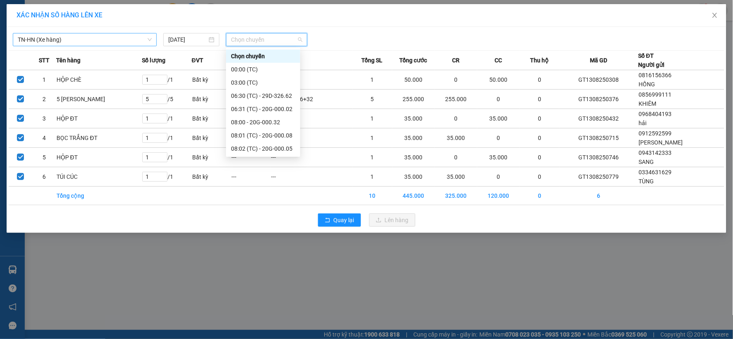
click at [267, 276] on div "11:00 - 20G-000.32" at bounding box center [263, 280] width 64 height 9
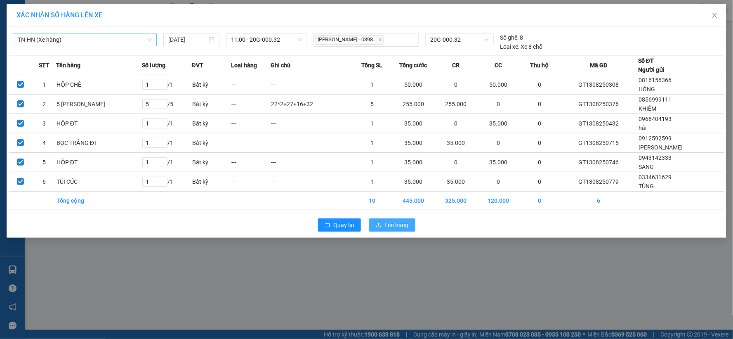
click at [405, 228] on span "Lên hàng" at bounding box center [397, 224] width 24 height 9
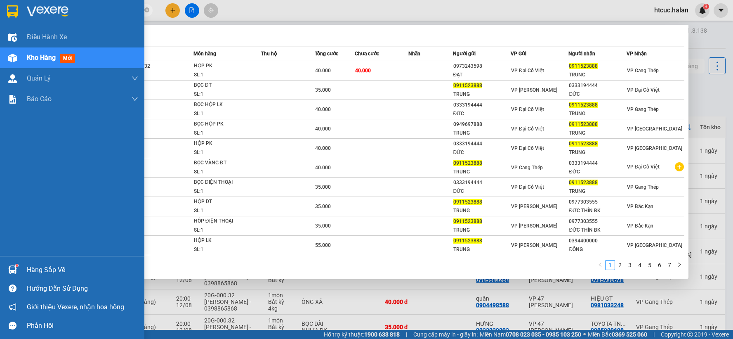
click at [13, 16] on section "Kết quả tìm kiếm ( 65 ) Bộ lọc Mã ĐH Trạng thái Món hàng Thu hộ Tổng cước Chưa …" at bounding box center [366, 169] width 733 height 339
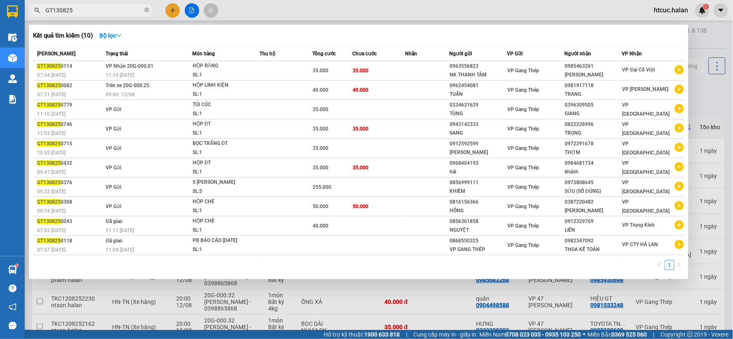
type input "GT130825"
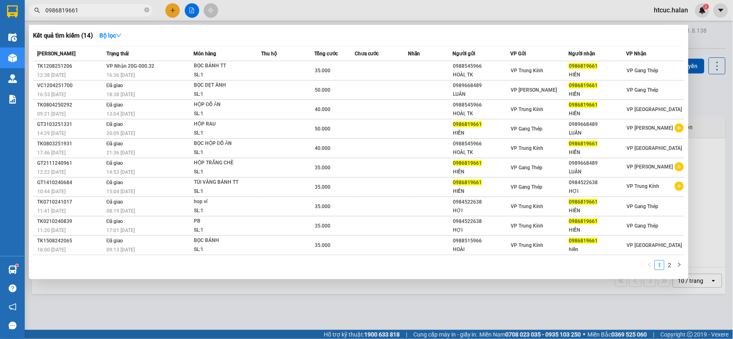
drag, startPoint x: 87, startPoint y: 7, endPoint x: 37, endPoint y: 16, distance: 50.3
click at [37, 16] on div "Kết quả tìm kiếm ( 14 ) Bộ lọc Mã ĐH Trạng thái Món hàng Thu hộ Tổng cước Chưa …" at bounding box center [80, 10] width 161 height 14
click at [299, 305] on div at bounding box center [366, 169] width 733 height 339
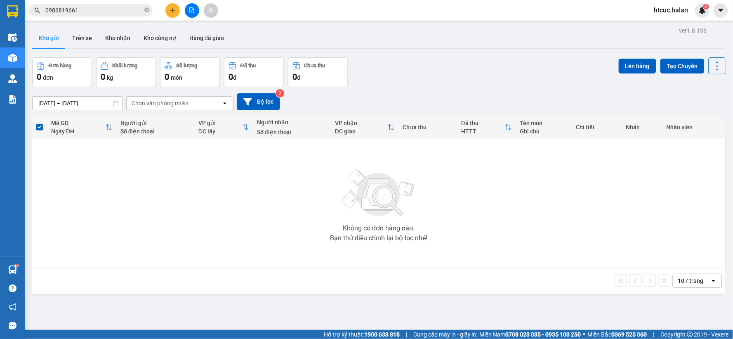
click at [170, 6] on button at bounding box center [172, 10] width 14 height 14
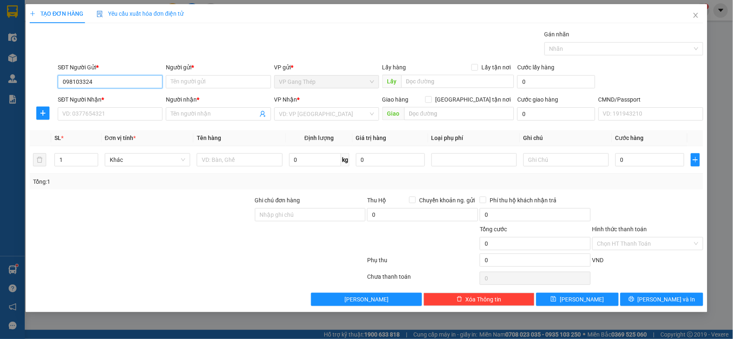
type input "0981033248"
click at [106, 99] on div "0981033248 - HIỆU GT" at bounding box center [110, 98] width 95 height 9
type input "HIỆU GT"
type input "0981033248"
click at [120, 116] on input "SĐT Người Nhận *" at bounding box center [110, 113] width 105 height 13
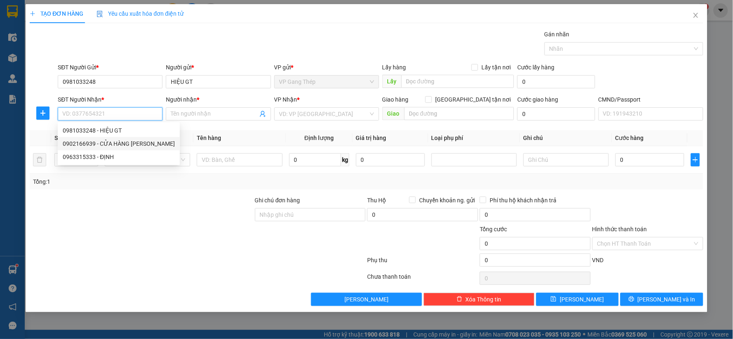
click at [119, 142] on div "0902166939 - CỬA HÀNG LÊ LỘC" at bounding box center [119, 143] width 112 height 9
type input "0902166939"
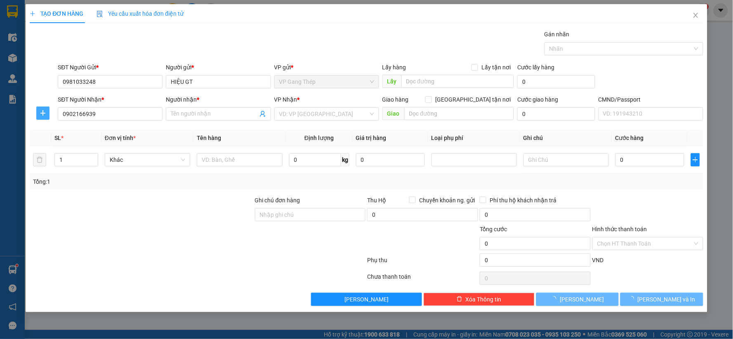
click at [42, 115] on icon "plus" at bounding box center [43, 113] width 7 height 7
type input "CỬA HÀNG [PERSON_NAME]"
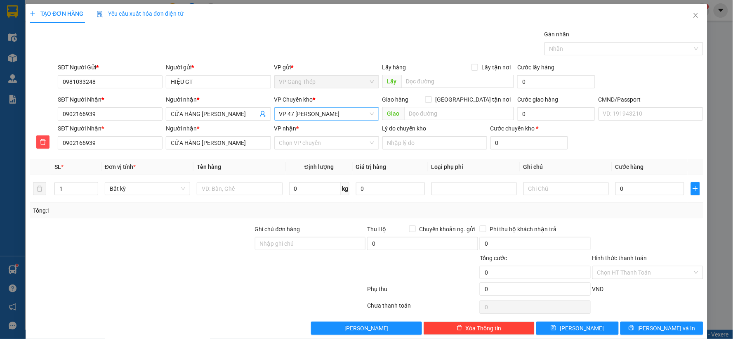
click at [337, 116] on span "VP 47 [PERSON_NAME]" at bounding box center [326, 114] width 95 height 12
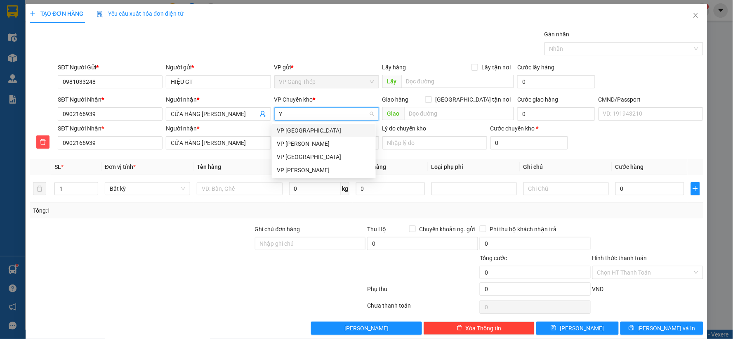
type input "YÊ"
click at [289, 133] on div "VP [GEOGRAPHIC_DATA]" at bounding box center [324, 130] width 94 height 9
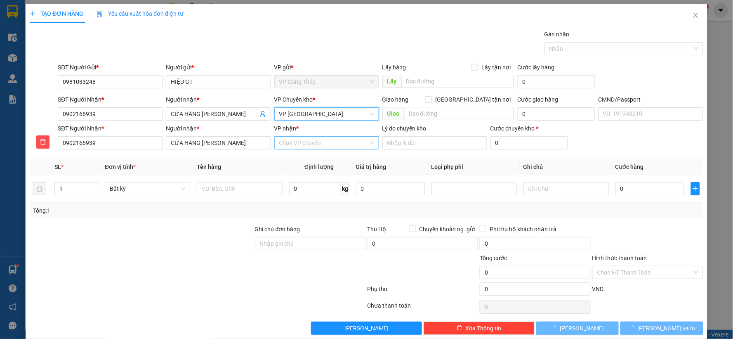
click at [304, 144] on input "VP nhận *" at bounding box center [323, 143] width 89 height 12
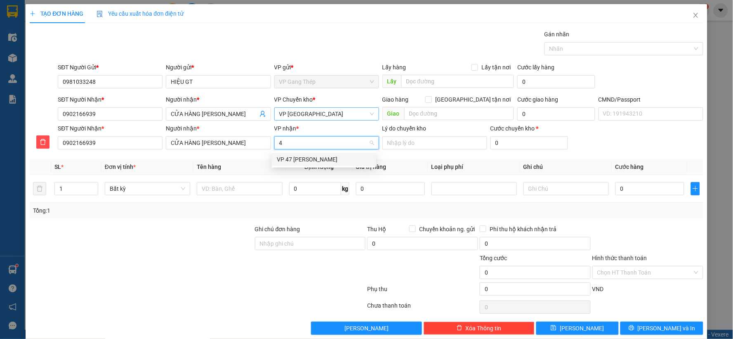
type input "47"
click at [294, 163] on div "VP 47 [PERSON_NAME]" at bounding box center [324, 159] width 94 height 9
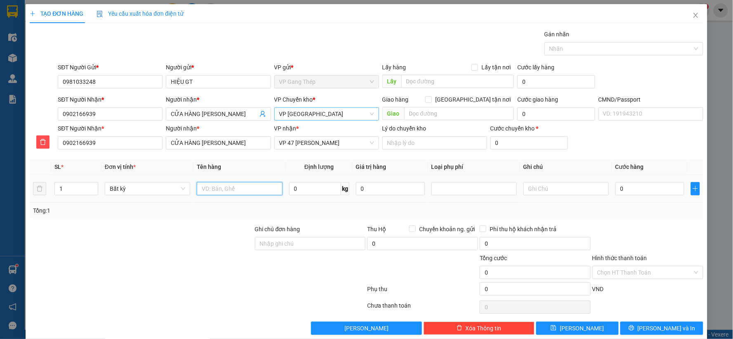
click at [252, 188] on input "text" at bounding box center [239, 188] width 85 height 13
type input "BỌC TẢI VÀNG"
click at [302, 188] on input "0" at bounding box center [315, 188] width 52 height 13
type input "9"
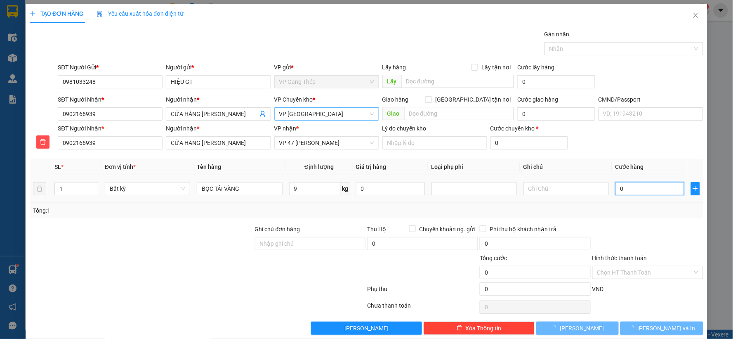
click at [646, 191] on input "0" at bounding box center [649, 188] width 69 height 13
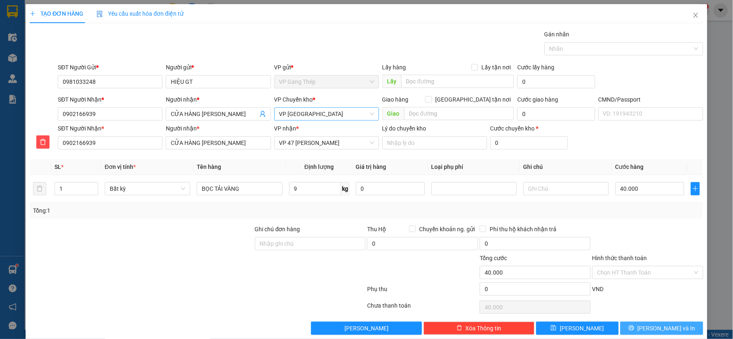
type input "40.000"
click at [660, 330] on span "Lưu và In" at bounding box center [667, 327] width 58 height 9
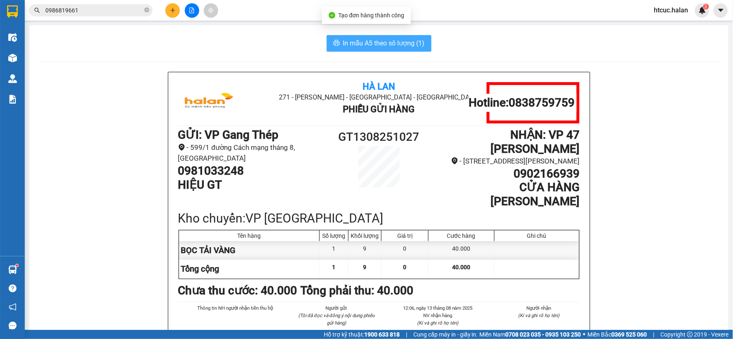
click at [414, 42] on span "In mẫu A5 theo số lượng (1)" at bounding box center [384, 43] width 82 height 10
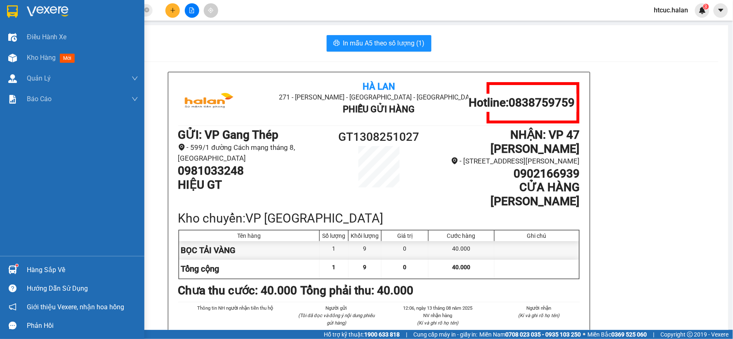
click at [6, 273] on div at bounding box center [12, 269] width 14 height 14
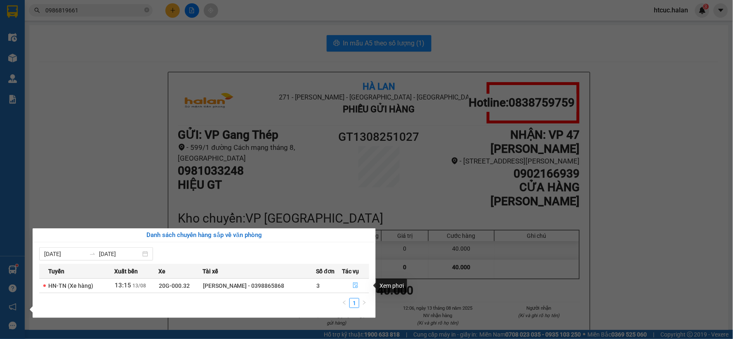
click at [354, 281] on button "button" at bounding box center [355, 285] width 26 height 13
